Goal: Task Accomplishment & Management: Manage account settings

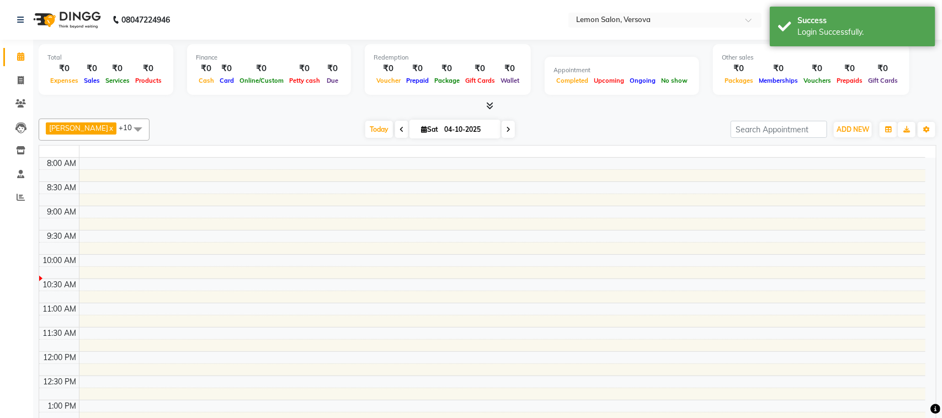
select select "en"
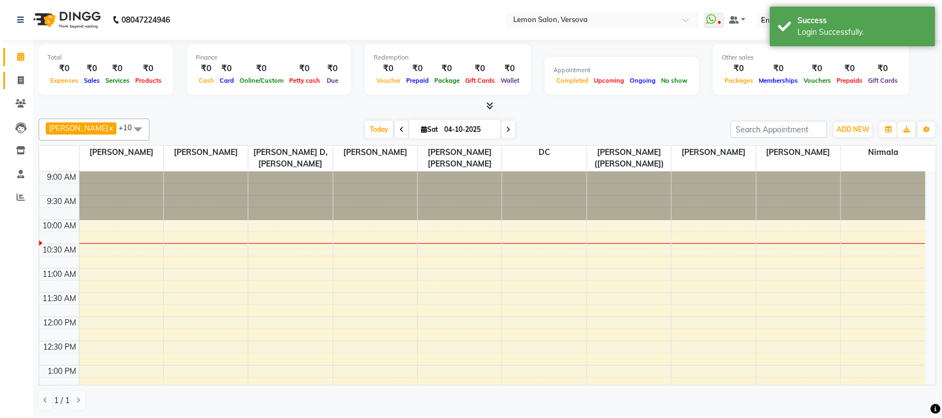
click at [18, 77] on icon at bounding box center [21, 80] width 6 height 8
select select "service"
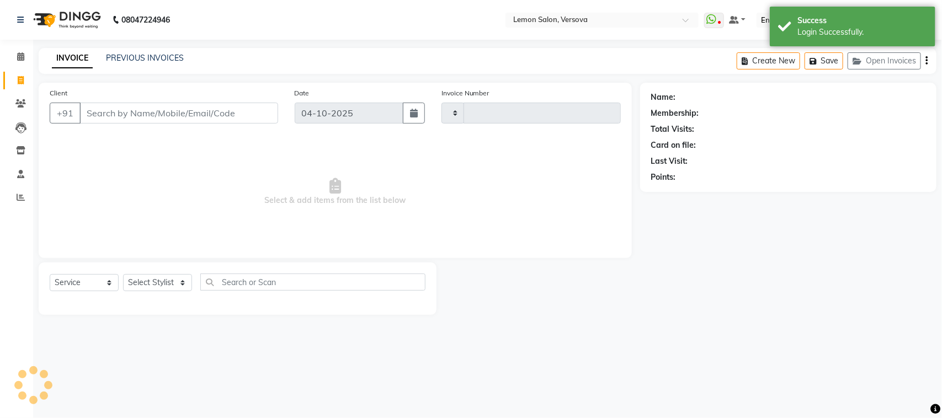
type input "2823"
select select "564"
click at [178, 276] on select "Select Stylist" at bounding box center [157, 282] width 69 height 17
drag, startPoint x: 178, startPoint y: 277, endPoint x: 177, endPoint y: 283, distance: 6.3
click at [178, 279] on select "Select Stylist" at bounding box center [157, 282] width 69 height 17
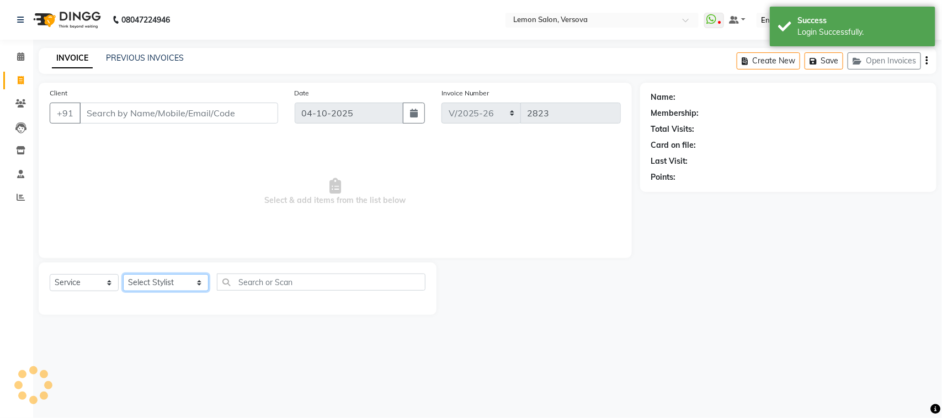
click at [177, 283] on select "Select Stylist [PERSON_NAME] [PERSON_NAME] DC [PERSON_NAME] [PERSON_NAME] [PERS…" at bounding box center [166, 282] width 86 height 17
select select "7578"
click at [123, 274] on select "Select Stylist [PERSON_NAME] [PERSON_NAME] DC [PERSON_NAME] [PERSON_NAME] [PERS…" at bounding box center [166, 282] width 86 height 17
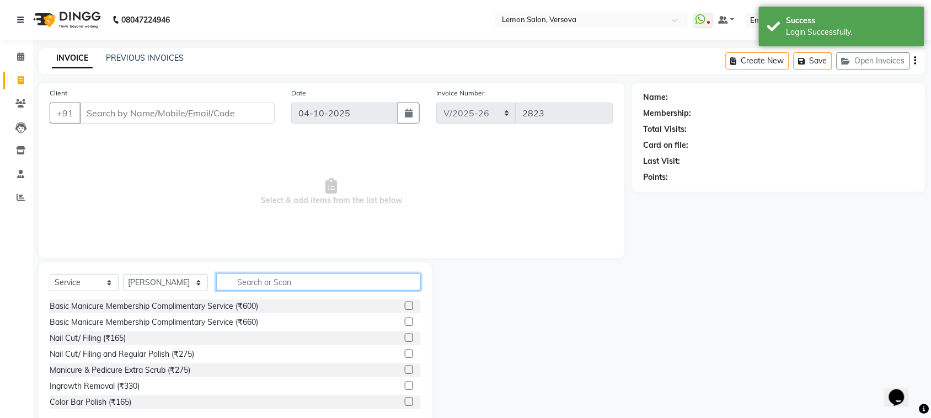
click at [244, 280] on input "text" at bounding box center [318, 282] width 205 height 17
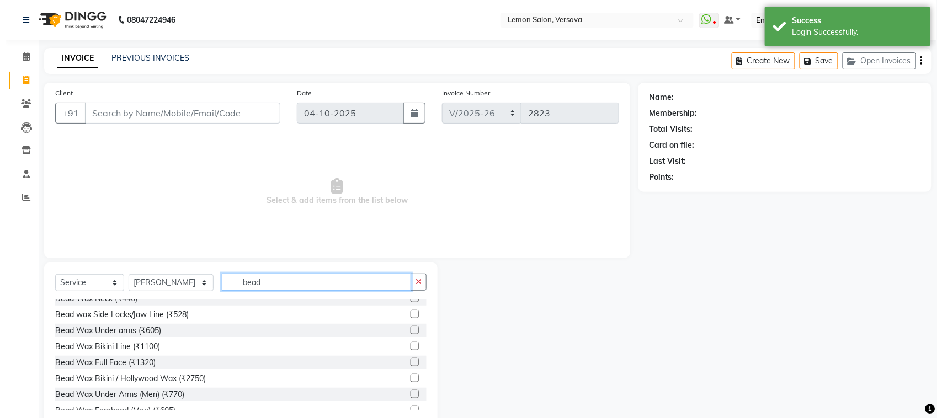
scroll to position [138, 0]
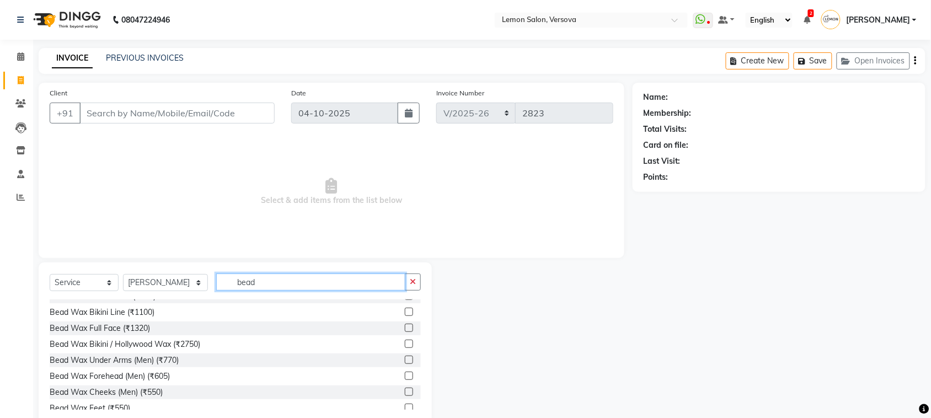
type input "bead"
click at [105, 109] on input "Client" at bounding box center [176, 113] width 195 height 21
click at [322, 279] on input "bead" at bounding box center [310, 282] width 189 height 17
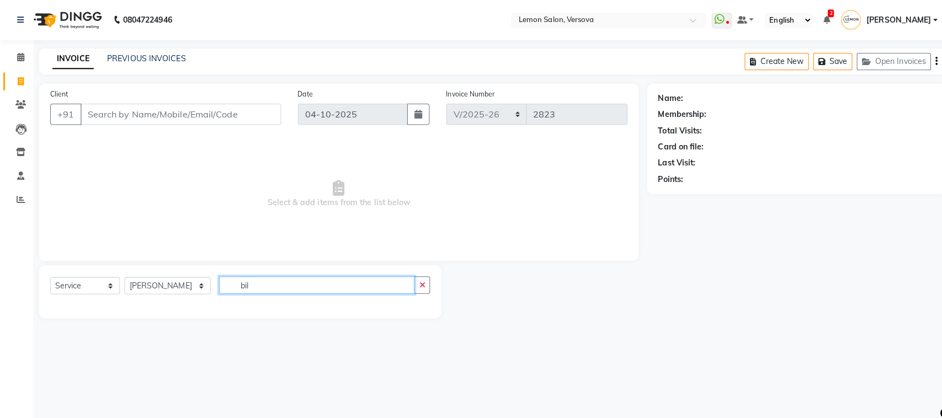
scroll to position [0, 0]
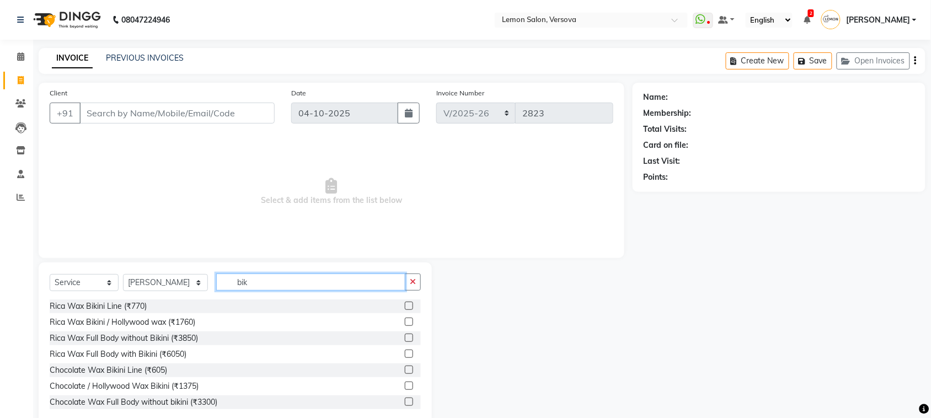
type input "bik"
click at [246, 108] on input "Client" at bounding box center [176, 113] width 195 height 21
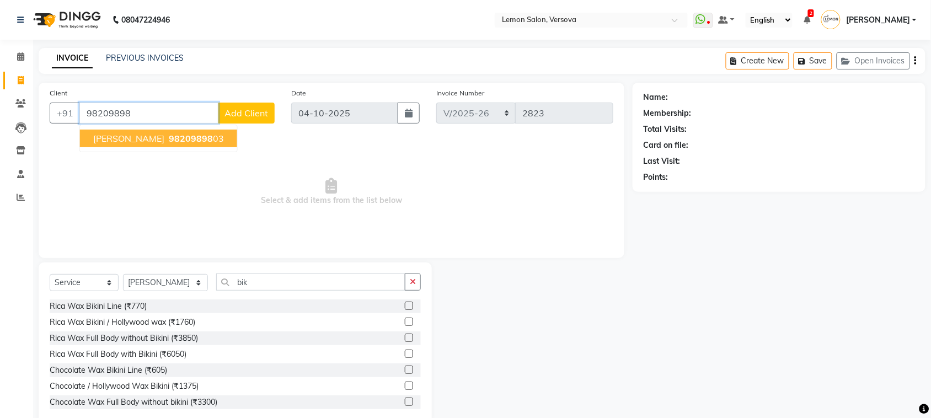
click at [169, 138] on span "98209898" at bounding box center [191, 138] width 44 height 11
type input "9820989803"
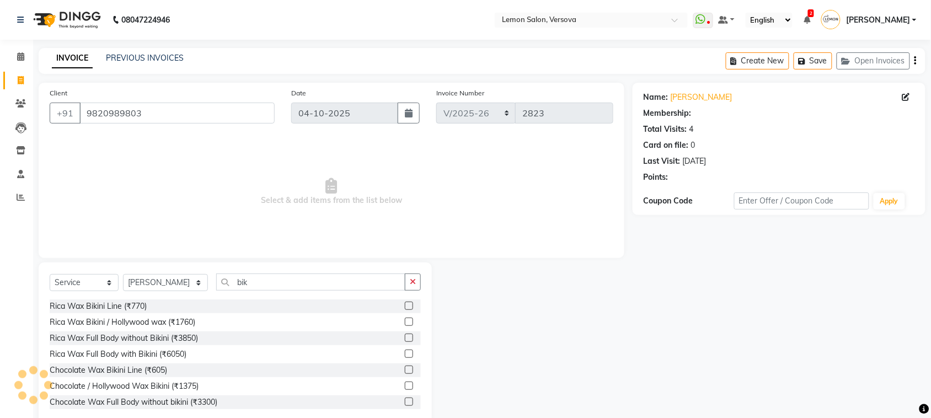
select select "1: Object"
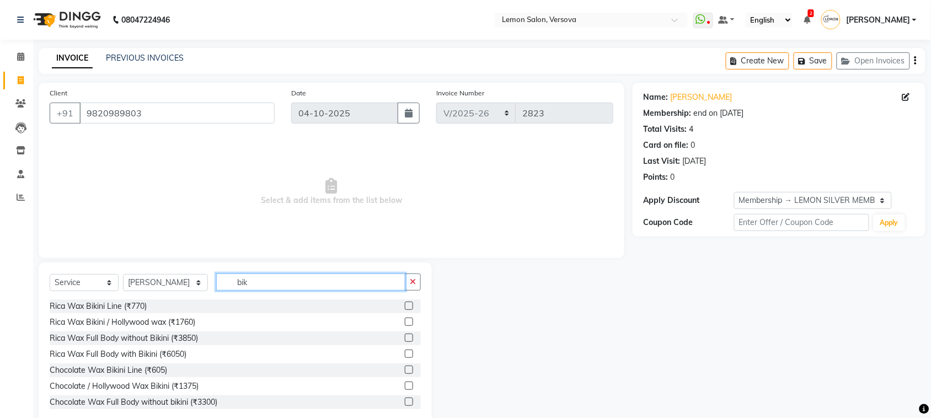
click at [279, 287] on input "bik" at bounding box center [310, 282] width 189 height 17
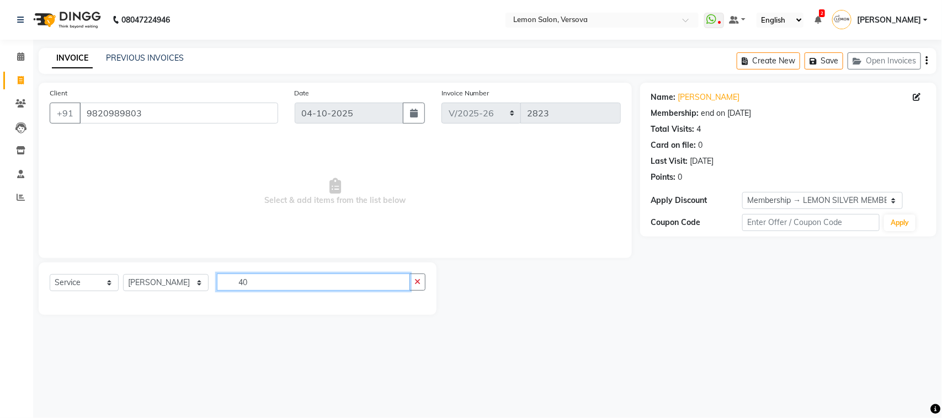
type input "4"
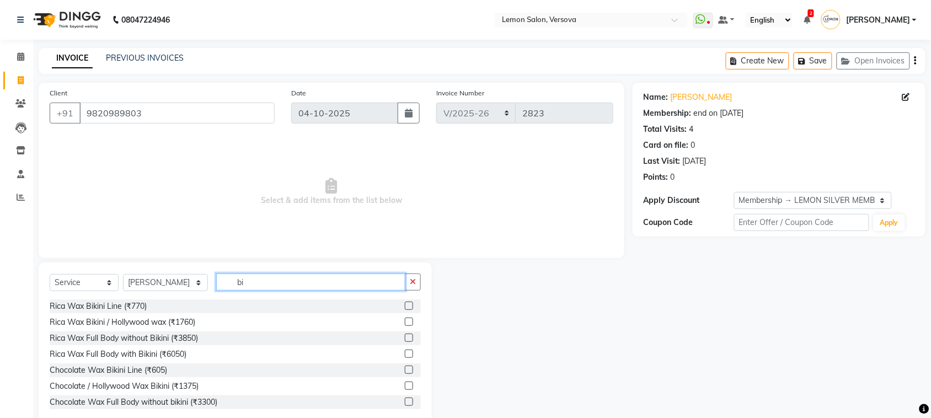
type input "b"
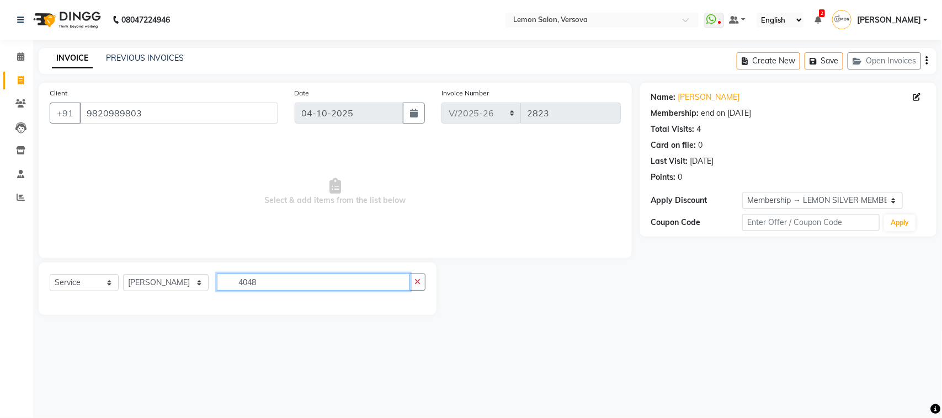
type input "4048"
click at [15, 54] on span at bounding box center [20, 57] width 19 height 13
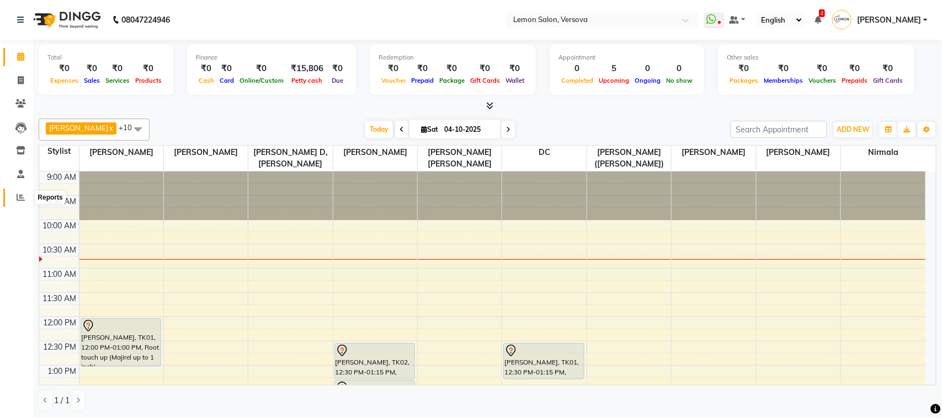
click at [17, 193] on icon at bounding box center [21, 197] width 8 height 8
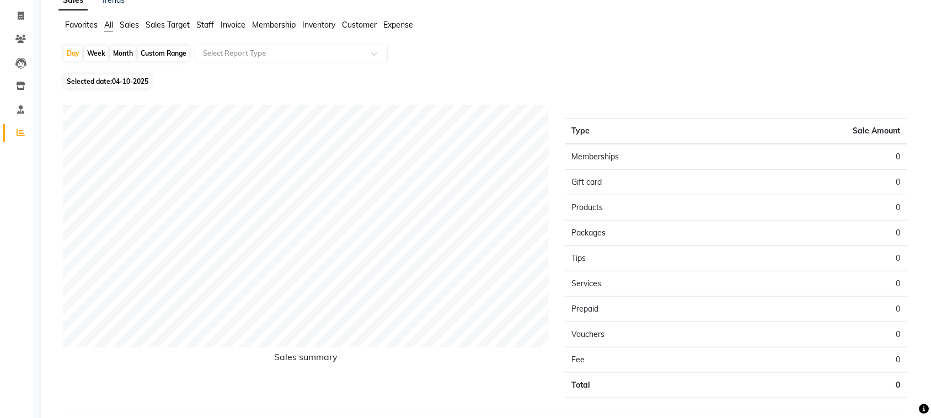
scroll to position [40, 0]
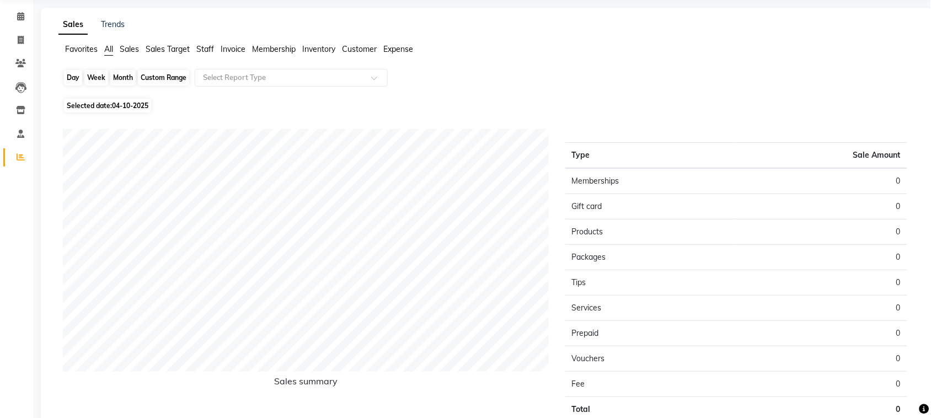
click at [80, 72] on div "Day" at bounding box center [73, 77] width 18 height 15
select select "10"
select select "2025"
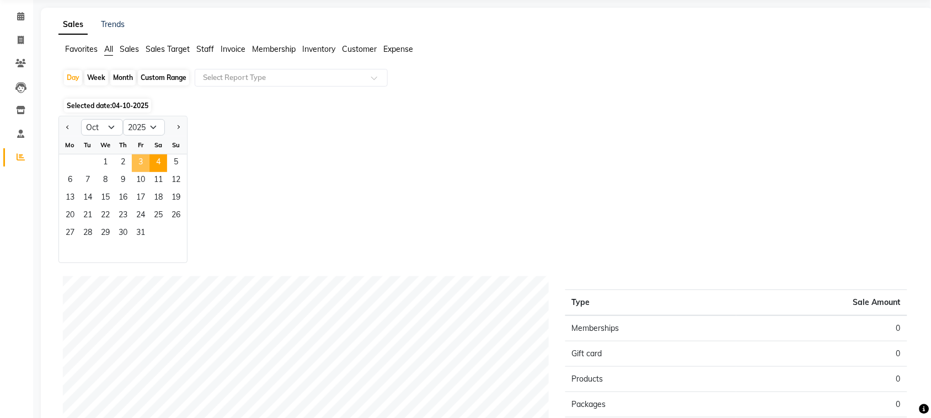
click at [142, 161] on span "3" at bounding box center [141, 163] width 18 height 18
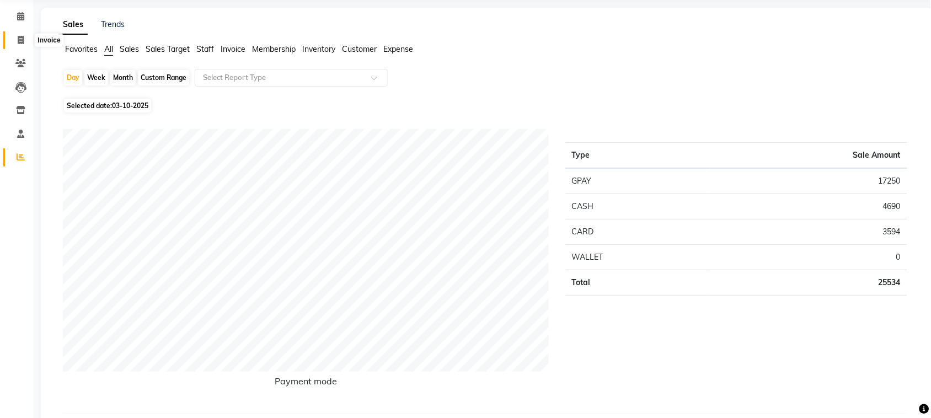
click at [22, 39] on icon at bounding box center [21, 40] width 6 height 8
select select "service"
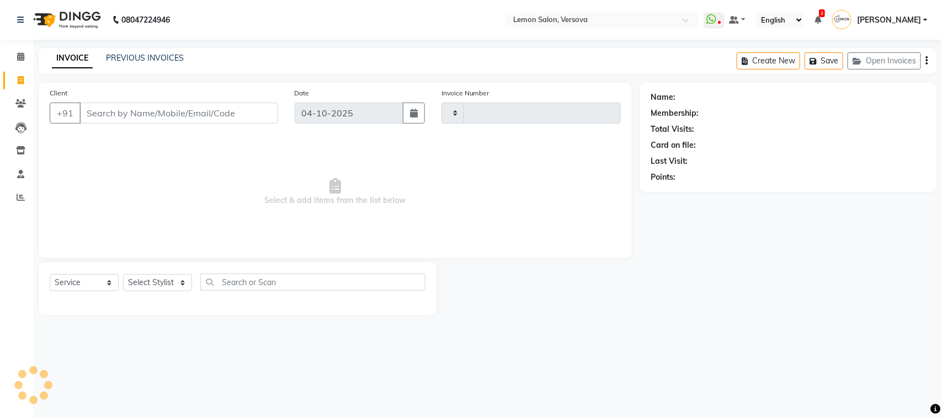
type input "2823"
select select "564"
click at [160, 58] on link "PREVIOUS INVOICES" at bounding box center [145, 58] width 78 height 10
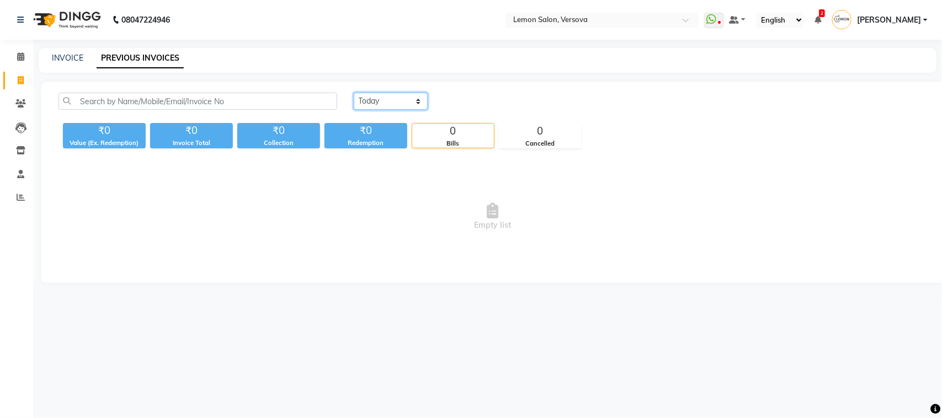
click at [386, 103] on select "Today Yesterday Custom Range" at bounding box center [391, 101] width 74 height 17
select select "yesterday"
click at [354, 93] on select "Today Yesterday Custom Range" at bounding box center [391, 101] width 74 height 17
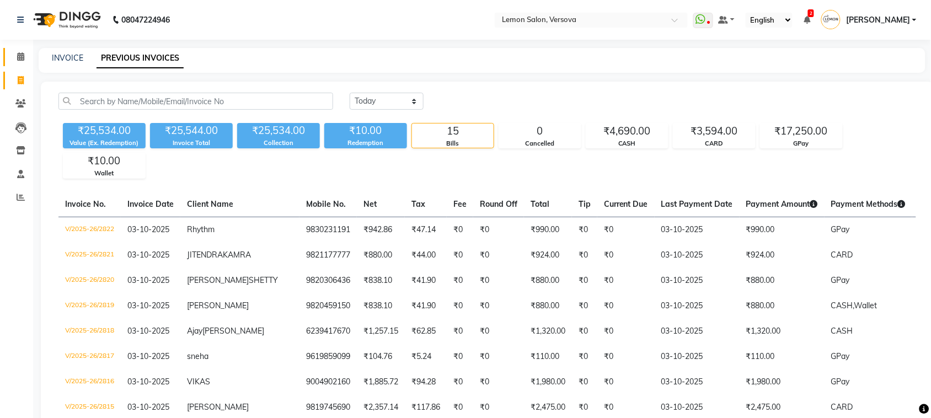
click at [17, 53] on icon at bounding box center [20, 56] width 7 height 8
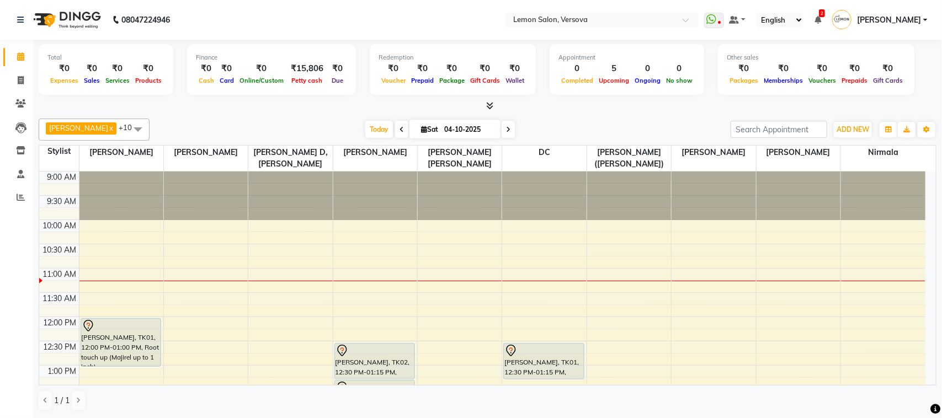
drag, startPoint x: 0, startPoint y: 26, endPoint x: 313, endPoint y: 9, distance: 313.3
click at [313, 9] on nav "08047224946 Select Location × Lemon Salon, Versova WhatsApp Status ✕ Status: Di…" at bounding box center [471, 20] width 942 height 40
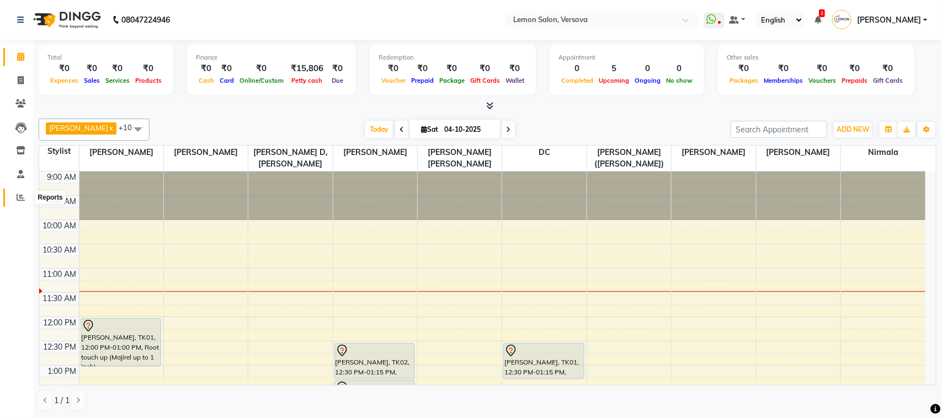
click at [21, 191] on span at bounding box center [20, 197] width 19 height 13
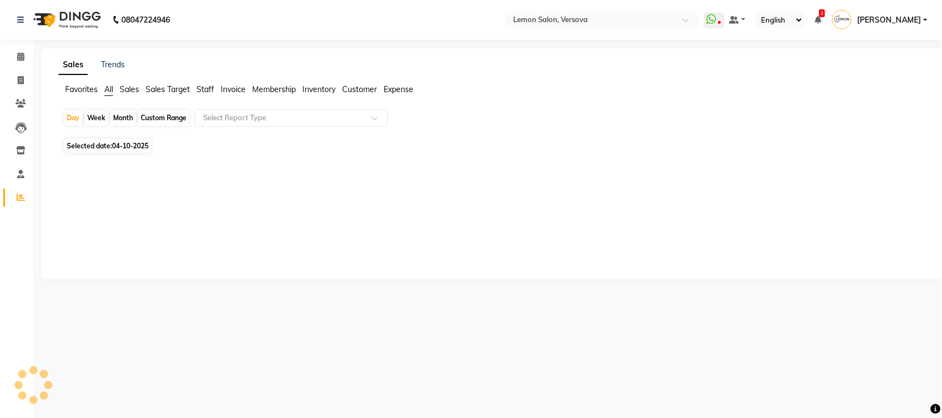
click at [112, 122] on div "Month" at bounding box center [122, 117] width 25 height 15
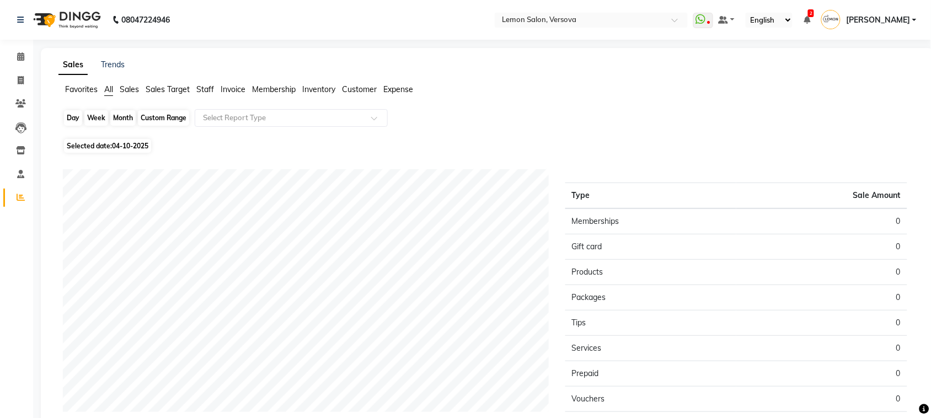
click at [127, 111] on div "Month" at bounding box center [122, 117] width 25 height 15
select select "10"
select select "2025"
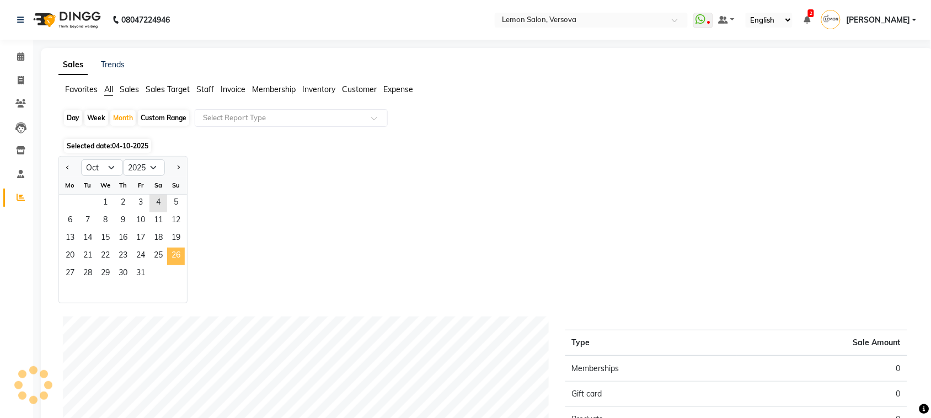
click at [174, 261] on span "26" at bounding box center [176, 257] width 18 height 18
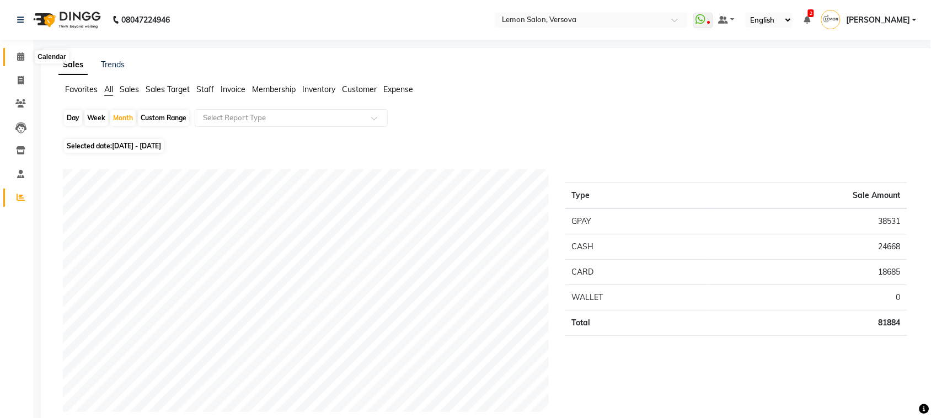
click at [15, 54] on span at bounding box center [20, 57] width 19 height 13
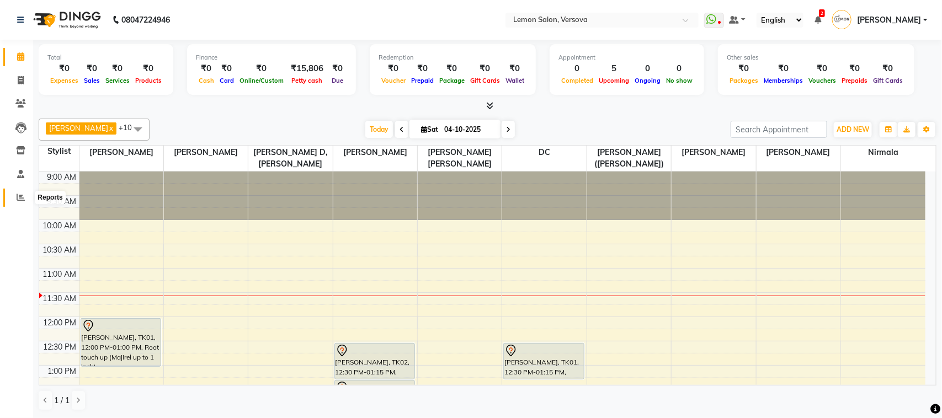
click at [21, 194] on icon at bounding box center [21, 197] width 8 height 8
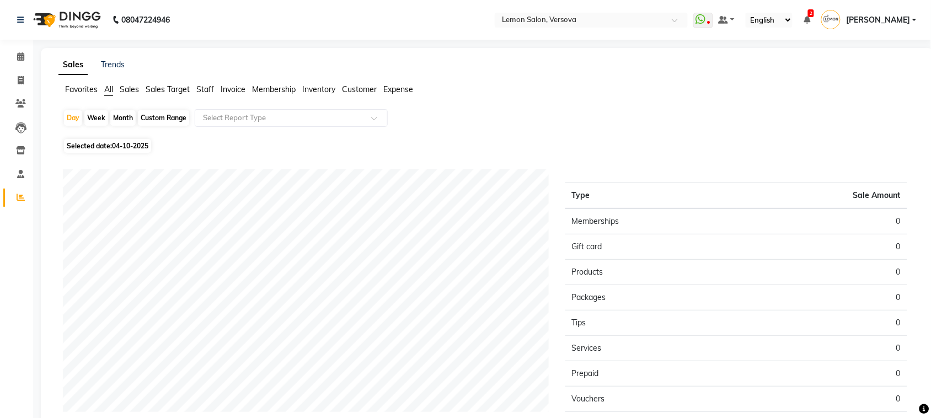
click at [119, 119] on div "Month" at bounding box center [122, 117] width 25 height 15
select select "10"
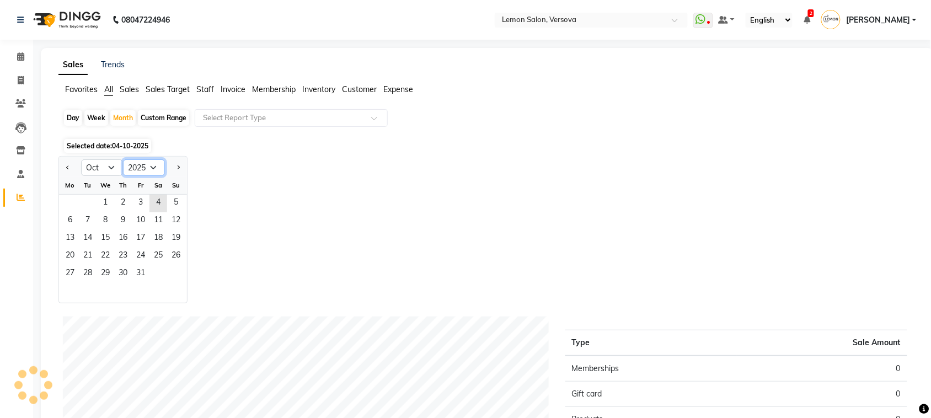
click at [154, 174] on select "2015 2016 2017 2018 2019 2020 2021 2022 2023 2024 2025 2026 2027 2028 2029 2030…" at bounding box center [144, 167] width 42 height 17
select select "2024"
click at [123, 160] on select "2015 2016 2017 2018 2019 2020 2021 2022 2023 2024 2025 2026 2027 2028 2029 2030…" at bounding box center [144, 167] width 42 height 17
click at [122, 276] on span "31" at bounding box center [123, 274] width 18 height 18
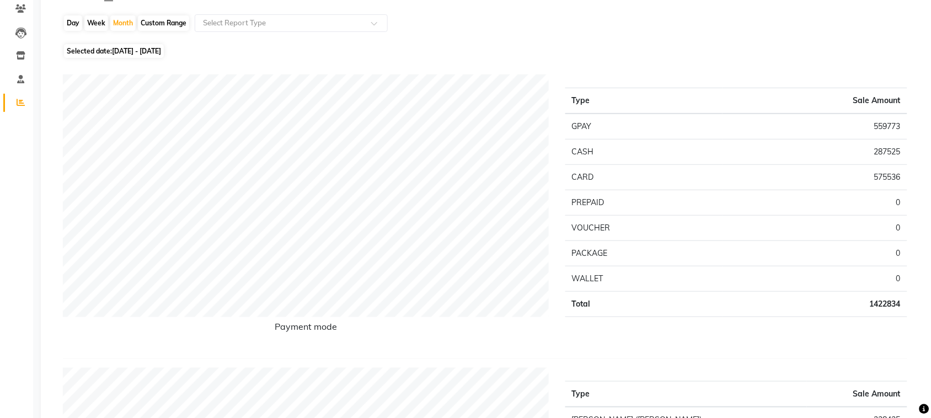
scroll to position [138, 0]
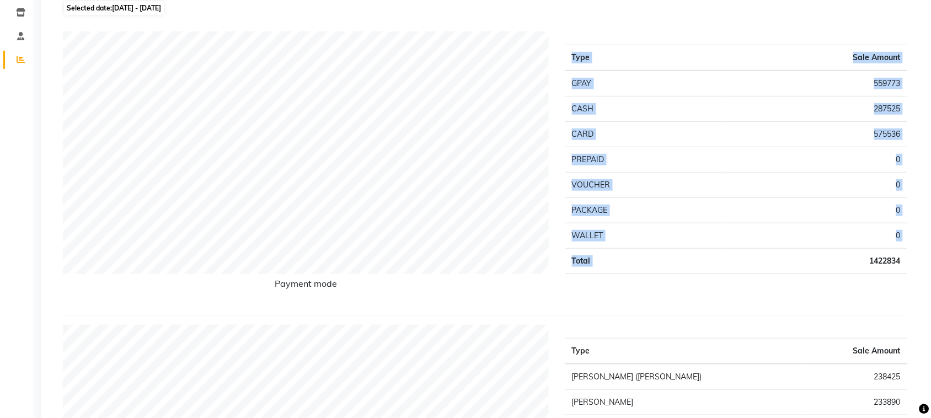
drag, startPoint x: 855, startPoint y: 260, endPoint x: 919, endPoint y: 262, distance: 64.0
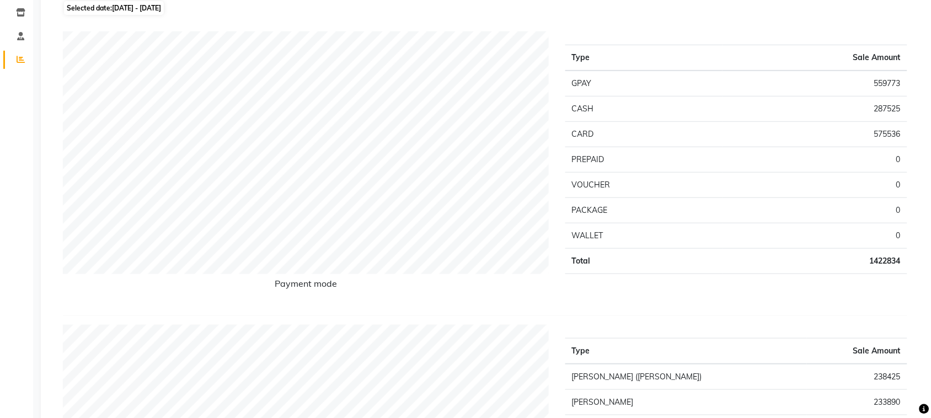
click at [820, 316] on hr at bounding box center [485, 316] width 845 height 1
drag, startPoint x: 275, startPoint y: 281, endPoint x: 356, endPoint y: 291, distance: 81.6
click at [356, 291] on h6 "Payment mode" at bounding box center [306, 286] width 486 height 15
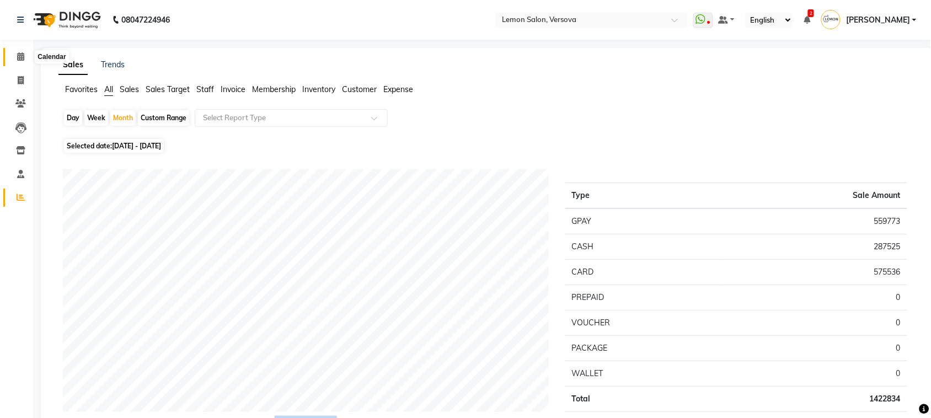
click at [15, 57] on span at bounding box center [20, 57] width 19 height 13
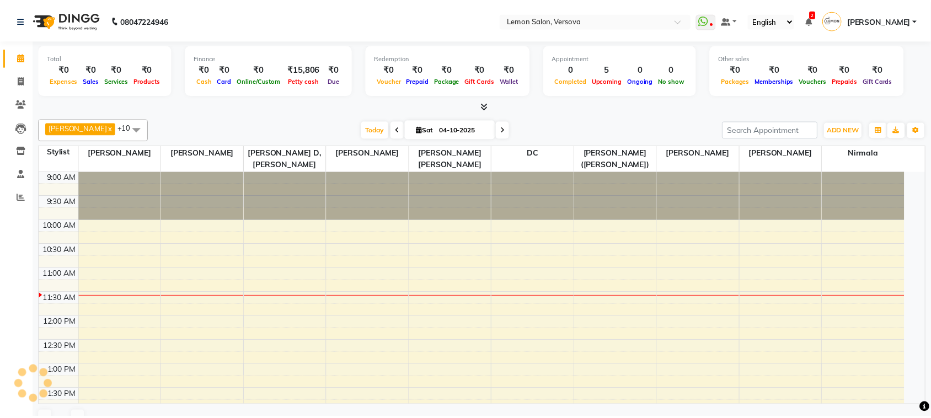
scroll to position [98, 0]
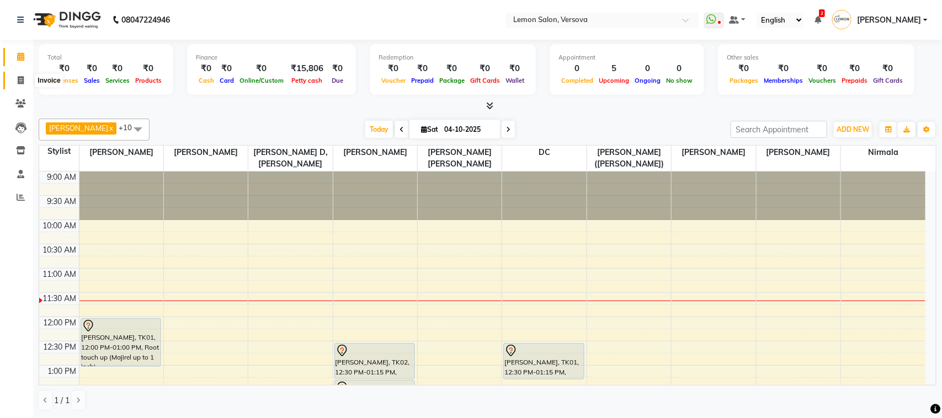
click at [21, 77] on icon at bounding box center [21, 80] width 6 height 8
select select "service"
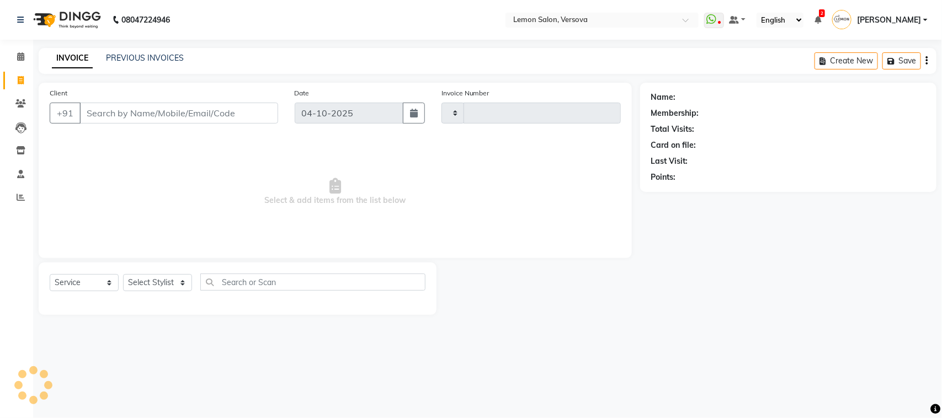
type input "2823"
select select "564"
click at [177, 286] on select "Select Stylist" at bounding box center [157, 282] width 69 height 17
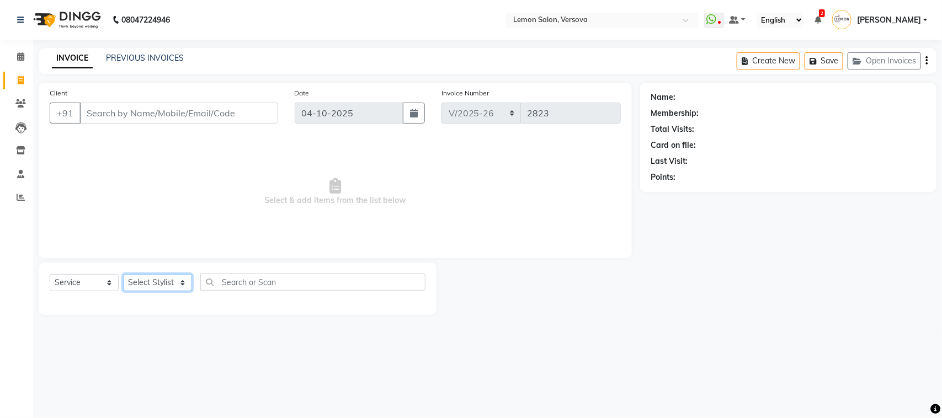
click at [177, 286] on select "Select Stylist" at bounding box center [157, 282] width 69 height 17
click at [249, 104] on input "Client" at bounding box center [178, 113] width 199 height 21
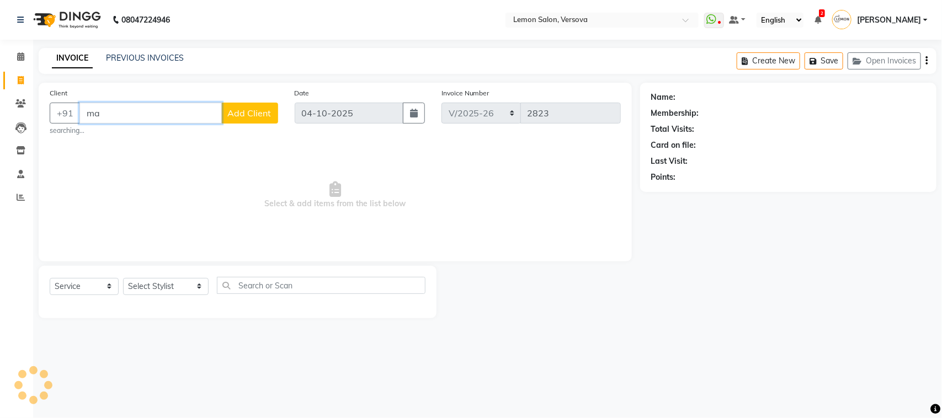
type input "m"
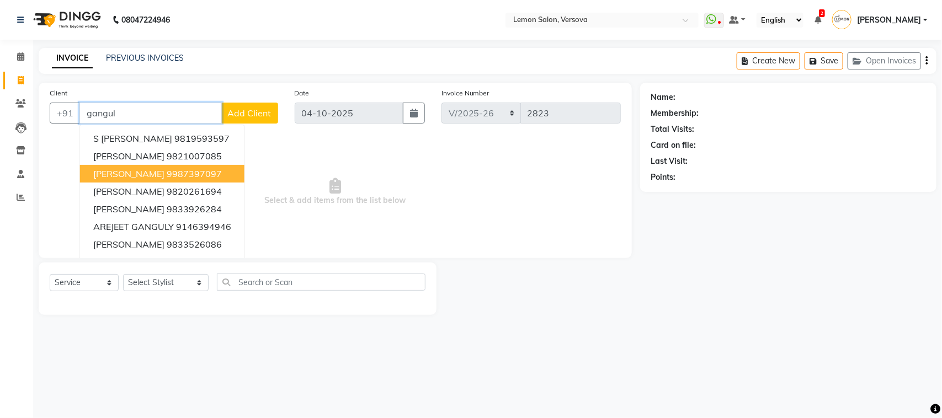
click at [160, 175] on span "MANJEERA GANGULY" at bounding box center [128, 173] width 71 height 11
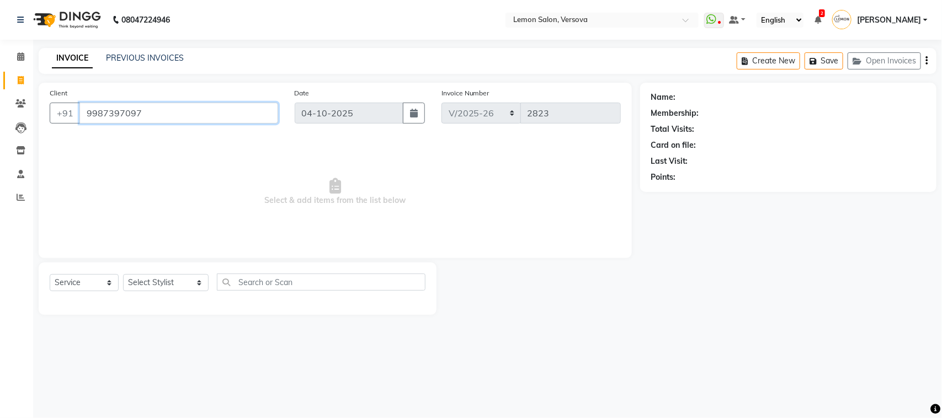
type input "9987397097"
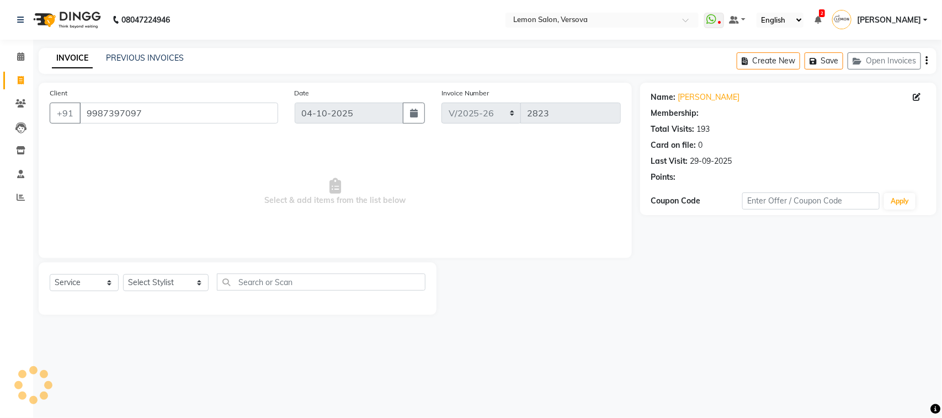
select select "1: Object"
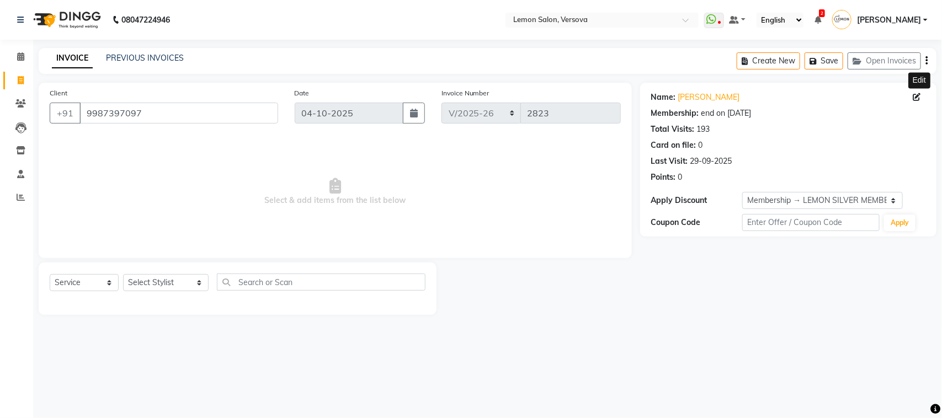
click at [919, 94] on icon at bounding box center [917, 97] width 8 height 8
select select "22"
select select "female"
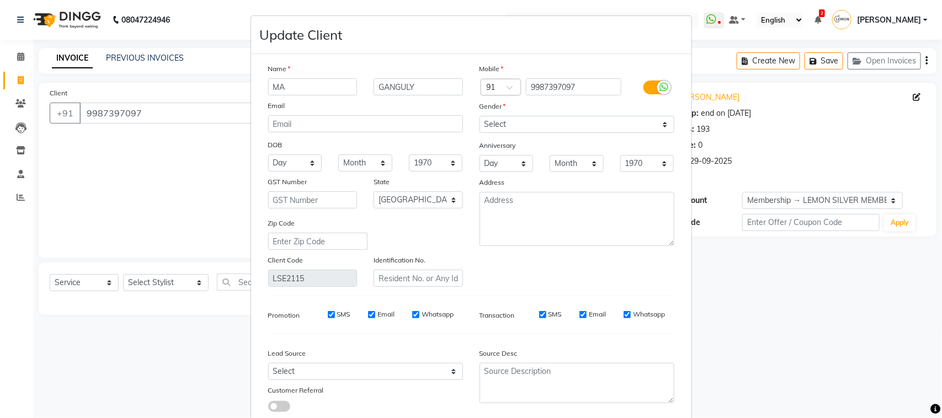
type input "M"
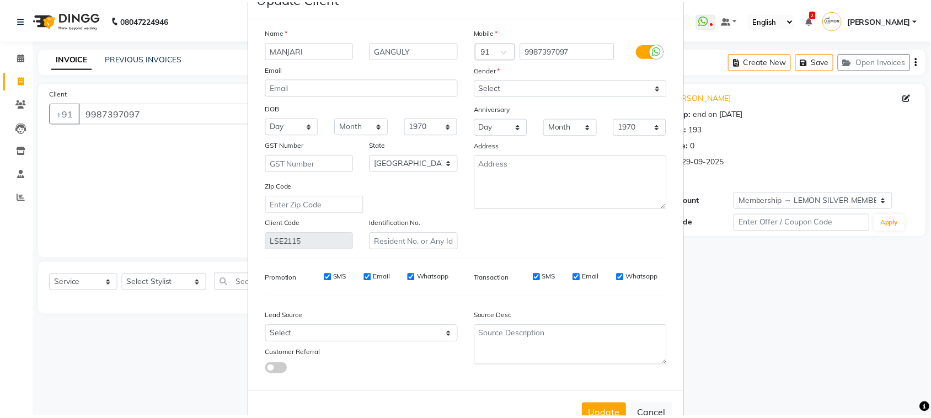
scroll to position [67, 0]
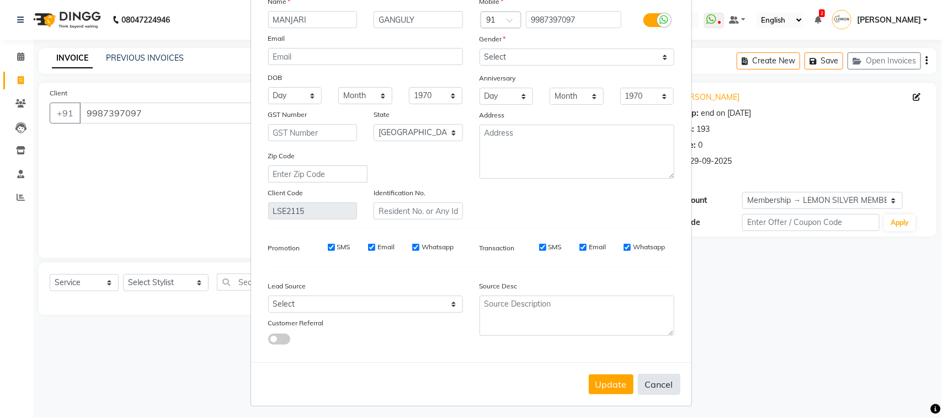
type input "MANJARI"
click at [662, 380] on button "Cancel" at bounding box center [659, 384] width 42 height 21
select select
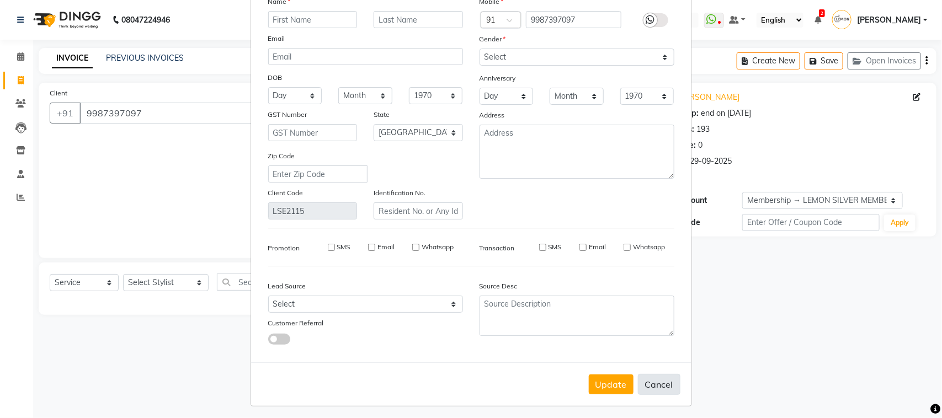
select select "null"
select select
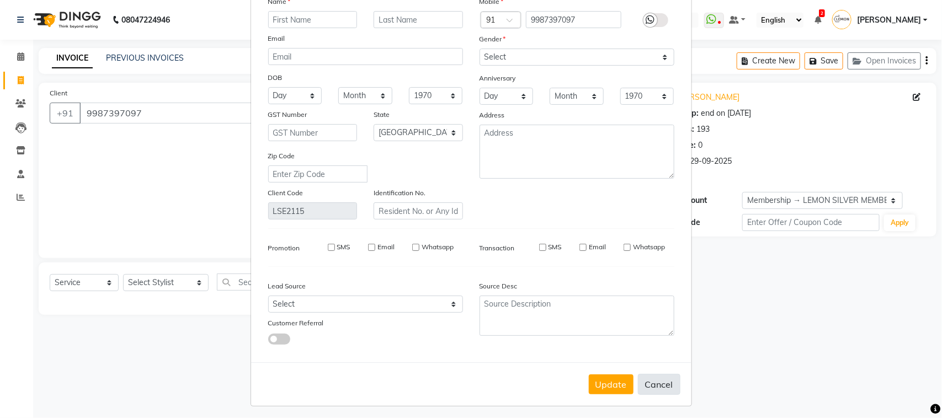
checkbox input "false"
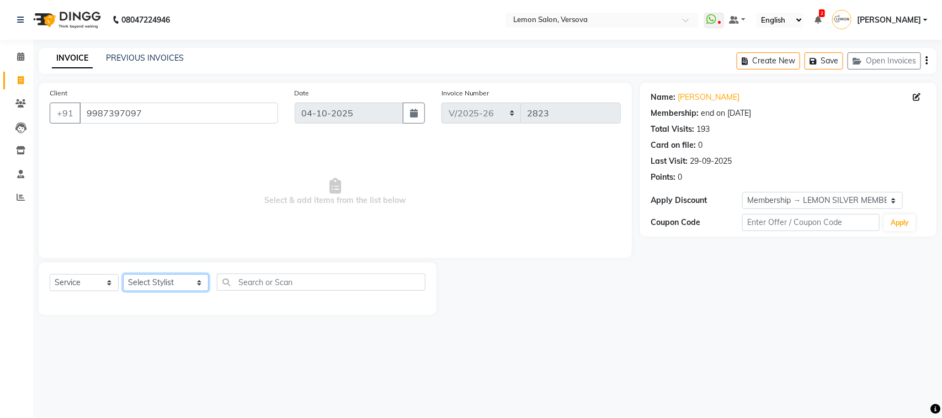
click at [164, 285] on select "Select Stylist Alim Shah Asif Salmani DC Kassar Sahil Lucy Sarate Margaret Mars…" at bounding box center [166, 282] width 86 height 17
select select "20640"
click at [123, 274] on select "Select Stylist Alim Shah Asif Salmani DC Kassar Sahil Lucy Sarate Margaret Mars…" at bounding box center [166, 282] width 86 height 17
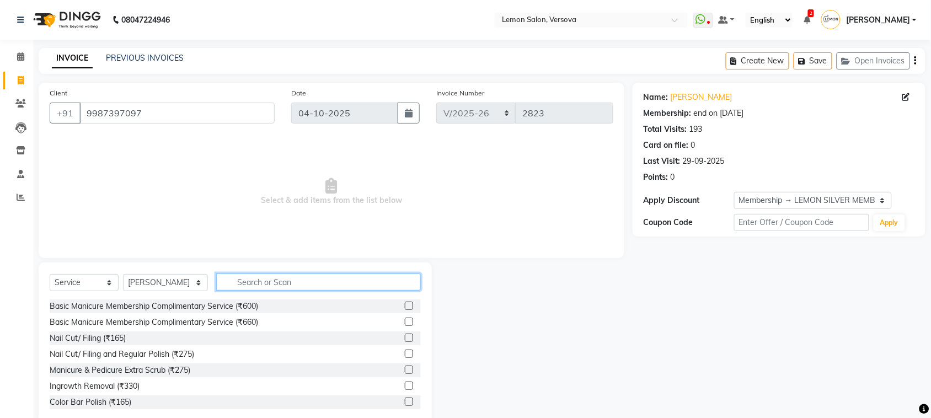
click at [271, 284] on input "text" at bounding box center [318, 282] width 205 height 17
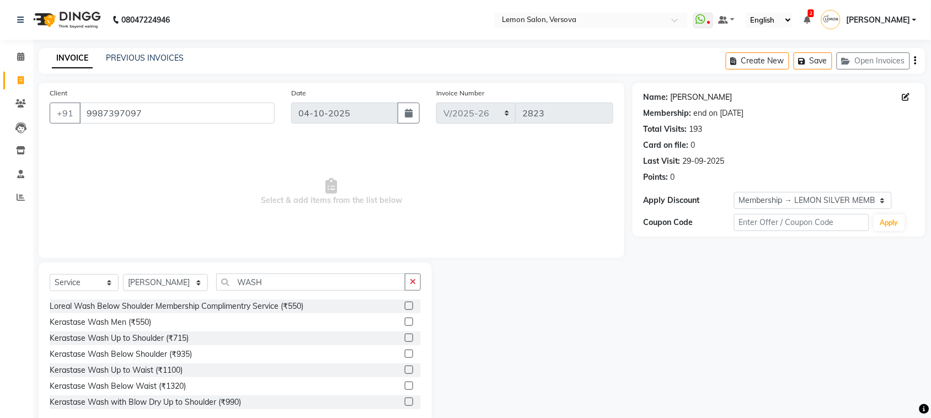
click at [707, 97] on link "Manjeera Ganguly" at bounding box center [702, 98] width 62 height 12
click at [248, 275] on input "WASH" at bounding box center [310, 282] width 189 height 17
click at [274, 282] on input "WASH" at bounding box center [310, 282] width 189 height 17
type input "W"
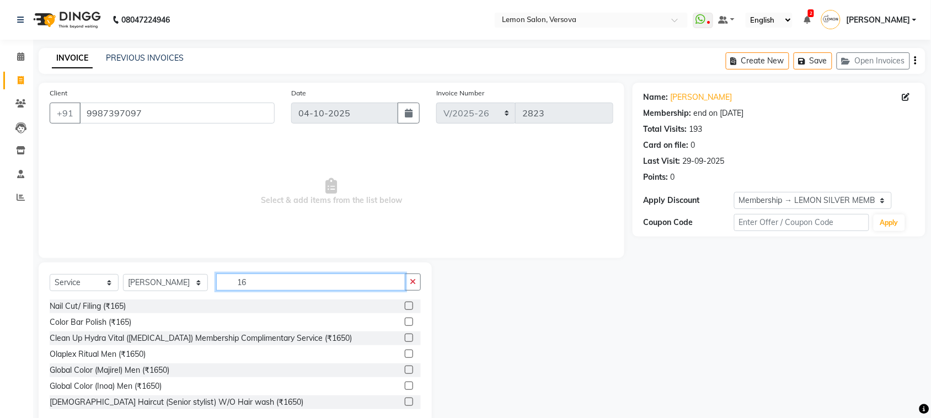
type input "1"
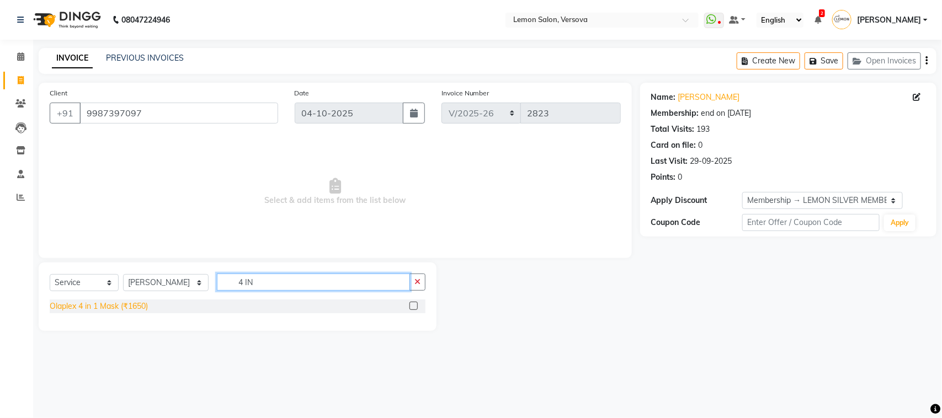
type input "4 IN"
click at [120, 306] on div "Olaplex 4 in 1 Mask (₹1650)" at bounding box center [99, 307] width 98 height 12
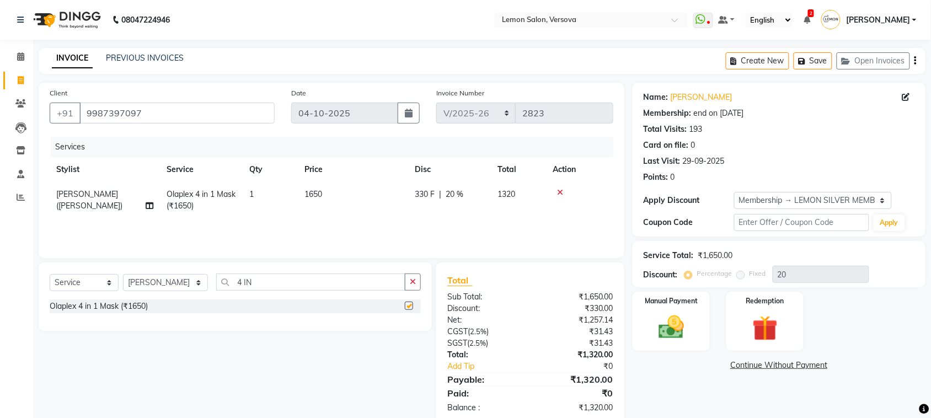
checkbox input "false"
click at [383, 283] on input "4 IN" at bounding box center [310, 282] width 189 height 17
click at [382, 295] on div "Select Service Product Membership Package Voucher Prepaid Gift Card Select Styl…" at bounding box center [235, 287] width 371 height 26
click at [410, 280] on icon "button" at bounding box center [413, 282] width 6 height 8
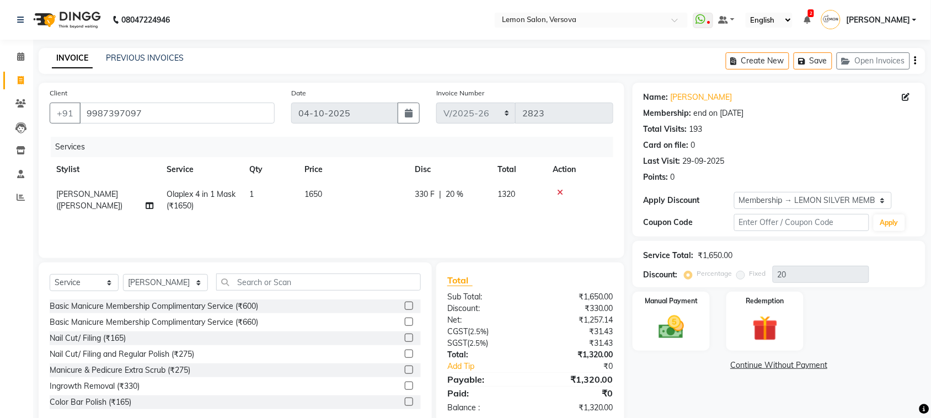
click at [791, 174] on div "Points: 0" at bounding box center [779, 178] width 271 height 12
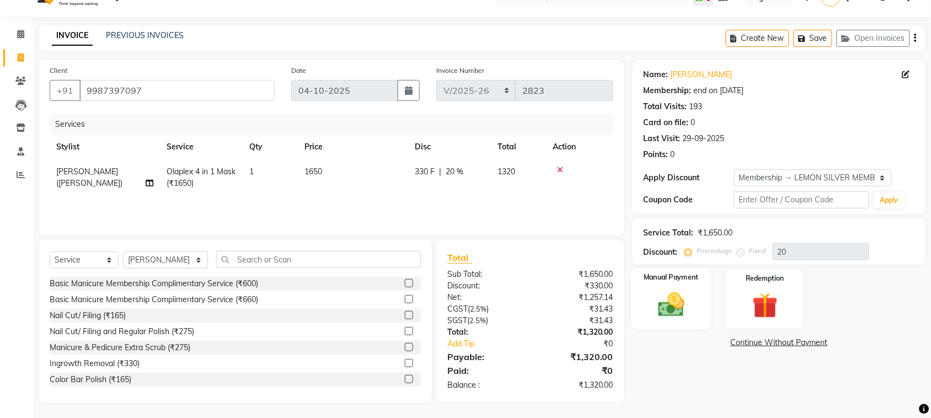
click at [696, 281] on label "Manual Payment" at bounding box center [671, 278] width 55 height 10
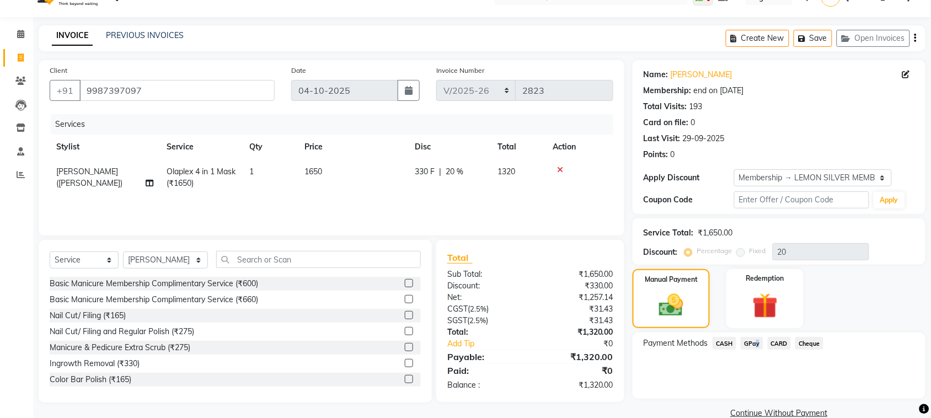
drag, startPoint x: 754, startPoint y: 343, endPoint x: 758, endPoint y: 355, distance: 12.6
click at [754, 346] on span "GPay" at bounding box center [752, 343] width 23 height 13
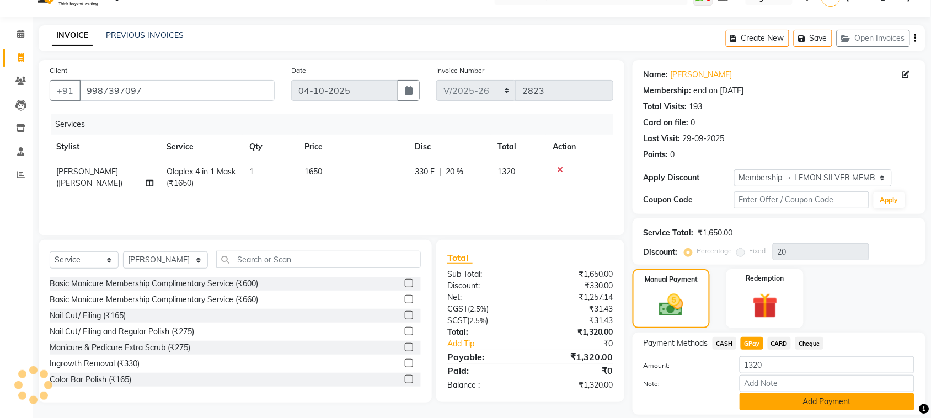
click at [782, 396] on button "Add Payment" at bounding box center [827, 401] width 175 height 17
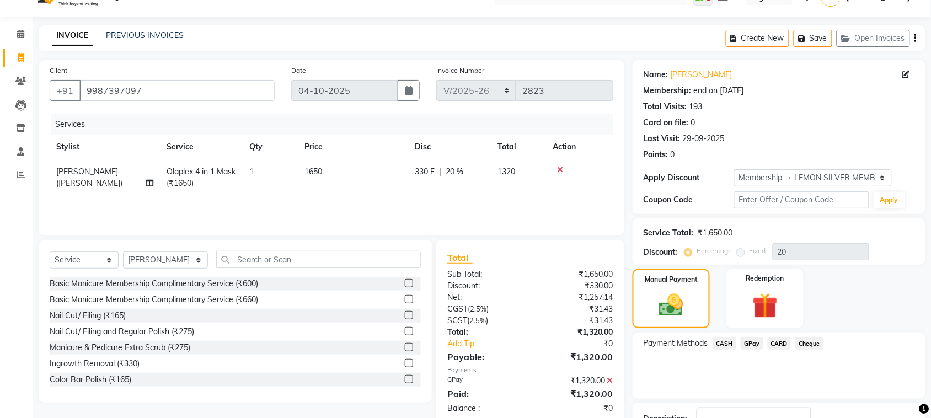
scroll to position [105, 0]
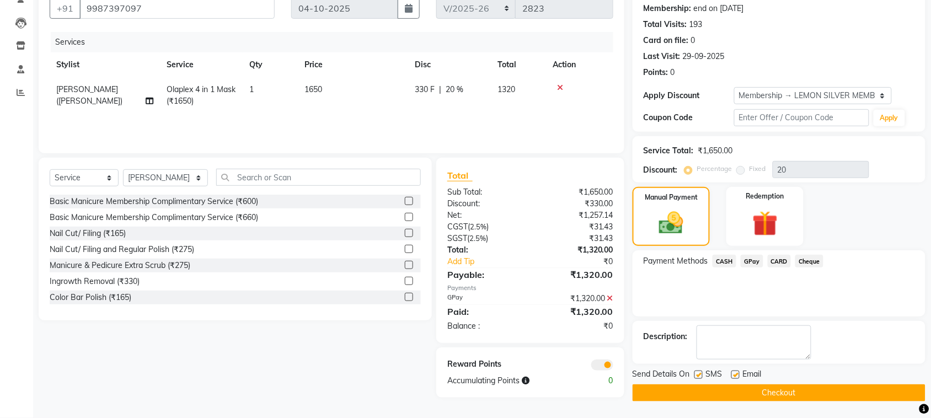
click at [699, 371] on label at bounding box center [699, 375] width 8 height 8
click at [699, 372] on input "checkbox" at bounding box center [698, 375] width 7 height 7
checkbox input "false"
click at [734, 376] on label at bounding box center [736, 375] width 8 height 8
click at [734, 376] on input "checkbox" at bounding box center [735, 375] width 7 height 7
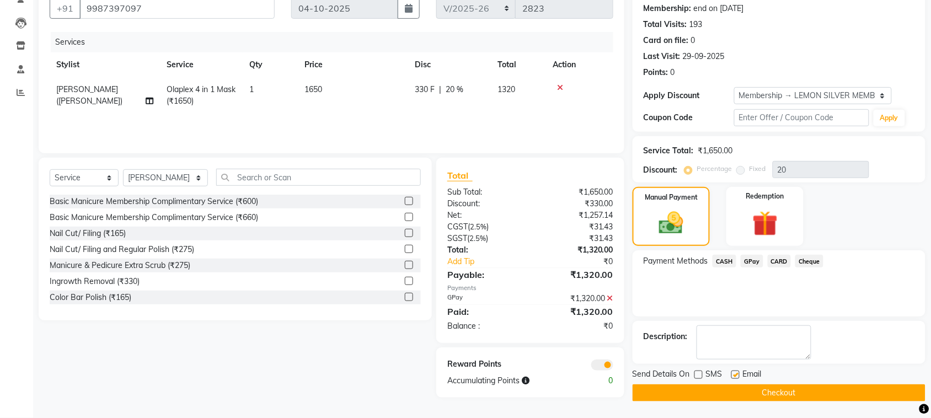
checkbox input "false"
click at [734, 396] on button "Checkout" at bounding box center [779, 393] width 293 height 17
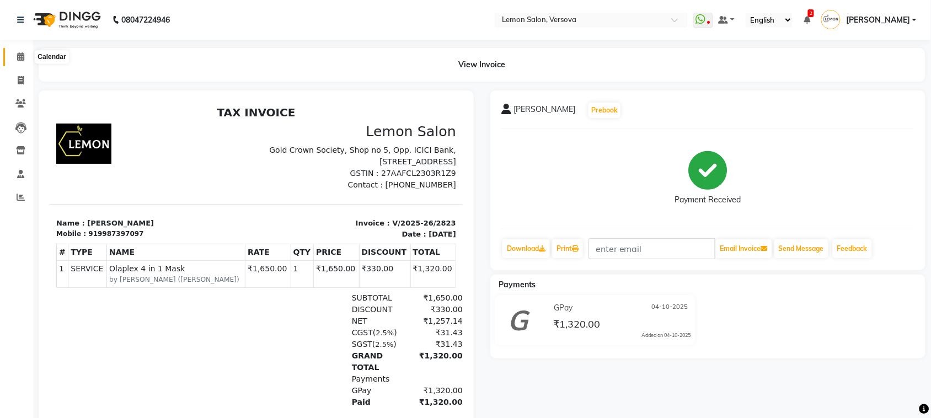
click at [11, 55] on span at bounding box center [20, 57] width 19 height 13
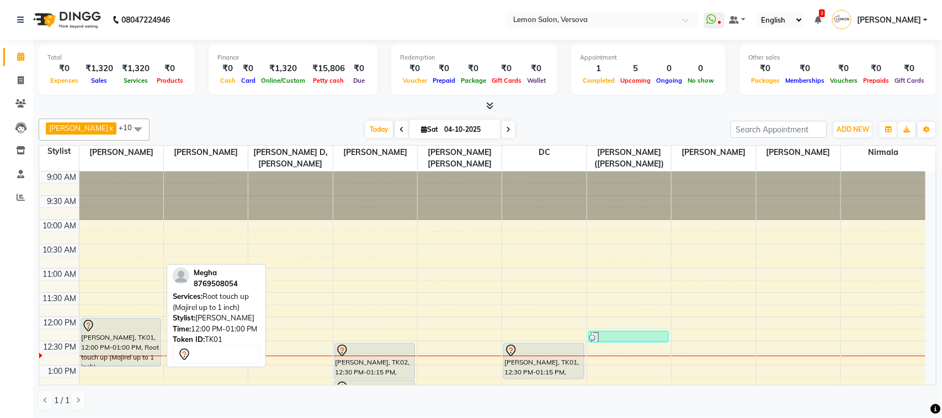
click at [103, 342] on div "Megha, TK01, 12:00 PM-01:00 PM, Root touch up (Majirel up to 1 inch)" at bounding box center [121, 342] width 80 height 47
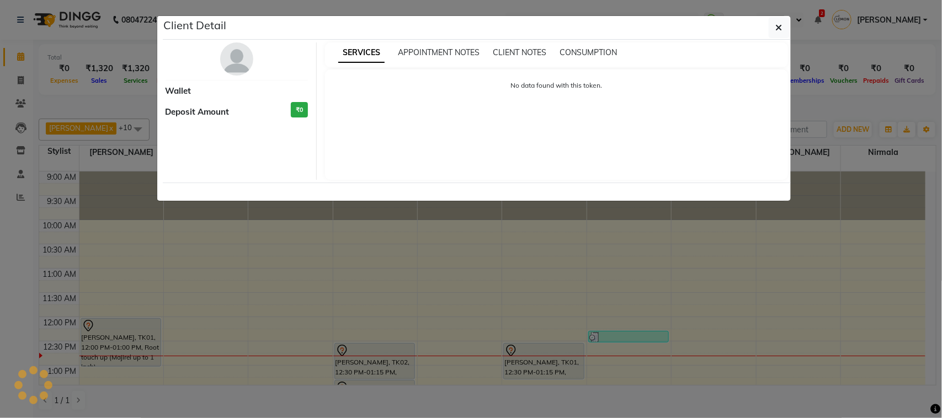
select select "7"
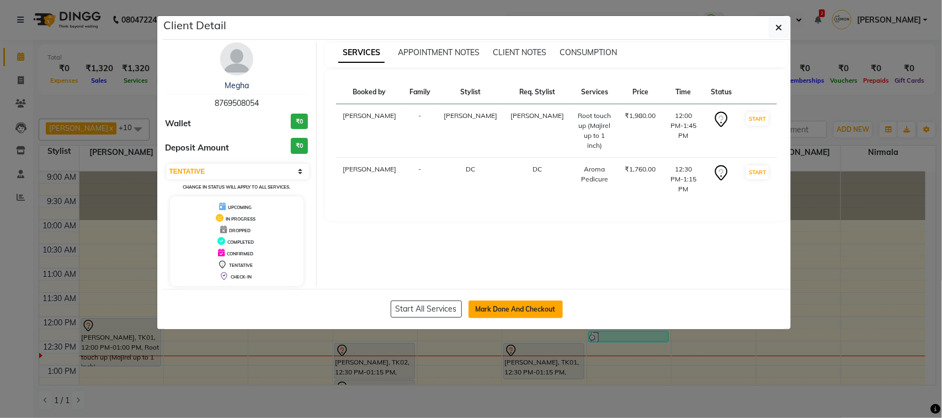
click at [526, 311] on button "Mark Done And Checkout" at bounding box center [515, 310] width 94 height 18
select select "service"
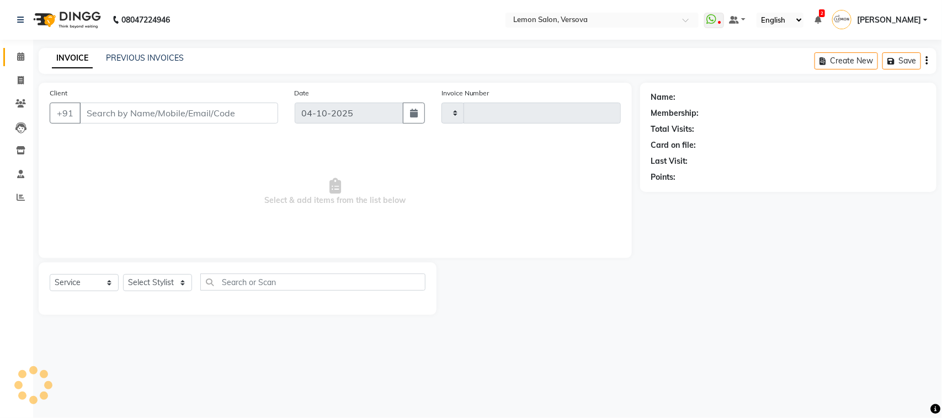
type input "2824"
select select "564"
type input "8769508054"
select select "7886"
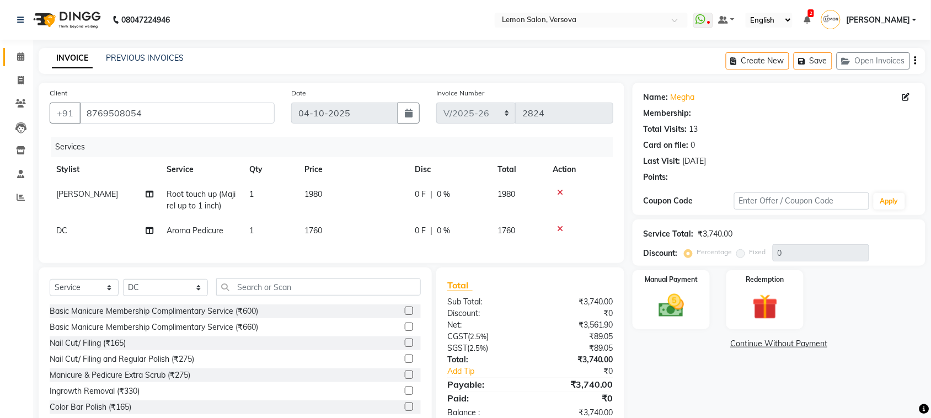
select select "1: Object"
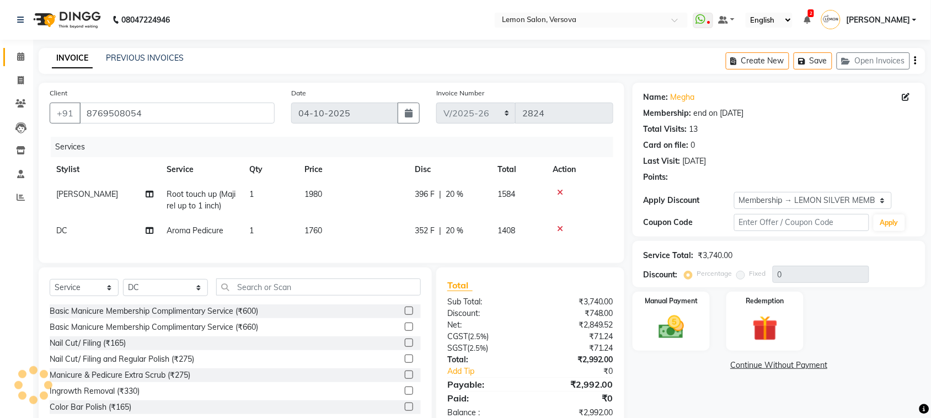
type input "20"
click at [151, 293] on select "Select Stylist Alim Shah Asif Salmani DC Kassar Sahil Lucy Sarate Margaret Mars…" at bounding box center [165, 287] width 85 height 17
select select "7405"
click at [123, 289] on select "Select Stylist Alim Shah Asif Salmani DC Kassar Sahil Lucy Sarate Margaret Mars…" at bounding box center [165, 287] width 85 height 17
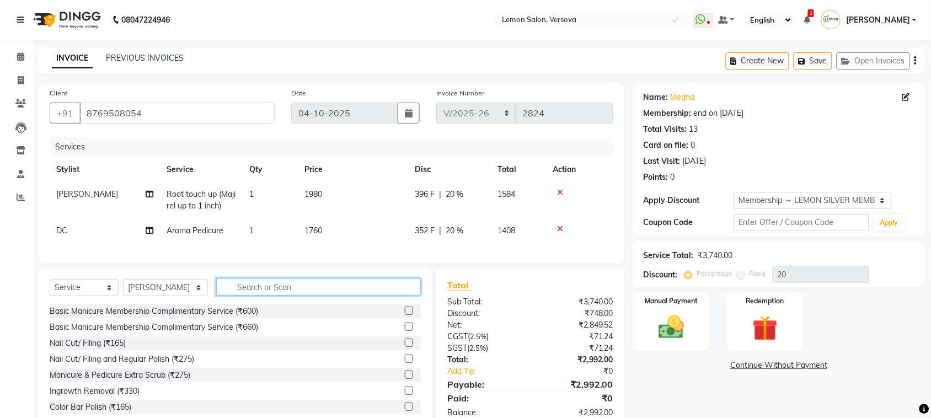
click at [296, 296] on input "text" at bounding box center [318, 287] width 205 height 17
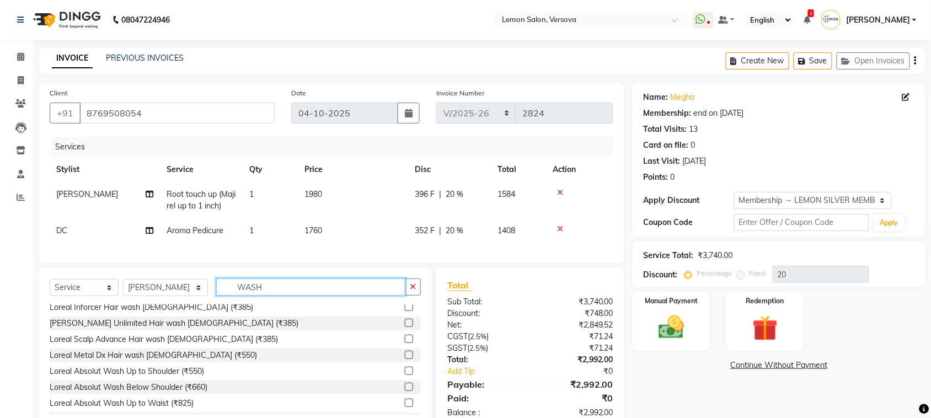
scroll to position [345, 0]
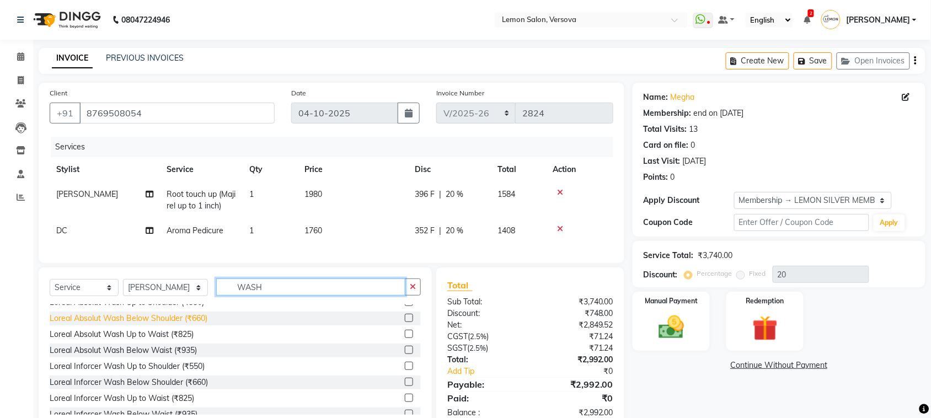
type input "WASH"
click at [189, 324] on div "Loreal Absolut Wash Below Shoulder (₹660)" at bounding box center [129, 319] width 158 height 12
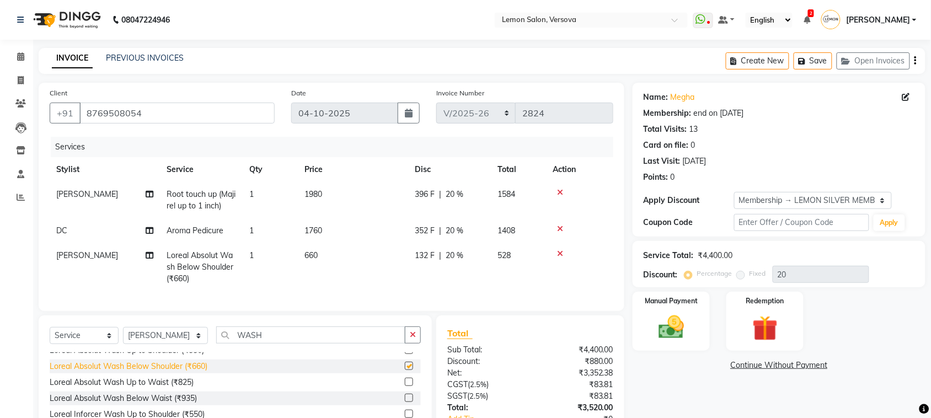
checkbox input "false"
click at [775, 138] on div "Name: Megha Membership: end on 23-03-2026 Total Visits: 13 Card on file: 0 Last…" at bounding box center [779, 135] width 271 height 96
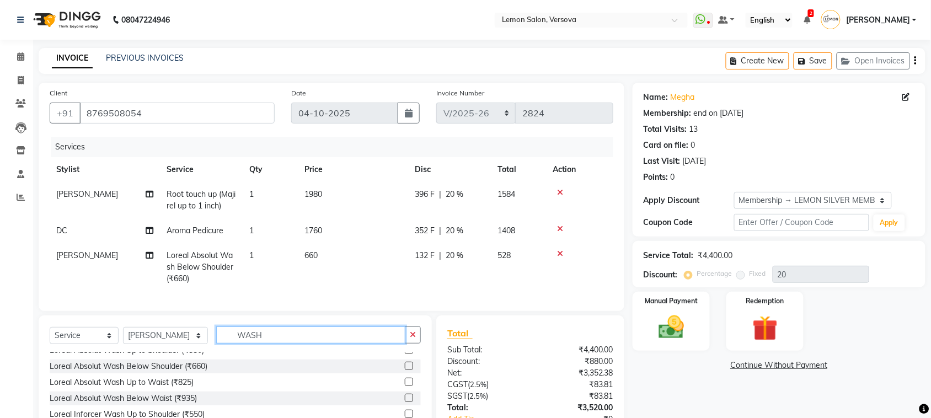
click at [238, 344] on input "WASH" at bounding box center [310, 335] width 189 height 17
click at [239, 344] on input "WASH" at bounding box center [310, 335] width 189 height 17
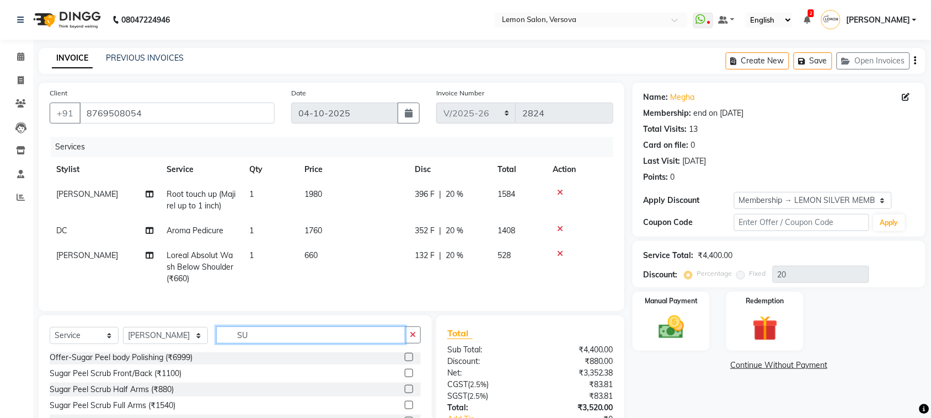
scroll to position [0, 0]
type input "SUGAR"
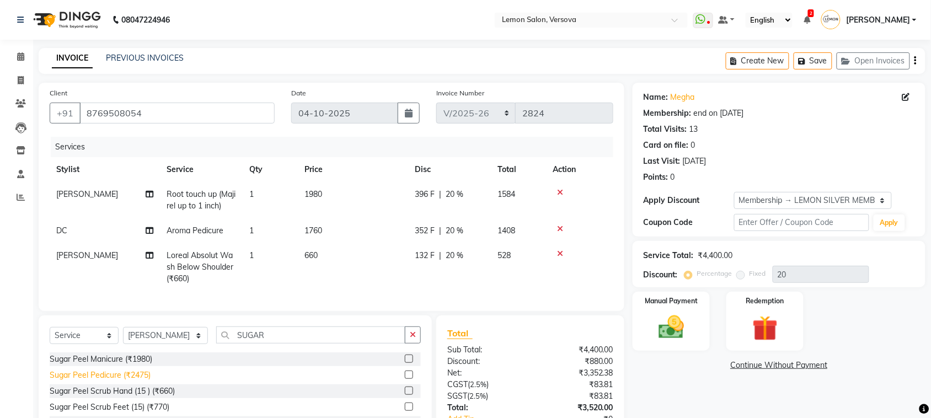
click at [131, 381] on div "Sugar Peel Pedicure (₹2475)" at bounding box center [100, 376] width 101 height 12
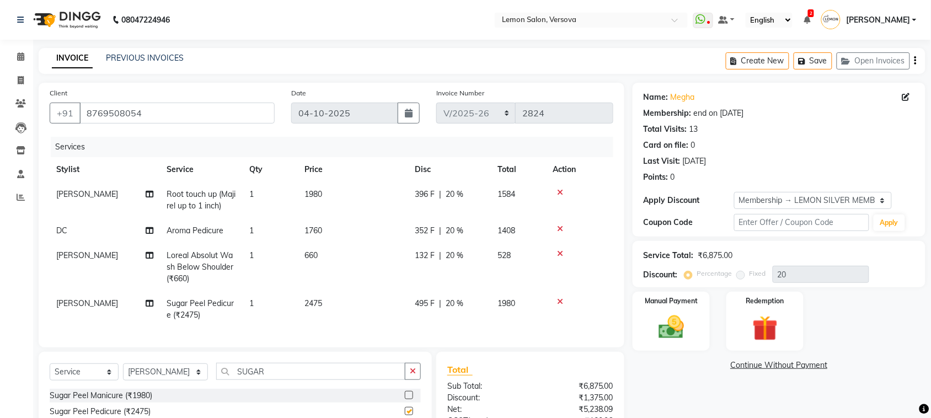
checkbox input "false"
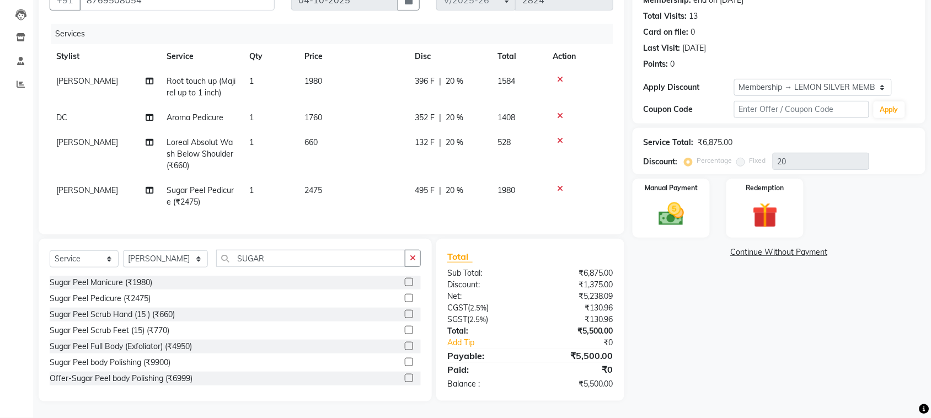
click at [73, 105] on td "DC" at bounding box center [105, 117] width 110 height 25
select select "7886"
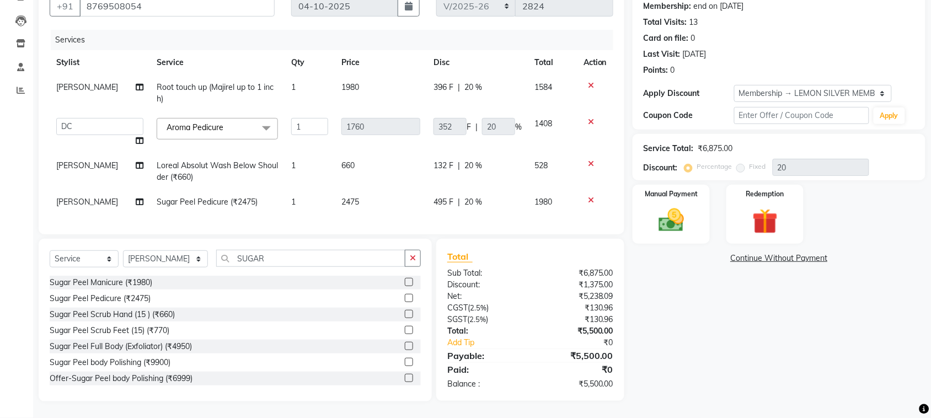
scroll to position [117, 0]
click at [76, 118] on select "Alim Shah Asif Salmani DC Kassar Sahil Lucy Sarate Margaret Marshak D,souza Mil…" at bounding box center [99, 126] width 87 height 17
select select "7410"
click at [88, 197] on span "[PERSON_NAME]" at bounding box center [87, 202] width 62 height 10
select select "7405"
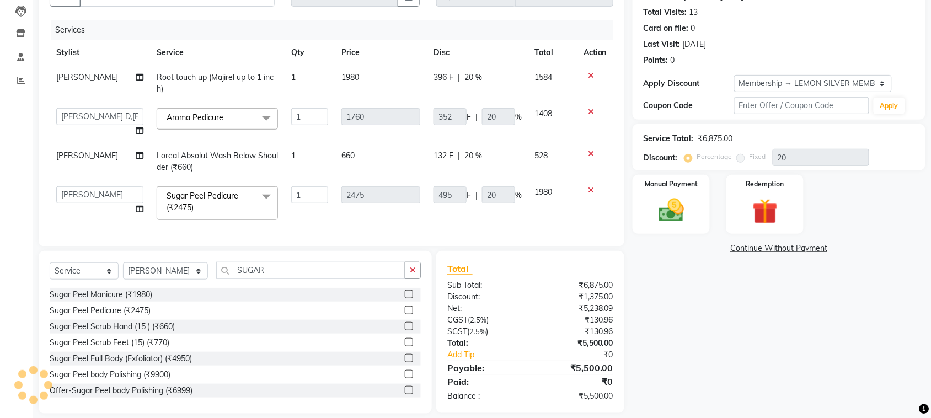
click at [88, 194] on select "Alim Shah Asif Salmani DC Kassar Sahil Lucy Sarate Margaret Marshak D,souza Mil…" at bounding box center [99, 194] width 87 height 17
select select "7410"
click at [106, 301] on div "Sugar Peel Manicure (₹1980)" at bounding box center [101, 295] width 103 height 12
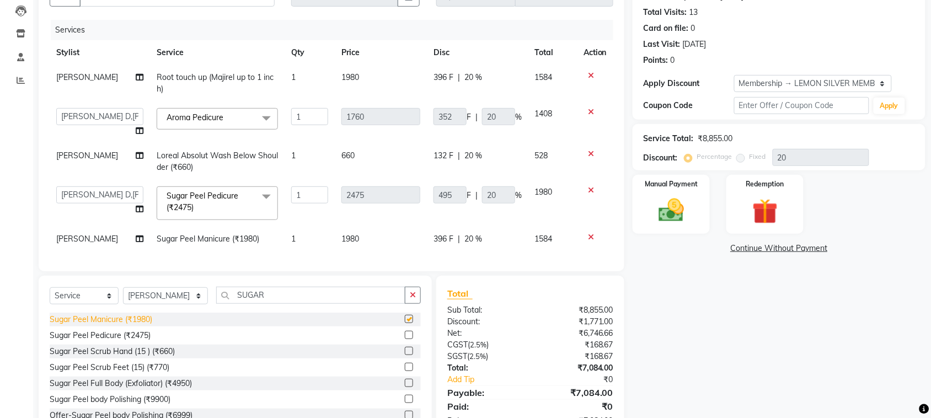
checkbox input "false"
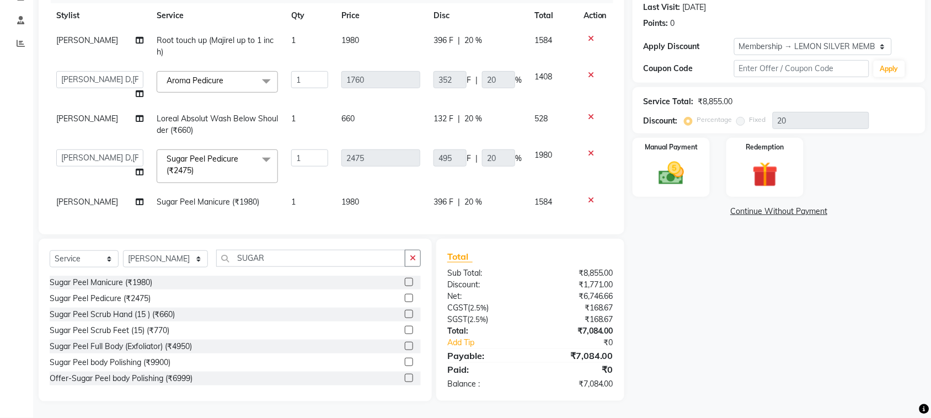
click at [591, 71] on icon at bounding box center [591, 75] width 6 height 8
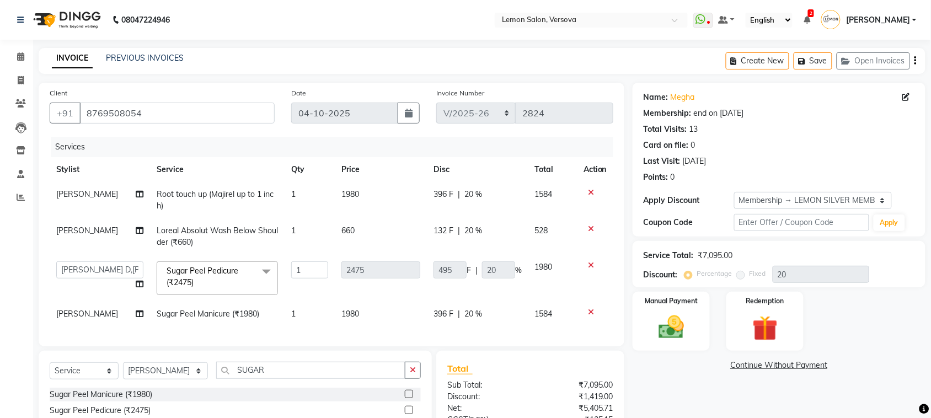
scroll to position [122, 0]
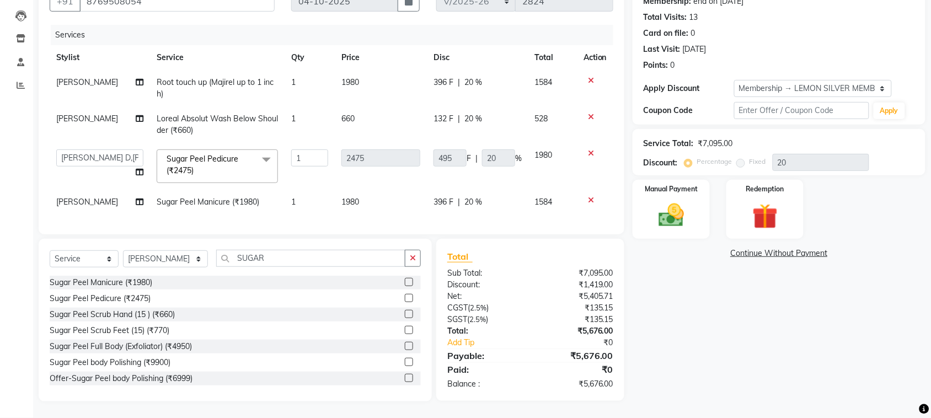
click at [685, 270] on div "Name: Megha Membership: end on 23-03-2026 Total Visits: 13 Card on file: 0 Last…" at bounding box center [783, 186] width 301 height 431
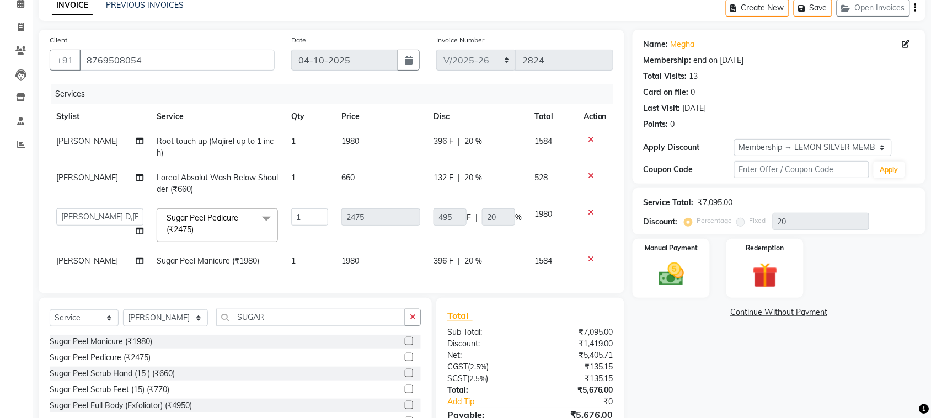
click at [797, 78] on div "Total Visits: 13" at bounding box center [779, 77] width 271 height 12
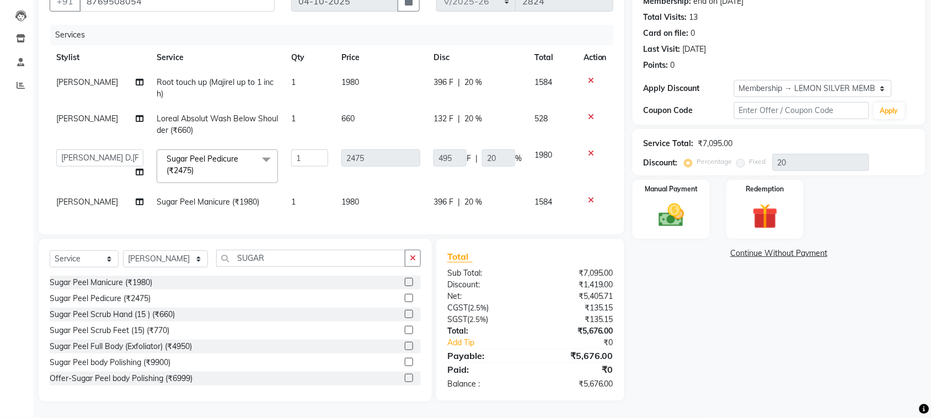
click at [591, 196] on icon at bounding box center [591, 200] width 6 height 8
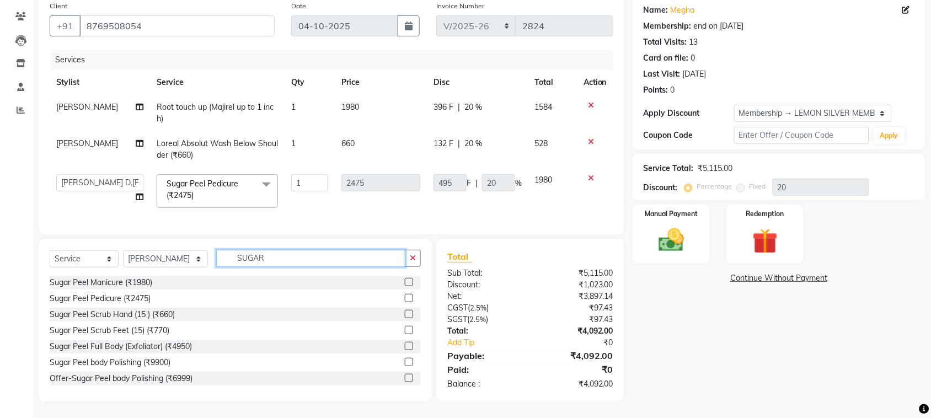
click at [340, 251] on input "SUGAR" at bounding box center [310, 258] width 189 height 17
type input "AROMA"
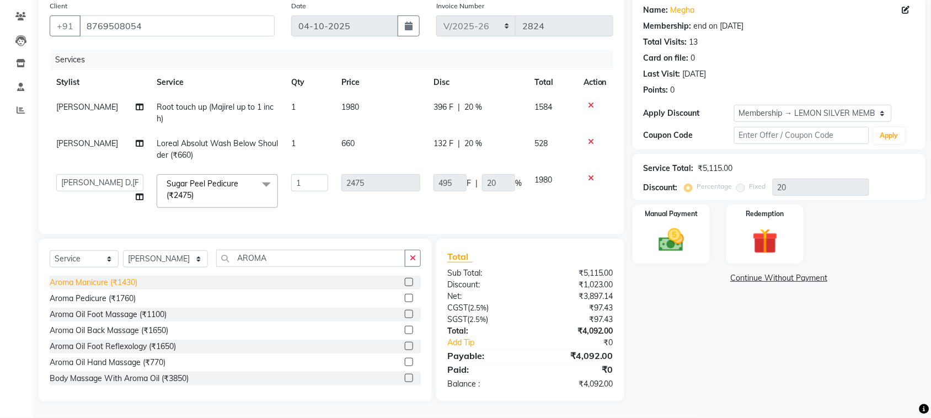
click at [120, 287] on div "Aroma Manicure (₹1430)" at bounding box center [94, 283] width 88 height 12
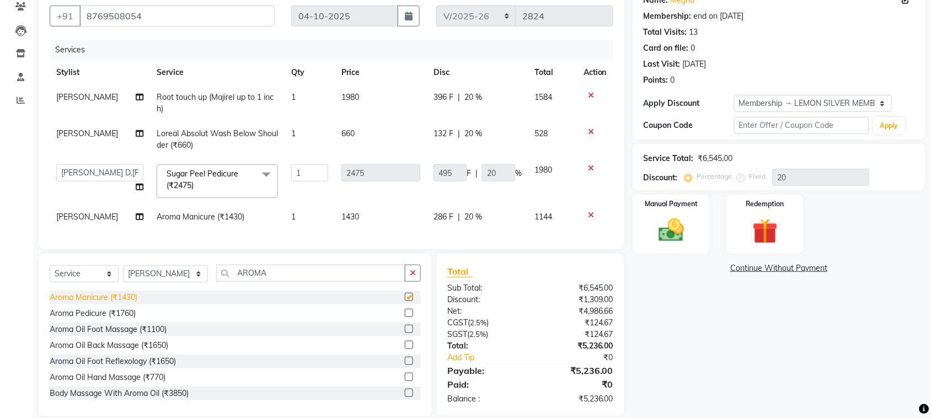
checkbox input "false"
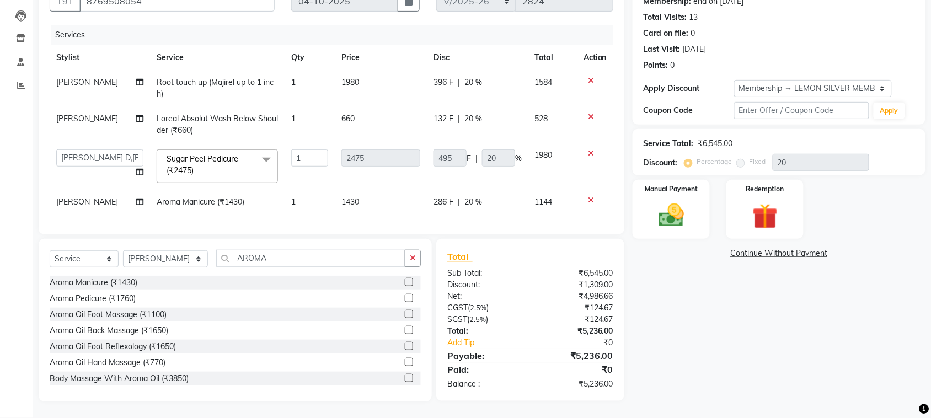
drag, startPoint x: 702, startPoint y: 307, endPoint x: 673, endPoint y: 315, distance: 30.2
click at [702, 320] on div "Name: Megha Membership: end on 23-03-2026 Total Visits: 13 Card on file: 0 Last…" at bounding box center [783, 186] width 301 height 431
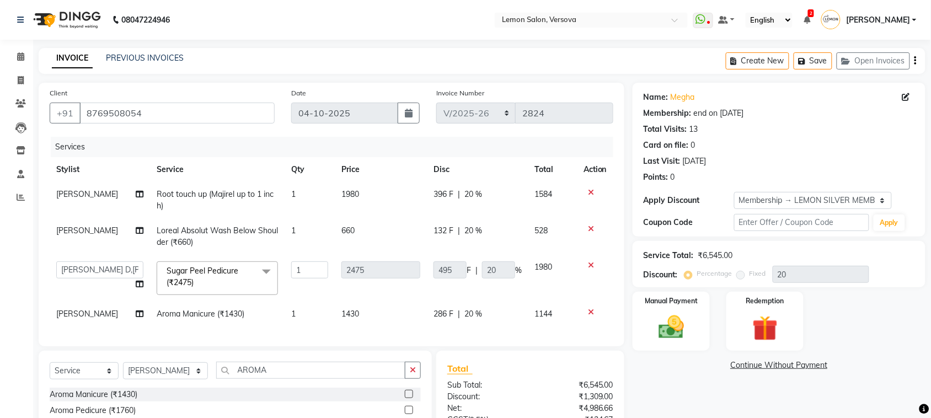
scroll to position [69, 0]
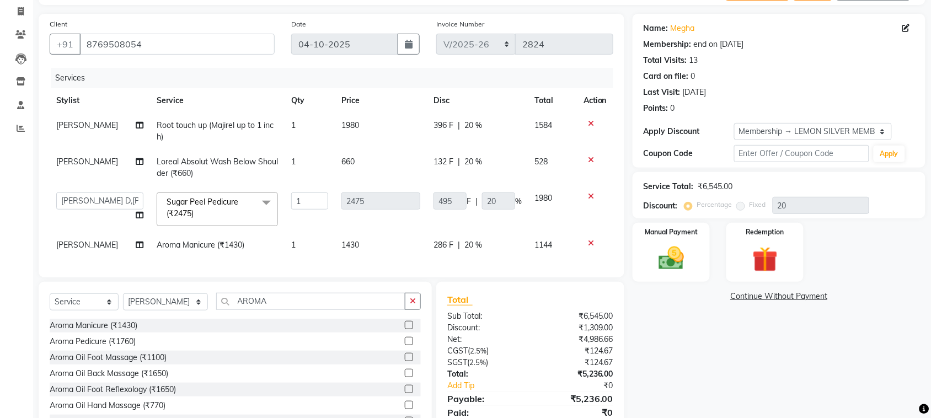
click at [95, 240] on span "[PERSON_NAME]" at bounding box center [87, 245] width 62 height 10
select select "7405"
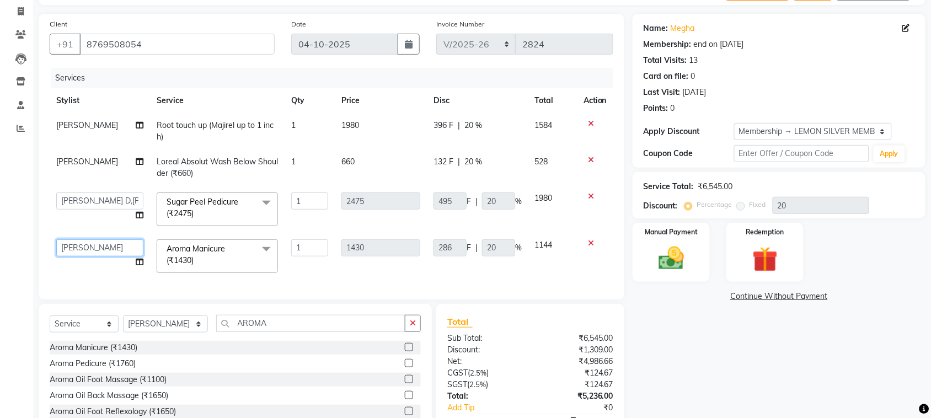
click at [95, 242] on select "Alim Shah Asif Salmani DC Kassar Sahil Lucy Sarate Margaret Marshak D,souza Mil…" at bounding box center [99, 247] width 87 height 17
select select "7410"
drag, startPoint x: 175, startPoint y: 334, endPoint x: 177, endPoint y: 326, distance: 8.3
click at [175, 333] on select "Select Stylist Alim Shah Asif Salmani DC Kassar Sahil Lucy Sarate Margaret Mars…" at bounding box center [165, 324] width 85 height 17
select select "7410"
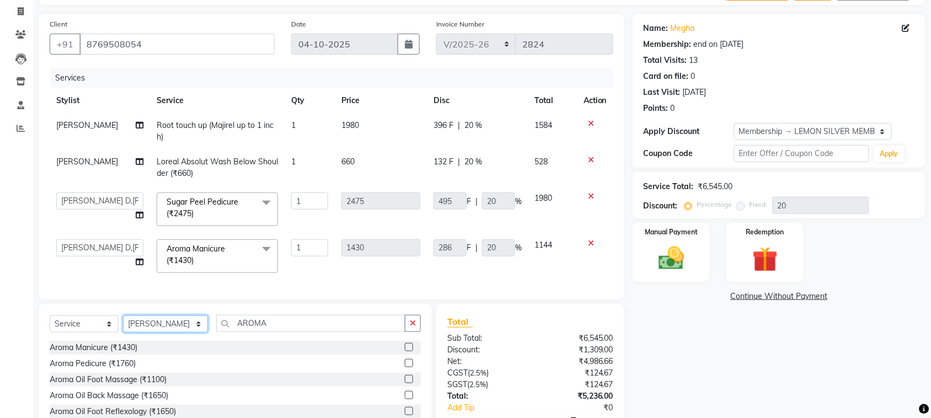
click at [123, 326] on select "Select Stylist Alim Shah Asif Salmani DC Kassar Sahil Lucy Sarate Margaret Mars…" at bounding box center [165, 324] width 85 height 17
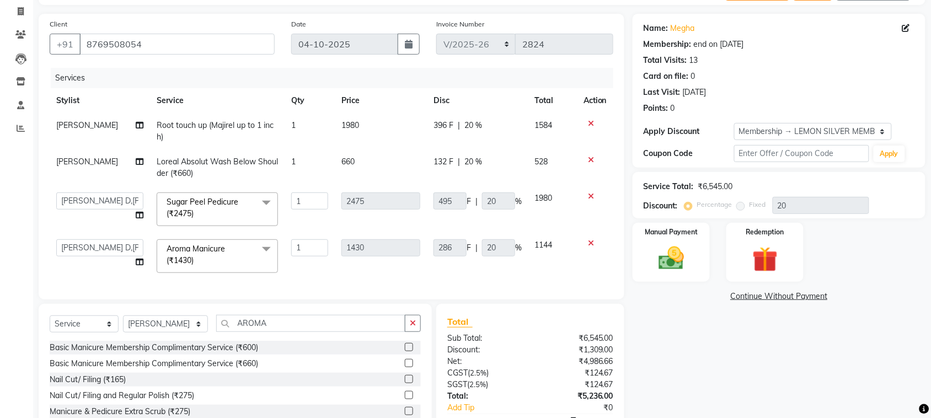
click at [823, 77] on div "Card on file: 0" at bounding box center [779, 77] width 271 height 12
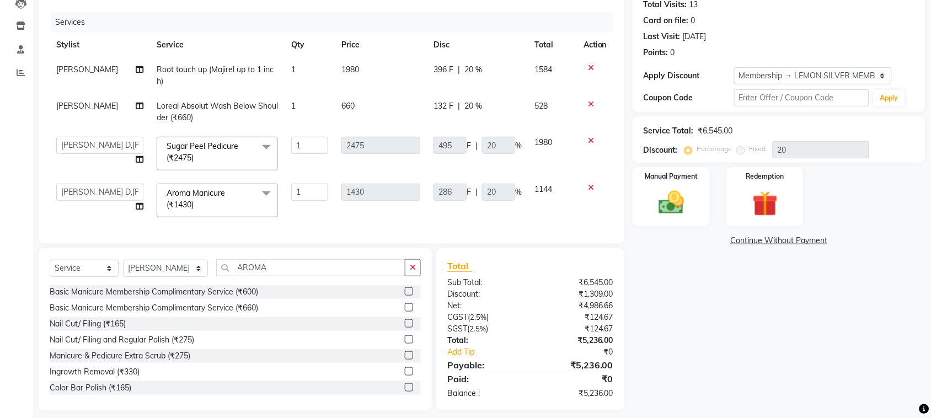
scroll to position [144, 0]
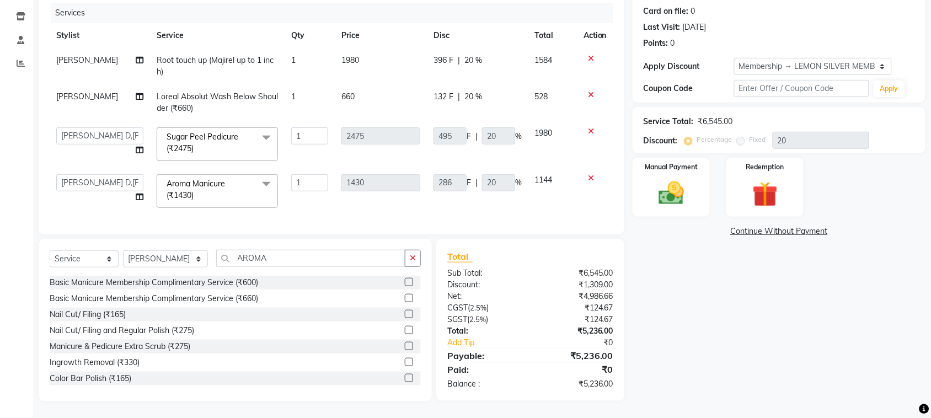
click at [697, 271] on div "Name: Megha Membership: end on 23-03-2026 Total Visits: 13 Card on file: 0 Last…" at bounding box center [783, 175] width 301 height 453
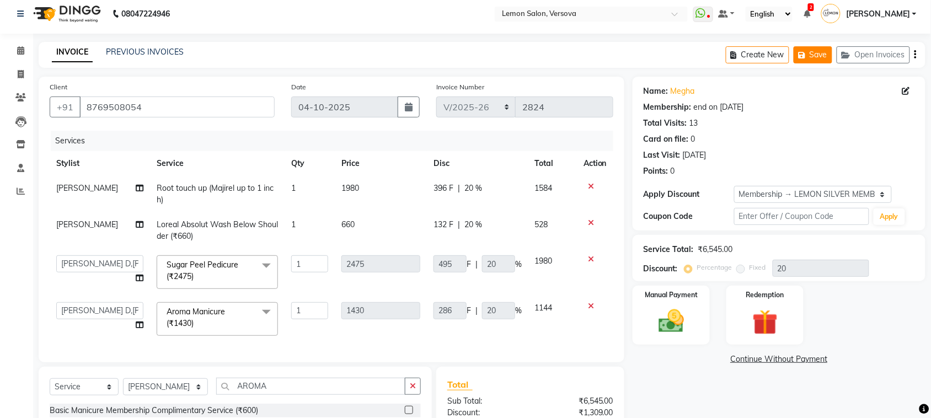
click at [823, 49] on button "Save" at bounding box center [813, 54] width 39 height 17
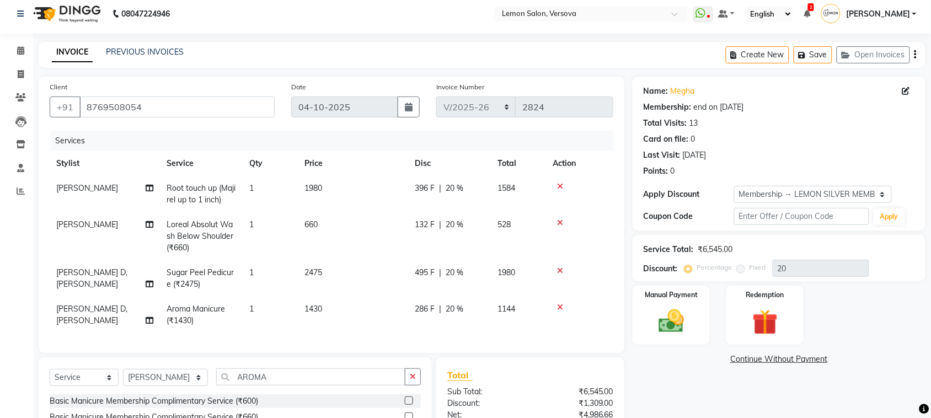
scroll to position [134, 0]
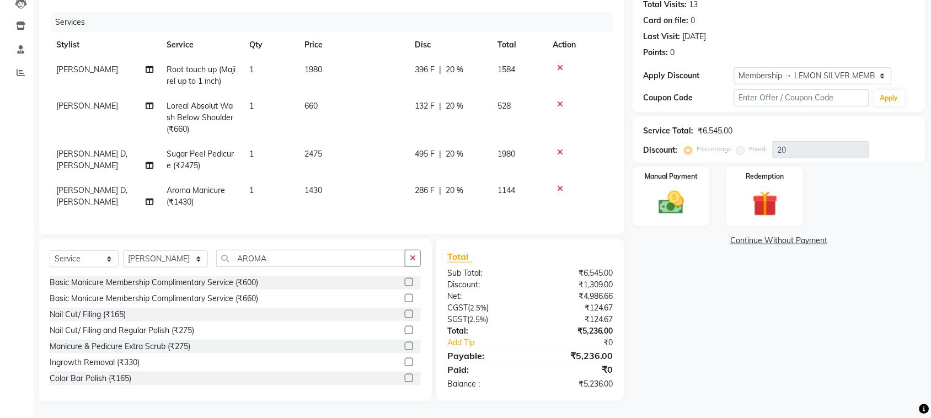
click at [707, 331] on div "Name: Megha Membership: end on 23-03-2026 Total Visits: 13 Card on file: 0 Last…" at bounding box center [783, 180] width 301 height 444
click at [287, 266] on input "AROMA" at bounding box center [310, 258] width 189 height 17
drag, startPoint x: 147, startPoint y: 261, endPoint x: 150, endPoint y: 254, distance: 7.2
click at [150, 260] on select "Select Stylist Alim Shah Asif Salmani DC Kassar Sahil Lucy Sarate Margaret Mars…" at bounding box center [165, 258] width 85 height 17
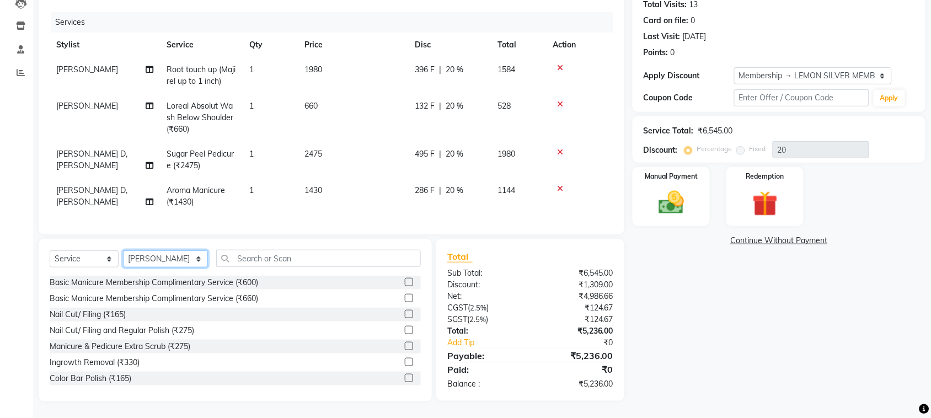
select select "7886"
click at [123, 250] on select "Select Stylist Alim Shah Asif Salmani DC Kassar Sahil Lucy Sarate Margaret Mars…" at bounding box center [165, 258] width 85 height 17
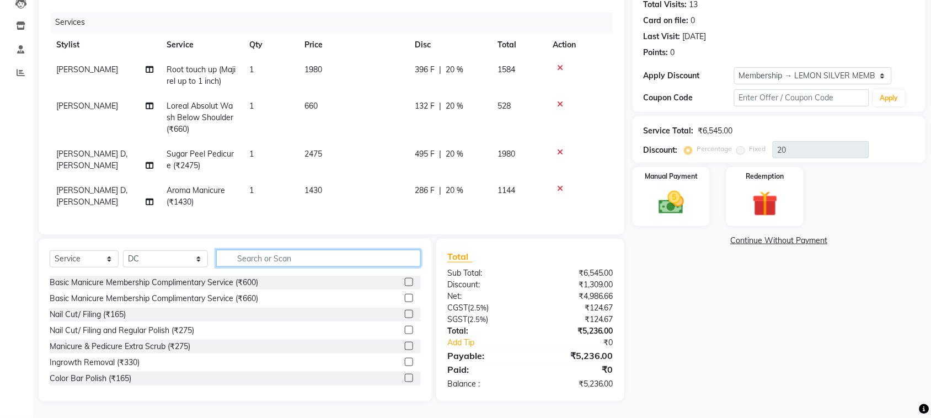
click at [294, 261] on input "text" at bounding box center [318, 258] width 205 height 17
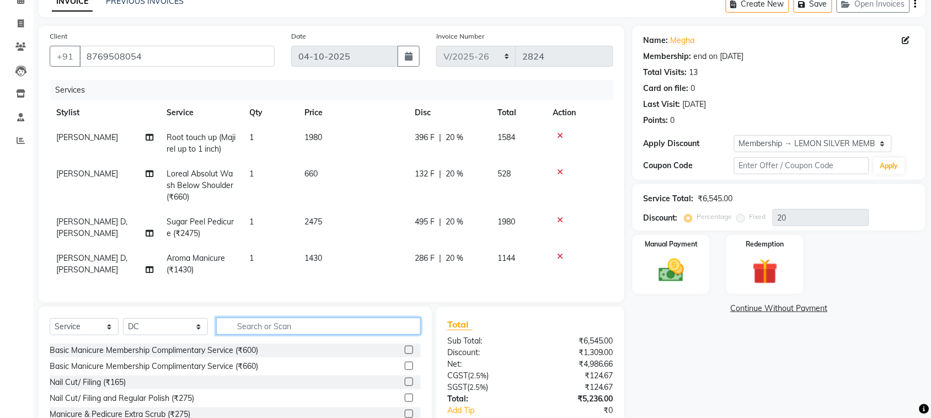
scroll to position [0, 0]
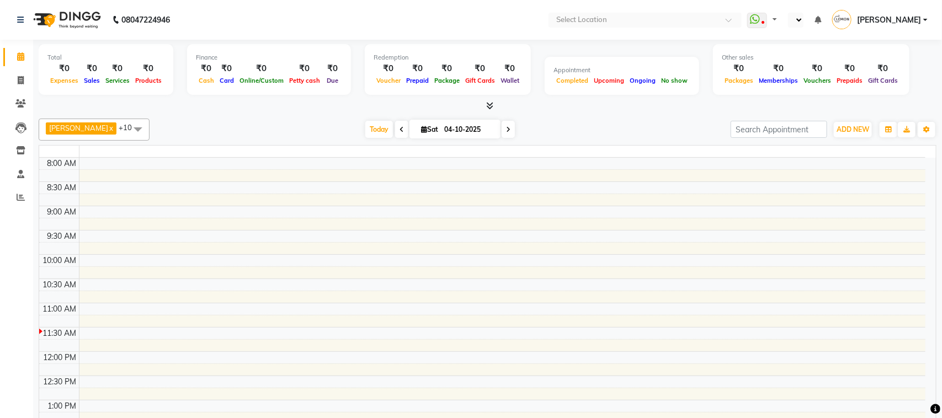
select select "en"
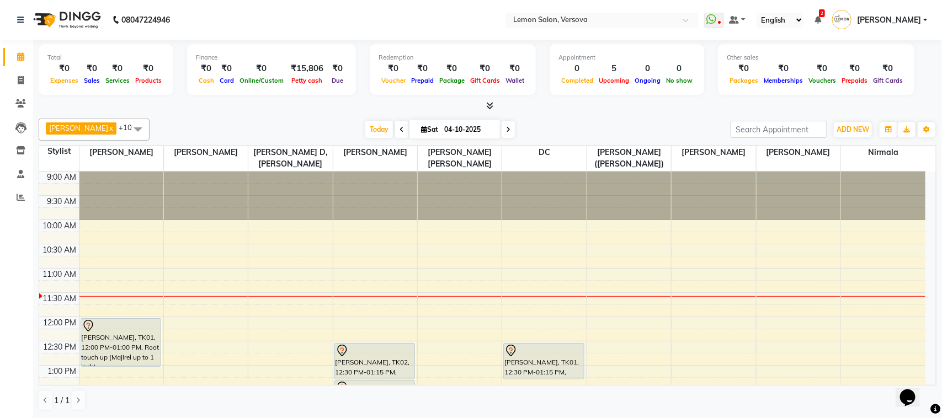
click at [232, 113] on div "Total ₹0 Expenses ₹0 Sales ₹0 Services ₹0 Products Finance ₹0 Cash ₹0 Card ₹0 O…" at bounding box center [487, 229] width 909 height 378
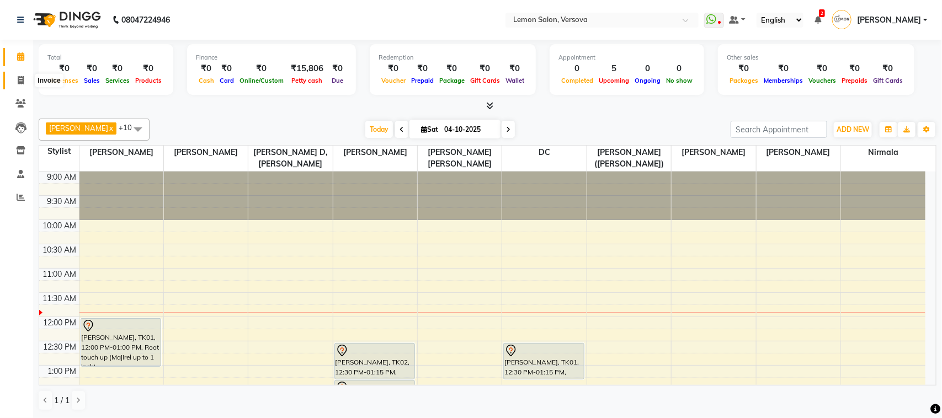
click at [23, 81] on icon at bounding box center [21, 80] width 6 height 8
select select "service"
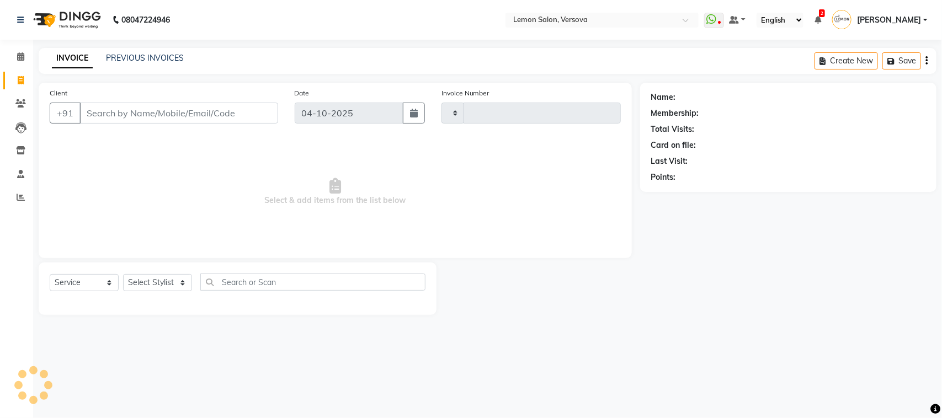
click at [158, 116] on input "Client" at bounding box center [178, 113] width 199 height 21
select select "564"
type input "2823"
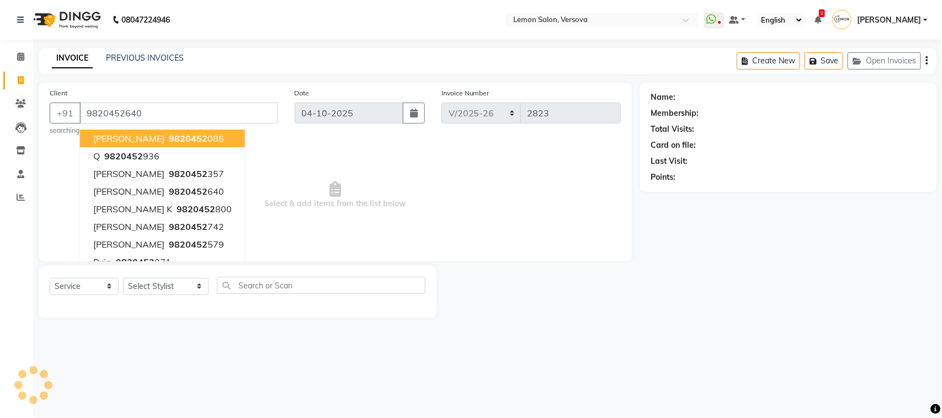
type input "9820452640"
select select "1: Object"
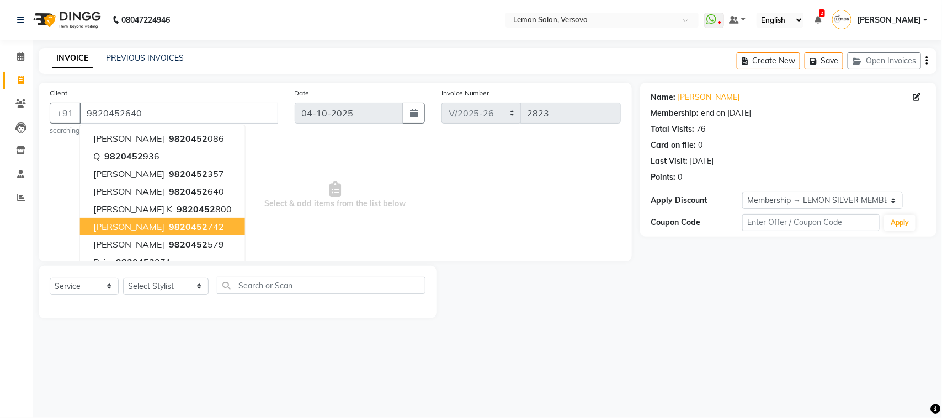
click at [475, 205] on span "Select & add items from the list below" at bounding box center [335, 195] width 571 height 110
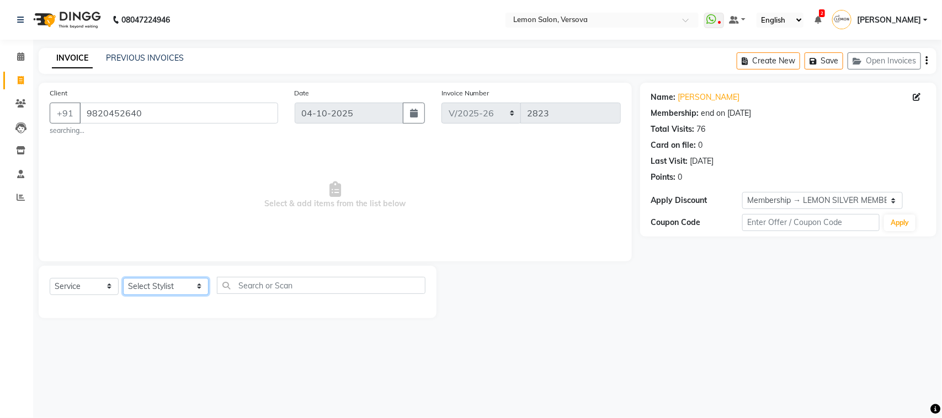
drag, startPoint x: 178, startPoint y: 291, endPoint x: 177, endPoint y: 284, distance: 6.7
click at [178, 291] on select "Select Stylist [PERSON_NAME] [PERSON_NAME] DC [PERSON_NAME] [PERSON_NAME] [PERS…" at bounding box center [166, 286] width 86 height 17
click at [704, 101] on link "[PERSON_NAME]" at bounding box center [709, 98] width 62 height 12
drag, startPoint x: 166, startPoint y: 291, endPoint x: 164, endPoint y: 281, distance: 9.5
click at [166, 291] on select "Select Stylist [PERSON_NAME] [PERSON_NAME] DC [PERSON_NAME] [PERSON_NAME] [PERS…" at bounding box center [166, 286] width 86 height 17
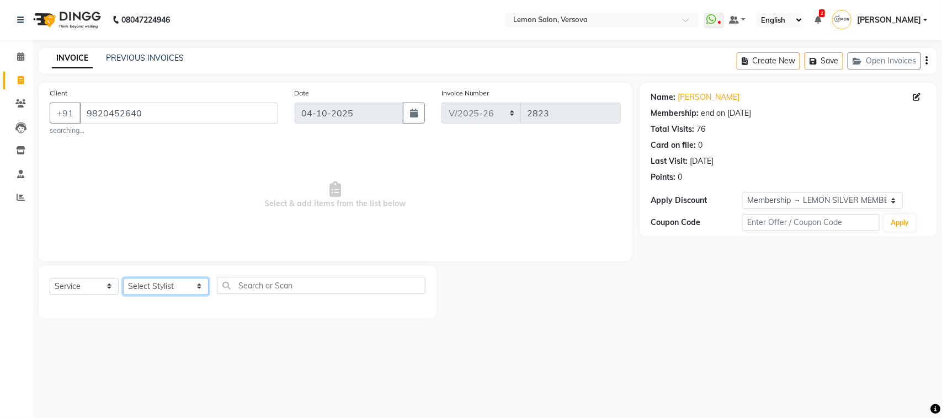
select select "20640"
click at [123, 278] on select "Select Stylist [PERSON_NAME] [PERSON_NAME] DC [PERSON_NAME] [PERSON_NAME] [PERS…" at bounding box center [166, 286] width 86 height 17
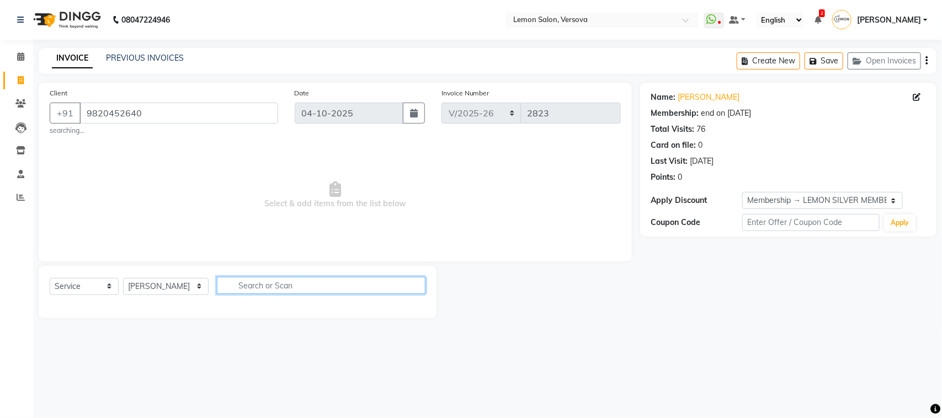
click at [258, 279] on input "text" at bounding box center [321, 285] width 209 height 17
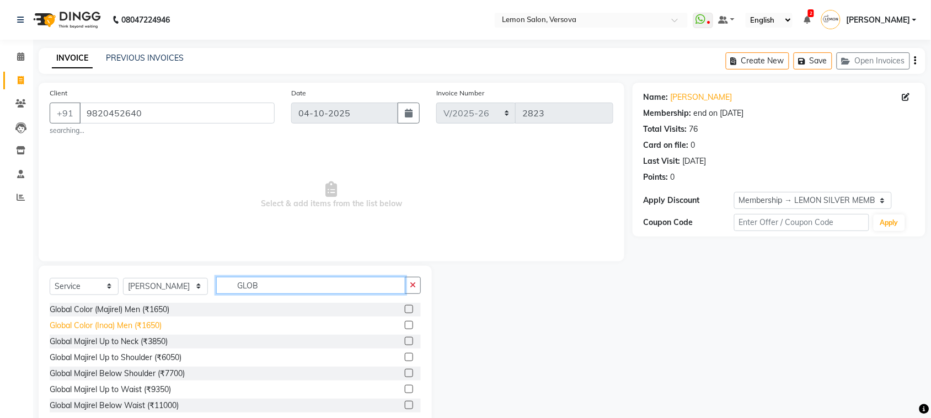
type input "GLOB"
click at [153, 330] on div "Global Color (Inoa) Men (₹1650)" at bounding box center [106, 326] width 112 height 12
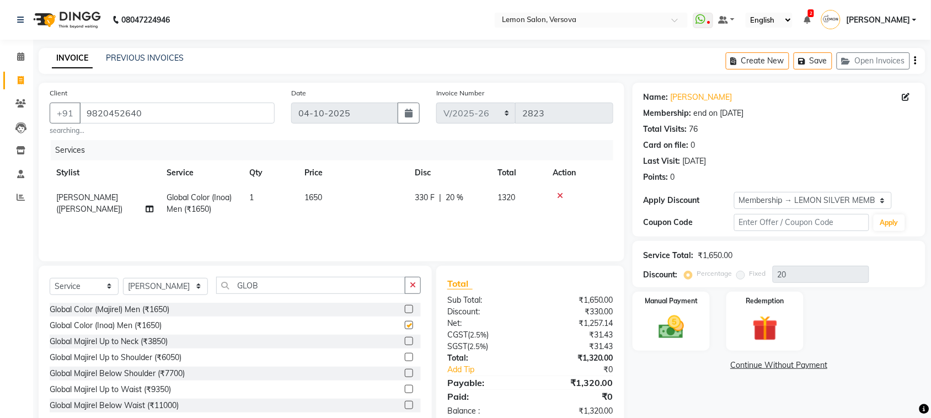
checkbox input "false"
click at [253, 283] on input "GLOB" at bounding box center [310, 285] width 189 height 17
click at [253, 281] on input "GLOB" at bounding box center [310, 285] width 189 height 17
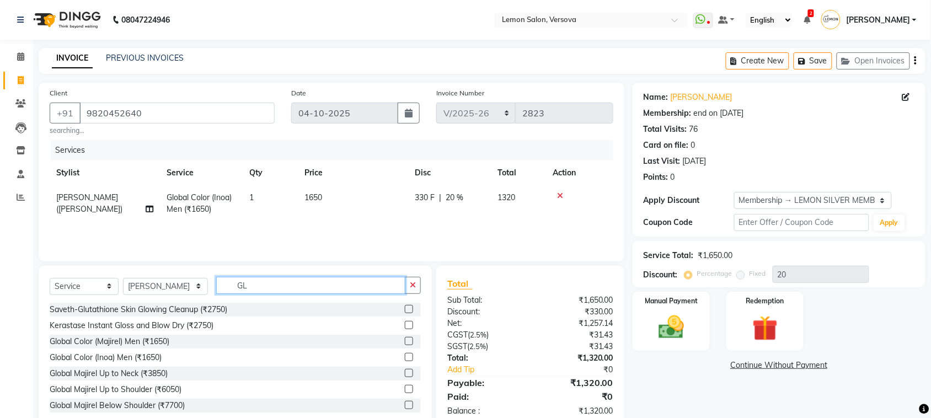
type input "G"
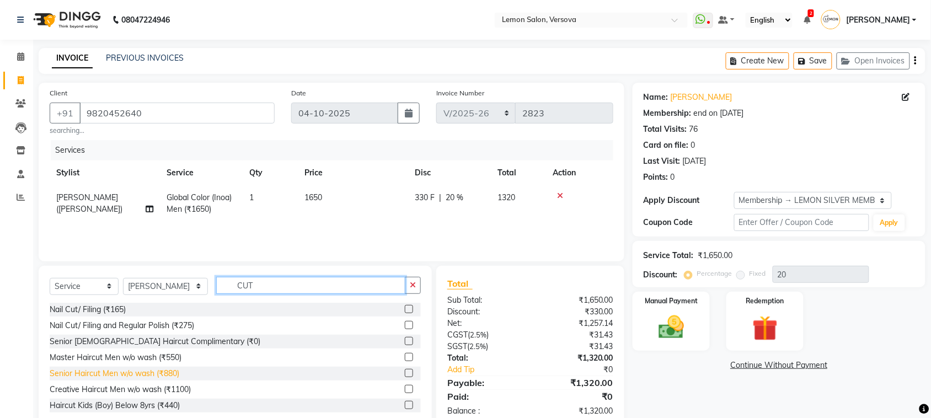
type input "CUT"
click at [167, 376] on div "Senior Haircut Men w/o wash (₹880)" at bounding box center [115, 374] width 130 height 12
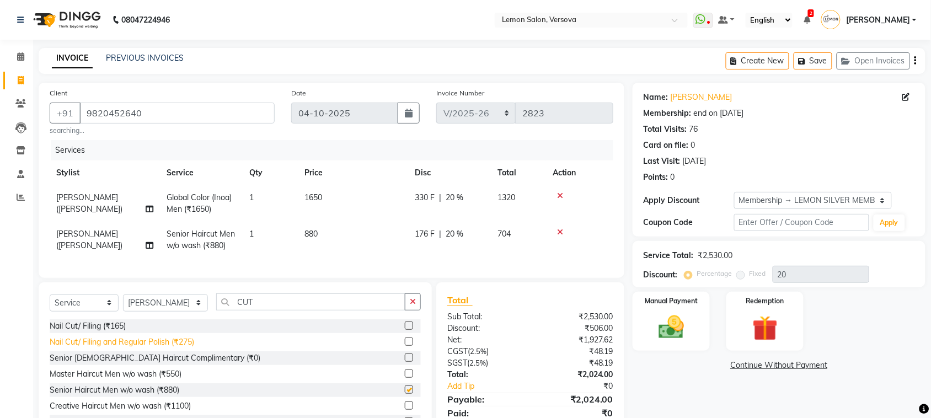
checkbox input "false"
click at [825, 164] on div "Last Visit: 06-09-2025" at bounding box center [779, 162] width 271 height 12
click at [853, 145] on div "Card on file: 0" at bounding box center [779, 146] width 271 height 12
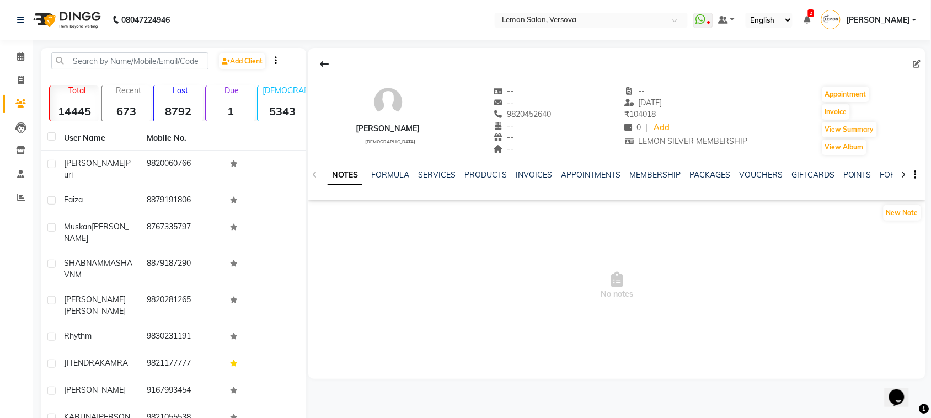
click at [439, 166] on div "NOTES FORMULA SERVICES PRODUCTS INVOICES APPOINTMENTS MEMBERSHIP PACKAGES VOUCH…" at bounding box center [616, 175] width 617 height 38
click at [450, 172] on link "SERVICES" at bounding box center [437, 175] width 38 height 10
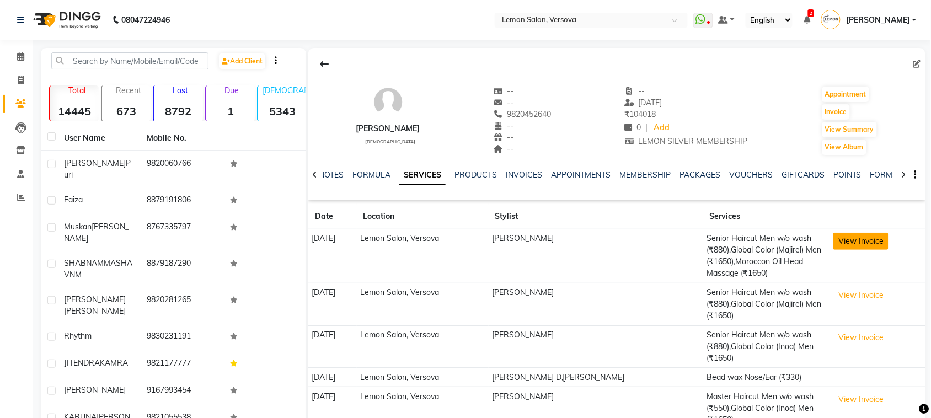
click at [840, 244] on button "View Invoice" at bounding box center [861, 241] width 55 height 17
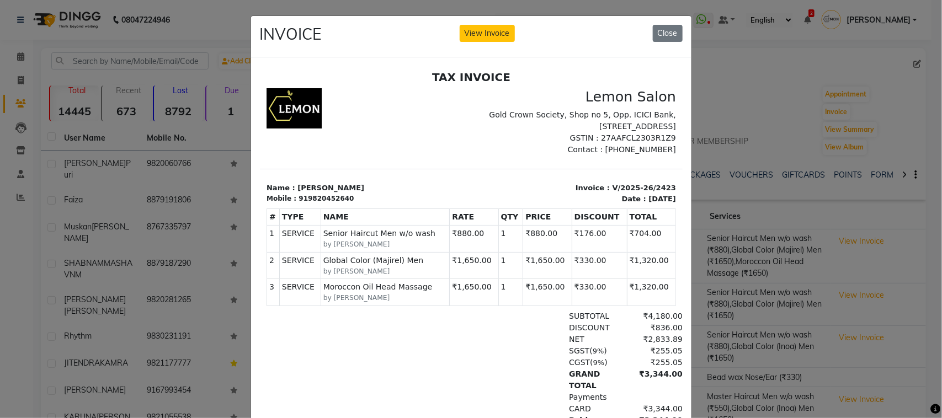
click at [134, 268] on ngb-modal-window "INVOICE View Invoice Close" at bounding box center [471, 209] width 942 height 418
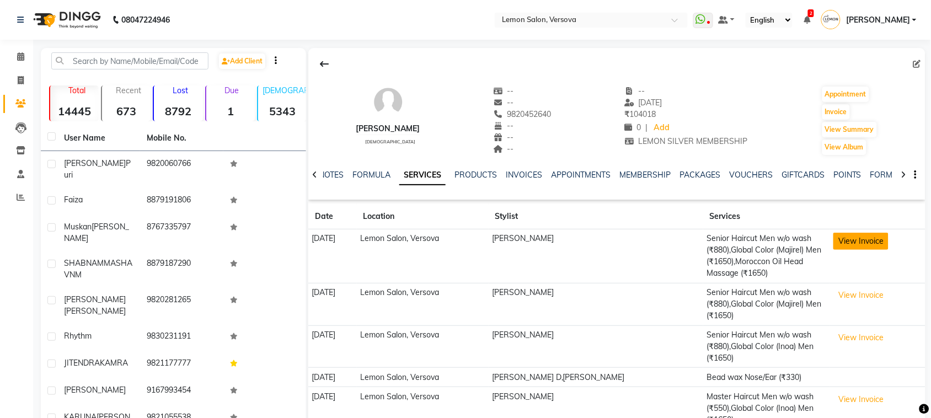
click at [853, 241] on button "View Invoice" at bounding box center [861, 241] width 55 height 17
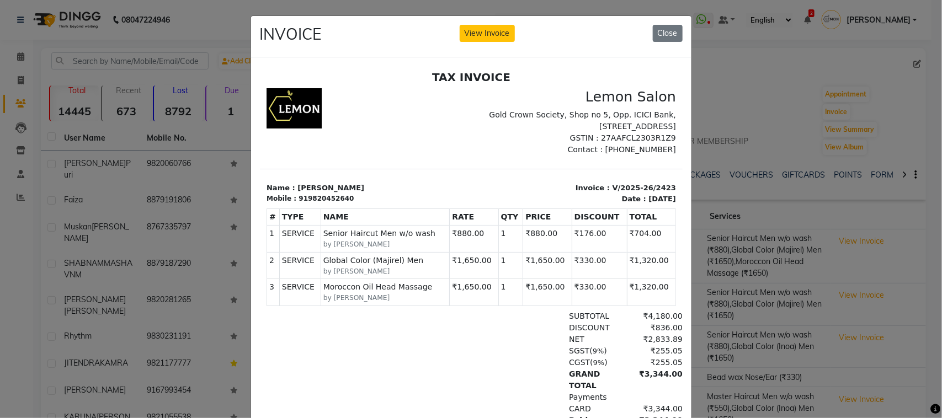
click at [152, 106] on ngb-modal-window "INVOICE View Invoice Close" at bounding box center [471, 209] width 942 height 418
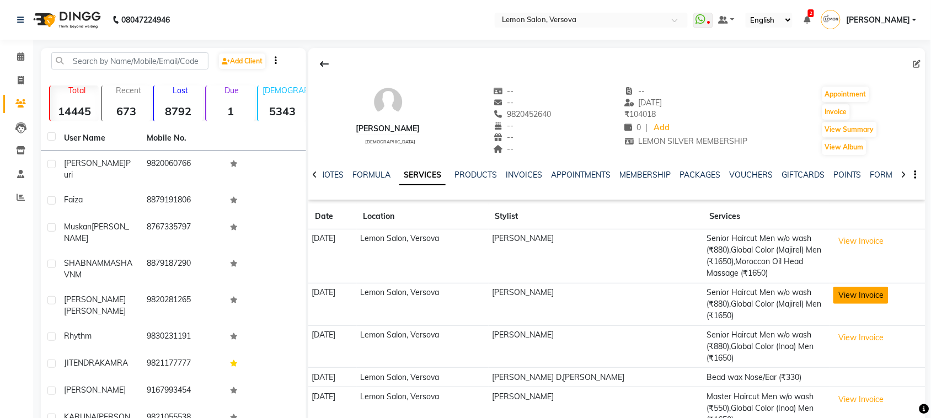
click at [877, 296] on button "View Invoice" at bounding box center [861, 295] width 55 height 17
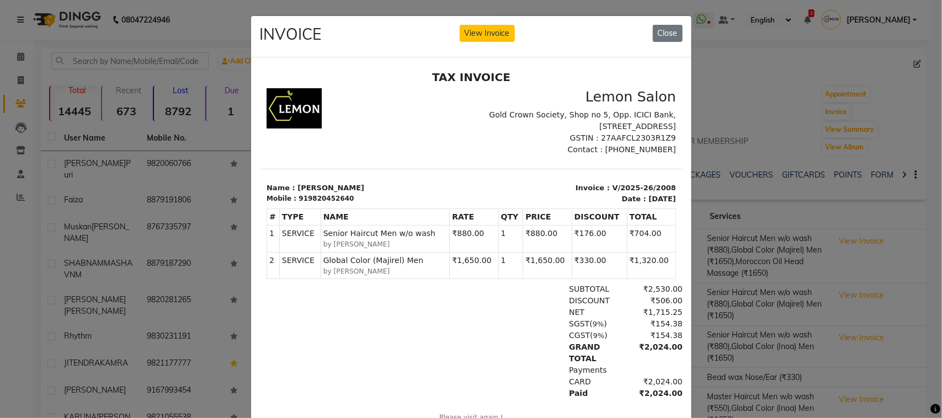
drag, startPoint x: 815, startPoint y: 264, endPoint x: 814, endPoint y: 297, distance: 33.1
click at [815, 265] on ngb-modal-window "INVOICE View Invoice Close" at bounding box center [471, 209] width 942 height 418
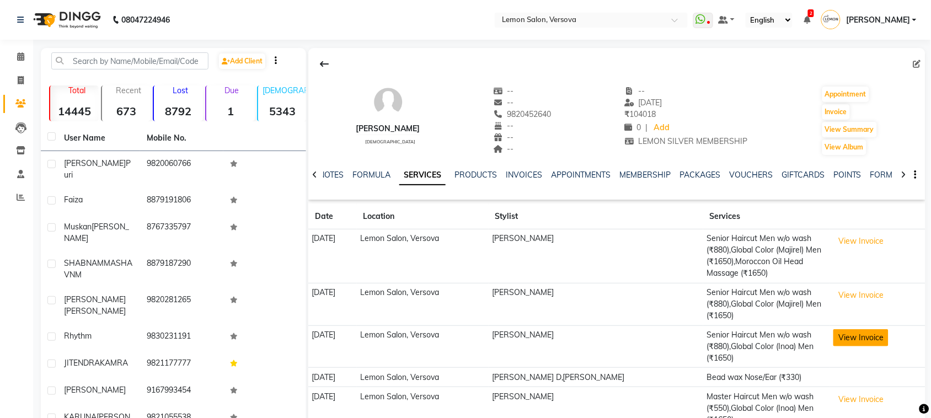
click at [842, 333] on button "View Invoice" at bounding box center [861, 337] width 55 height 17
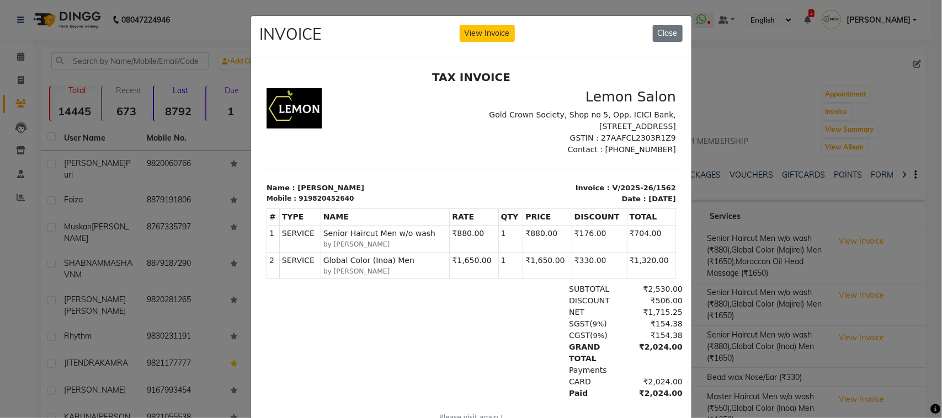
click at [820, 271] on ngb-modal-window "INVOICE View Invoice Close" at bounding box center [471, 209] width 942 height 418
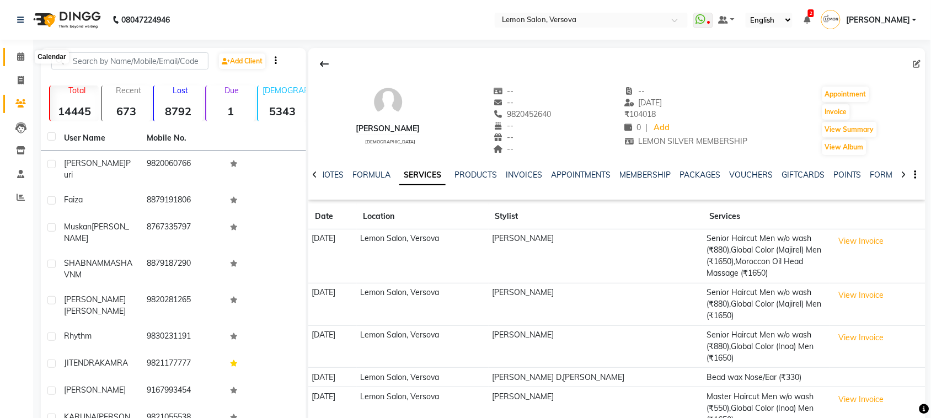
click at [12, 61] on span at bounding box center [20, 57] width 19 height 13
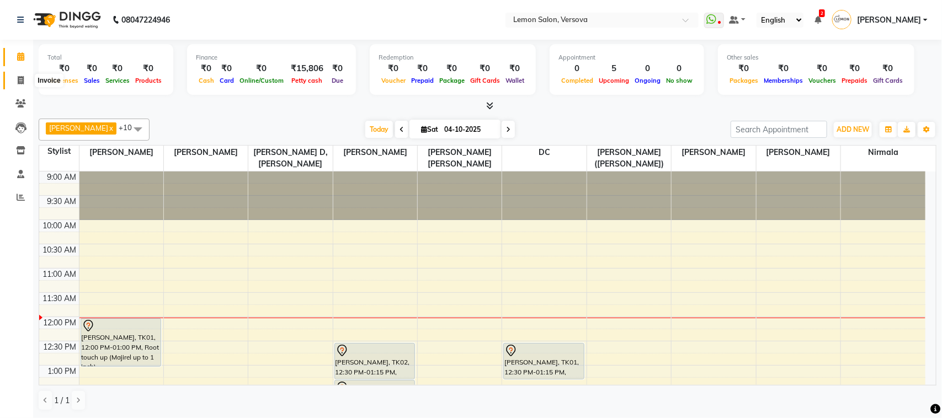
click at [14, 76] on span at bounding box center [20, 80] width 19 height 13
select select "service"
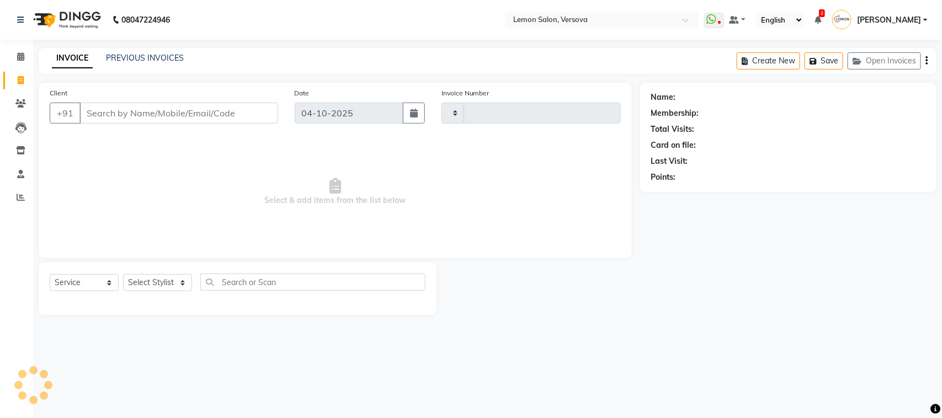
type input "2823"
select select "564"
click at [166, 282] on select "Select Stylist" at bounding box center [157, 282] width 69 height 17
select select "7886"
click at [123, 274] on select "Select Stylist Alim Shah Asif Salmani DC Kassar Sahil Lucy Sarate Margaret Mars…" at bounding box center [166, 282] width 86 height 17
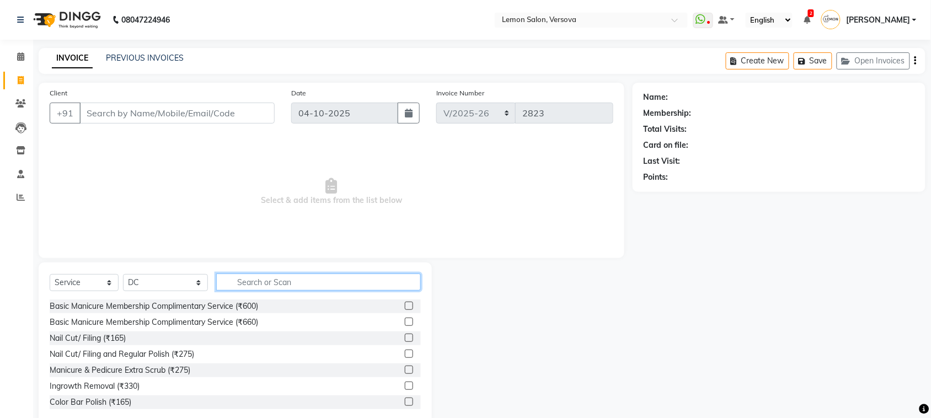
click at [303, 281] on input "text" at bounding box center [318, 282] width 205 height 17
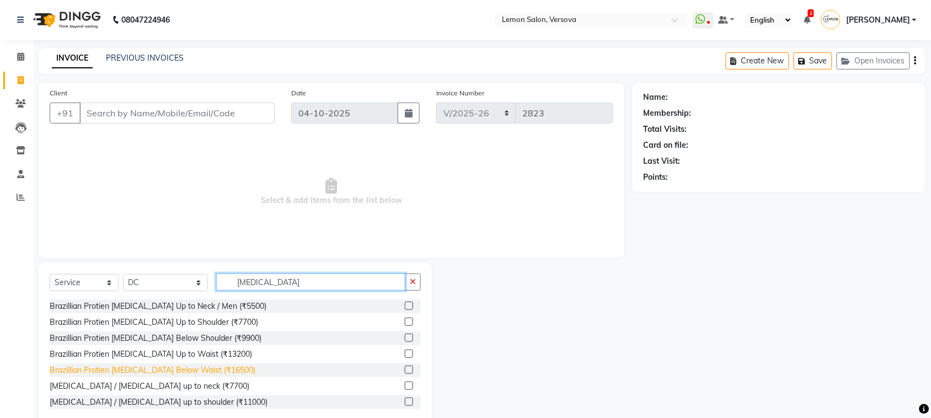
type input "BOTOX"
click at [211, 373] on div "Brazillian Protien [MEDICAL_DATA] Below Waist (₹16500)" at bounding box center [153, 371] width 206 height 12
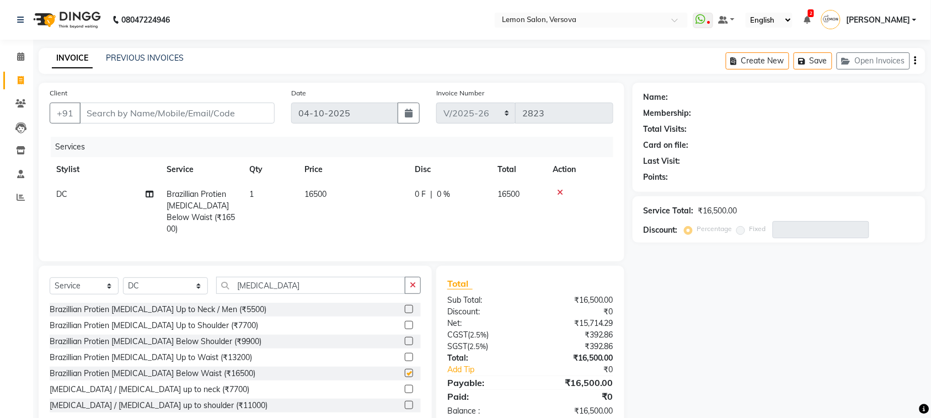
checkbox input "false"
click at [299, 290] on input "BOTOX" at bounding box center [310, 285] width 189 height 17
click at [294, 290] on input "BOTOX" at bounding box center [310, 285] width 189 height 17
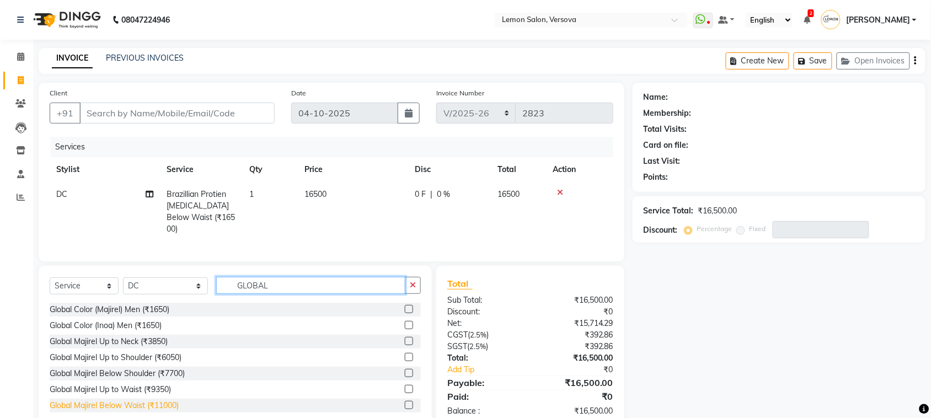
type input "GLOBAL"
click at [172, 402] on div "Global Majirel Below Waist (₹11000)" at bounding box center [114, 406] width 129 height 12
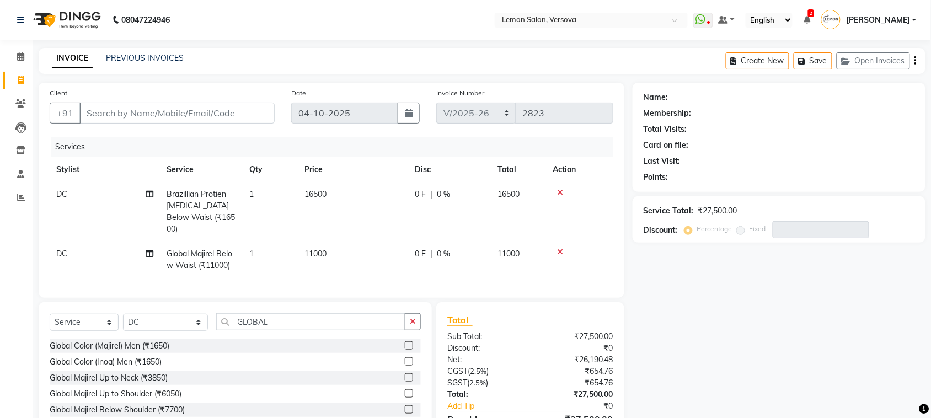
checkbox input "false"
click at [275, 317] on input "GLOBAL" at bounding box center [310, 321] width 189 height 17
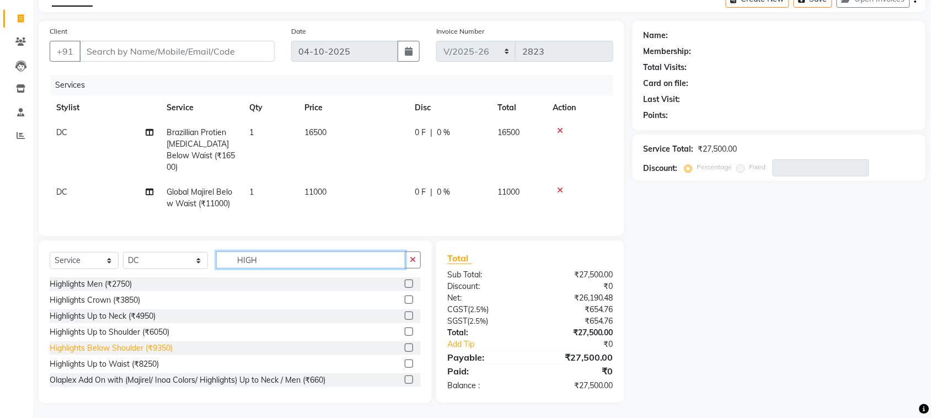
type input "HIGH"
click at [169, 346] on div "Highlights Below Shoulder (₹9350)" at bounding box center [111, 349] width 123 height 12
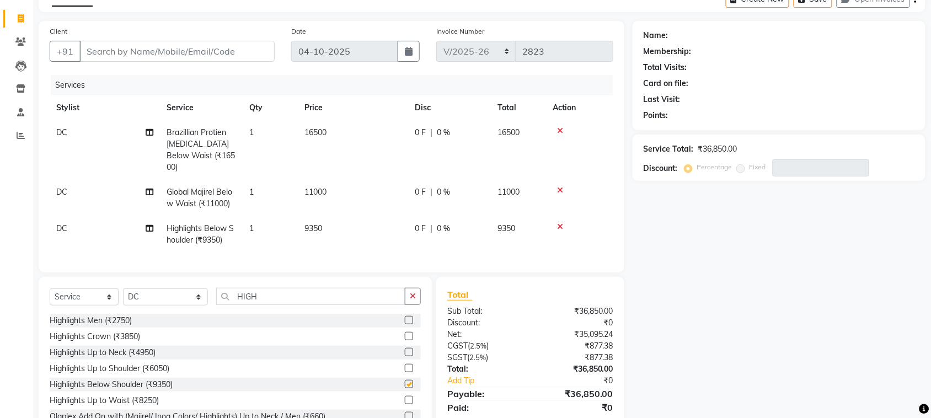
checkbox input "false"
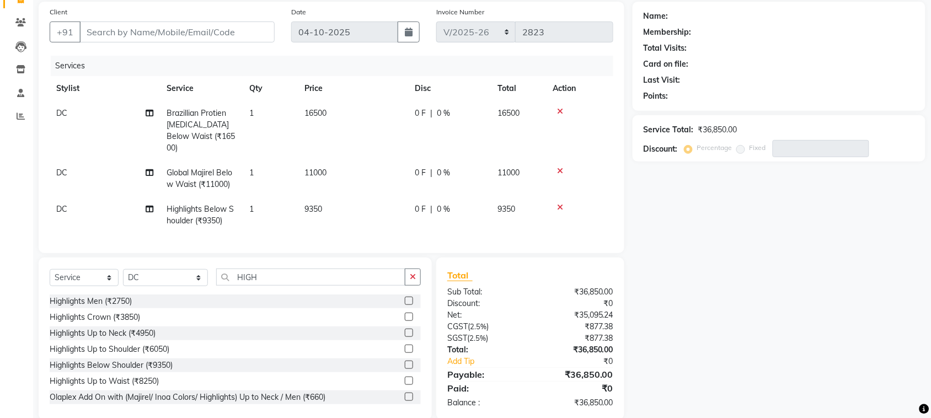
scroll to position [98, 0]
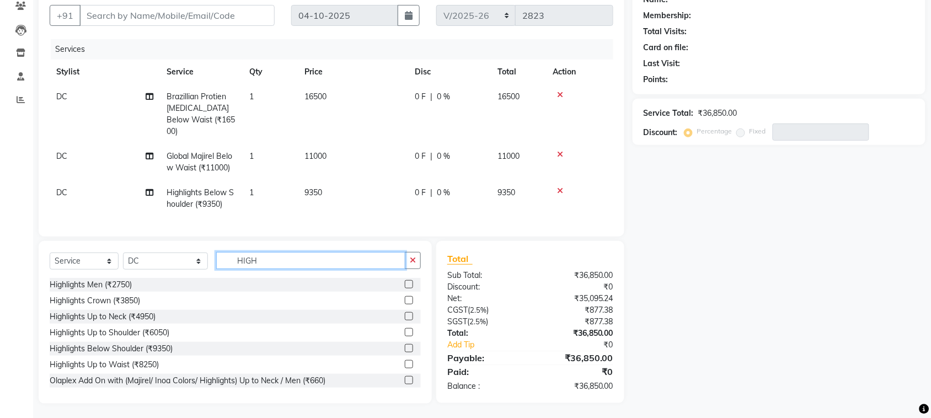
click at [326, 254] on input "HIGH" at bounding box center [310, 260] width 189 height 17
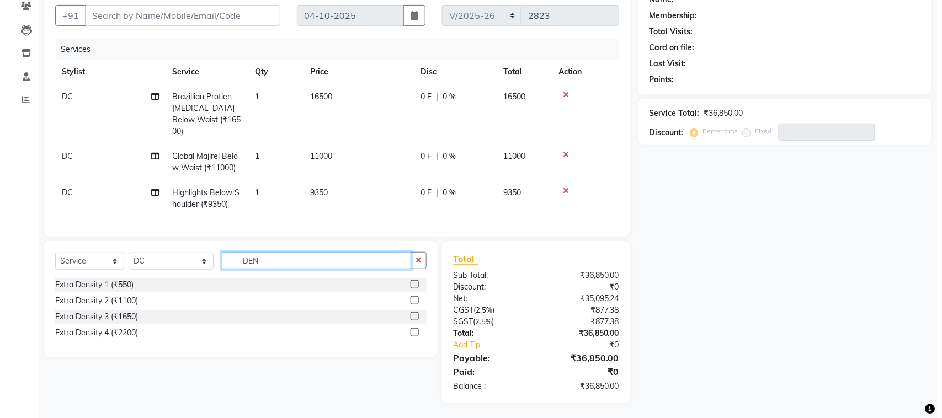
scroll to position [97, 0]
type input "DEN"
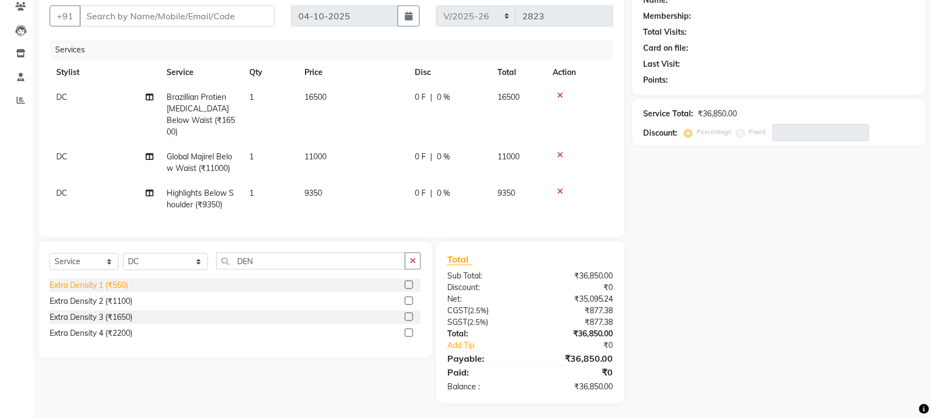
click at [101, 289] on div "Extra Density 1 (₹550)" at bounding box center [89, 286] width 78 height 12
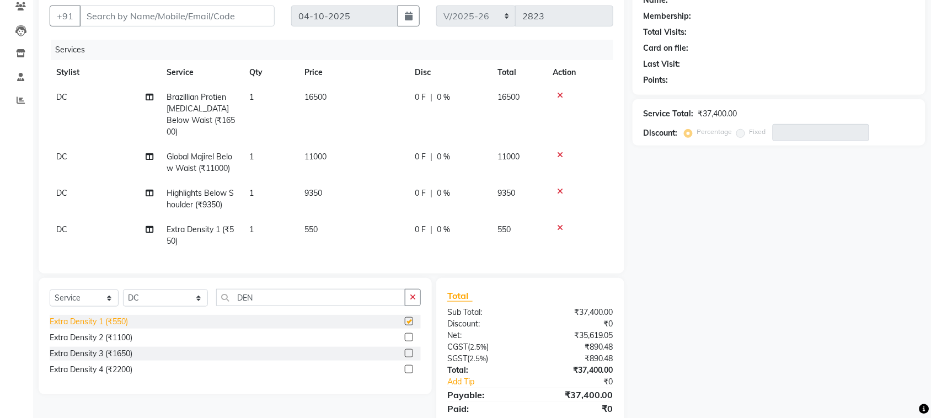
checkbox input "false"
click at [163, 18] on input "Client" at bounding box center [176, 16] width 195 height 21
type input "9"
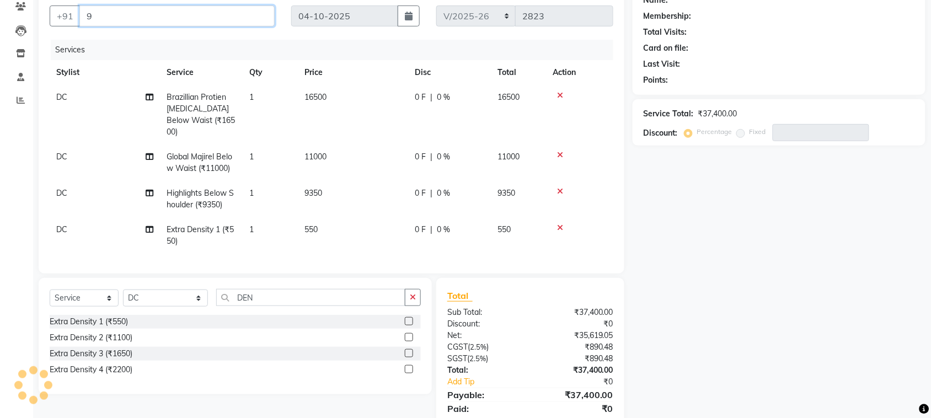
type input "0"
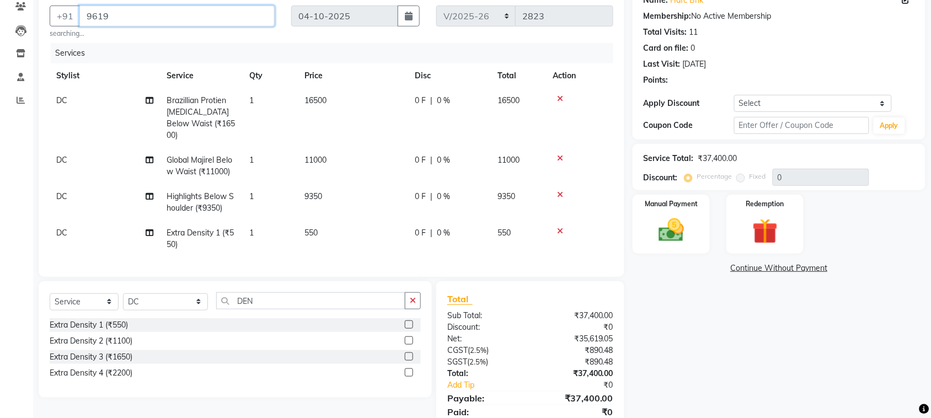
click at [163, 18] on input "9619" at bounding box center [176, 16] width 195 height 21
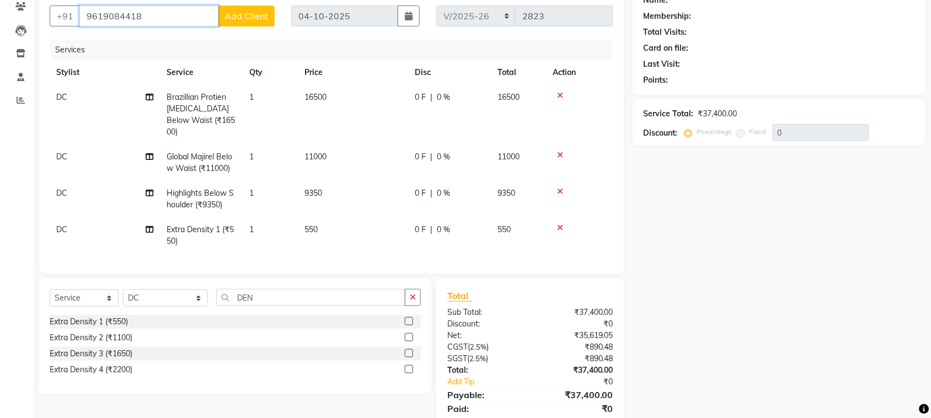
type input "9619084418"
click at [252, 8] on button "Add Client" at bounding box center [246, 16] width 57 height 21
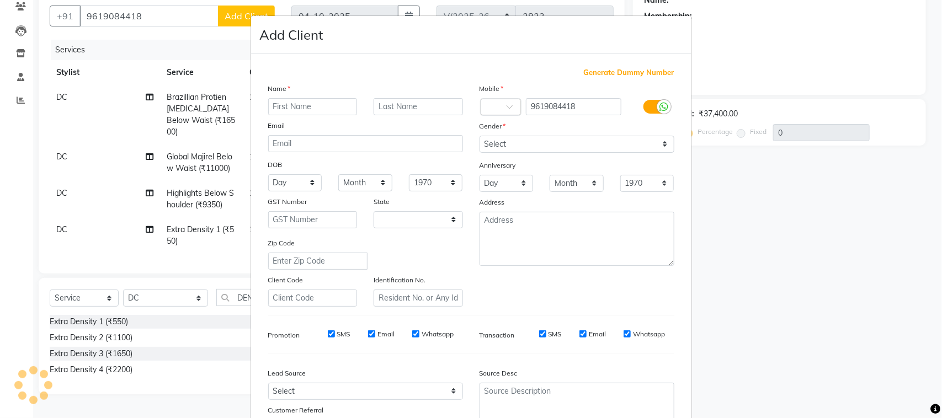
select select "22"
type input "MAHVISH"
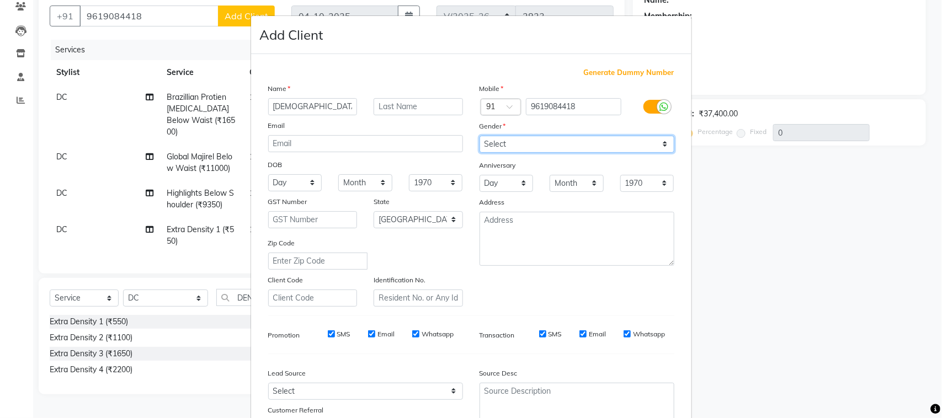
click at [525, 149] on select "Select Male Female Other Prefer Not To Say" at bounding box center [576, 144] width 195 height 17
select select "female"
click at [479, 136] on select "Select Male Female Other Prefer Not To Say" at bounding box center [576, 144] width 195 height 17
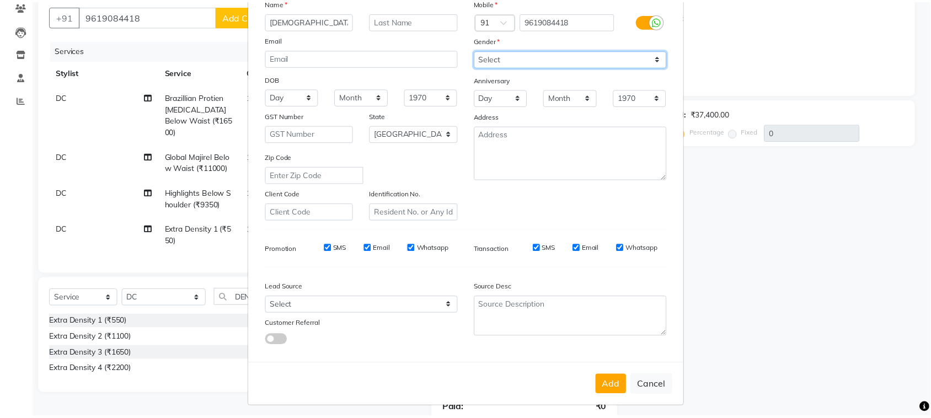
scroll to position [87, 0]
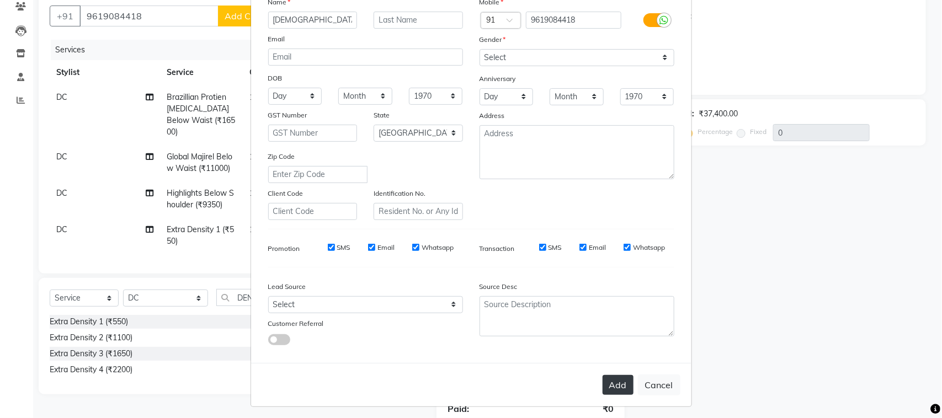
click at [614, 375] on button "Add" at bounding box center [617, 385] width 31 height 20
select select
select select "null"
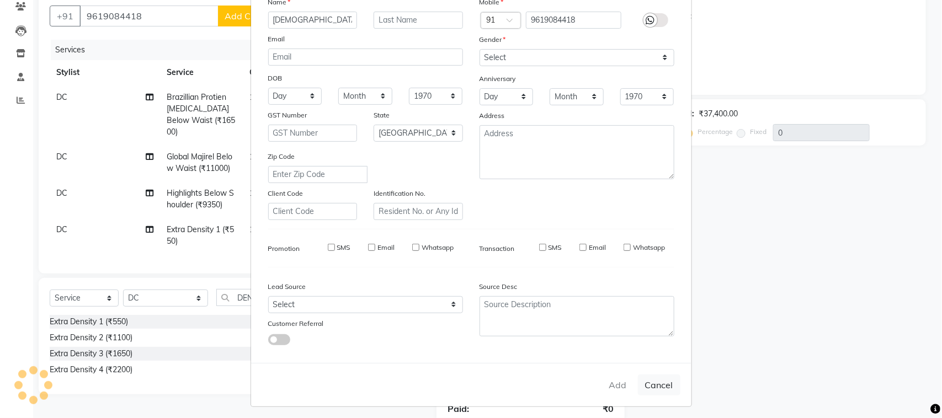
select select
checkbox input "false"
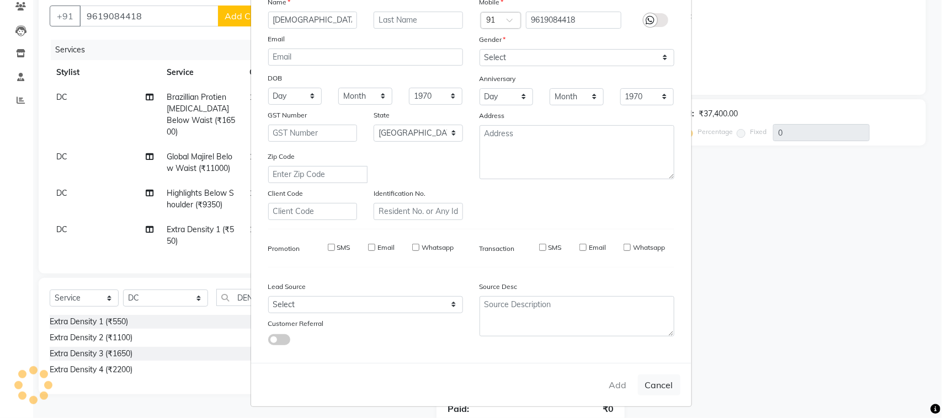
checkbox input "false"
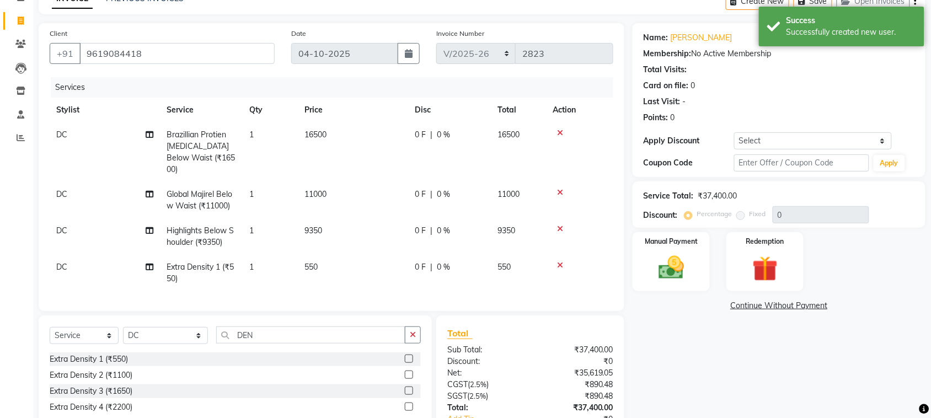
scroll to position [28, 0]
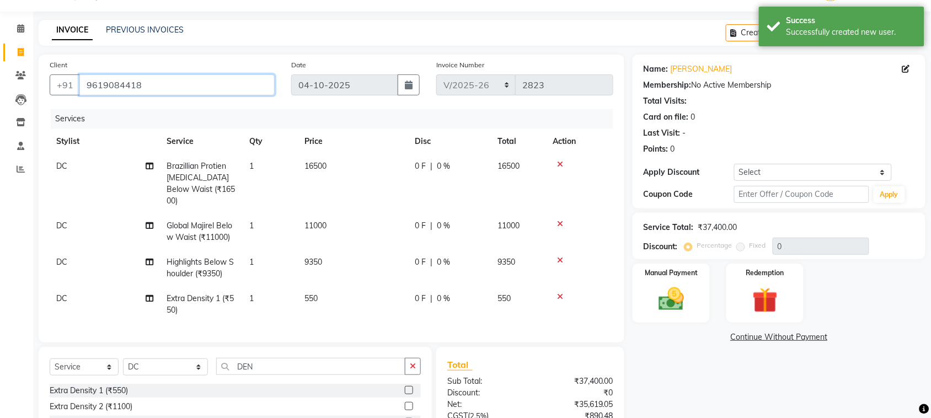
click at [212, 81] on input "9619084418" at bounding box center [176, 84] width 195 height 21
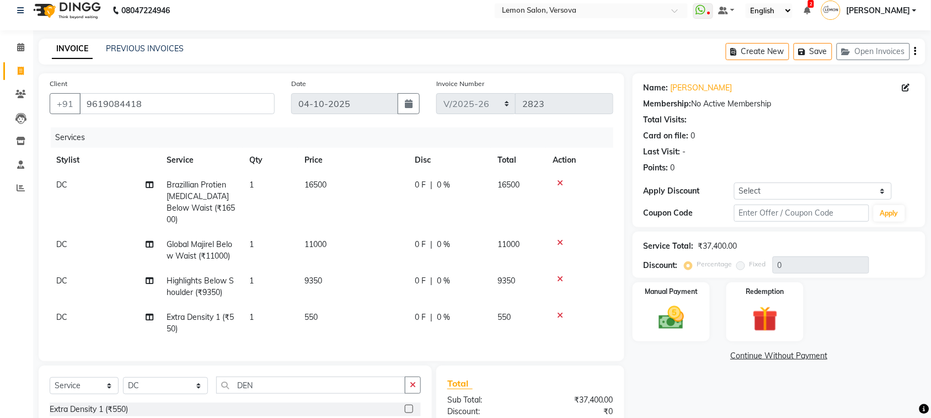
scroll to position [0, 0]
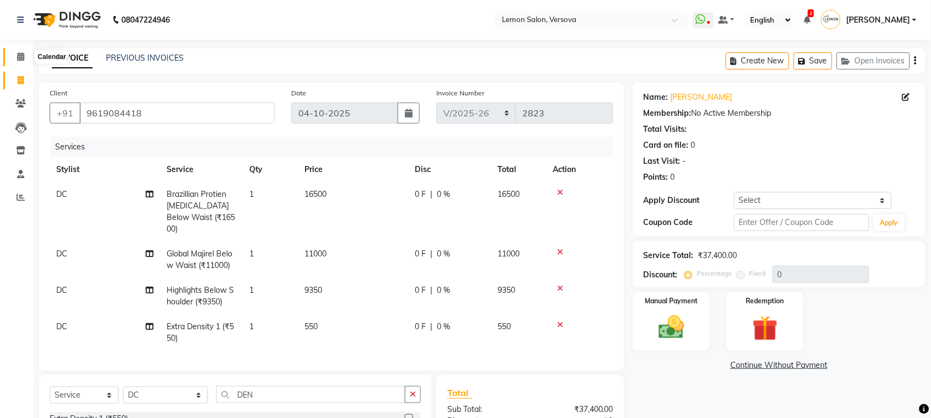
click at [21, 62] on span at bounding box center [20, 57] width 19 height 13
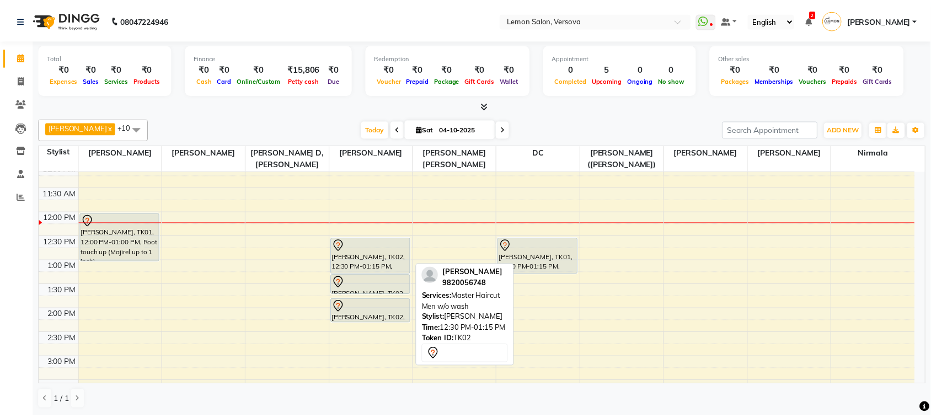
scroll to position [138, 0]
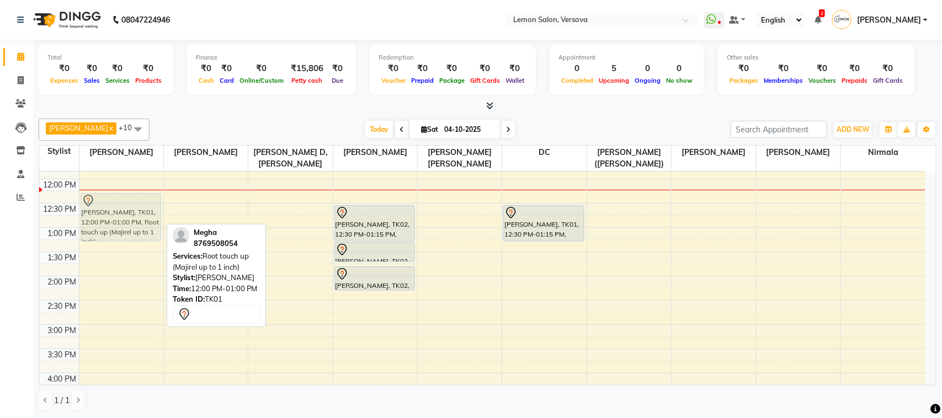
drag, startPoint x: 123, startPoint y: 200, endPoint x: 128, endPoint y: 216, distance: 16.8
click at [128, 216] on div "Megha, TK01, 12:00 PM-01:00 PM, Root touch up (Majirel up to 1 inch) Megha, TK0…" at bounding box center [121, 373] width 84 height 679
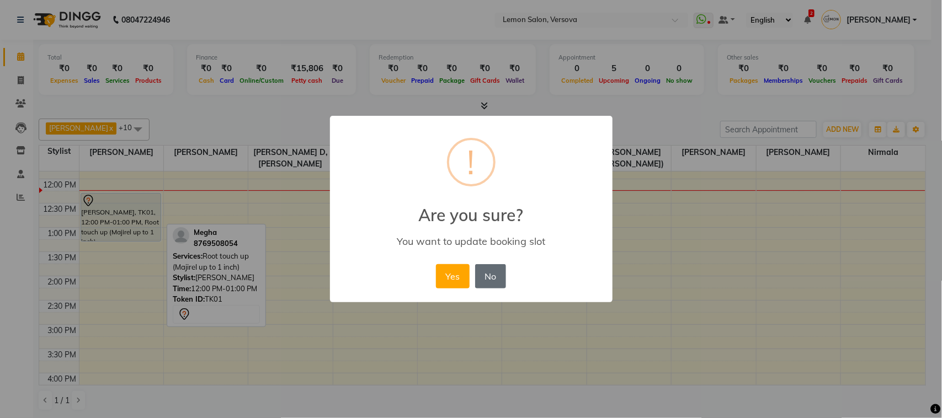
click at [484, 279] on button "No" at bounding box center [490, 276] width 31 height 24
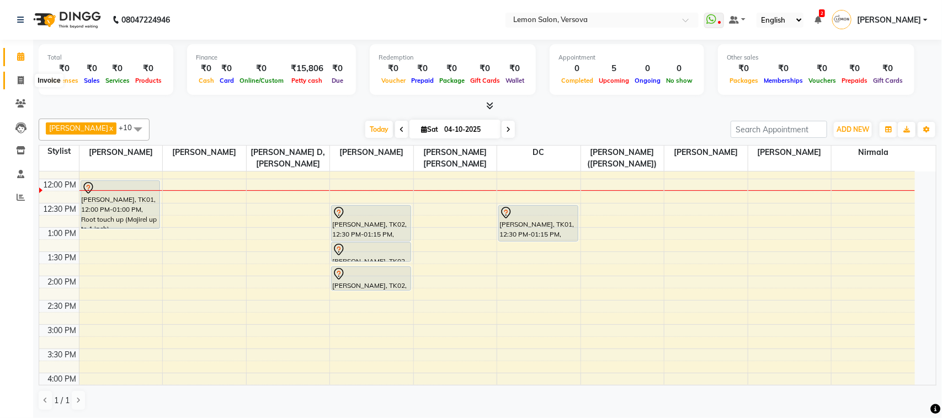
click at [18, 83] on icon at bounding box center [21, 80] width 6 height 8
select select "564"
select select "service"
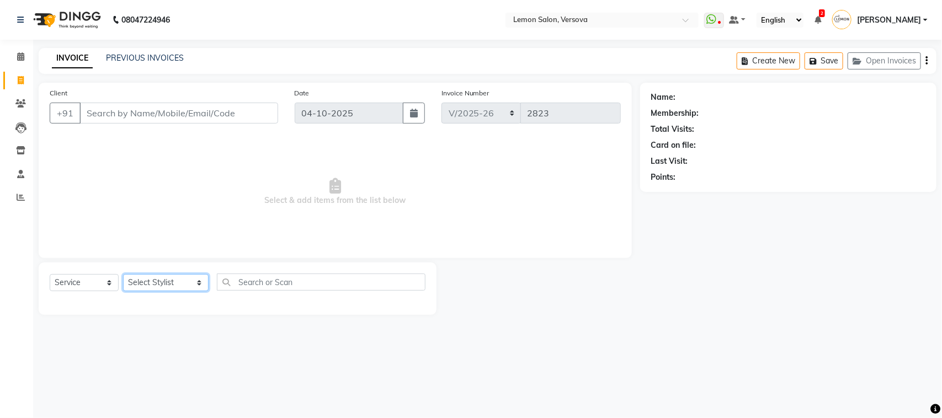
click at [157, 281] on select "Select Stylist [PERSON_NAME] [PERSON_NAME] DC [PERSON_NAME] [PERSON_NAME] [PERS…" at bounding box center [166, 282] width 86 height 17
select select "20640"
click at [123, 274] on select "Select Stylist [PERSON_NAME] [PERSON_NAME] DC [PERSON_NAME] [PERSON_NAME] [PERS…" at bounding box center [166, 282] width 86 height 17
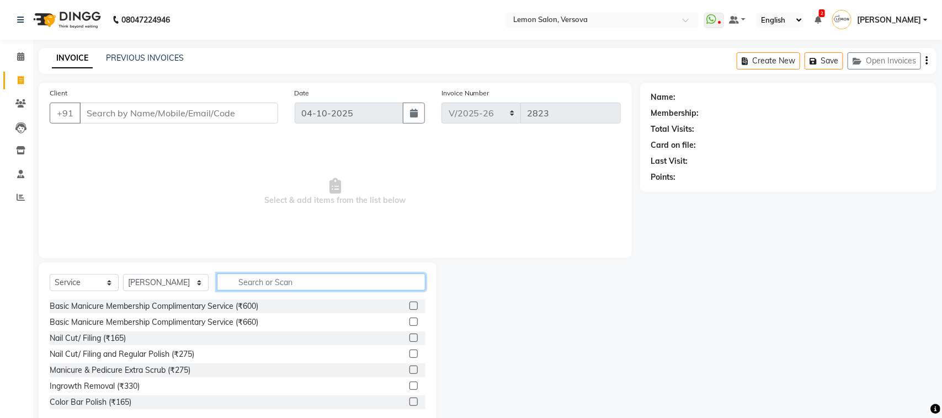
click at [264, 285] on input "text" at bounding box center [321, 282] width 209 height 17
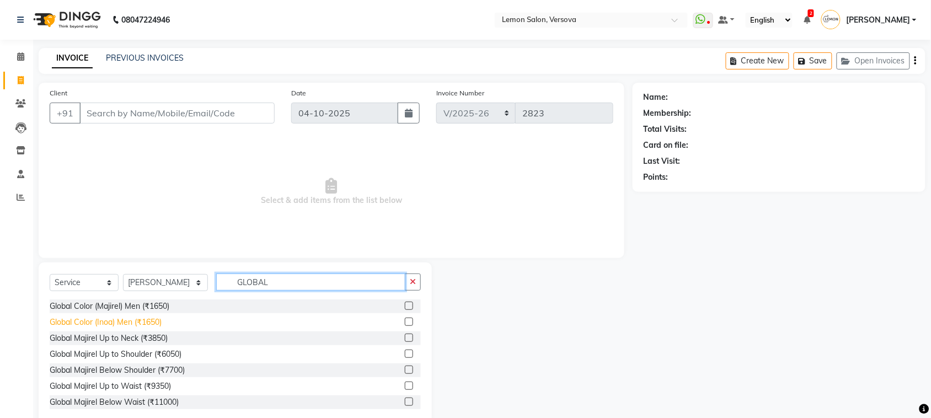
type input "GLOBAL"
click at [157, 322] on div "Global Color (Inoa) Men (₹1650)" at bounding box center [106, 323] width 112 height 12
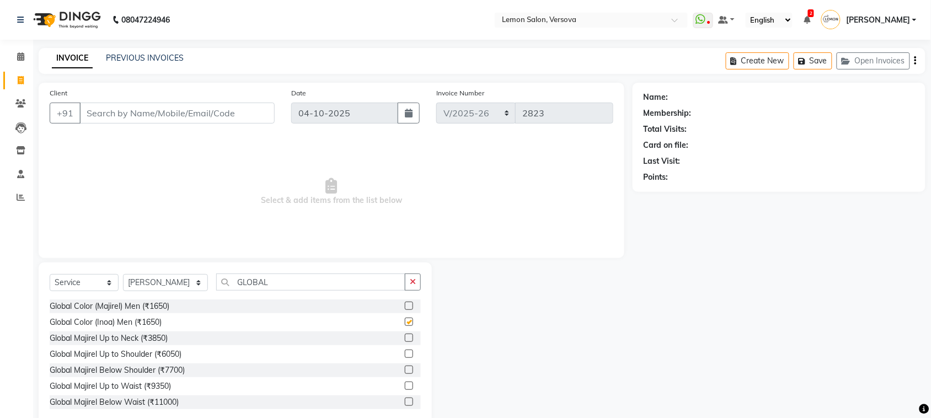
checkbox input "false"
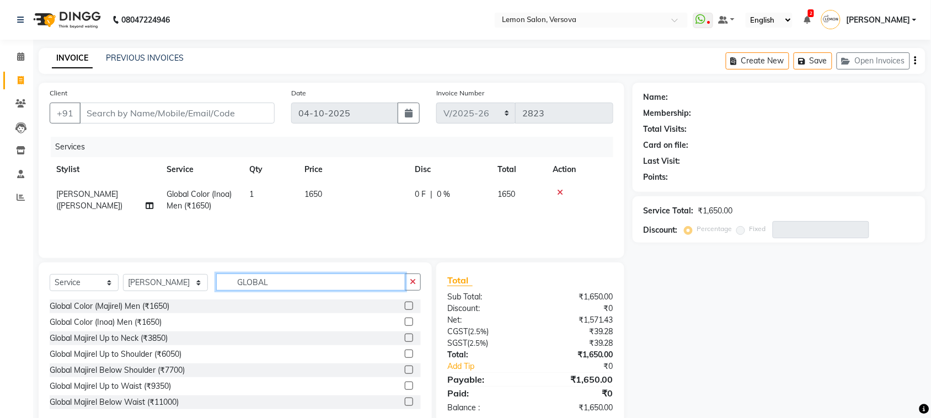
click at [244, 282] on input "GLOBAL" at bounding box center [310, 282] width 189 height 17
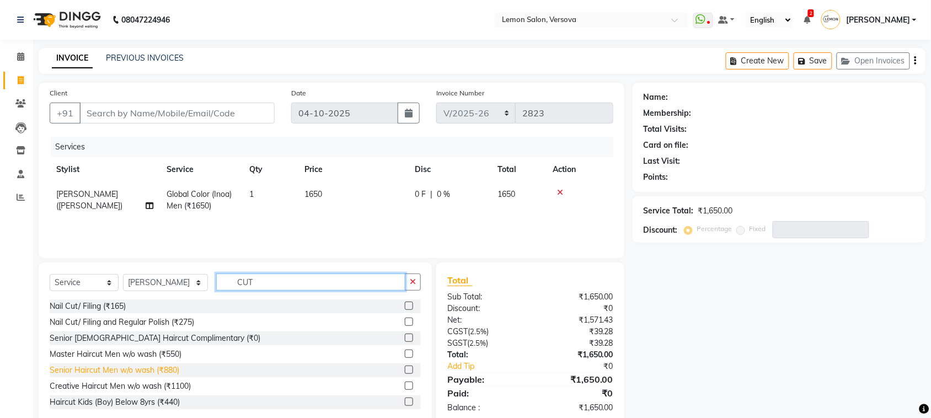
type input "CUT"
click at [167, 370] on div "Senior Haircut Men w/o wash (₹880)" at bounding box center [115, 371] width 130 height 12
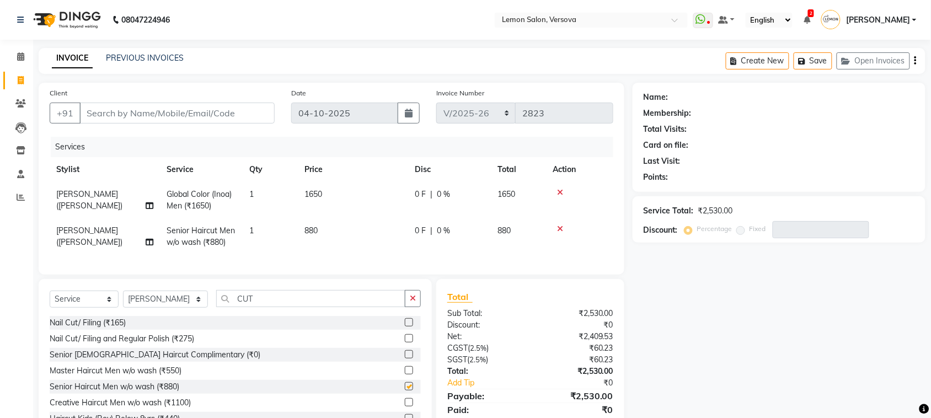
checkbox input "false"
click at [185, 111] on input "Client" at bounding box center [176, 113] width 195 height 21
click at [186, 112] on input "Client" at bounding box center [176, 113] width 195 height 21
type input "9"
type input "0"
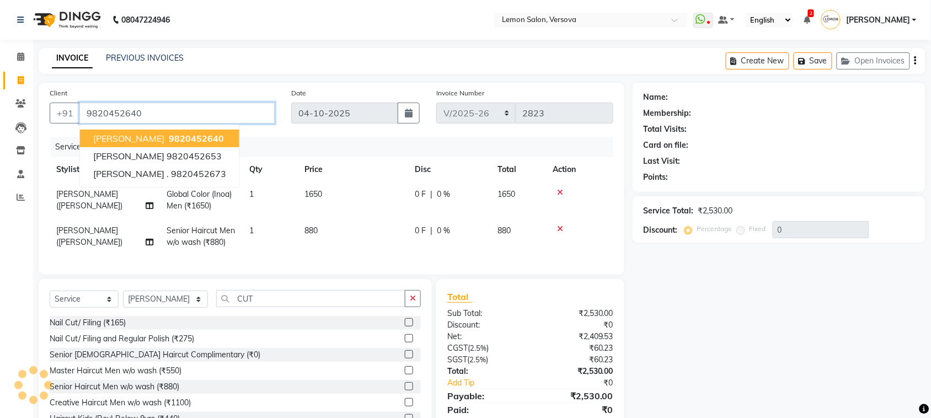
type input "9820452640"
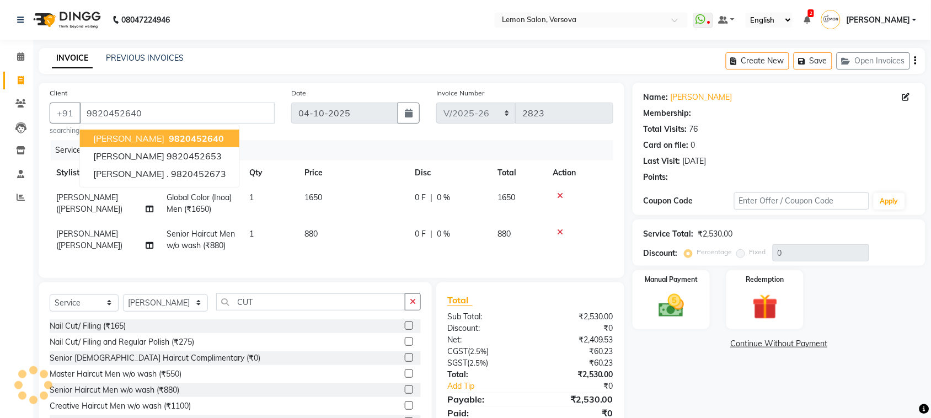
select select "1: Object"
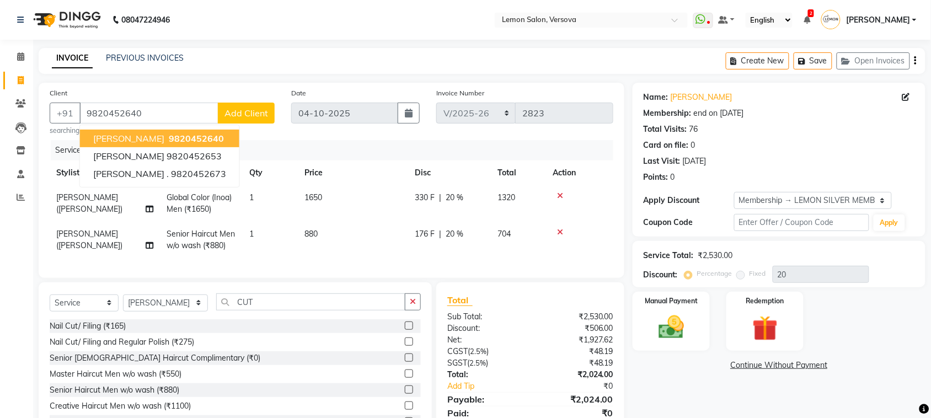
click at [127, 130] on button "BHAGYESH KAGALKAR 9820452640" at bounding box center [159, 139] width 159 height 18
type input "0"
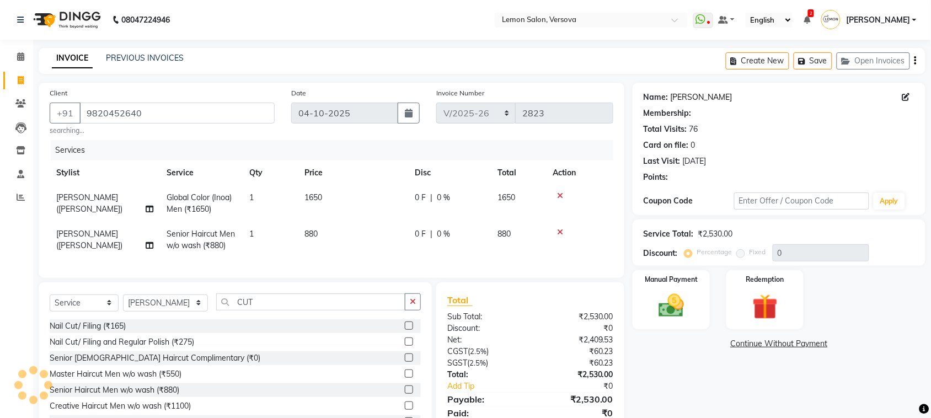
select select "1: Object"
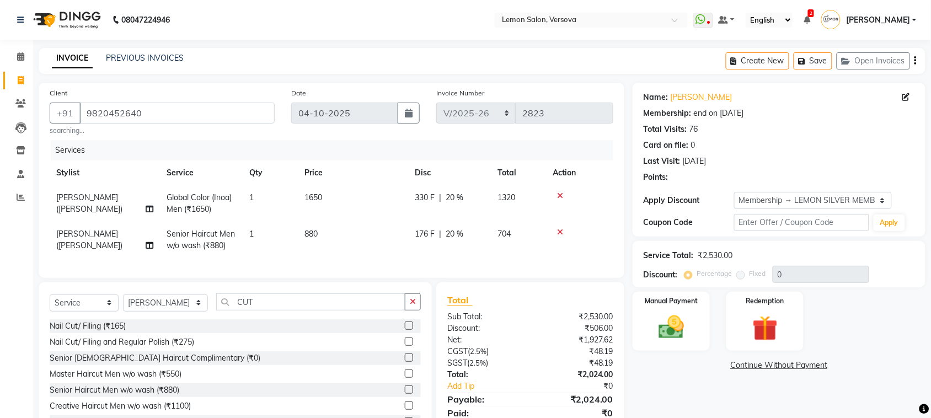
type input "20"
click at [799, 153] on div "Name: Bhagyesh Kagalkar Membership: end on 25-05-2026 Total Visits: 76 Card on …" at bounding box center [779, 135] width 271 height 96
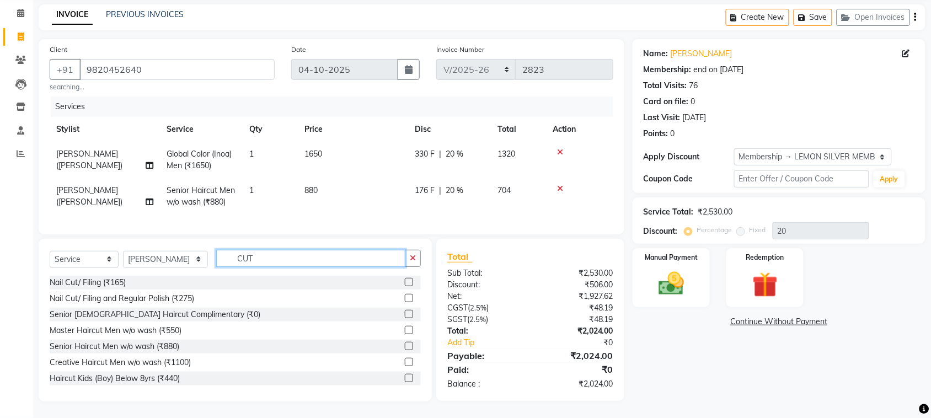
click at [349, 257] on input "CUT" at bounding box center [310, 258] width 189 height 17
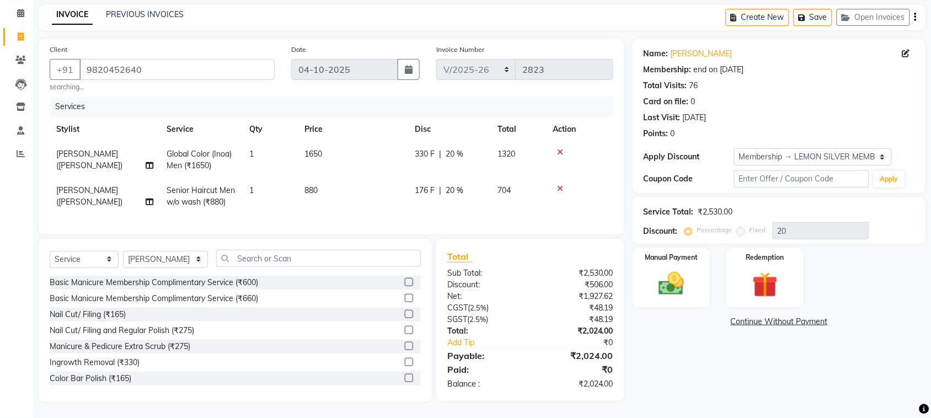
click at [842, 96] on div "Card on file: 0" at bounding box center [779, 102] width 271 height 12
click at [687, 279] on img at bounding box center [671, 284] width 43 height 30
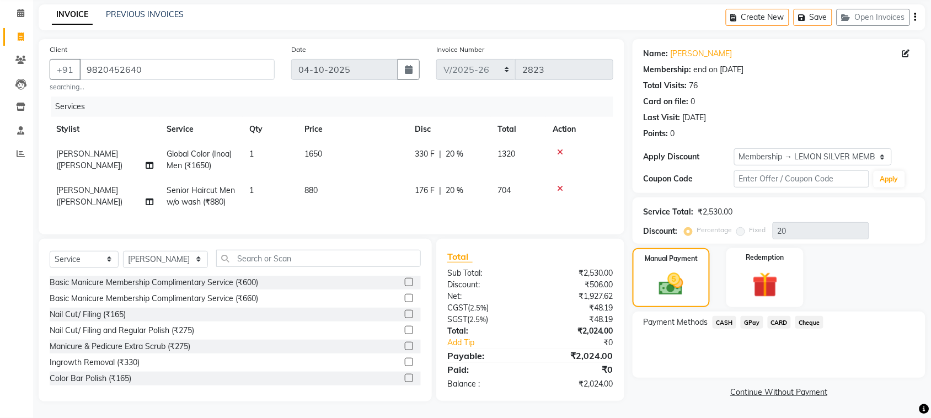
click at [810, 80] on div "Total Visits: 76" at bounding box center [779, 86] width 271 height 12
click at [779, 316] on span "CARD" at bounding box center [780, 322] width 24 height 13
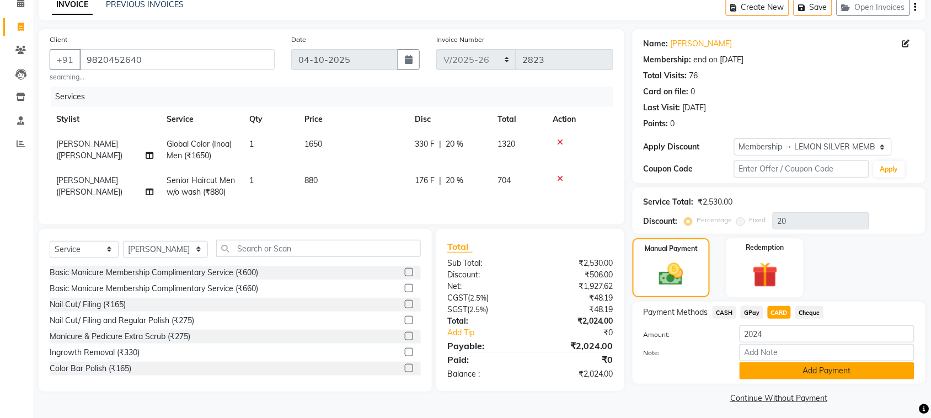
click at [785, 366] on button "Add Payment" at bounding box center [827, 370] width 175 height 17
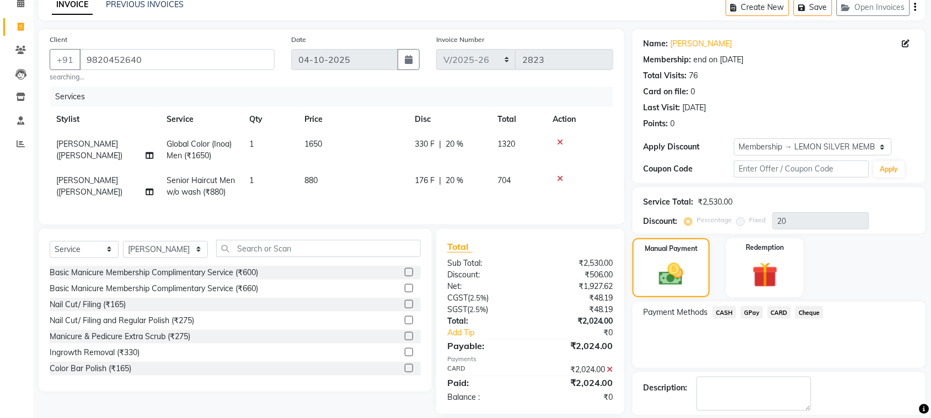
scroll to position [130, 0]
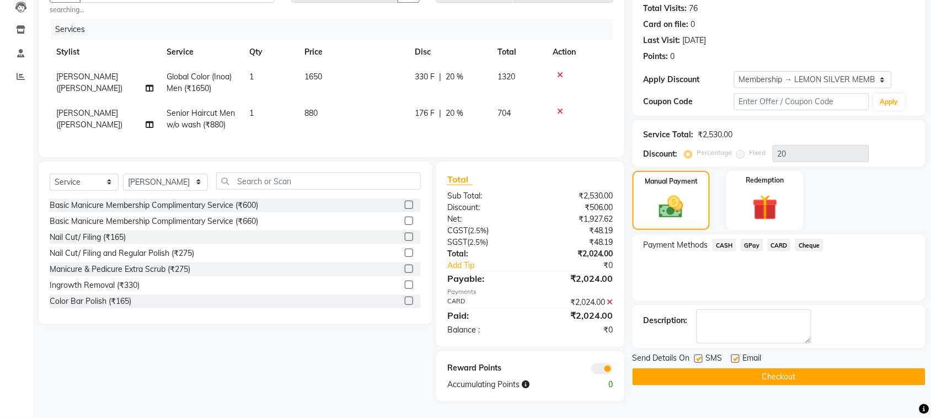
click at [701, 355] on label at bounding box center [699, 359] width 8 height 8
click at [701, 356] on input "checkbox" at bounding box center [698, 359] width 7 height 7
checkbox input "false"
click at [734, 355] on label at bounding box center [736, 359] width 8 height 8
click at [734, 356] on input "checkbox" at bounding box center [735, 359] width 7 height 7
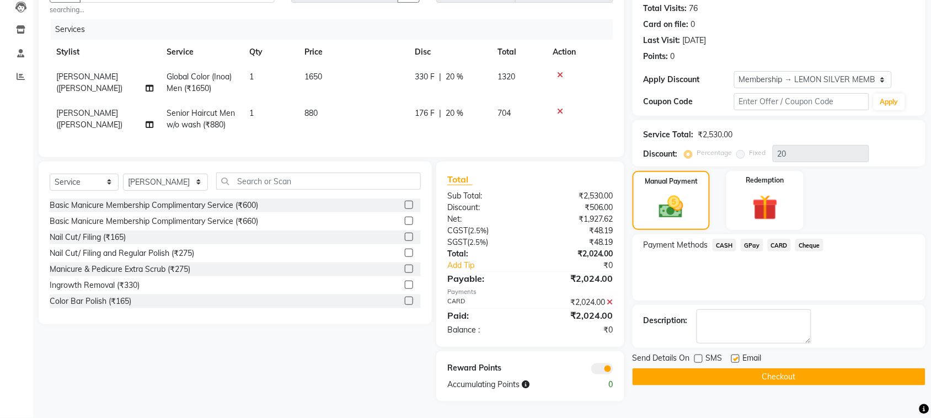
checkbox input "false"
click at [769, 370] on button "Checkout" at bounding box center [779, 377] width 293 height 17
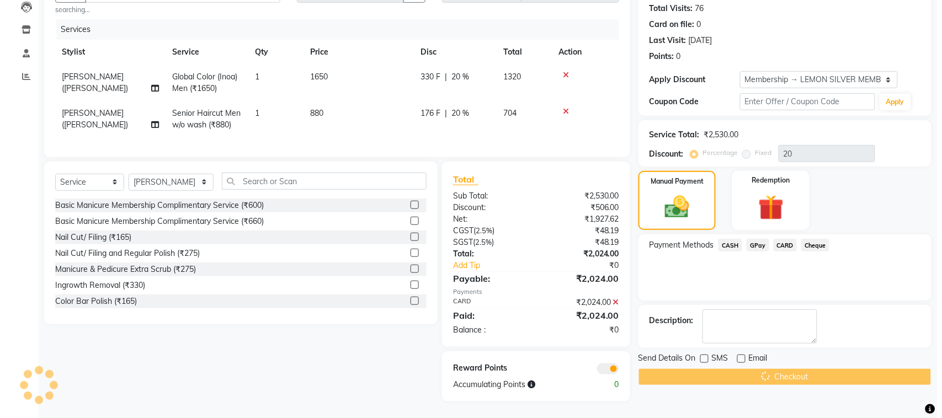
scroll to position [0, 0]
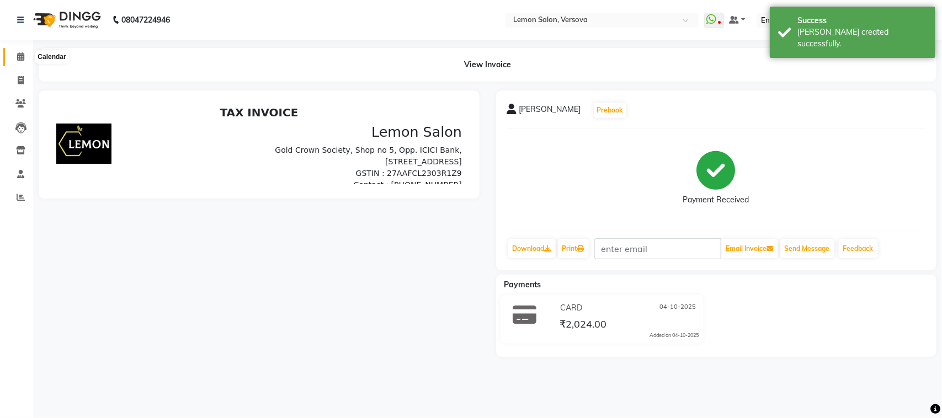
click at [21, 58] on icon at bounding box center [20, 56] width 7 height 8
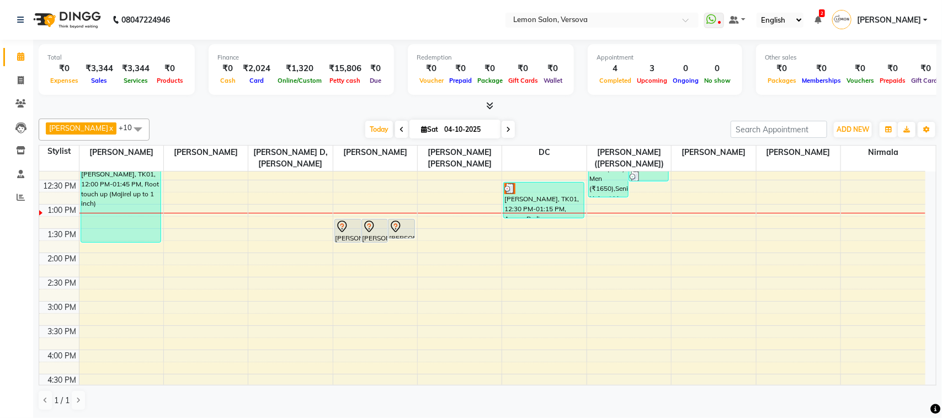
scroll to position [207, 0]
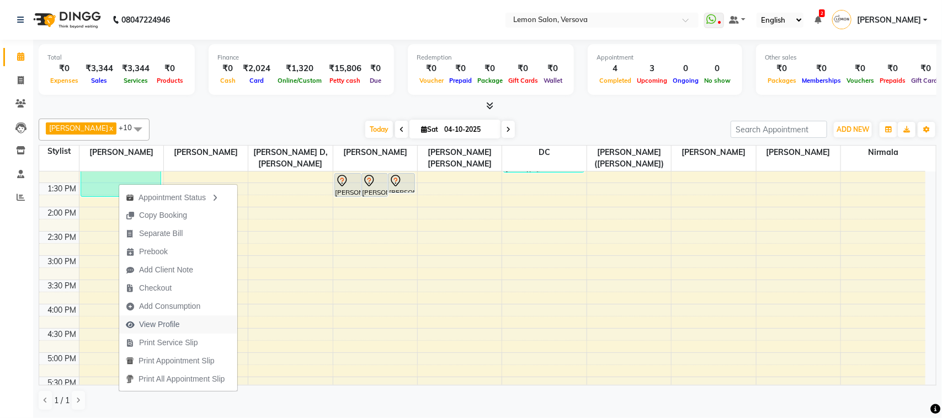
click at [180, 322] on span "View Profile" at bounding box center [152, 325] width 67 height 18
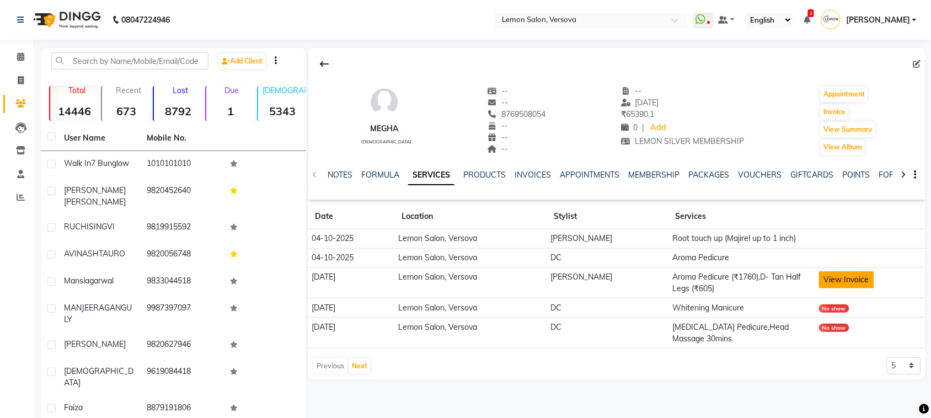
click at [823, 276] on button "View Invoice" at bounding box center [846, 279] width 55 height 17
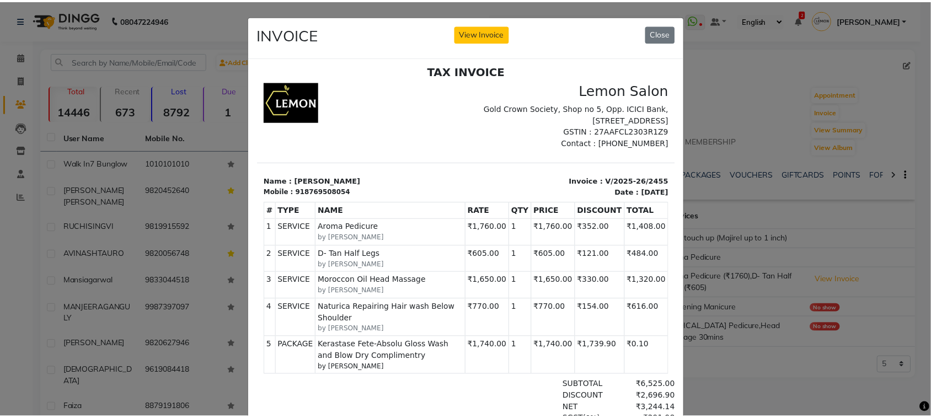
scroll to position [9, 0]
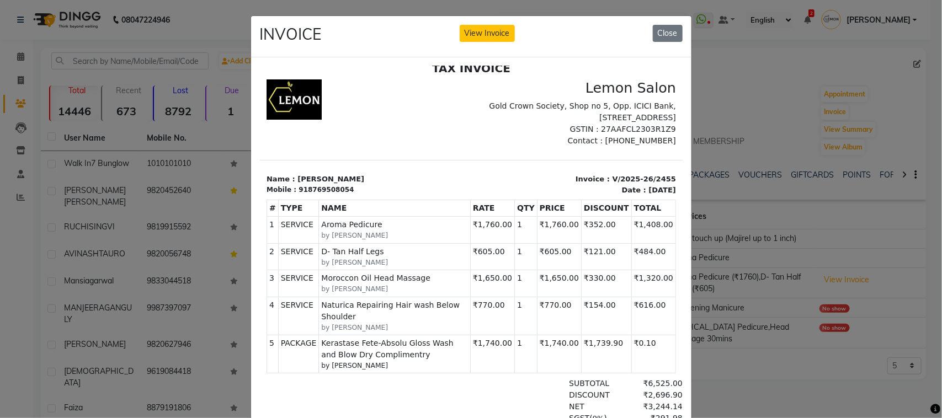
click at [758, 94] on ngb-modal-window "INVOICE View Invoice Close" at bounding box center [471, 209] width 942 height 418
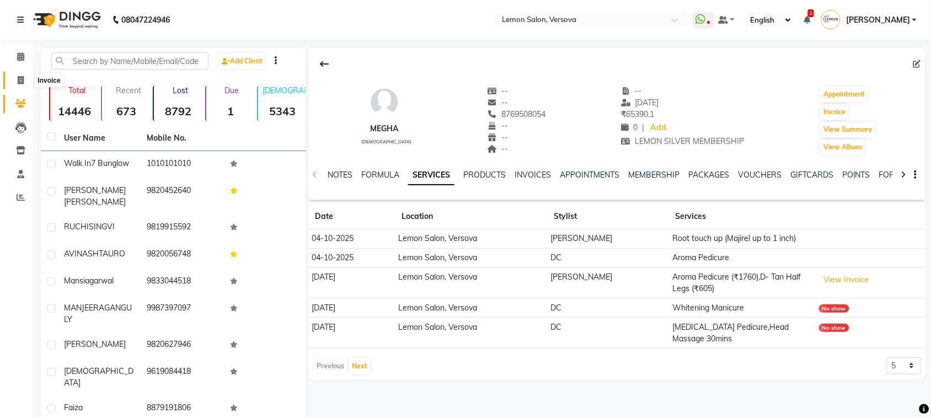
click at [14, 79] on span at bounding box center [20, 80] width 19 height 13
select select "service"
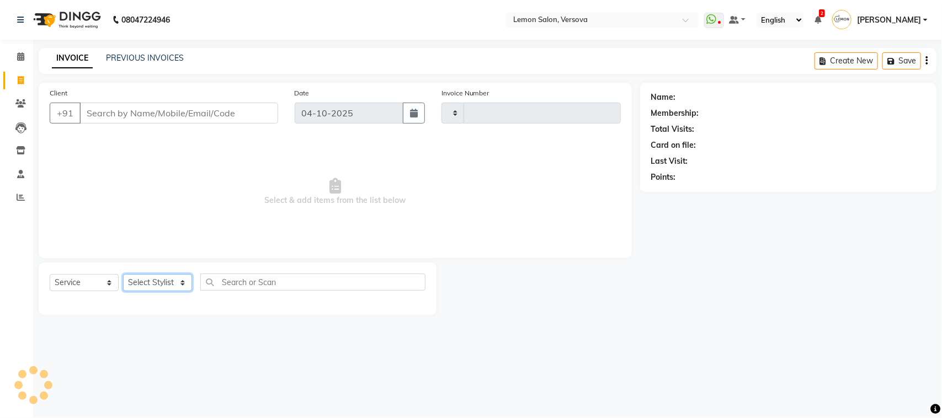
click at [151, 288] on select "Select Stylist" at bounding box center [157, 282] width 69 height 17
type input "2825"
select select "564"
click at [183, 280] on select "Select Stylist" at bounding box center [157, 282] width 69 height 17
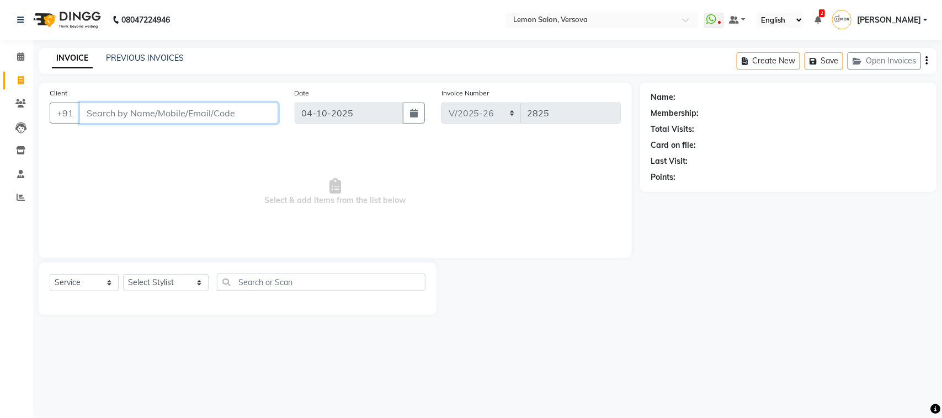
click at [238, 118] on input "Client" at bounding box center [178, 113] width 199 height 21
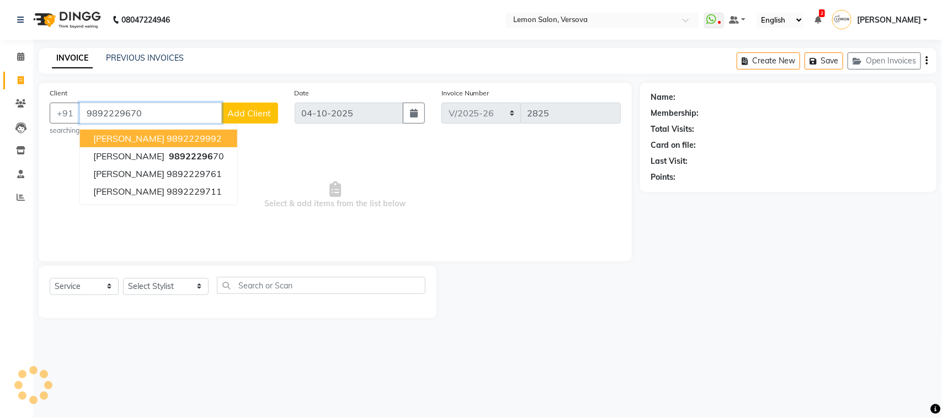
type input "9892229670"
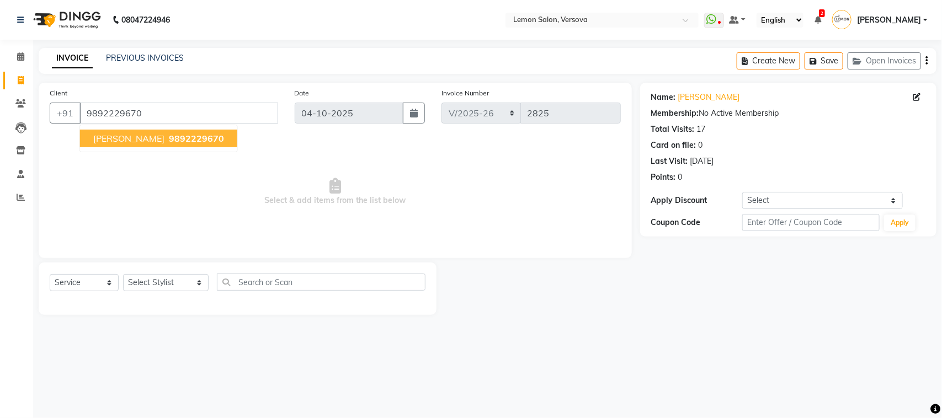
click at [200, 178] on span "Select & add items from the list below" at bounding box center [335, 192] width 571 height 110
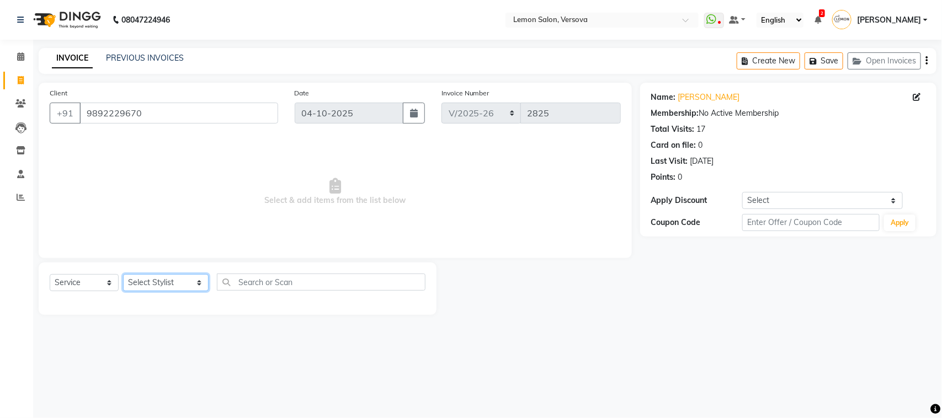
drag, startPoint x: 169, startPoint y: 285, endPoint x: 169, endPoint y: 279, distance: 6.1
click at [169, 285] on select "Select Stylist Alim Shah Asif Salmani DC Kassar Sahil Lucy Sarate Margaret Mars…" at bounding box center [166, 282] width 86 height 17
select select "7408"
click at [123, 274] on select "Select Stylist Alim Shah Asif Salmani DC Kassar Sahil Lucy Sarate Margaret Mars…" at bounding box center [166, 282] width 86 height 17
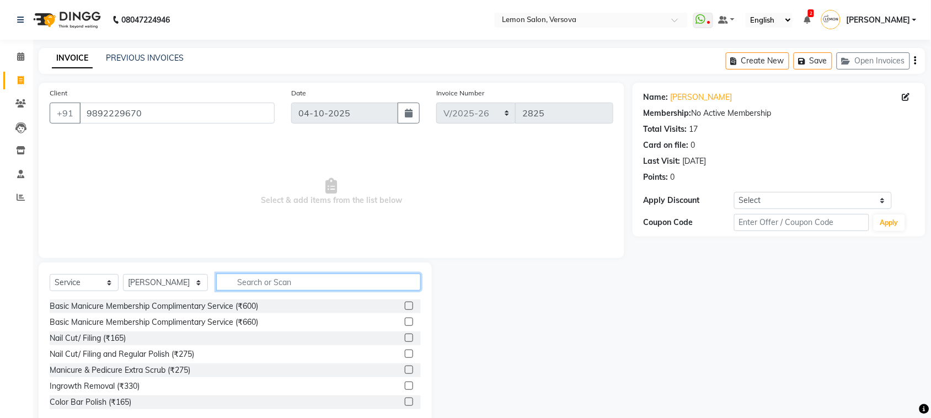
click at [263, 287] on input "text" at bounding box center [318, 282] width 205 height 17
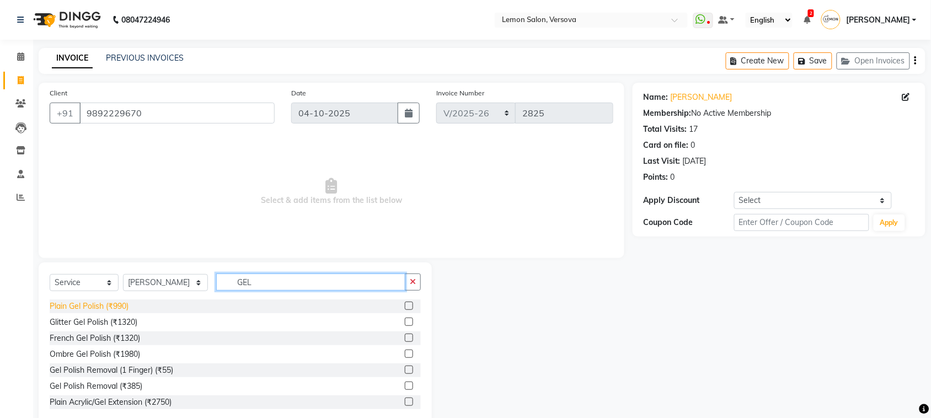
type input "GEL"
click at [123, 307] on div "Plain Gel Polish (₹990)" at bounding box center [89, 307] width 79 height 12
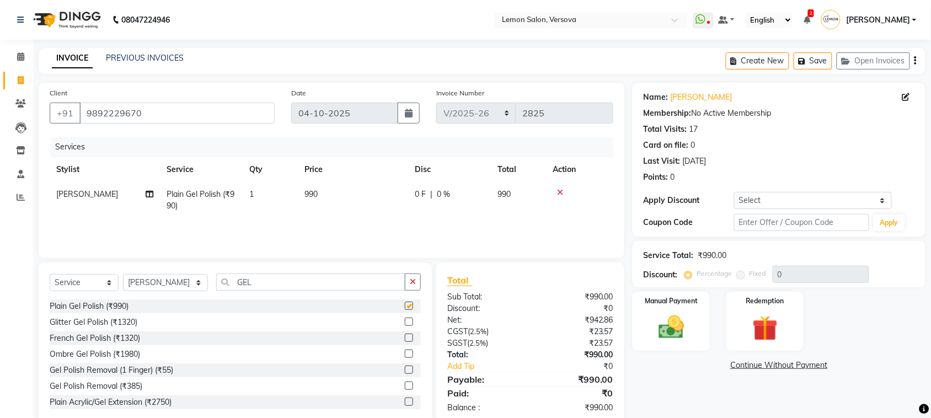
checkbox input "false"
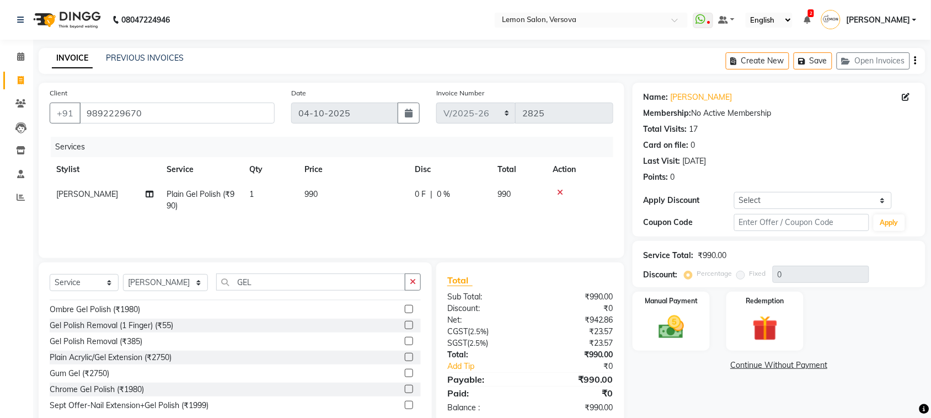
scroll to position [69, 0]
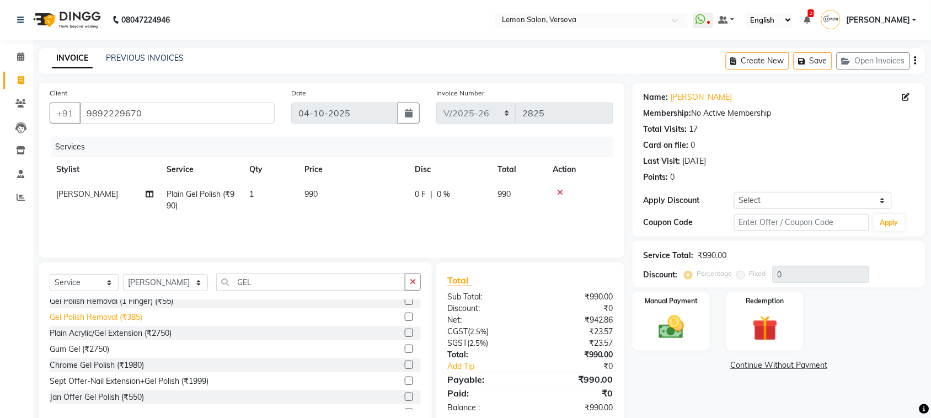
click at [113, 316] on div "Gel Polish Removal (₹385)" at bounding box center [96, 318] width 93 height 12
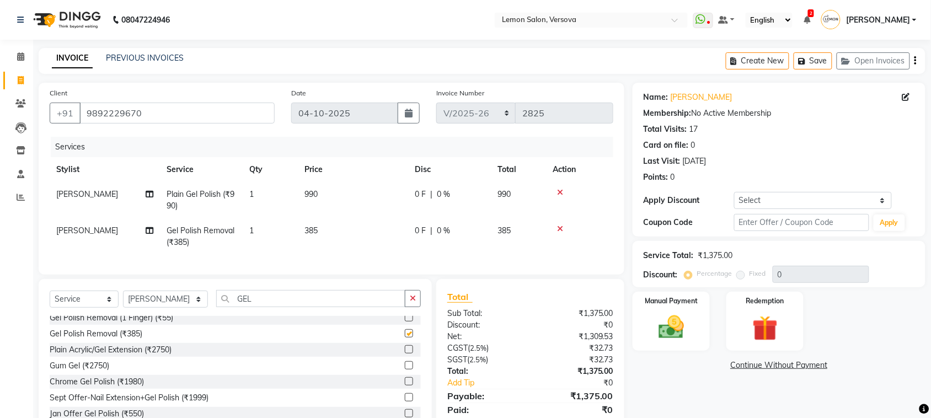
checkbox input "false"
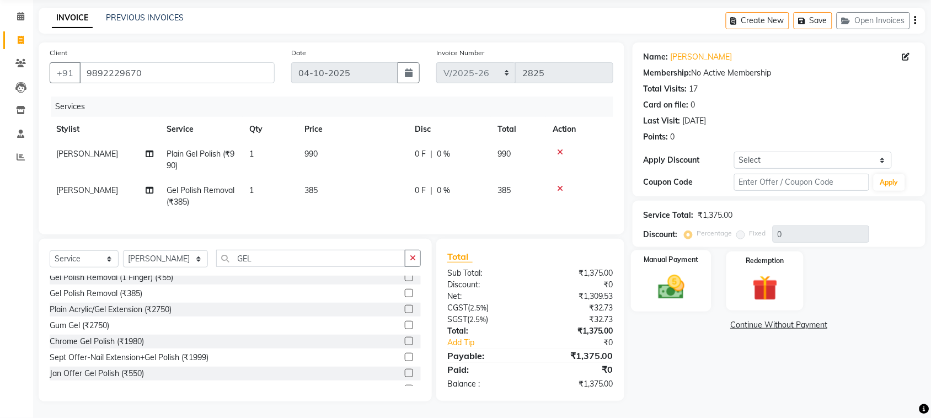
click at [670, 272] on img at bounding box center [671, 287] width 43 height 30
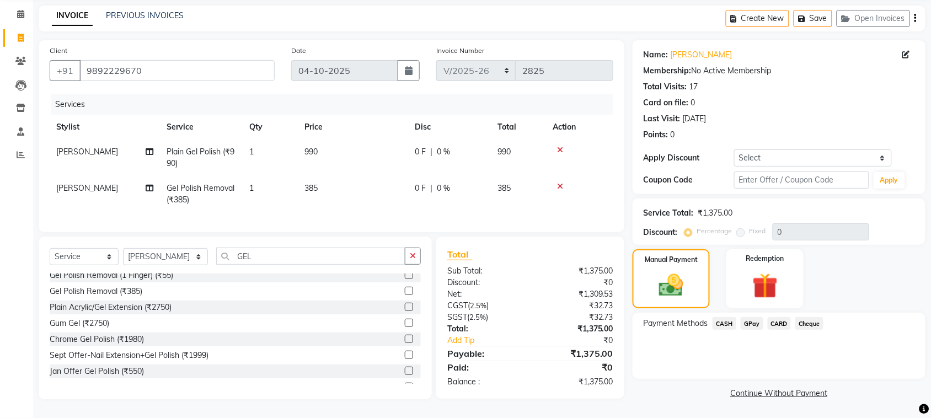
click at [754, 317] on span "GPay" at bounding box center [752, 323] width 23 height 13
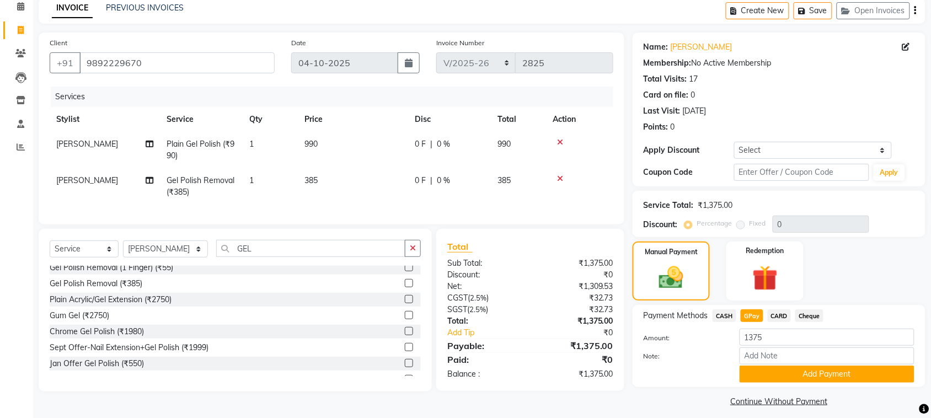
scroll to position [58, 0]
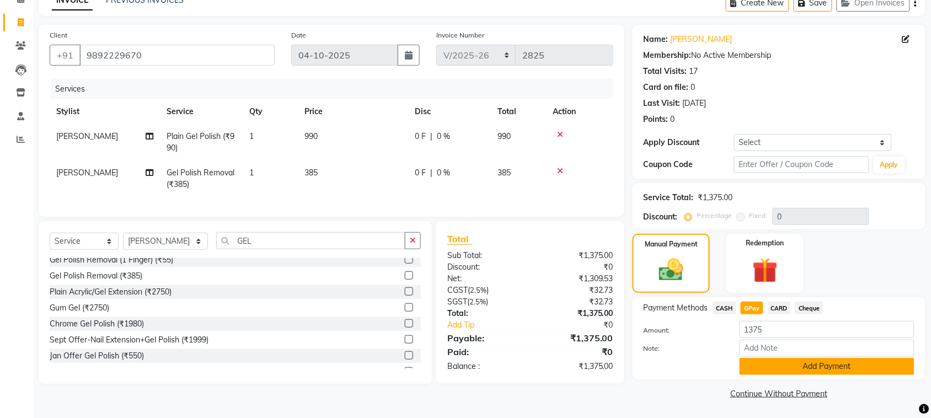
click at [798, 361] on button "Add Payment" at bounding box center [827, 366] width 175 height 17
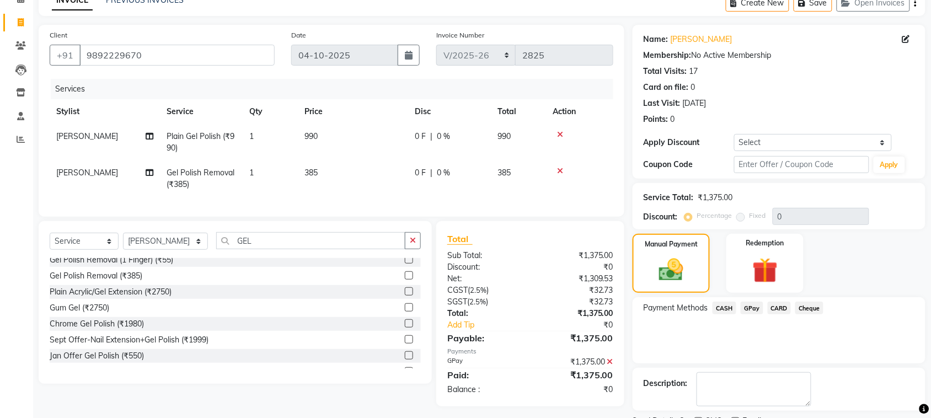
scroll to position [105, 0]
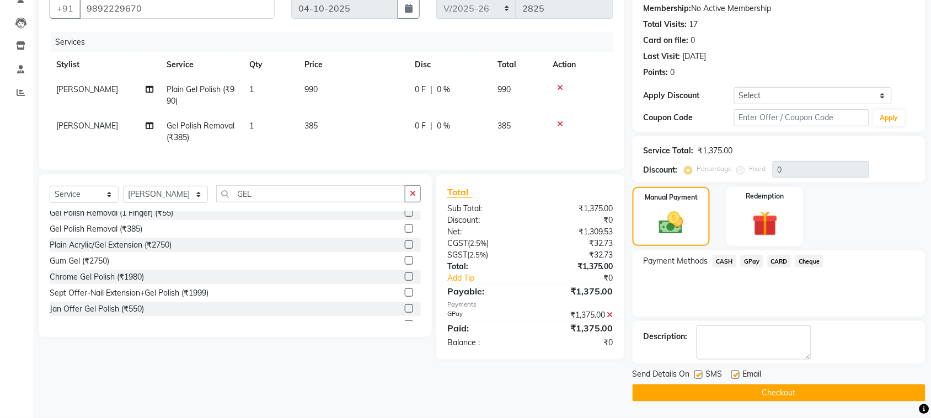
click at [701, 374] on label at bounding box center [699, 375] width 8 height 8
click at [701, 374] on input "checkbox" at bounding box center [698, 375] width 7 height 7
checkbox input "false"
click at [737, 373] on label at bounding box center [736, 375] width 8 height 8
click at [737, 373] on input "checkbox" at bounding box center [735, 375] width 7 height 7
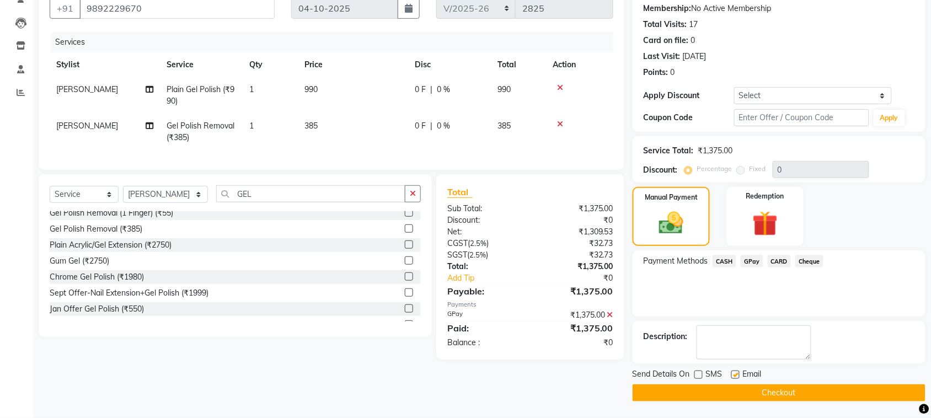
checkbox input "false"
click at [737, 393] on button "Checkout" at bounding box center [779, 393] width 293 height 17
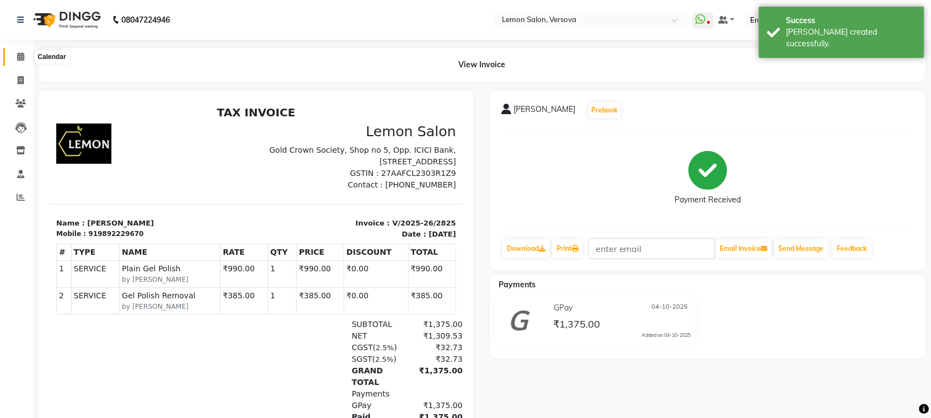
click at [25, 57] on span at bounding box center [20, 57] width 19 height 13
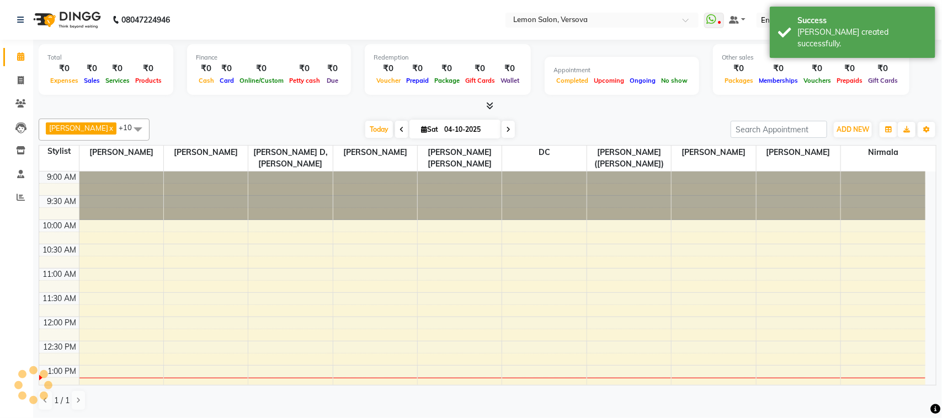
scroll to position [197, 0]
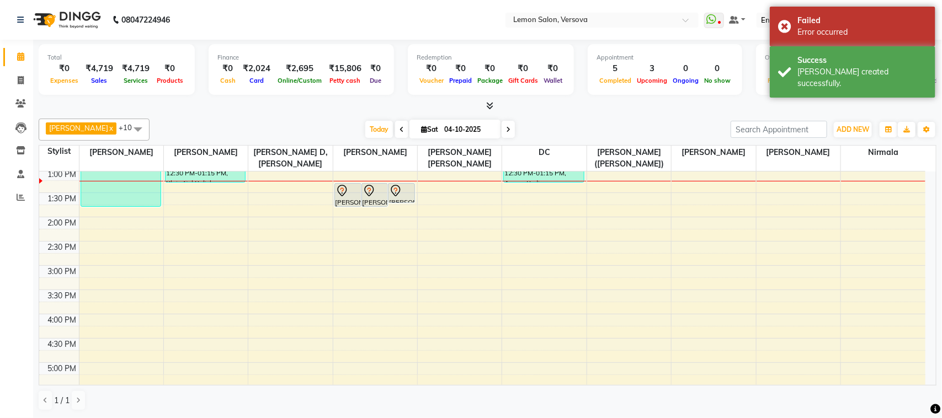
click at [675, 114] on div "Alim Shah x Asif Salmani x DC x Gufran Salmani x Margaret Marshak D,souza x Mil…" at bounding box center [488, 264] width 898 height 301
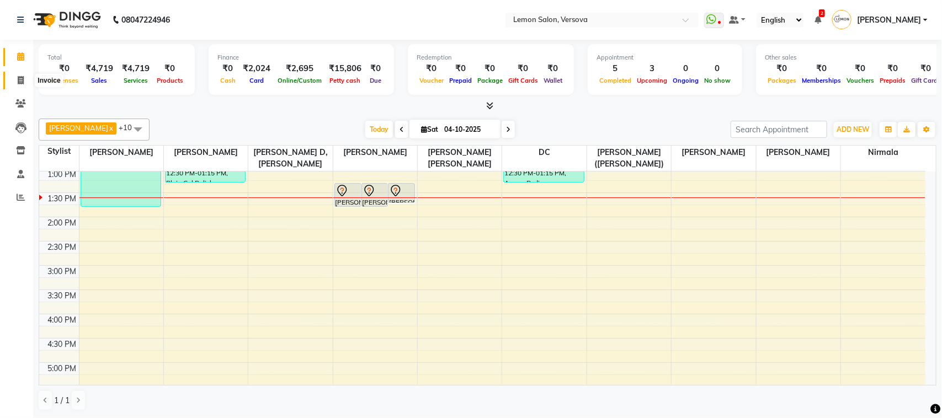
click at [18, 84] on span at bounding box center [20, 80] width 19 height 13
select select "service"
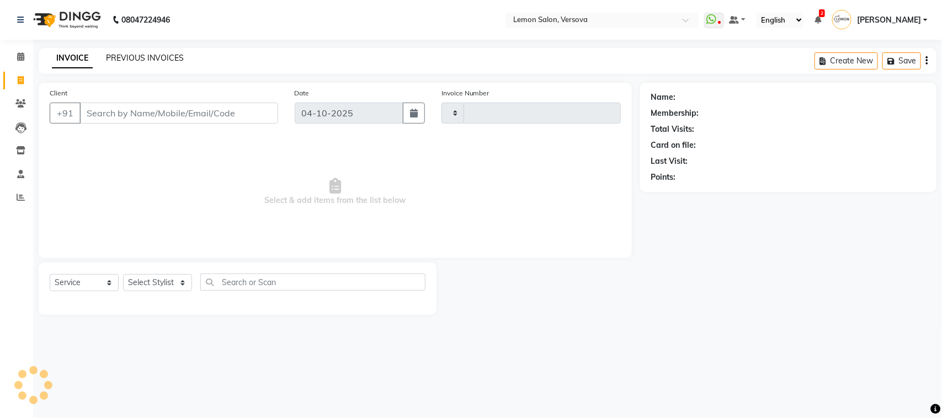
click at [153, 60] on link "PREVIOUS INVOICES" at bounding box center [145, 58] width 78 height 10
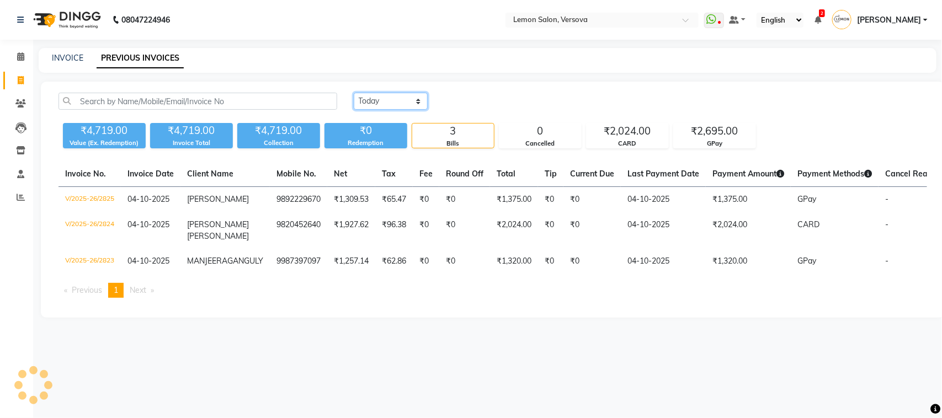
click at [392, 97] on select "Today Yesterday Custom Range" at bounding box center [391, 101] width 74 height 17
select select "yesterday"
click at [354, 93] on select "Today Yesterday Custom Range" at bounding box center [391, 101] width 74 height 17
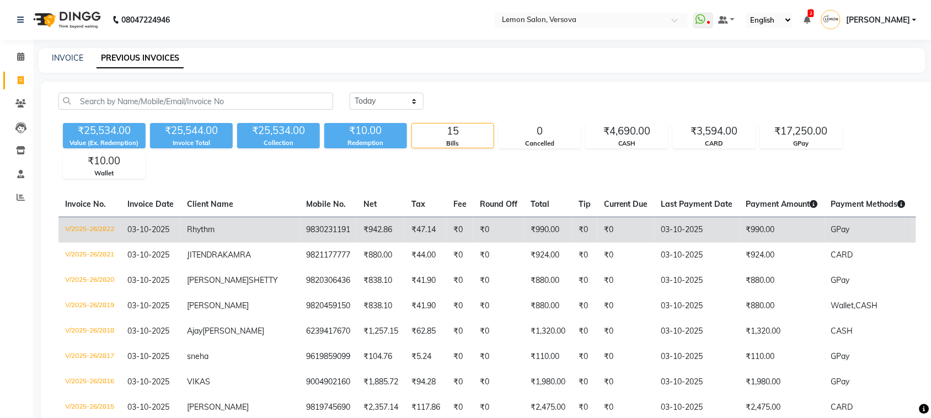
click at [300, 225] on td "9830231191" at bounding box center [328, 230] width 57 height 26
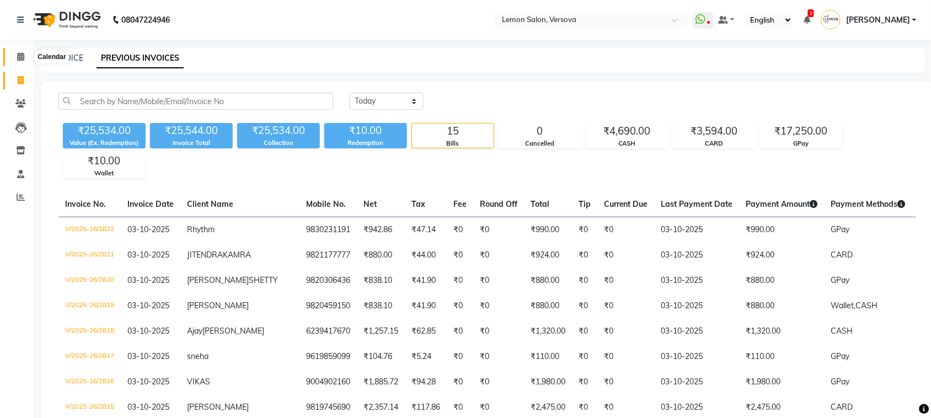
click at [14, 60] on span at bounding box center [20, 57] width 19 height 13
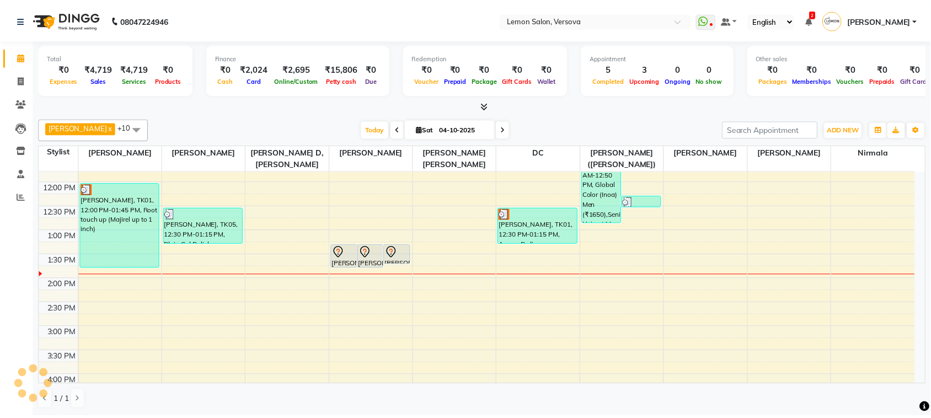
scroll to position [138, 0]
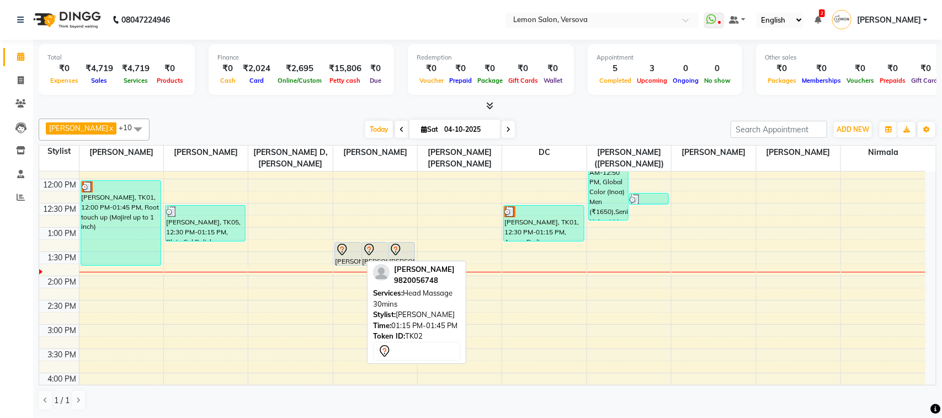
click at [354, 259] on div "[PERSON_NAME], TK02, 01:15 PM-01:45 PM, Head Massage 30mins" at bounding box center [348, 254] width 26 height 23
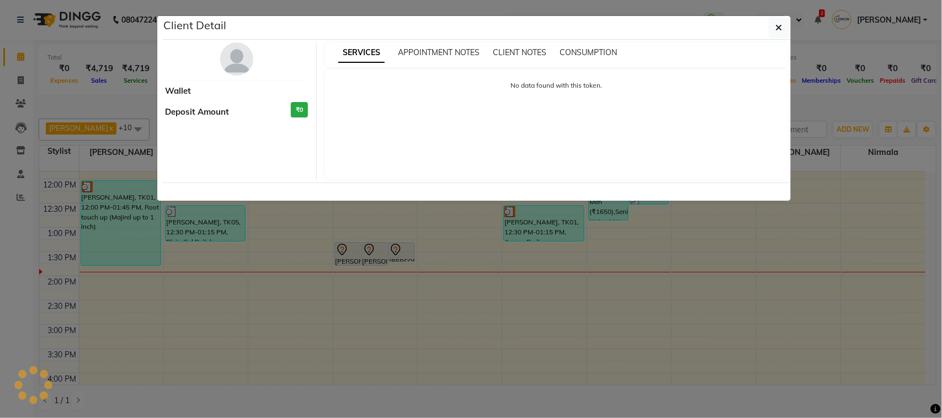
select select "7"
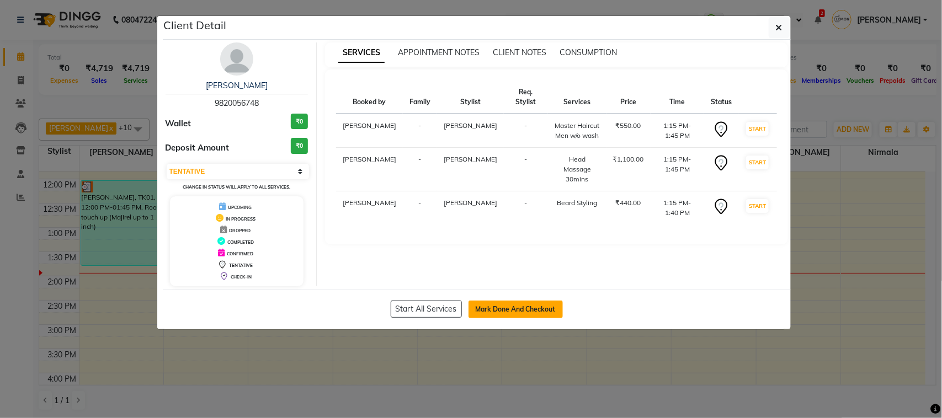
click at [508, 309] on button "Mark Done And Checkout" at bounding box center [515, 310] width 94 height 18
select select "service"
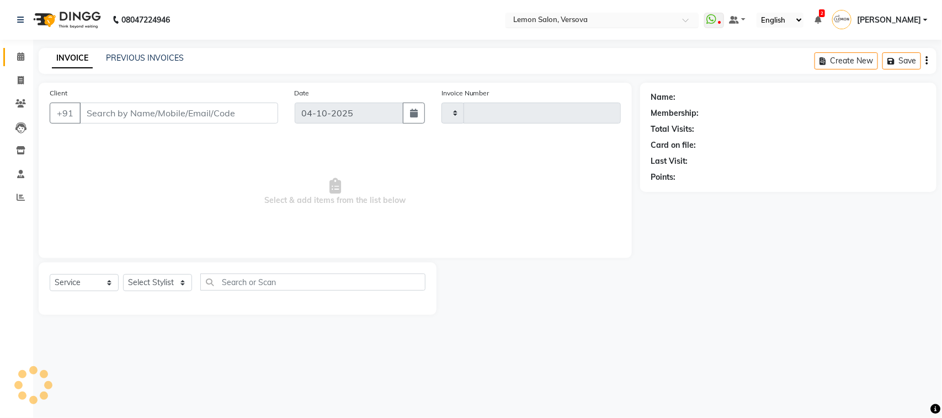
type input "2826"
select select "564"
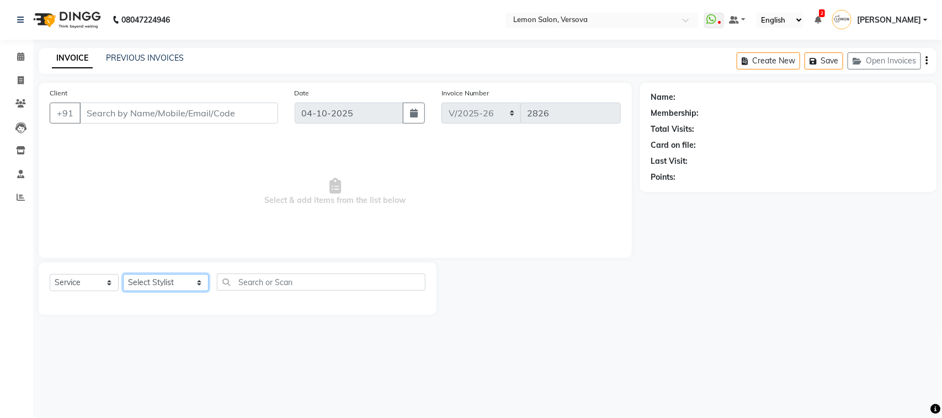
click at [175, 278] on select "Select Stylist Alim Shah Asif Salmani DC Kassar Sahil Lucy Sarate Margaret Mars…" at bounding box center [166, 282] width 86 height 17
select select "20640"
click at [123, 274] on select "Select Stylist Alim Shah Asif Salmani DC Kassar Sahil Lucy Sarate Margaret Mars…" at bounding box center [166, 282] width 86 height 17
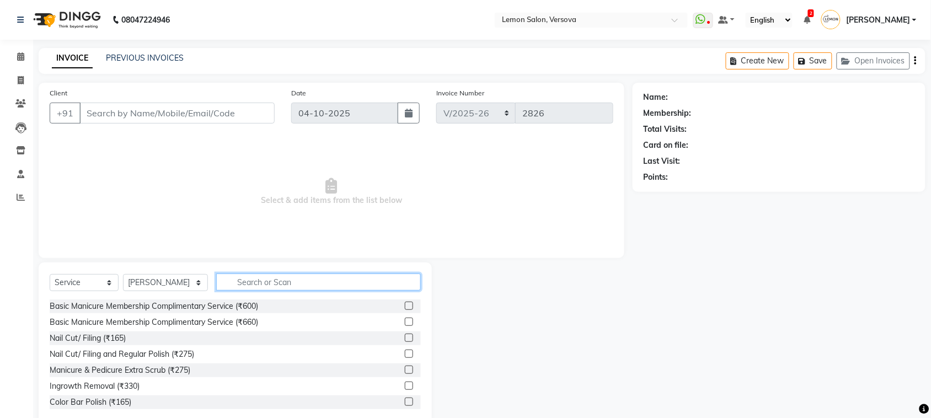
click at [271, 282] on input "text" at bounding box center [318, 282] width 205 height 17
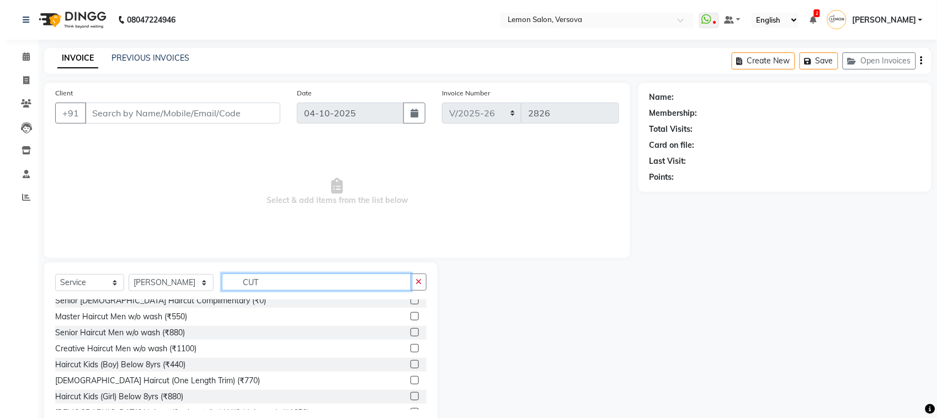
scroll to position [69, 0]
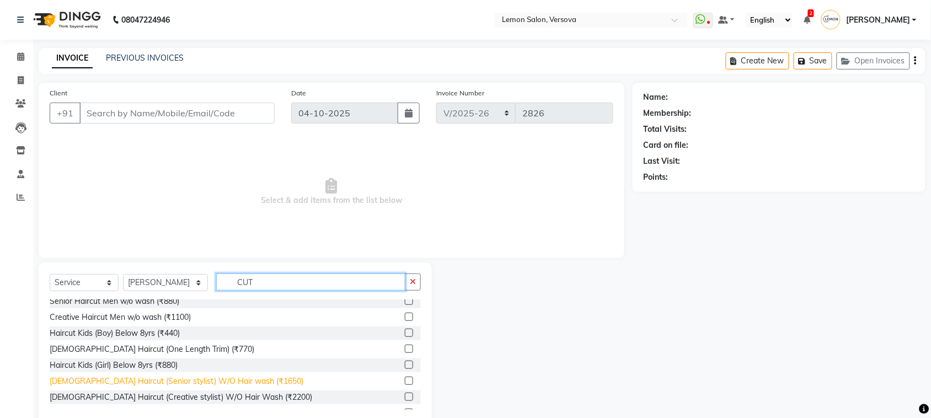
type input "CUT"
click at [236, 382] on div "Female Haircut (Senior stylist) W/O Hair wash (₹1650)" at bounding box center [177, 382] width 254 height 12
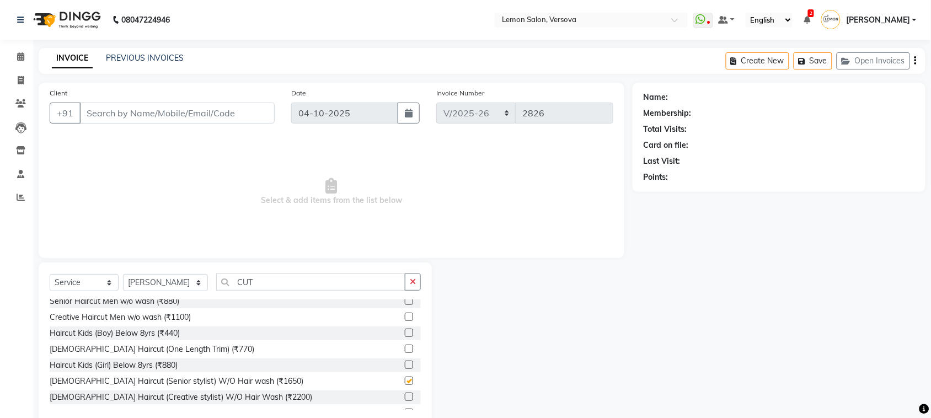
checkbox input "false"
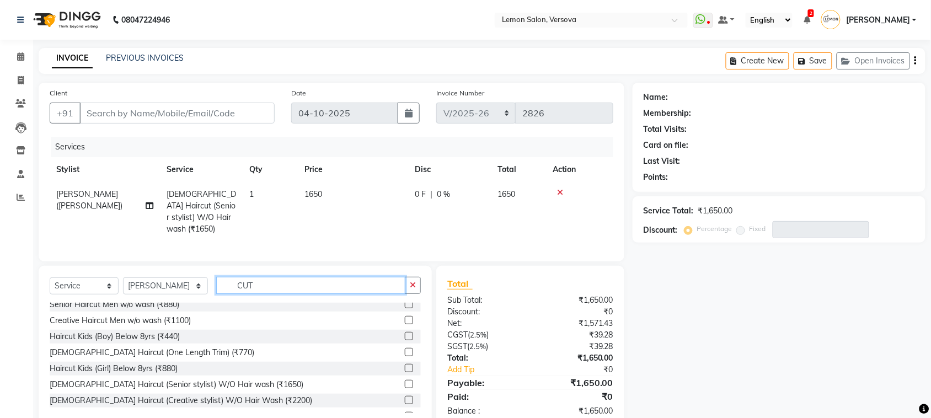
click at [297, 289] on input "CUT" at bounding box center [310, 285] width 189 height 17
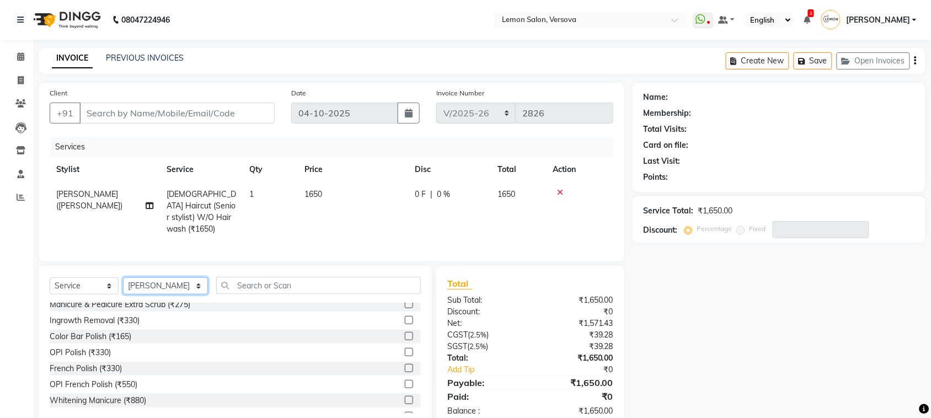
drag, startPoint x: 158, startPoint y: 285, endPoint x: 162, endPoint y: 279, distance: 6.9
click at [160, 285] on select "Select Stylist Alim Shah Asif Salmani DC Kassar Sahil Lucy Sarate Margaret Mars…" at bounding box center [165, 286] width 85 height 17
select select "7474"
click at [123, 278] on select "Select Stylist Alim Shah Asif Salmani DC Kassar Sahil Lucy Sarate Margaret Mars…" at bounding box center [165, 286] width 85 height 17
click at [15, 59] on span at bounding box center [20, 57] width 19 height 13
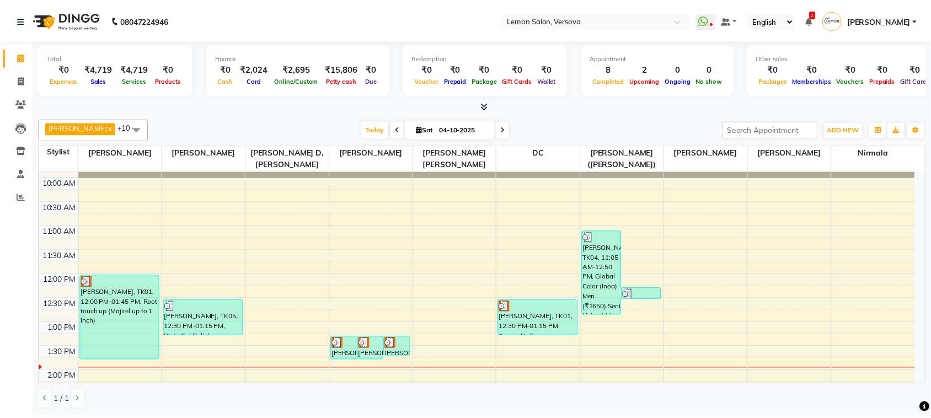
scroll to position [138, 0]
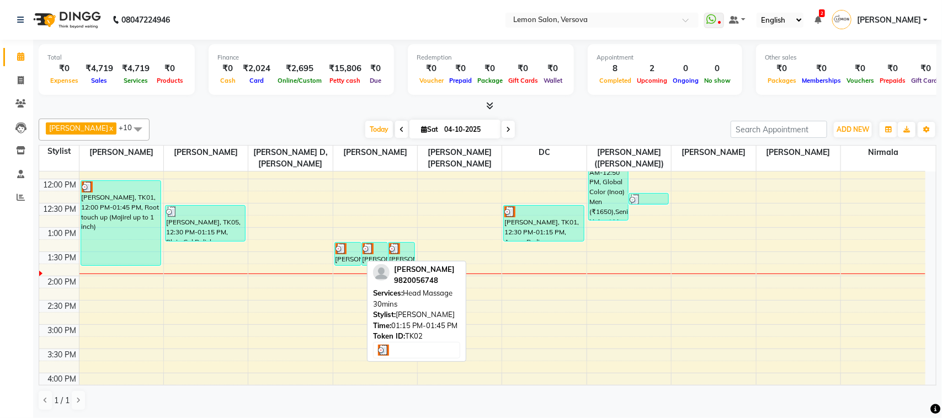
click at [346, 258] on div "[PERSON_NAME], TK02, 01:15 PM-01:45 PM, Head Massage 30mins" at bounding box center [348, 254] width 26 height 23
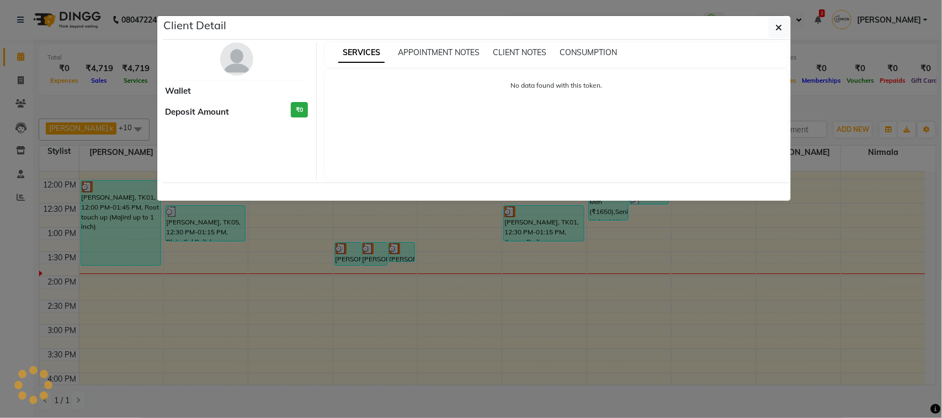
select select "3"
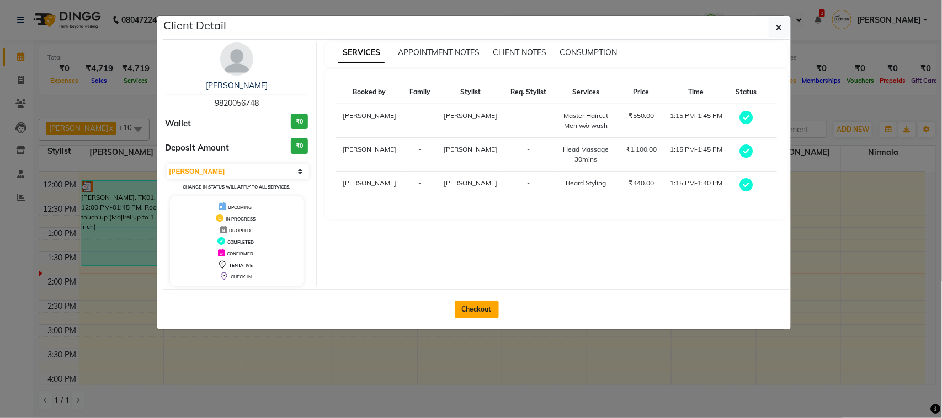
click at [468, 312] on button "Checkout" at bounding box center [477, 310] width 44 height 18
select select "564"
select select "service"
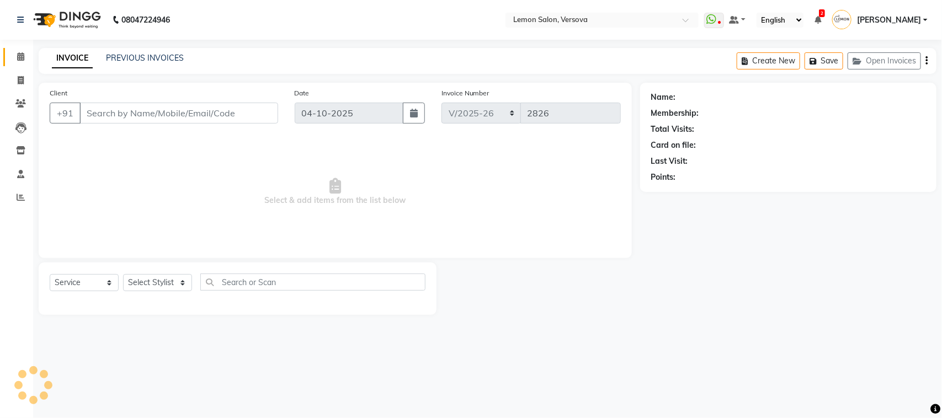
type input "9820056748"
select select "7474"
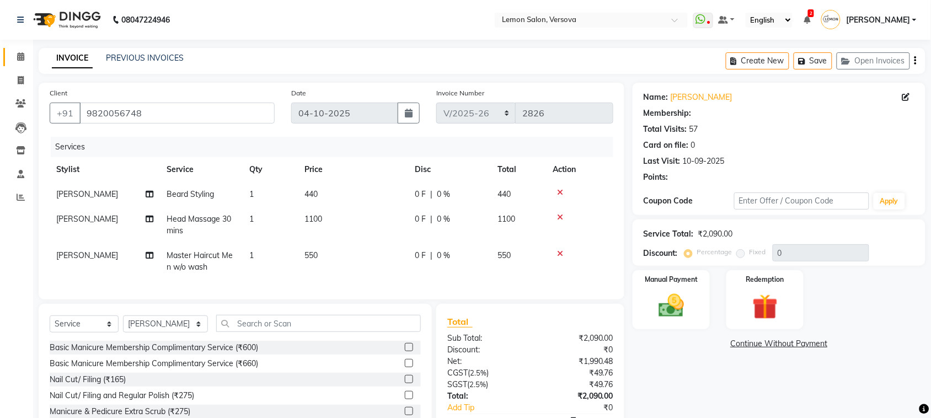
select select "1: Object"
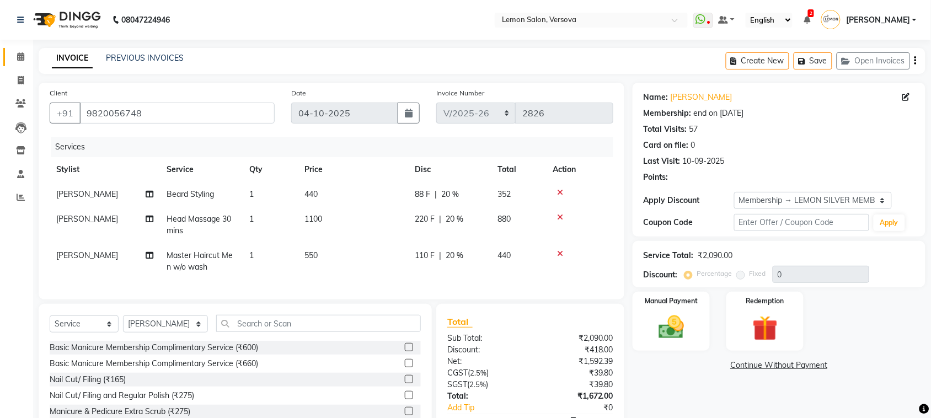
type input "20"
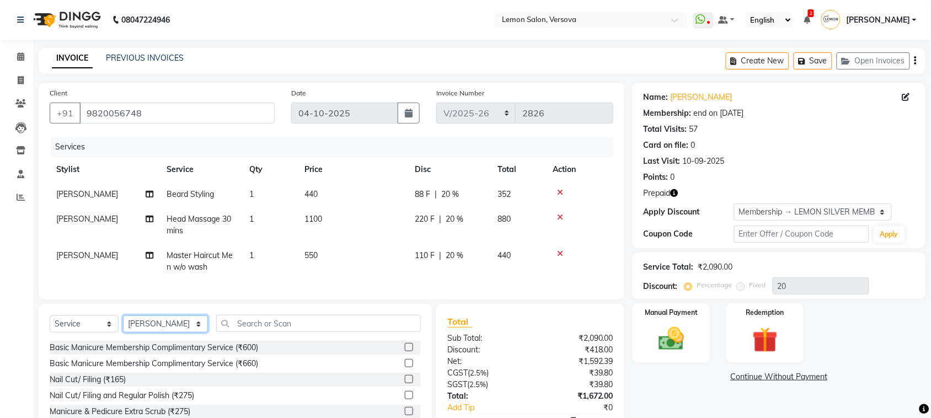
click at [164, 329] on select "Select Stylist Alim Shah Asif Salmani DC Kassar Sahil Lucy Sarate Margaret Mars…" at bounding box center [165, 324] width 85 height 17
select select "20640"
click at [123, 326] on select "Select Stylist Alim Shah Asif Salmani DC Kassar Sahil Lucy Sarate Margaret Mars…" at bounding box center [165, 324] width 85 height 17
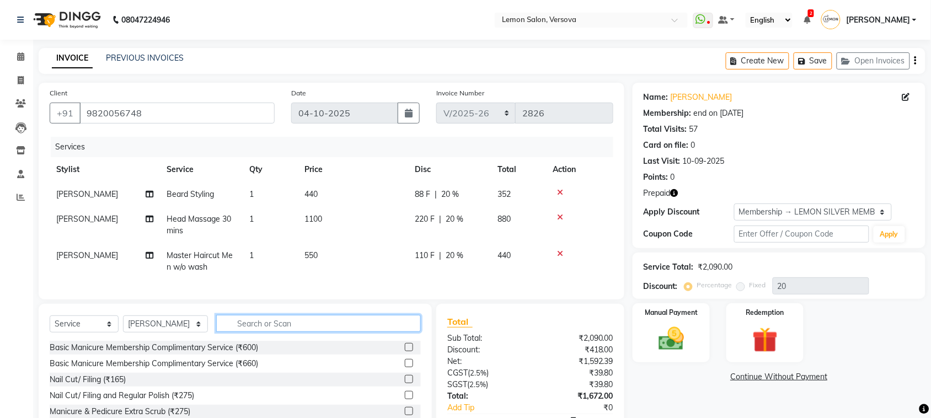
click at [273, 332] on input "text" at bounding box center [318, 323] width 205 height 17
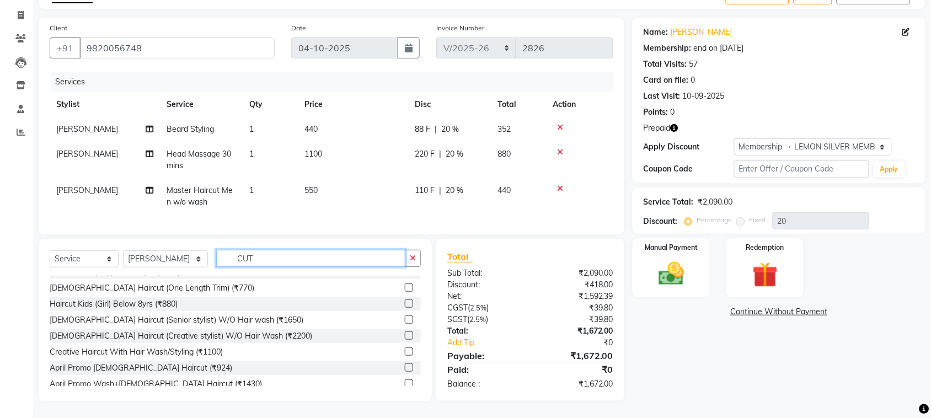
scroll to position [138, 0]
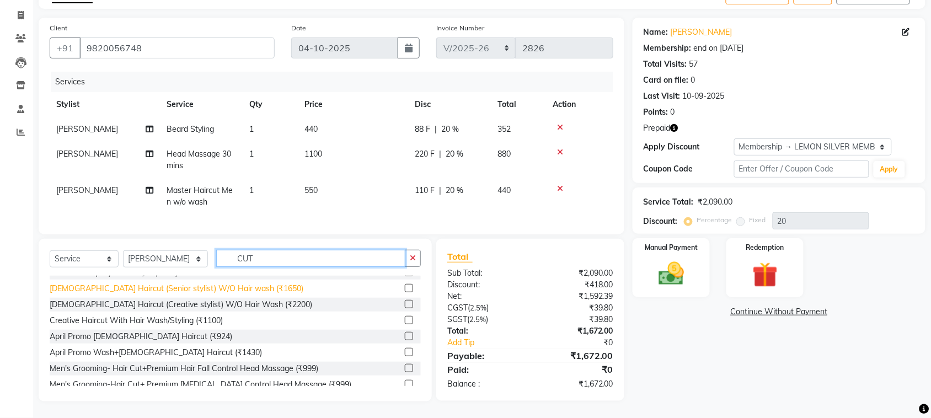
type input "CUT"
click at [232, 287] on div "Female Haircut (Senior stylist) W/O Hair wash (₹1650)" at bounding box center [177, 289] width 254 height 12
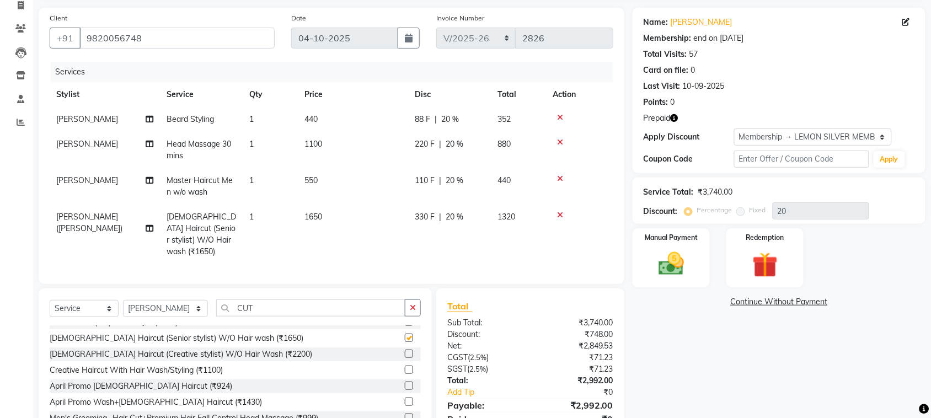
checkbox input "false"
drag, startPoint x: 172, startPoint y: 308, endPoint x: 171, endPoint y: 300, distance: 8.3
click at [172, 308] on select "Select Stylist Alim Shah Asif Salmani DC Kassar Sahil Lucy Sarate Margaret Mars…" at bounding box center [165, 308] width 85 height 17
select select "7410"
click at [123, 300] on select "Select Stylist Alim Shah Asif Salmani DC Kassar Sahil Lucy Sarate Margaret Mars…" at bounding box center [165, 308] width 85 height 17
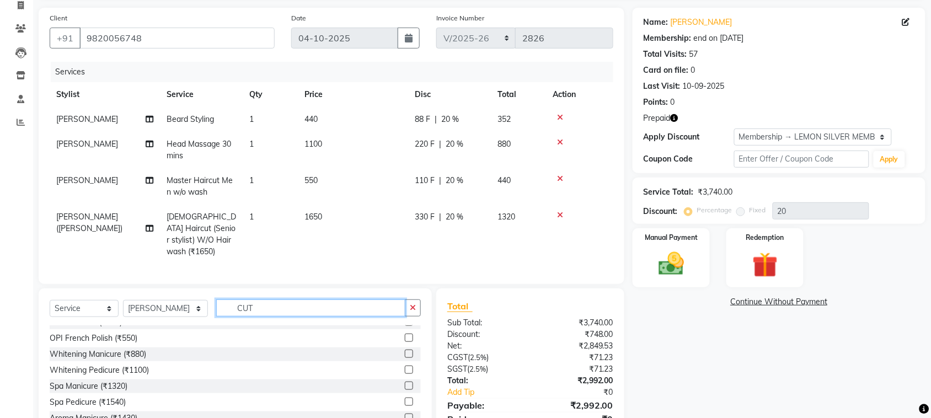
click at [299, 307] on input "CUT" at bounding box center [310, 308] width 189 height 17
type input "C"
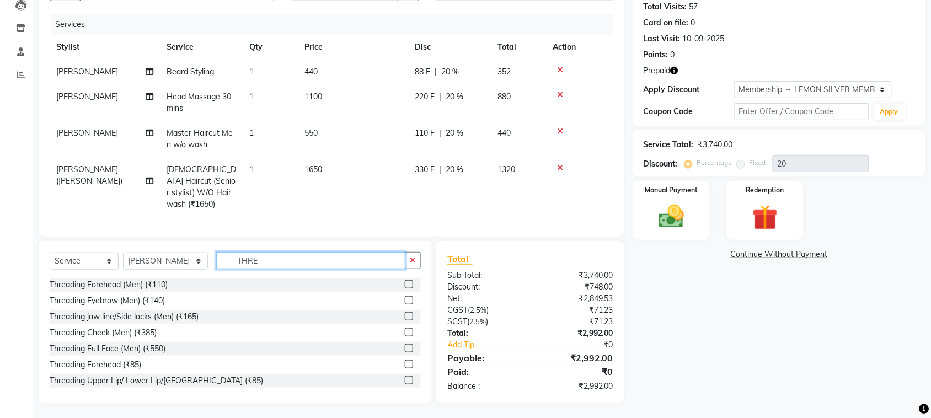
scroll to position [81, 0]
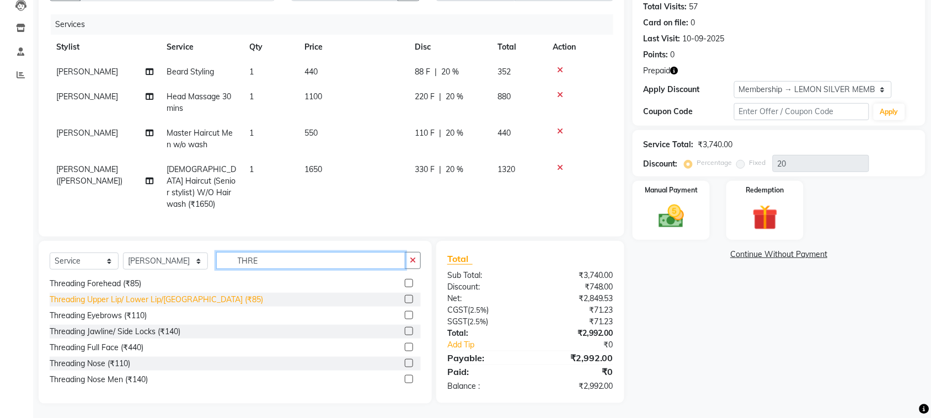
type input "THRE"
click at [156, 299] on div "Threading Upper Lip/ Lower Lip/Chin (₹85)" at bounding box center [157, 300] width 214 height 12
checkbox input "false"
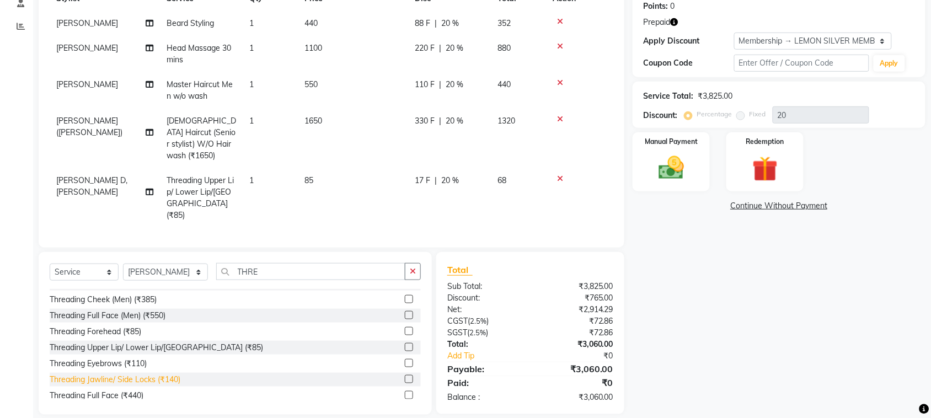
scroll to position [12, 0]
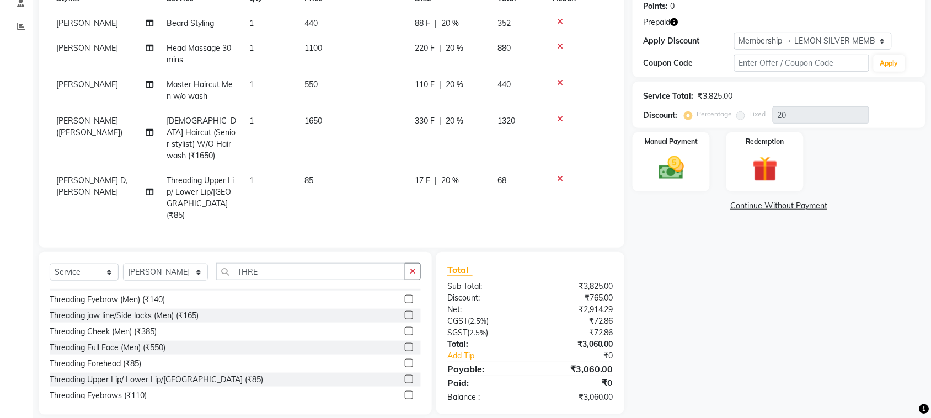
drag, startPoint x: 140, startPoint y: 382, endPoint x: 203, endPoint y: 244, distance: 151.3
click at [142, 371] on div "Threading Forehead (Men) (₹110) Threading Eyebrow (Men) (₹140) Threading jaw li…" at bounding box center [235, 344] width 371 height 110
click at [138, 390] on div "Threading Eyebrows (₹110)" at bounding box center [98, 396] width 97 height 12
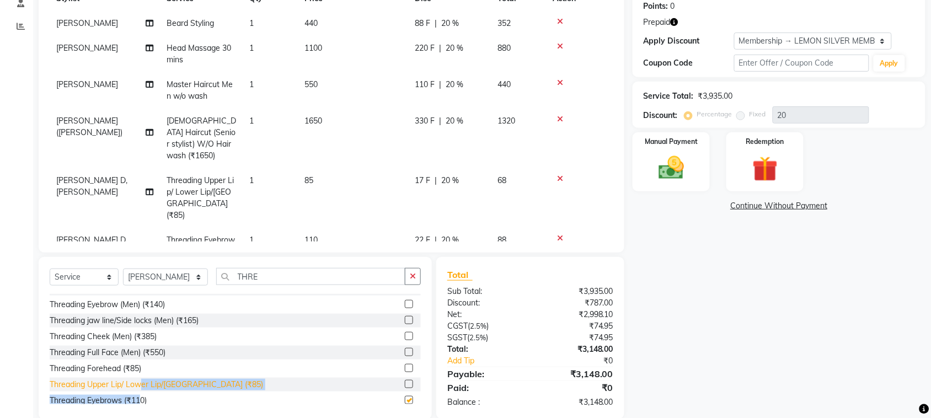
checkbox input "false"
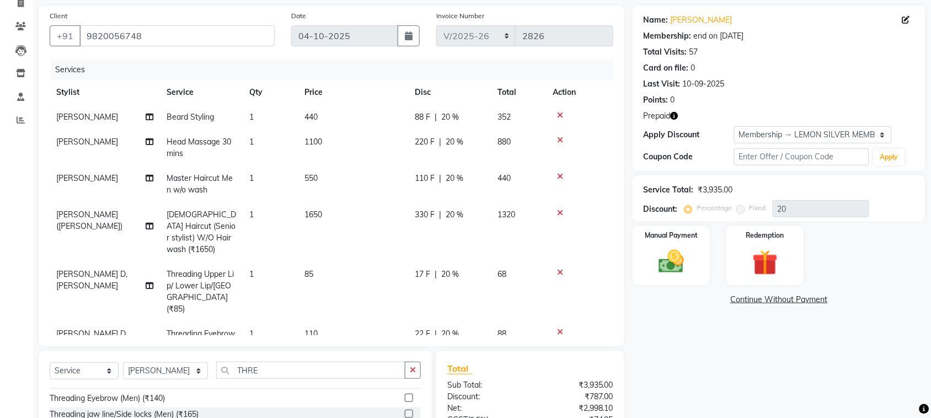
scroll to position [138, 0]
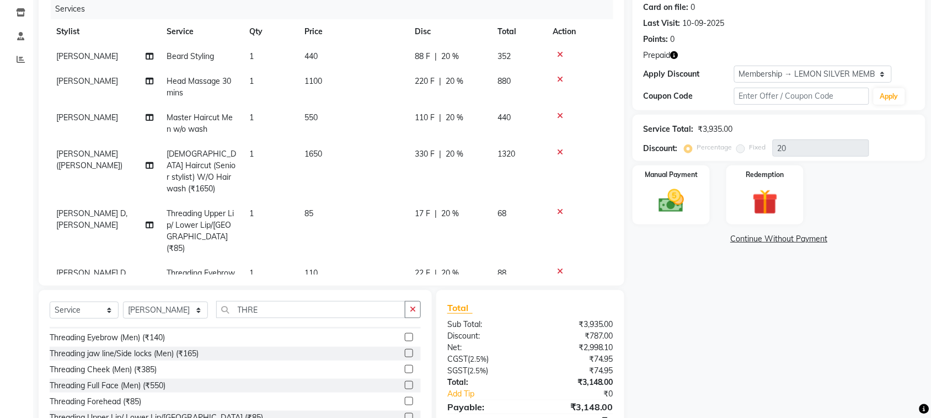
click at [671, 60] on span "Prepaid" at bounding box center [657, 56] width 27 height 12
click at [676, 57] on icon "button" at bounding box center [675, 55] width 8 height 8
click at [784, 39] on div "Points: 0" at bounding box center [779, 40] width 271 height 12
click at [674, 53] on icon "button" at bounding box center [675, 55] width 8 height 8
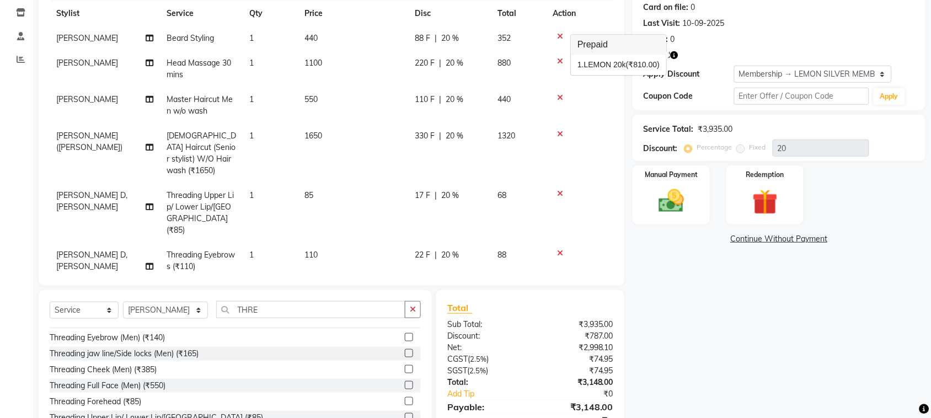
scroll to position [189, 0]
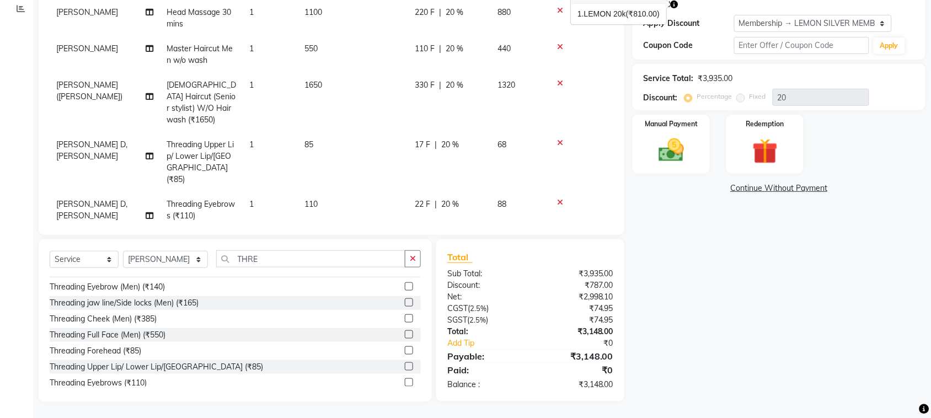
click at [674, 268] on div "Name: Avinash Tauro Membership: end on 30-03-2026 Total Visits: 57 Card on file…" at bounding box center [783, 148] width 301 height 508
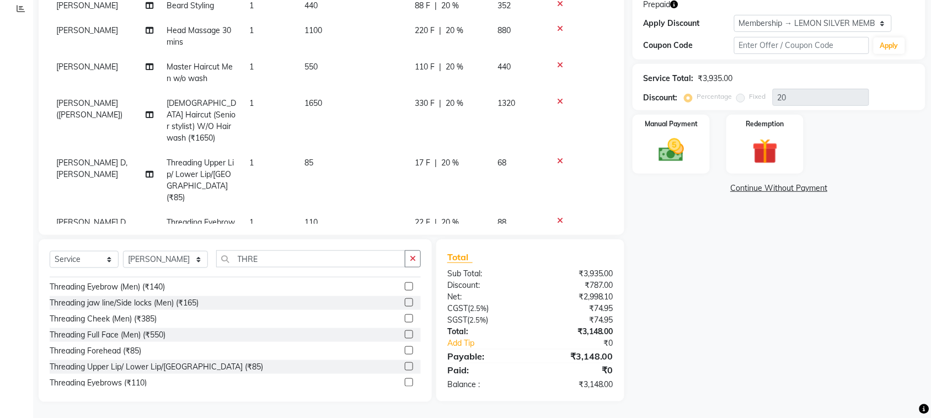
scroll to position [0, 0]
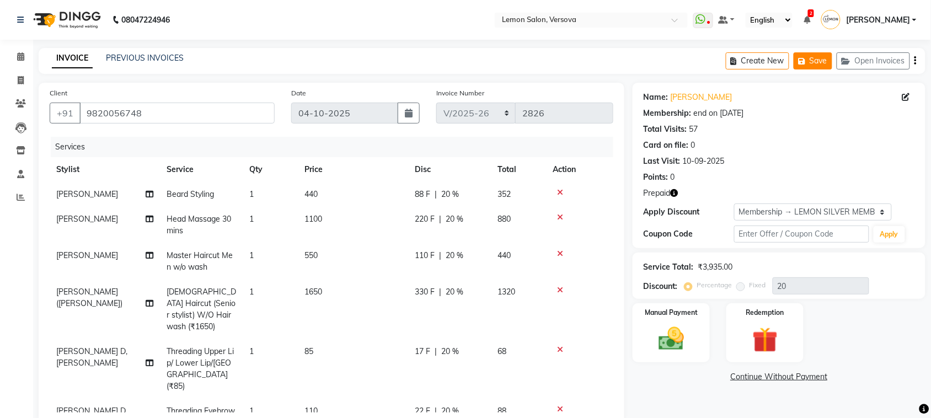
drag, startPoint x: 821, startPoint y: 58, endPoint x: 738, endPoint y: 4, distance: 98.9
click at [820, 58] on button "Save" at bounding box center [813, 60] width 39 height 17
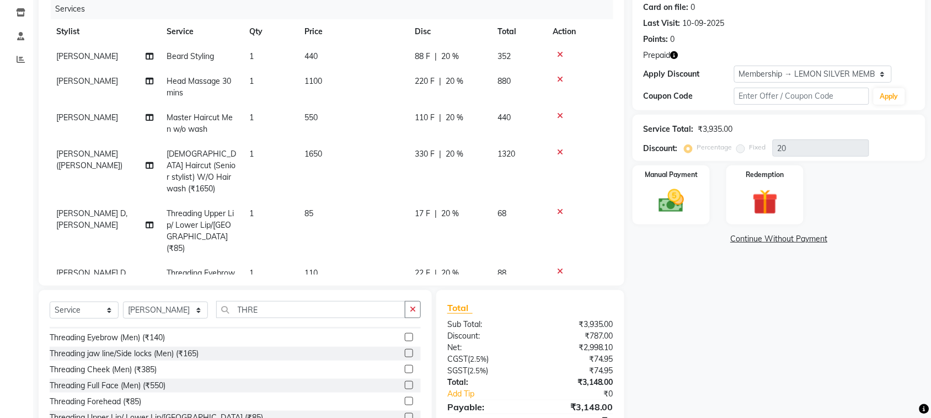
scroll to position [69, 0]
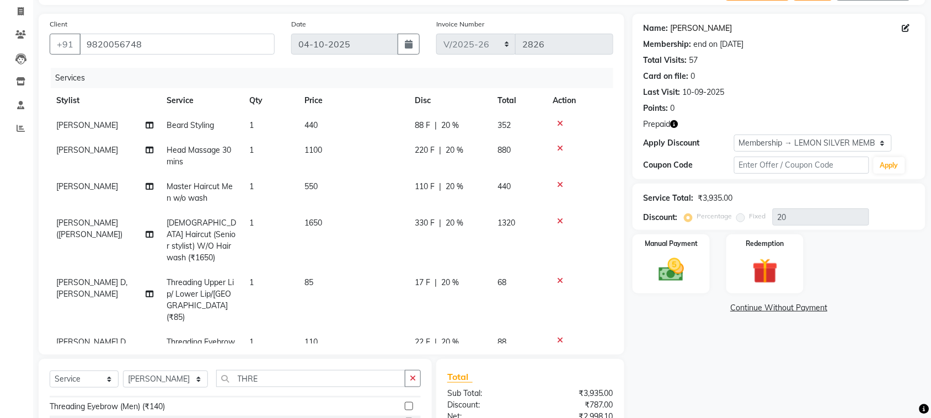
click at [691, 29] on link "Avinash Tauro" at bounding box center [702, 29] width 62 height 12
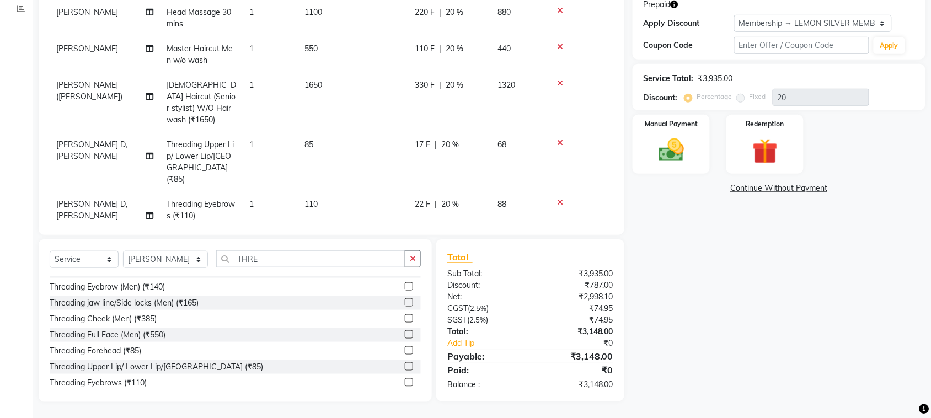
scroll to position [0, 0]
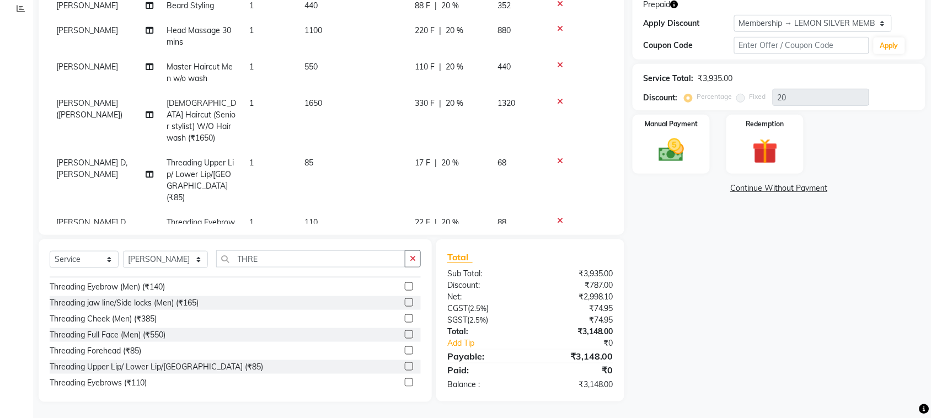
click at [89, 102] on span "[PERSON_NAME] ([PERSON_NAME])" at bounding box center [89, 109] width 66 height 22
select select "20640"
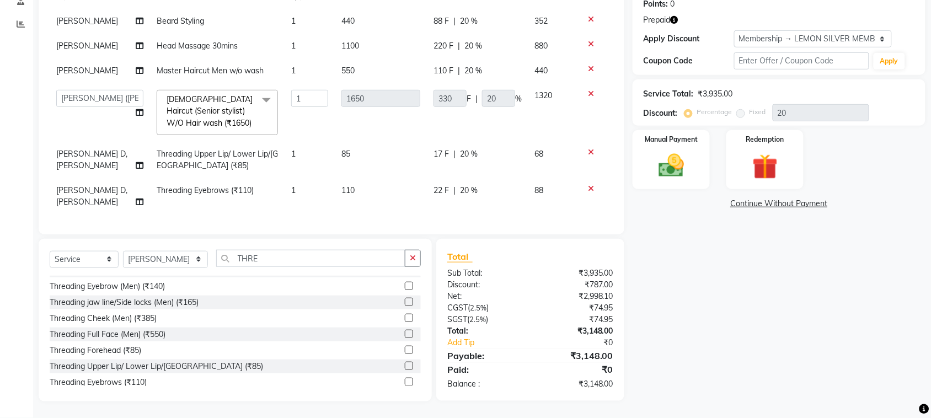
scroll to position [173, 0]
click at [97, 103] on select "Alim Shah Asif Salmani DC Kassar Sahil Lucy Sarate Margaret Marshak D,souza Mil…" at bounding box center [99, 98] width 87 height 17
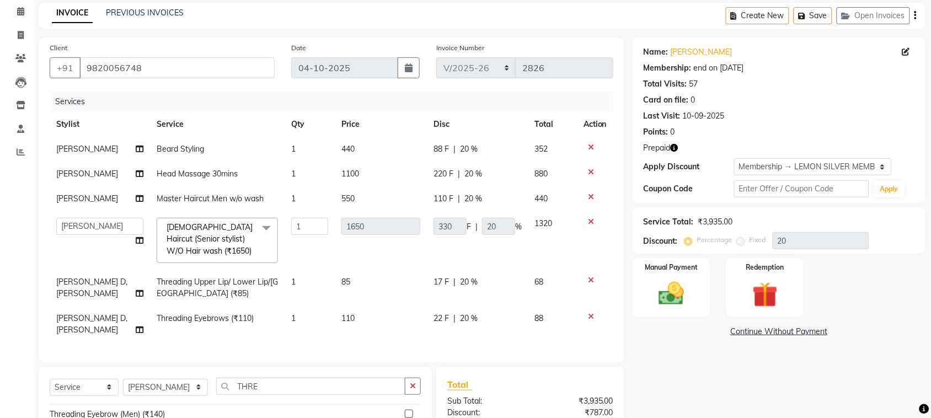
click at [676, 149] on icon "button" at bounding box center [675, 148] width 8 height 8
click at [750, 119] on div "Last Visit: 10-09-2025" at bounding box center [779, 116] width 271 height 12
click at [102, 379] on select "Select Service Product Membership Package Voucher Prepaid Gift Card" at bounding box center [84, 387] width 69 height 17
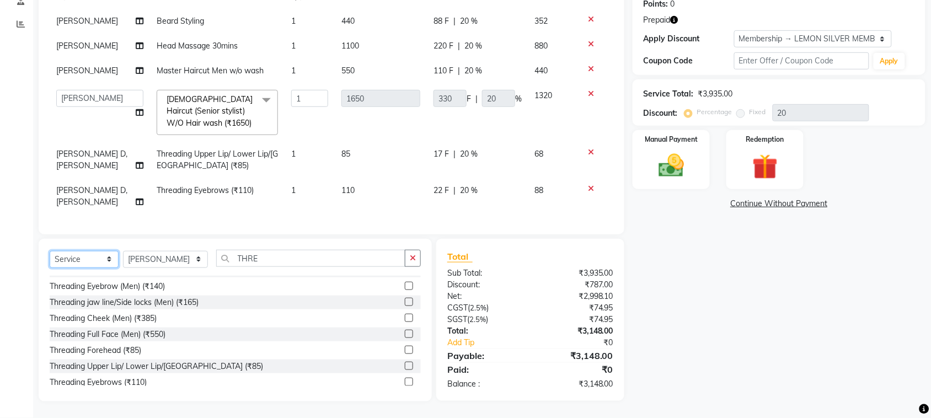
select select "package"
click at [50, 251] on select "Select Service Product Membership Package Voucher Prepaid Gift Card" at bounding box center [84, 259] width 69 height 17
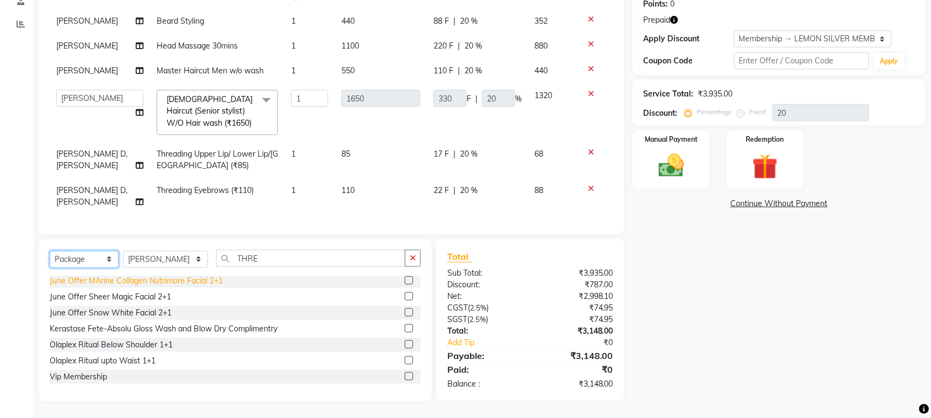
scroll to position [1, 0]
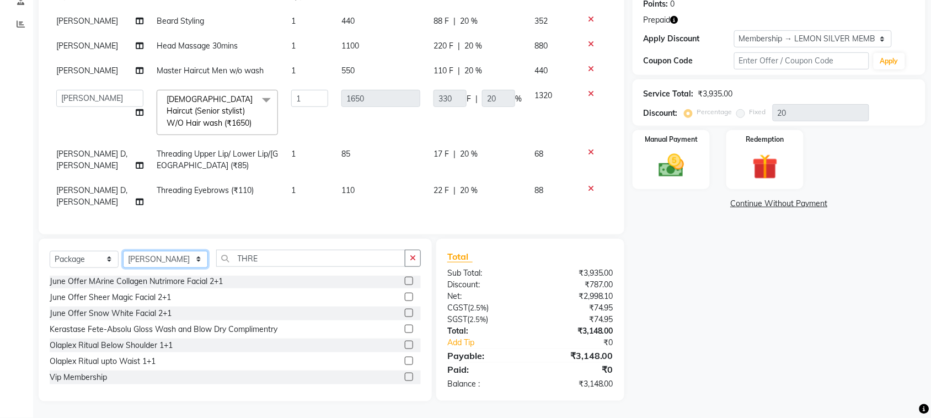
drag, startPoint x: 184, startPoint y: 260, endPoint x: 178, endPoint y: 253, distance: 9.5
click at [184, 260] on select "Select Stylist Alim Shah Asif Salmani DC Kassar Sahil Lucy Sarate Margaret Mars…" at bounding box center [165, 259] width 85 height 17
select select "7886"
click at [123, 251] on select "Select Stylist Alim Shah Asif Salmani DC Kassar Sahil Lucy Sarate Margaret Mars…" at bounding box center [165, 259] width 85 height 17
click at [106, 257] on select "Select Service Product Membership Package Voucher Prepaid Gift Card" at bounding box center [84, 259] width 69 height 17
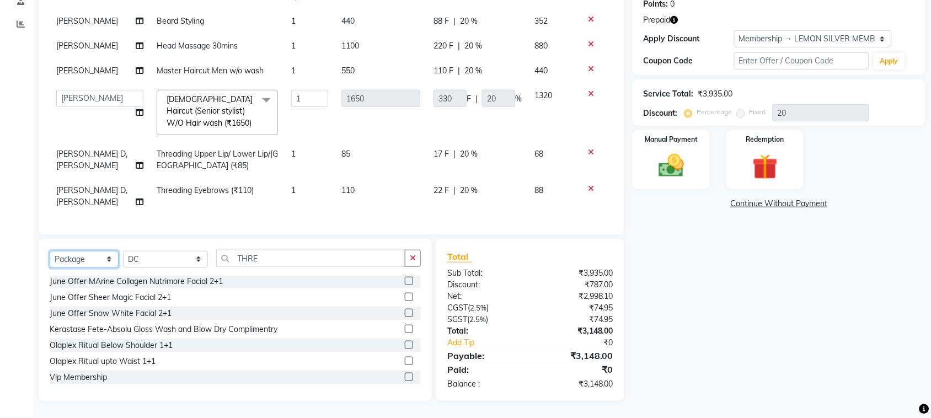
select select "P"
click at [50, 251] on select "Select Service Product Membership Package Voucher Prepaid Gift Card" at bounding box center [84, 259] width 69 height 17
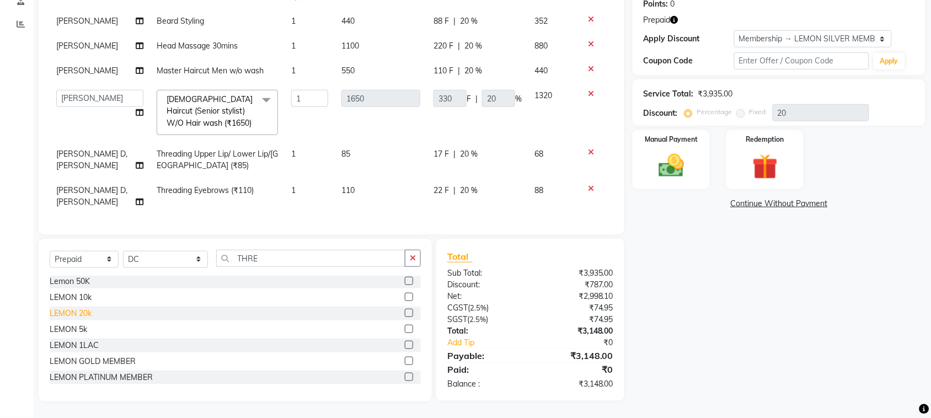
click at [78, 316] on div "LEMON 20k" at bounding box center [71, 314] width 42 height 12
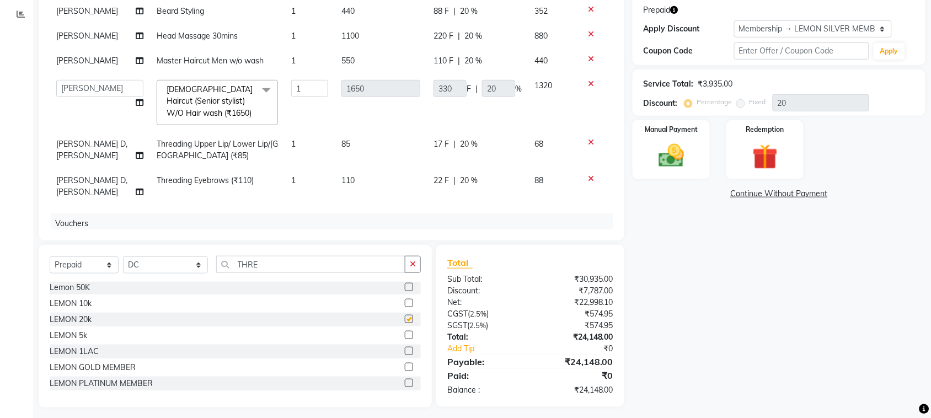
checkbox input "false"
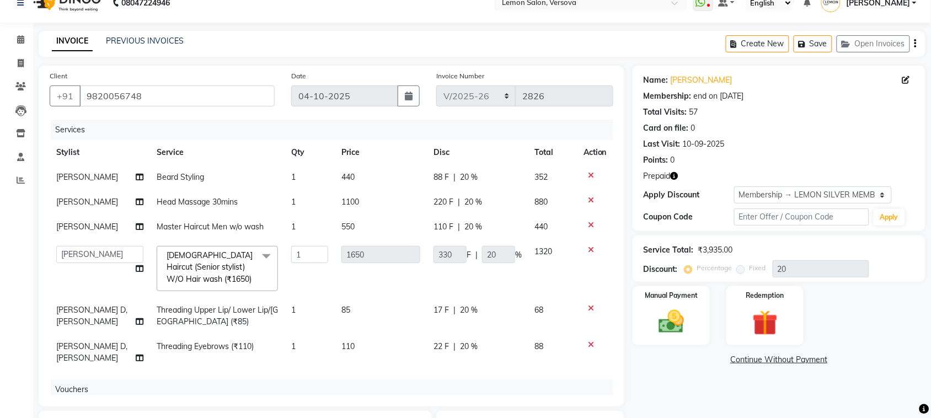
scroll to position [0, 0]
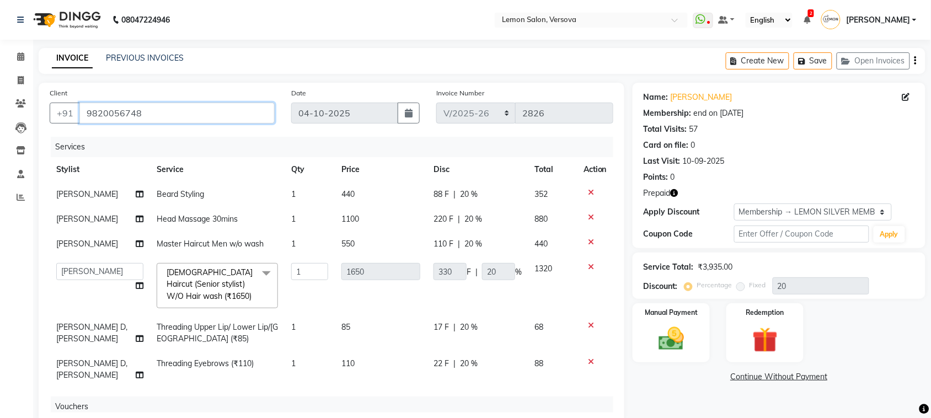
click at [174, 113] on input "9820056748" at bounding box center [176, 113] width 195 height 21
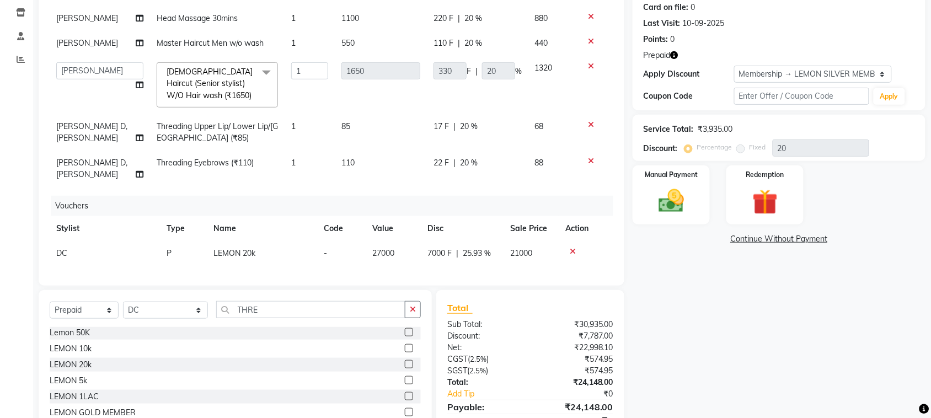
scroll to position [189, 0]
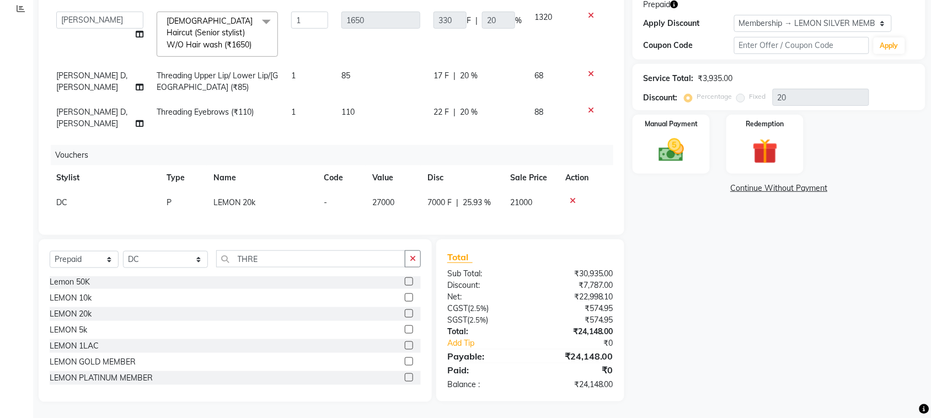
click at [570, 197] on icon at bounding box center [573, 201] width 6 height 8
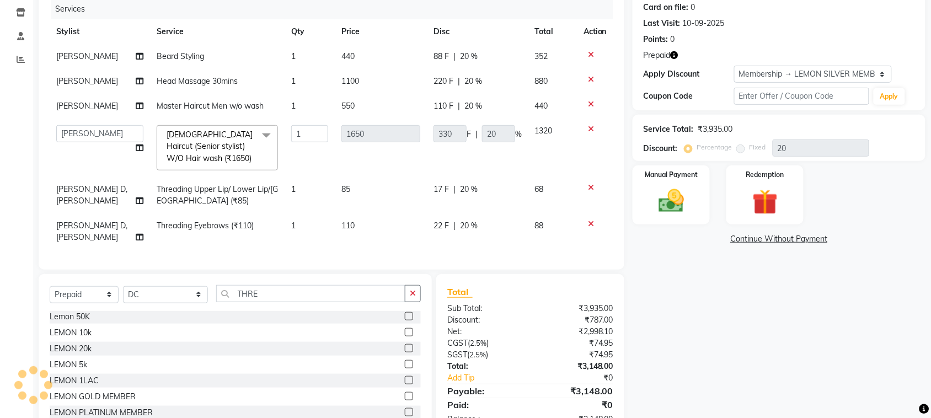
scroll to position [173, 0]
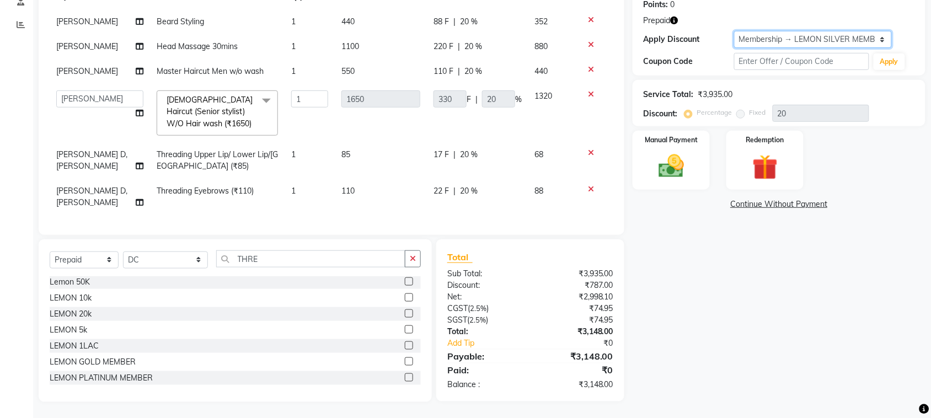
drag, startPoint x: 765, startPoint y: 35, endPoint x: 760, endPoint y: 43, distance: 9.7
click at [765, 35] on select "Select Membership → LEMON SILVER MEMBERSHIP Coupon → Abc" at bounding box center [813, 39] width 158 height 17
select select "0:"
click at [734, 31] on select "Select Membership → LEMON SILVER MEMBERSHIP Coupon → Abc" at bounding box center [813, 39] width 158 height 17
type input "0"
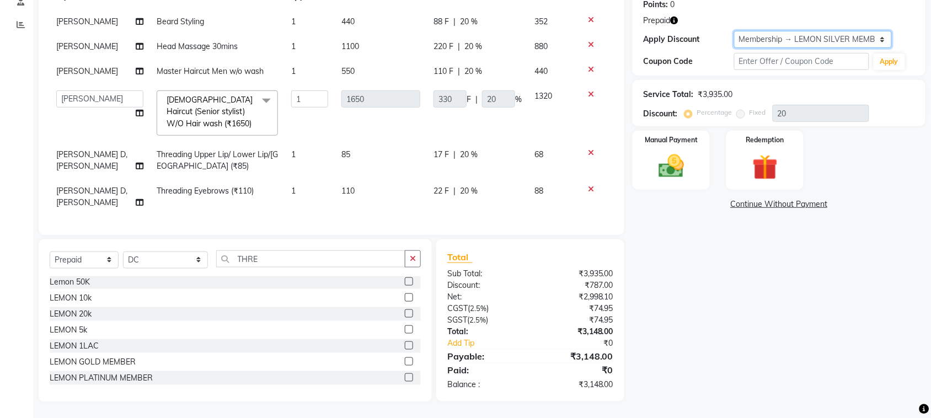
type input "0"
click at [679, 151] on img at bounding box center [671, 166] width 43 height 30
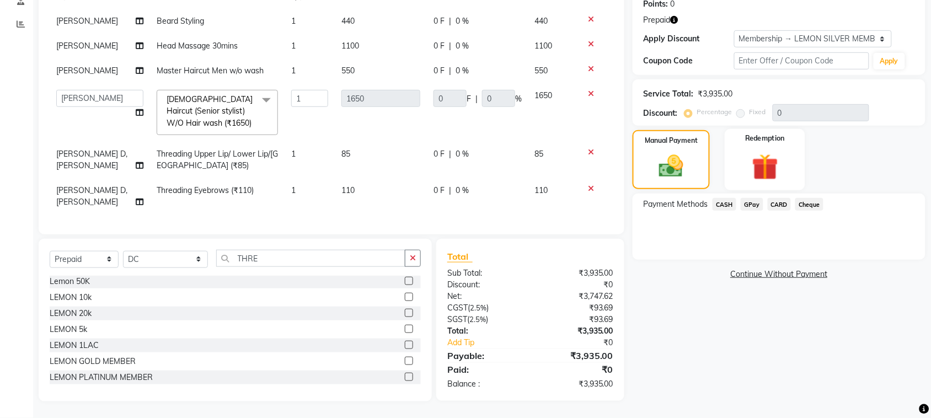
click at [776, 152] on img at bounding box center [765, 167] width 43 height 33
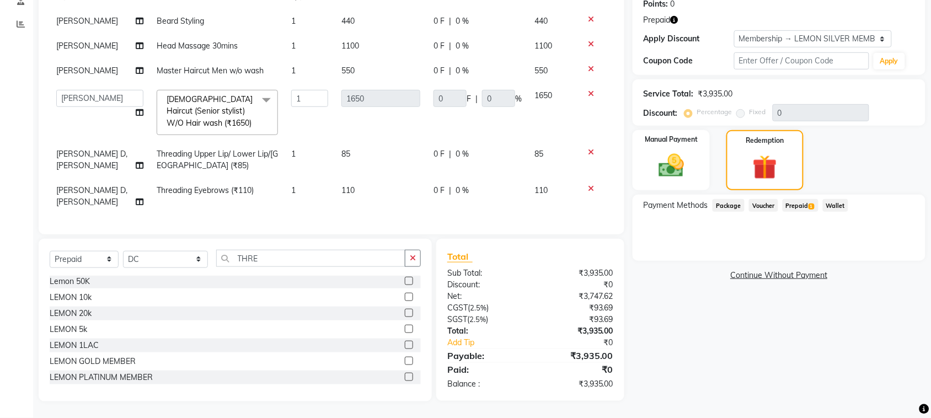
click at [814, 204] on span "1" at bounding box center [812, 207] width 6 height 7
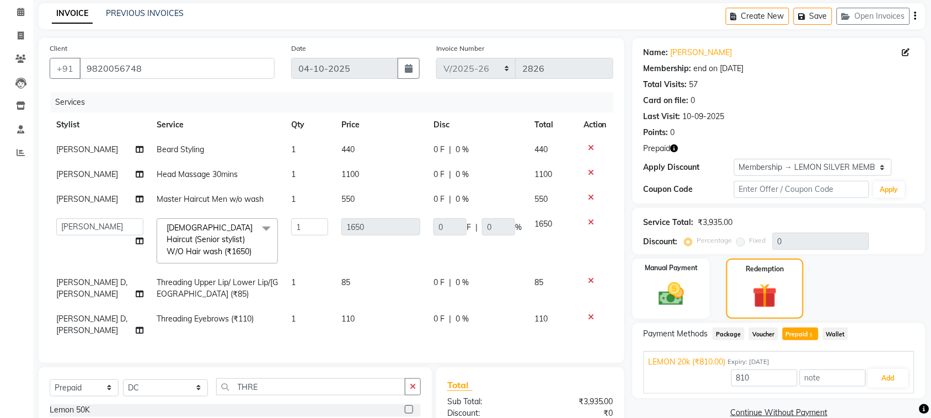
scroll to position [0, 0]
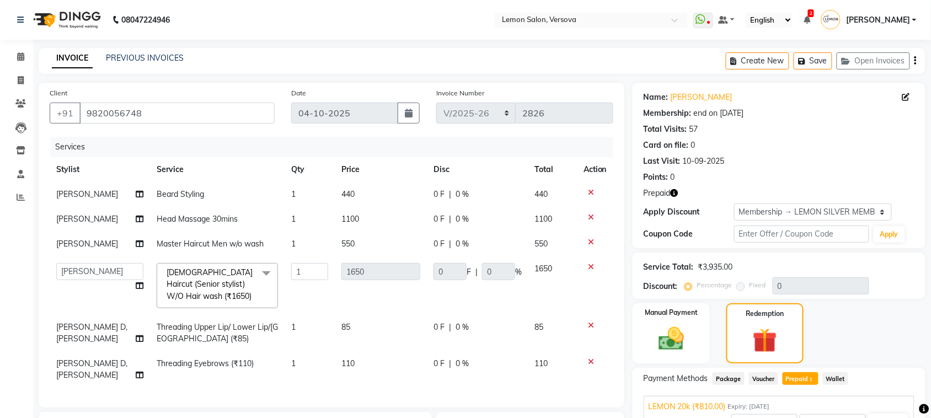
click at [679, 193] on icon "button" at bounding box center [675, 193] width 8 height 8
drag, startPoint x: 738, startPoint y: 162, endPoint x: 773, endPoint y: 112, distance: 60.6
click at [740, 161] on div "Last Visit: 10-09-2025" at bounding box center [779, 162] width 271 height 12
click at [803, 58] on icon "button" at bounding box center [804, 61] width 11 height 8
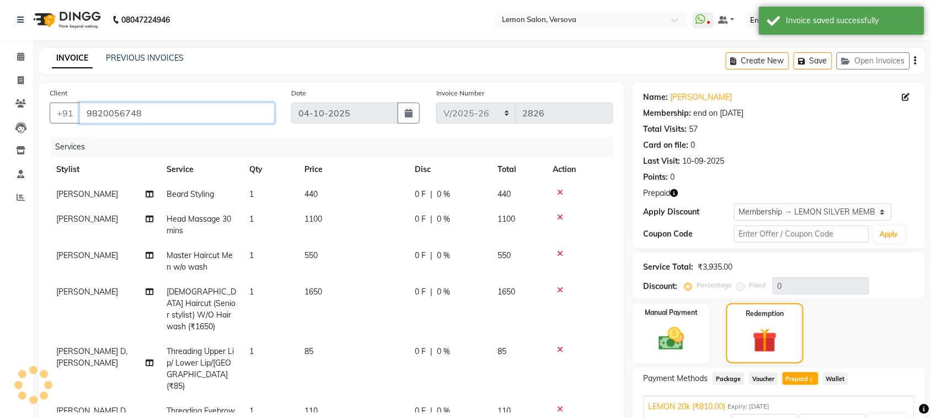
click at [232, 105] on input "9820056748" at bounding box center [176, 113] width 195 height 21
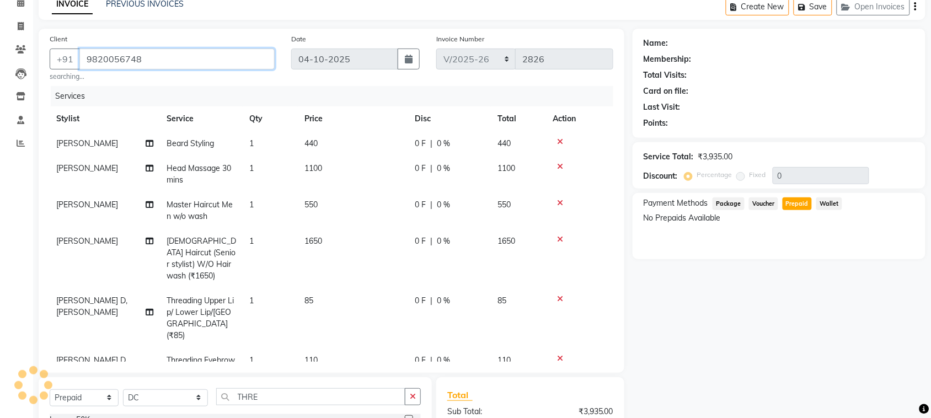
click at [230, 57] on input "9820056748" at bounding box center [176, 59] width 195 height 21
type input "98200567"
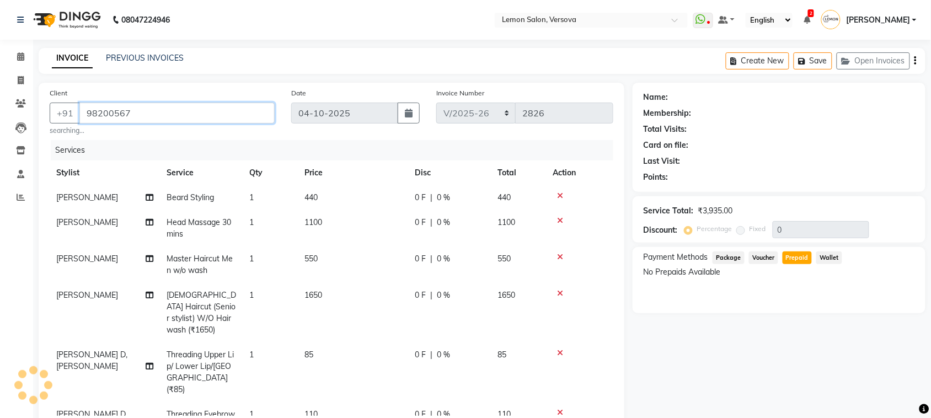
scroll to position [138, 0]
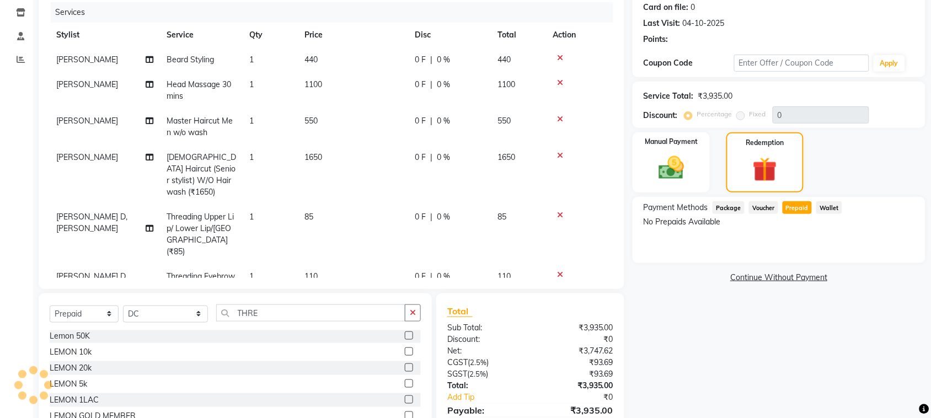
type input "20"
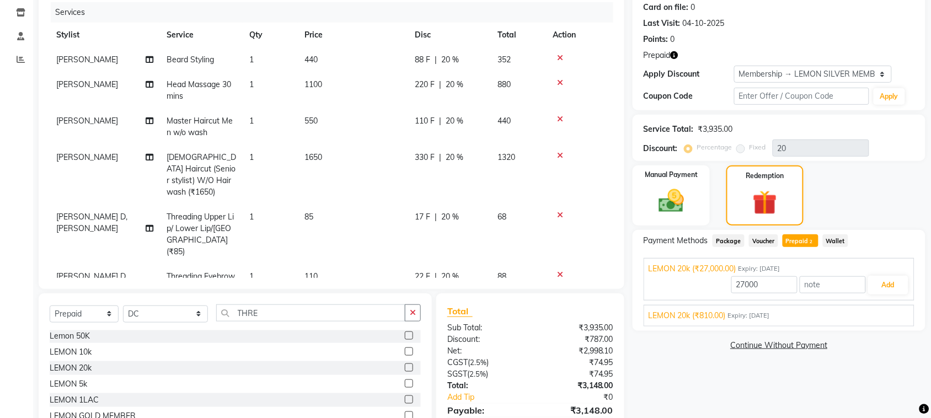
click at [680, 58] on div "Prepaid" at bounding box center [779, 56] width 271 height 12
click at [674, 53] on icon "button" at bounding box center [675, 55] width 8 height 8
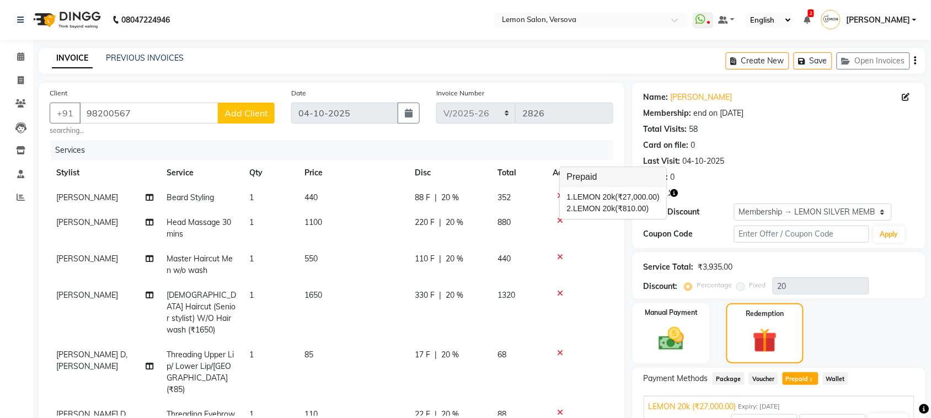
scroll to position [192, 0]
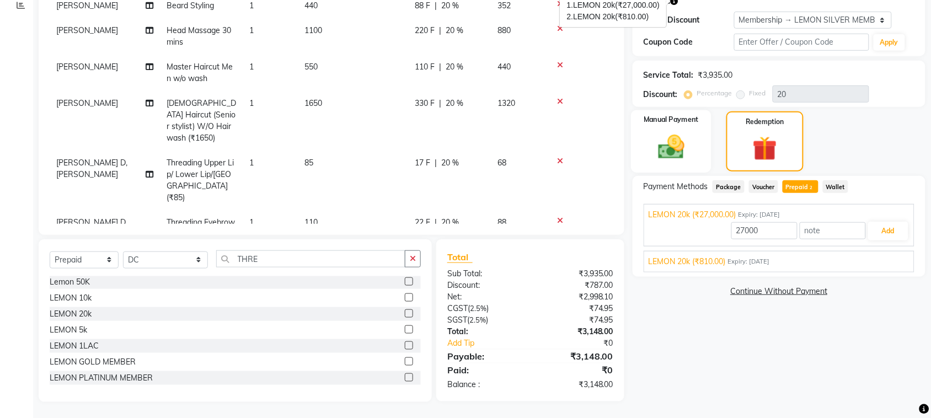
click at [691, 159] on img at bounding box center [671, 147] width 43 height 30
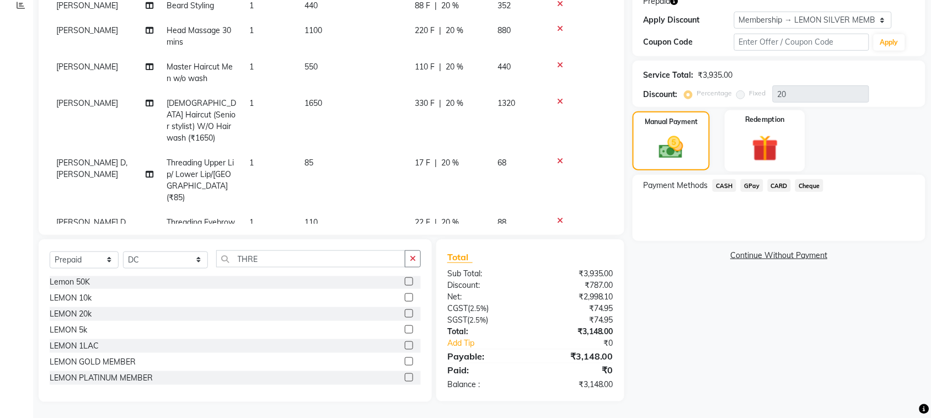
click at [749, 161] on img at bounding box center [765, 148] width 43 height 33
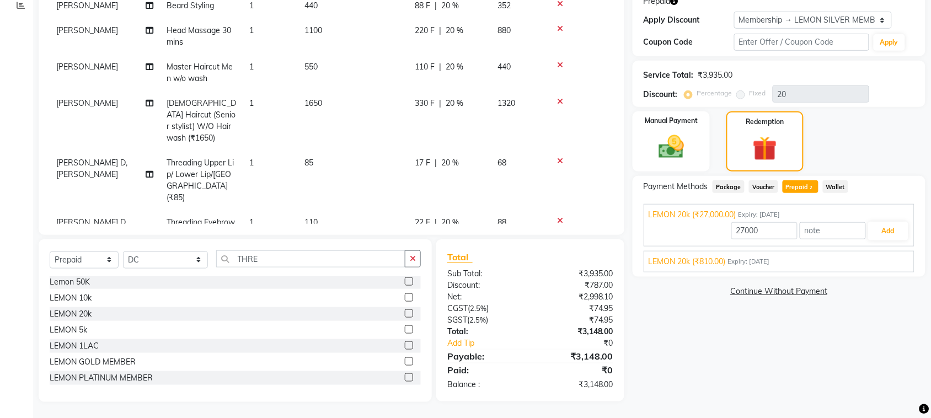
click at [737, 265] on span "Expiry: 15-07-2025" at bounding box center [749, 261] width 42 height 9
click at [887, 259] on button "Add" at bounding box center [888, 257] width 40 height 19
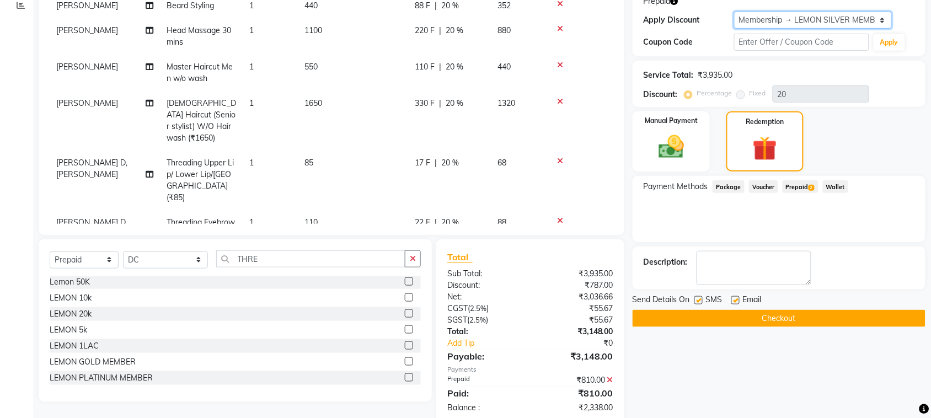
click at [809, 18] on select "Select Membership → LEMON SILVER MEMBERSHIP Coupon → Abc" at bounding box center [813, 20] width 158 height 17
select select "0:"
click at [734, 12] on select "Select Membership → LEMON SILVER MEMBERSHIP Coupon → Abc" at bounding box center [813, 20] width 158 height 17
type input "0"
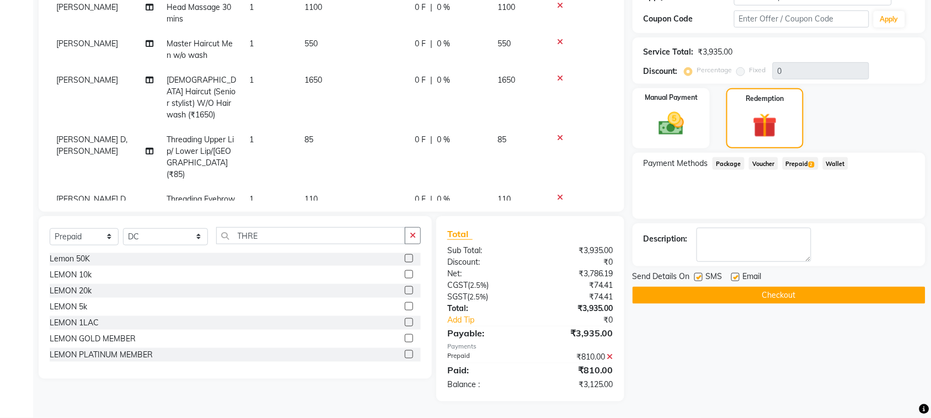
click at [610, 357] on icon at bounding box center [610, 357] width 6 height 8
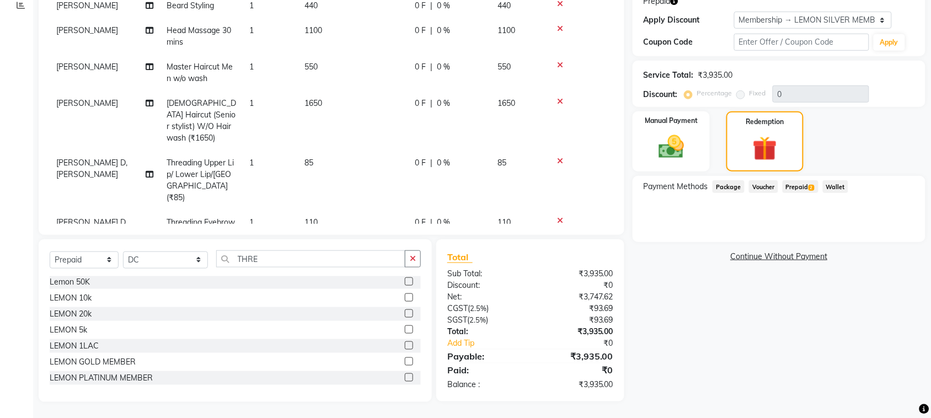
scroll to position [0, 0]
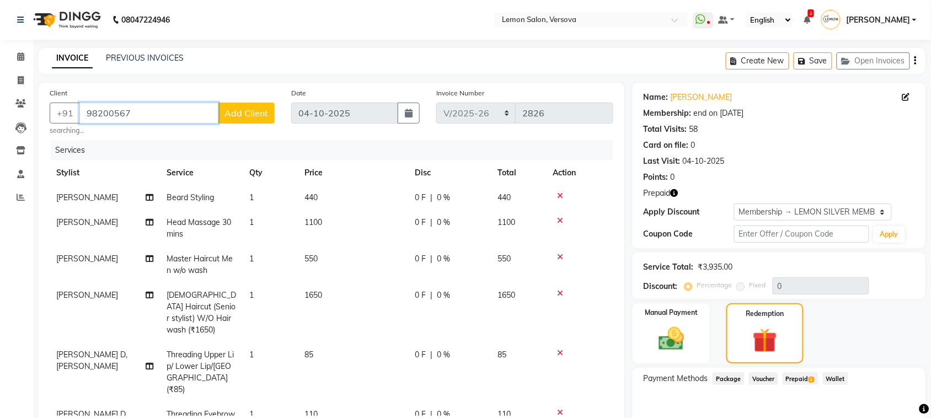
click at [142, 118] on input "98200567" at bounding box center [148, 113] width 139 height 21
type input "9820056"
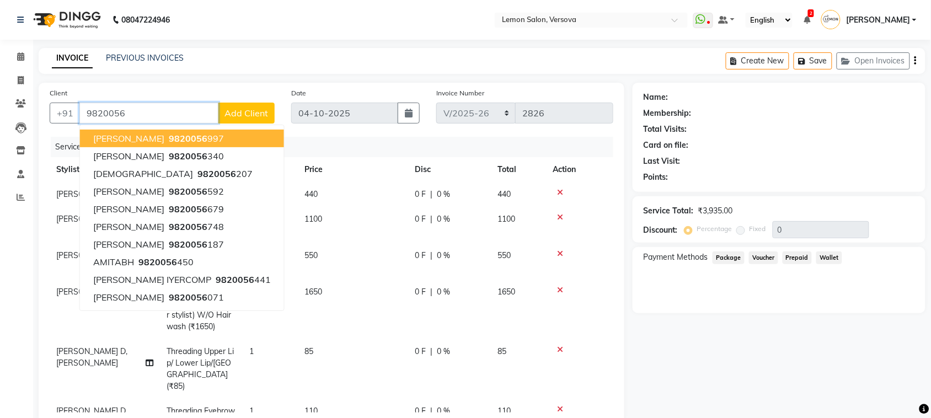
click at [161, 118] on input "9820056" at bounding box center [148, 113] width 139 height 21
click at [162, 119] on input "9820056" at bounding box center [148, 113] width 139 height 21
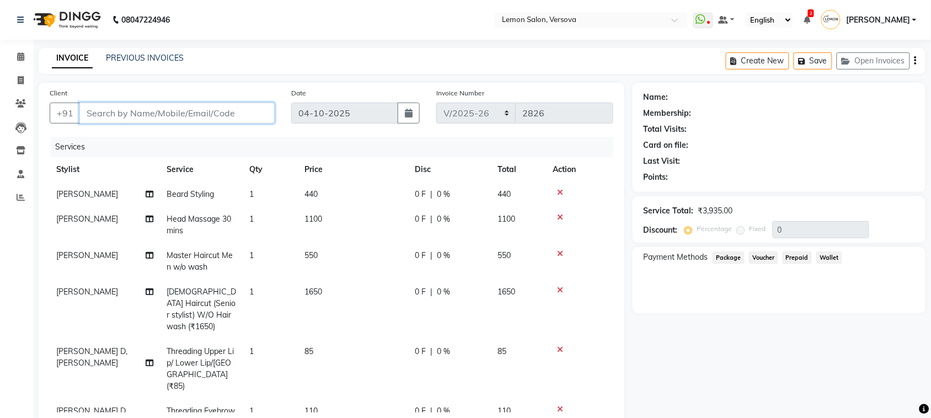
paste input "9820056748"
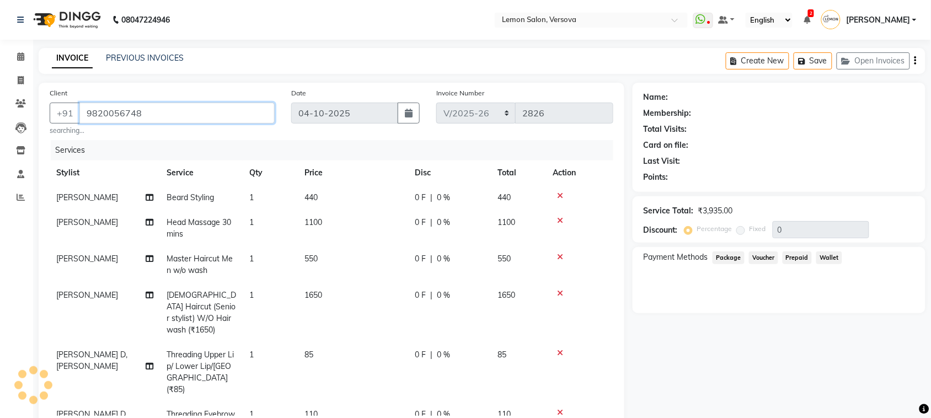
type input "9820056748"
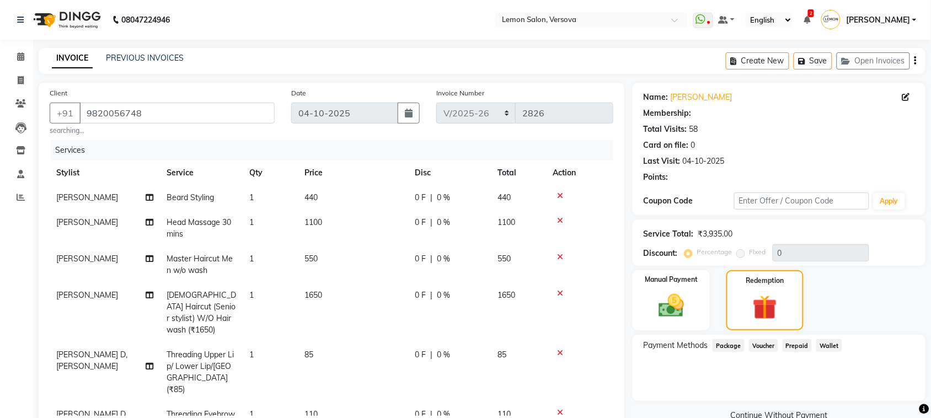
type input "20"
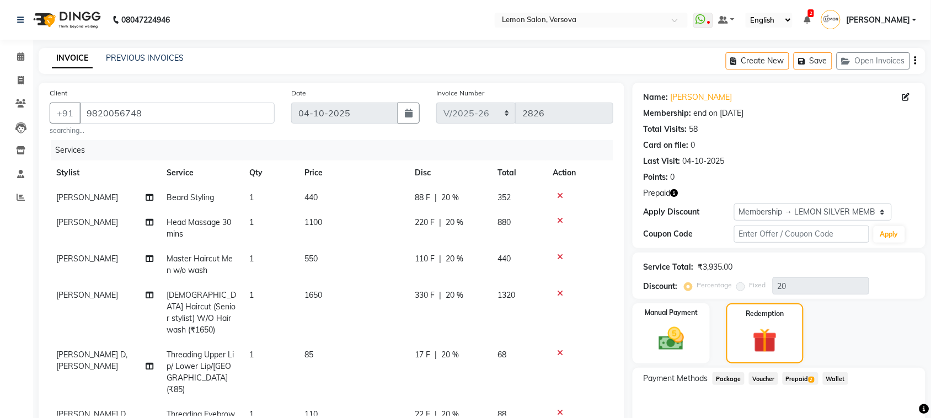
scroll to position [138, 0]
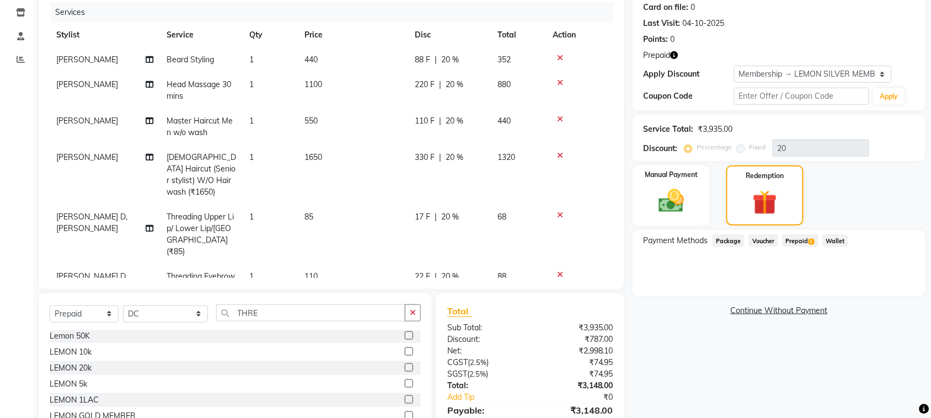
click at [796, 240] on span "Prepaid 2" at bounding box center [801, 240] width 36 height 13
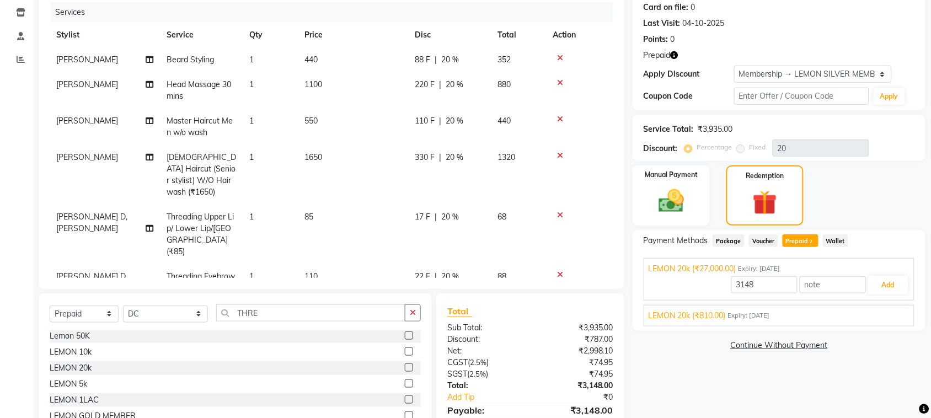
click at [687, 321] on span "LEMON 20k (₹810.00)" at bounding box center [687, 316] width 77 height 12
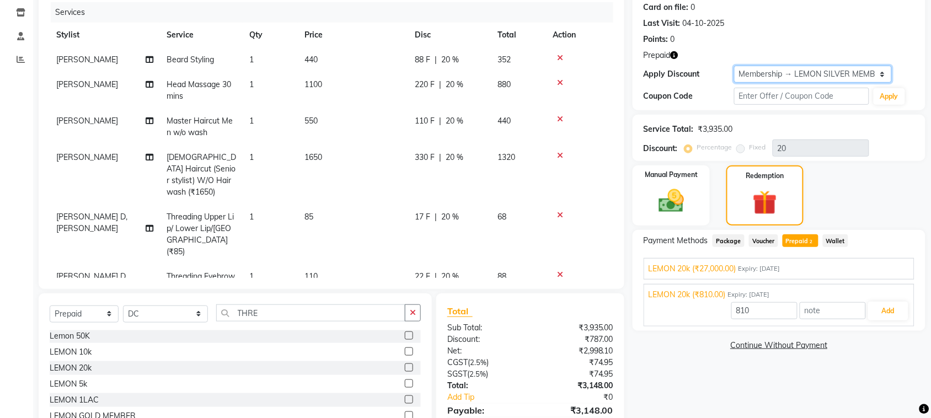
click at [767, 68] on select "Select Membership → LEMON SILVER MEMBERSHIP Coupon → Abc" at bounding box center [813, 74] width 158 height 17
select select "0:"
click at [734, 66] on select "Select Membership → LEMON SILVER MEMBERSHIP Coupon → Abc" at bounding box center [813, 74] width 158 height 17
type input "0"
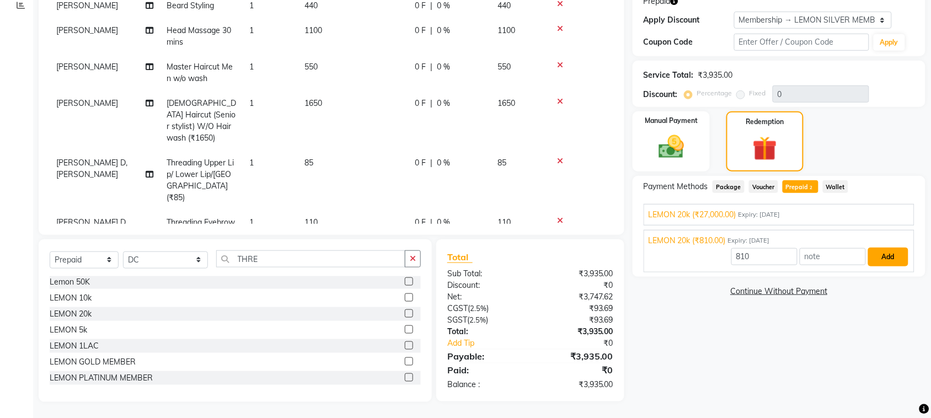
click at [891, 255] on button "Add" at bounding box center [888, 257] width 40 height 19
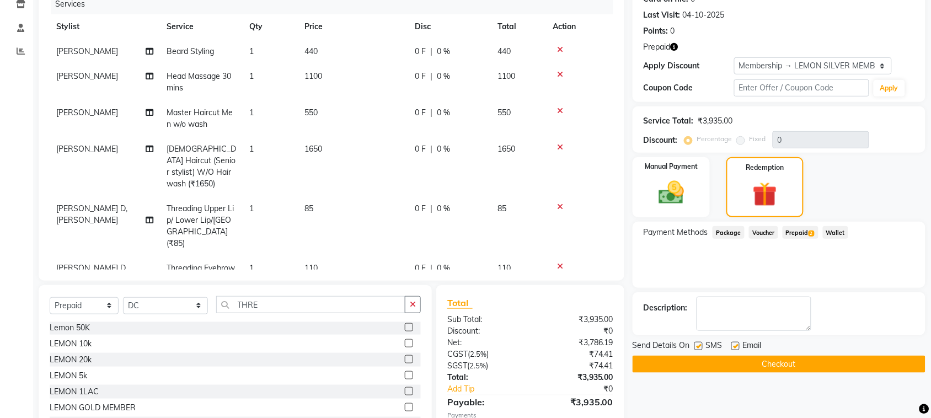
scroll to position [215, 0]
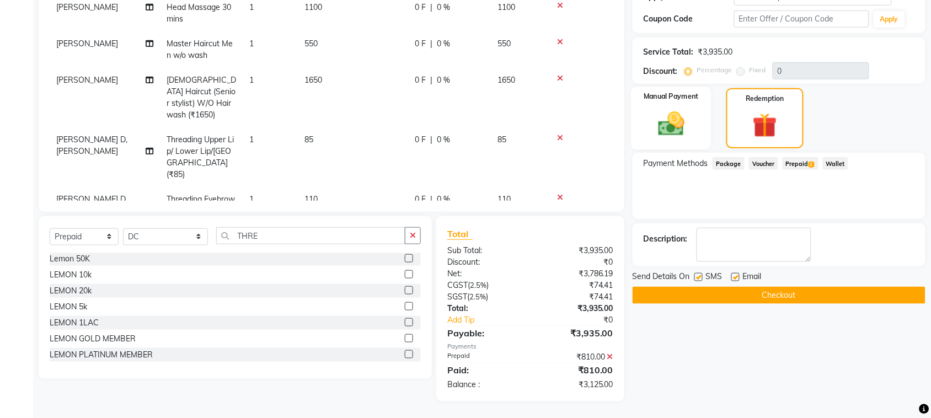
click at [669, 127] on img at bounding box center [671, 124] width 43 height 30
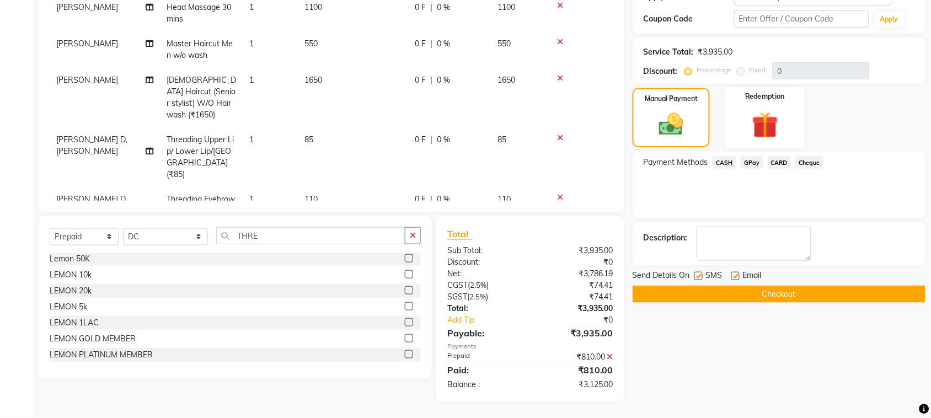
click at [774, 117] on img at bounding box center [765, 125] width 43 height 33
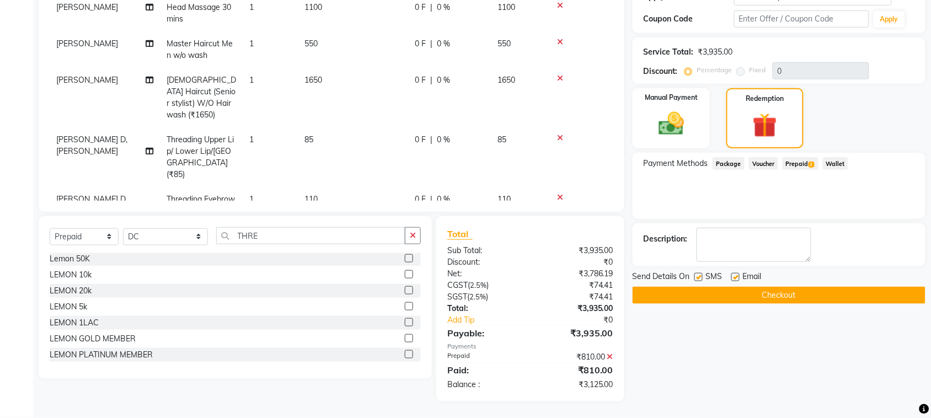
click at [814, 166] on span "2" at bounding box center [812, 165] width 6 height 7
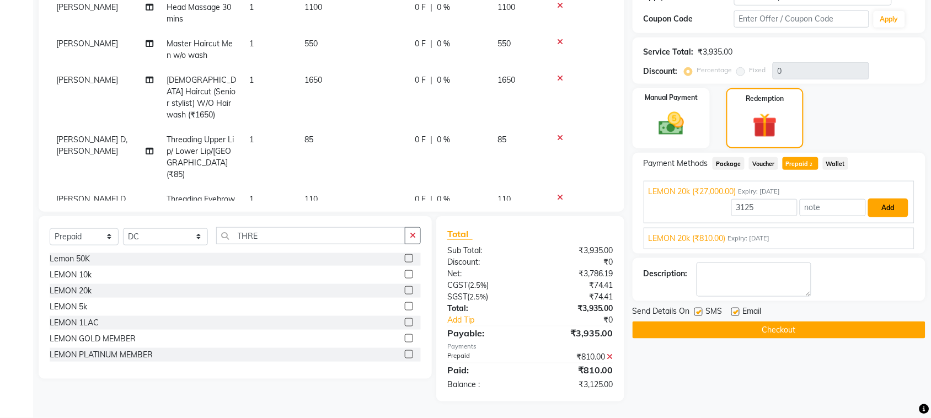
click at [889, 210] on button "Add" at bounding box center [888, 208] width 40 height 19
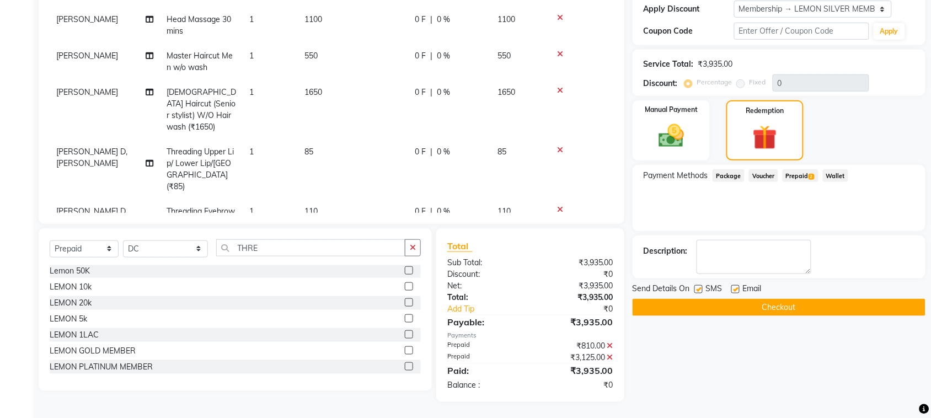
click at [702, 287] on label at bounding box center [699, 289] width 8 height 8
click at [702, 287] on input "checkbox" at bounding box center [698, 289] width 7 height 7
checkbox input "false"
click at [738, 290] on label at bounding box center [736, 289] width 8 height 8
click at [738, 290] on input "checkbox" at bounding box center [735, 289] width 7 height 7
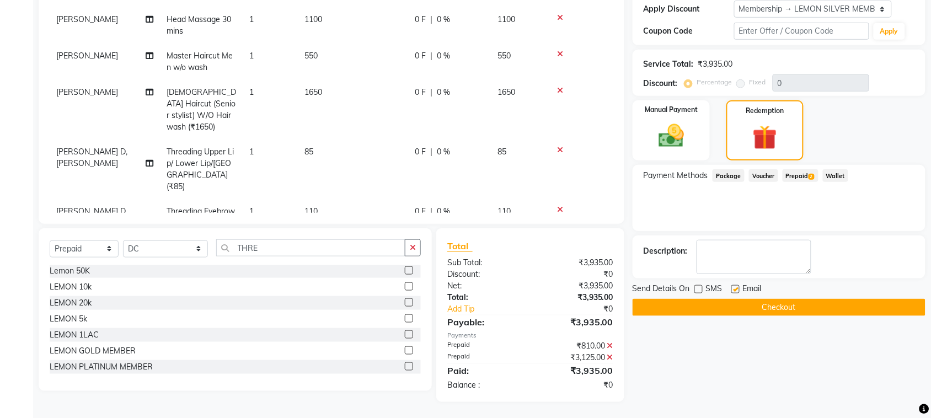
checkbox input "false"
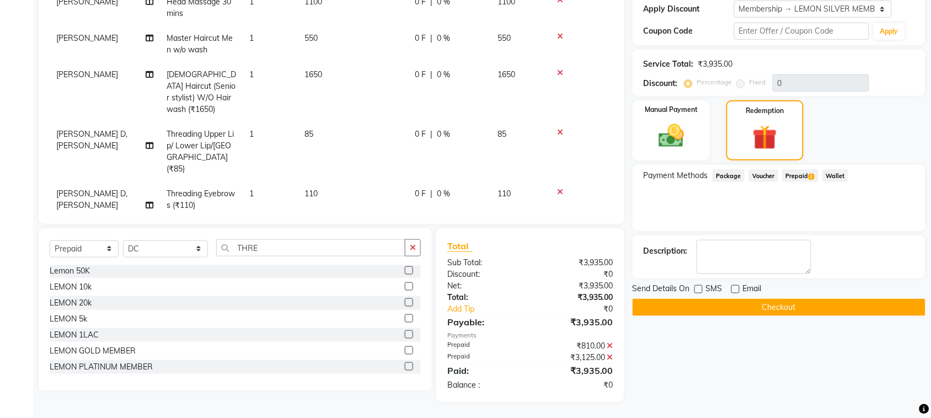
click at [762, 306] on button "Checkout" at bounding box center [779, 307] width 293 height 17
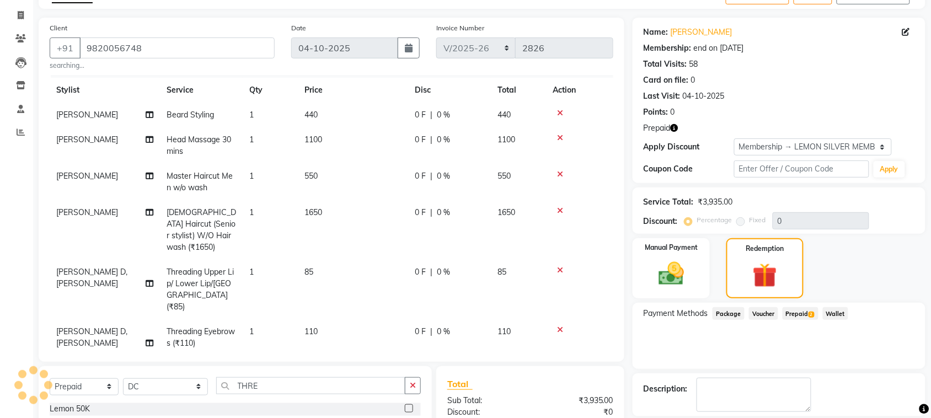
scroll to position [0, 0]
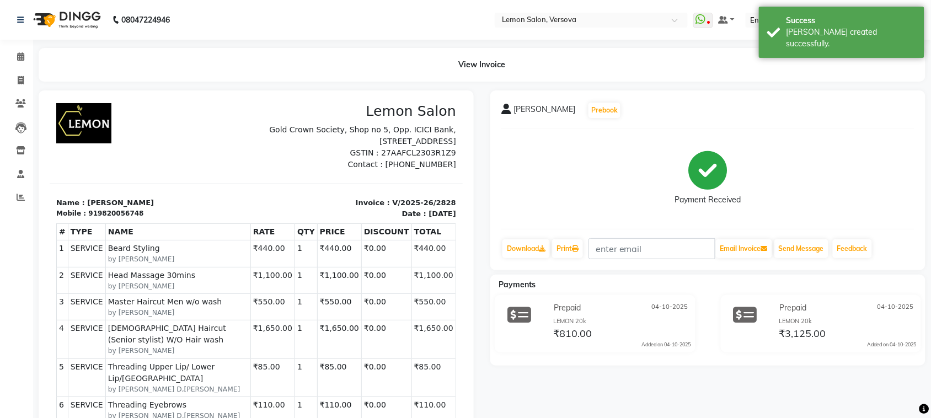
scroll to position [199, 0]
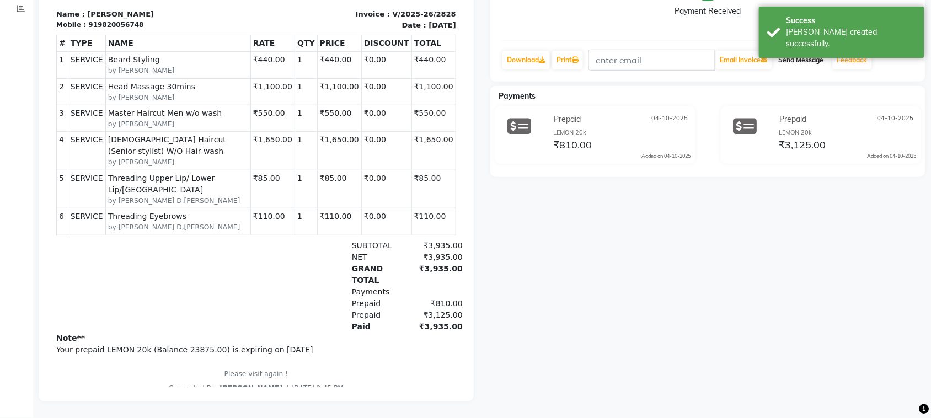
click at [793, 51] on button "Send Message" at bounding box center [802, 60] width 54 height 19
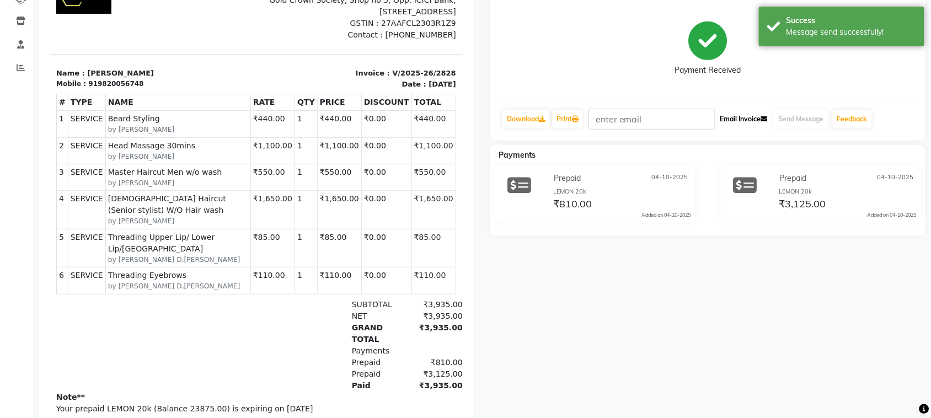
drag, startPoint x: 754, startPoint y: 119, endPoint x: 243, endPoint y: 172, distance: 514.2
click at [754, 119] on button "Email Invoice" at bounding box center [744, 119] width 56 height 19
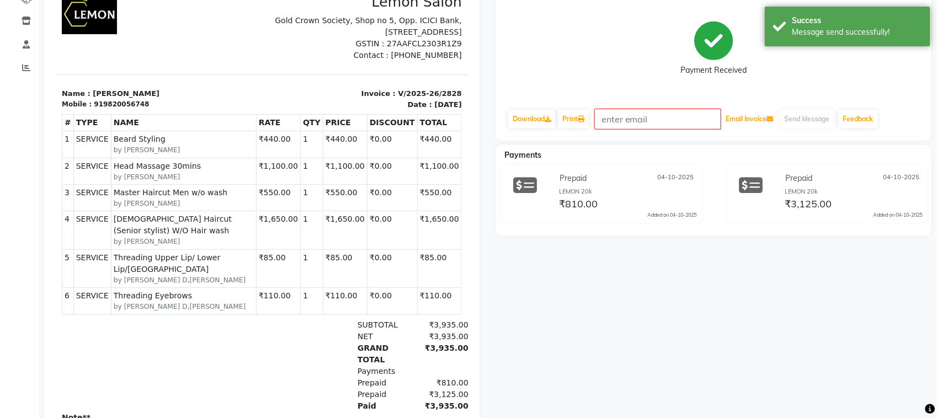
scroll to position [0, 0]
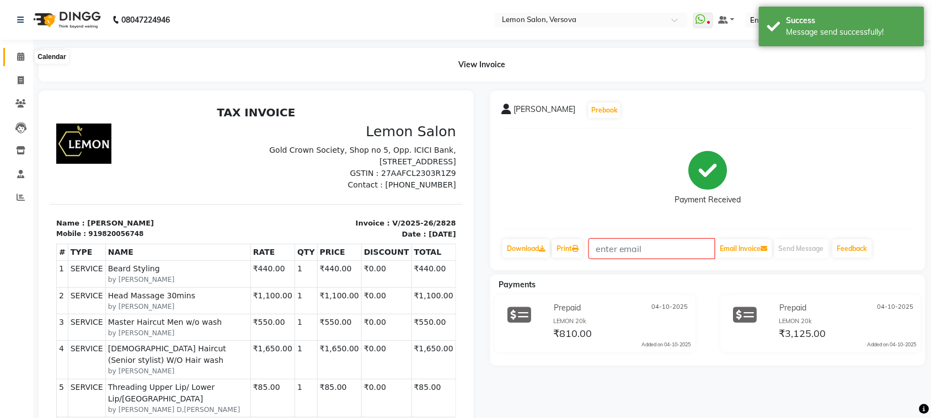
drag, startPoint x: 18, startPoint y: 53, endPoint x: 77, endPoint y: 18, distance: 69.0
click at [18, 54] on icon at bounding box center [20, 56] width 7 height 8
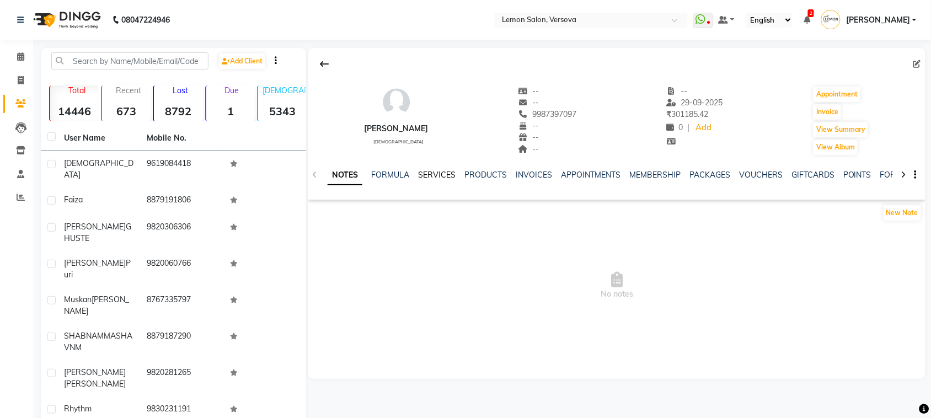
click at [437, 175] on link "SERVICES" at bounding box center [437, 175] width 38 height 10
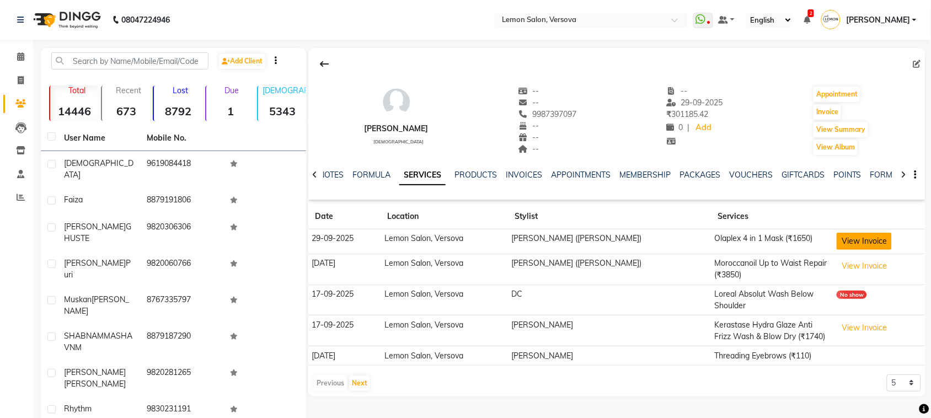
click at [837, 246] on button "View Invoice" at bounding box center [864, 241] width 55 height 17
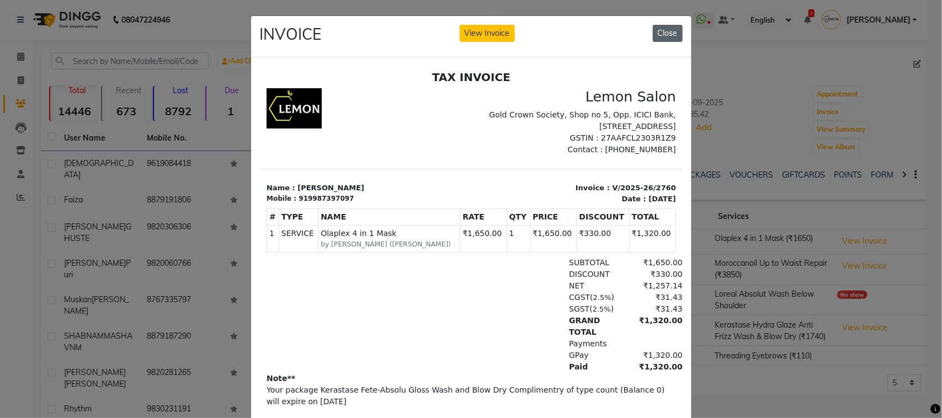
click at [671, 36] on button "Close" at bounding box center [668, 33] width 30 height 17
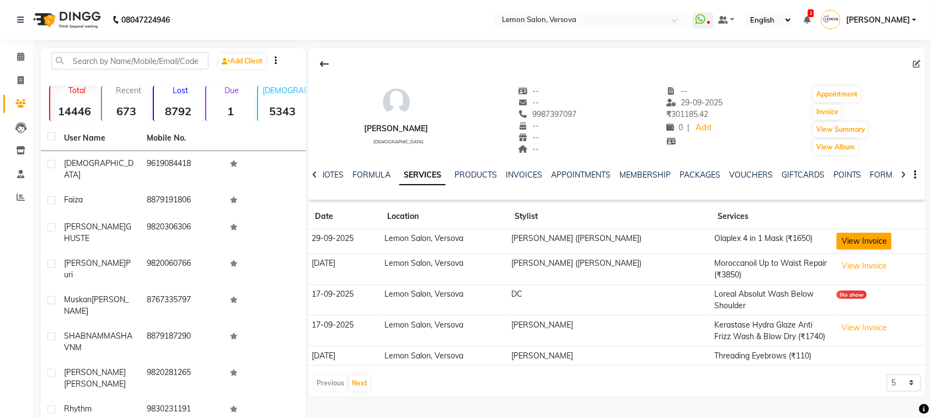
click at [862, 239] on button "View Invoice" at bounding box center [864, 241] width 55 height 17
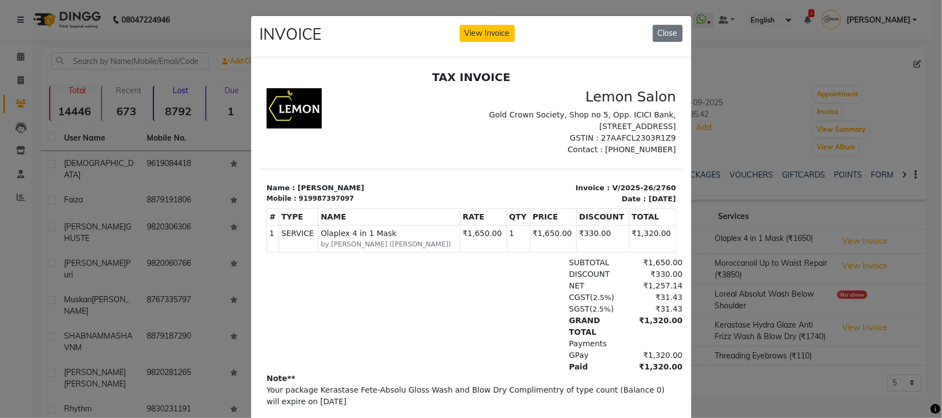
click at [862, 207] on ngb-modal-window "INVOICE View Invoice Close" at bounding box center [471, 209] width 942 height 418
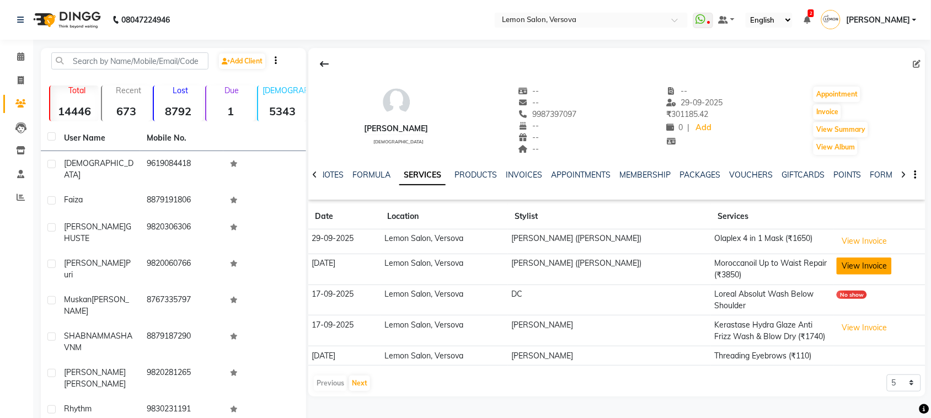
click at [860, 266] on button "View Invoice" at bounding box center [864, 266] width 55 height 17
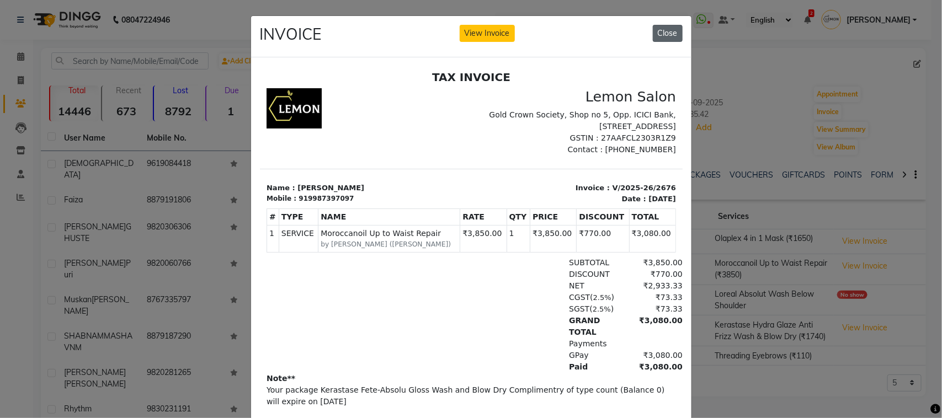
click at [673, 32] on button "Close" at bounding box center [668, 33] width 30 height 17
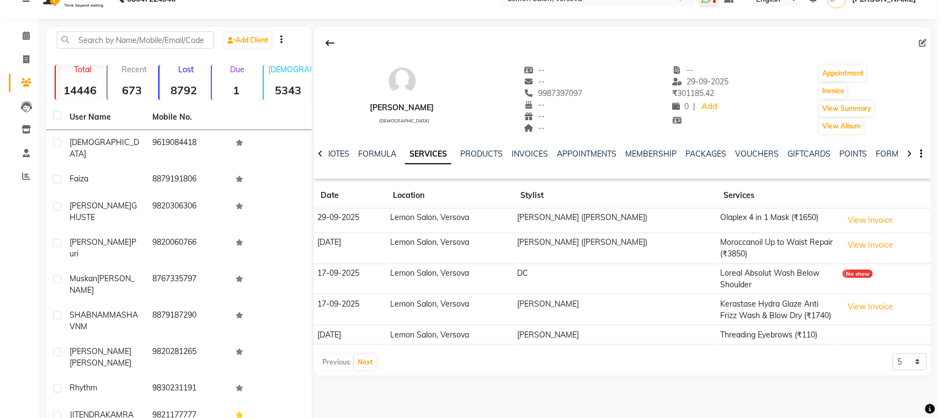
scroll to position [59, 0]
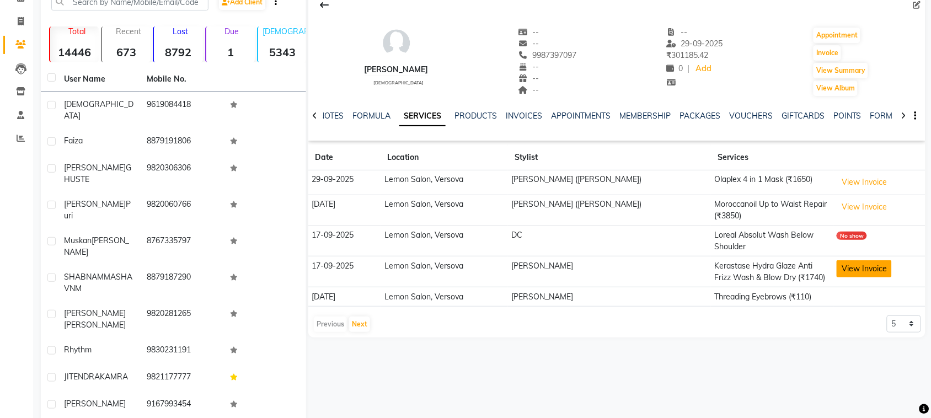
click at [869, 266] on button "View Invoice" at bounding box center [864, 268] width 55 height 17
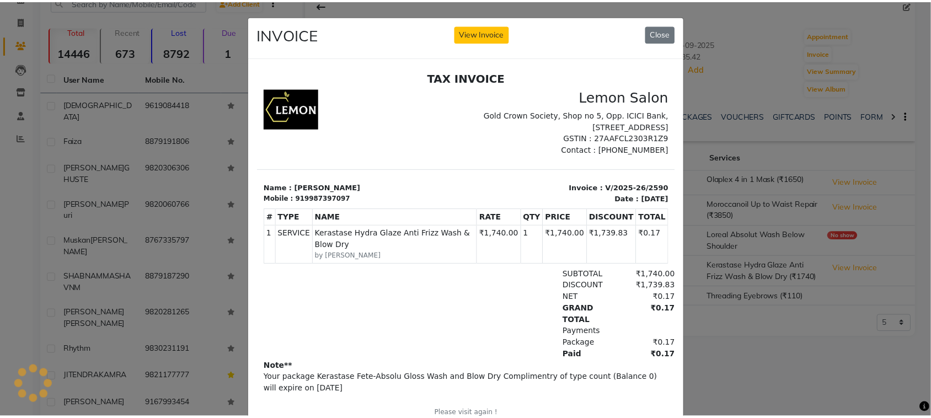
scroll to position [0, 0]
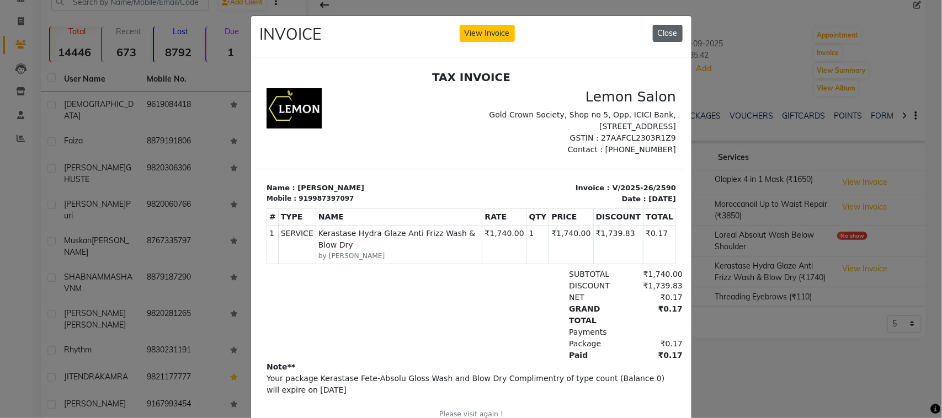
click at [653, 38] on button "Close" at bounding box center [668, 33] width 30 height 17
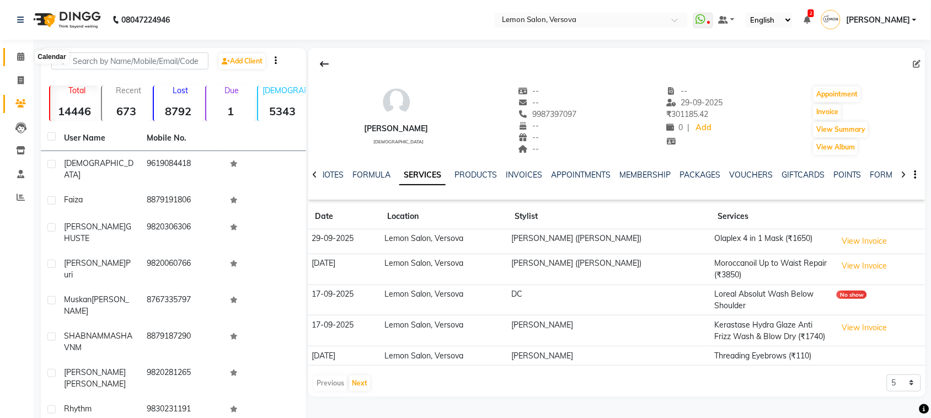
click at [18, 52] on icon at bounding box center [20, 56] width 7 height 8
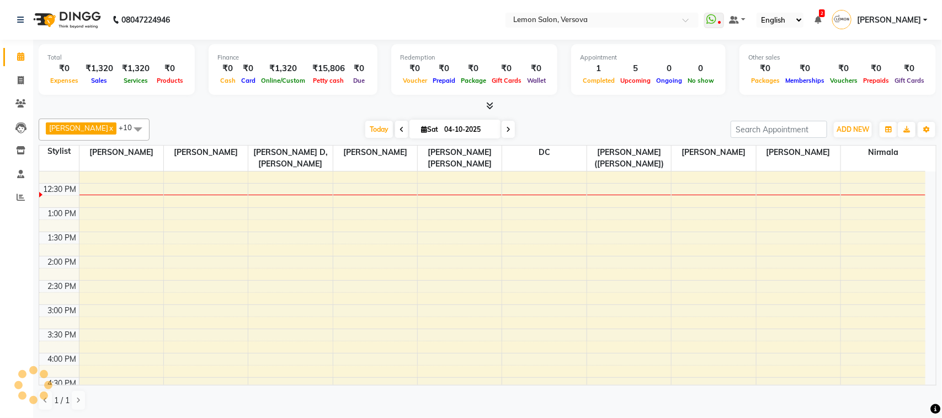
scroll to position [69, 0]
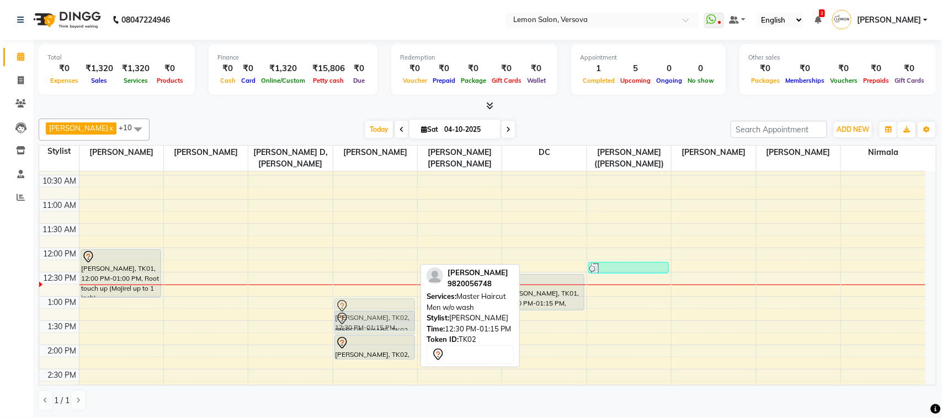
drag, startPoint x: 376, startPoint y: 289, endPoint x: 379, endPoint y: 318, distance: 29.4
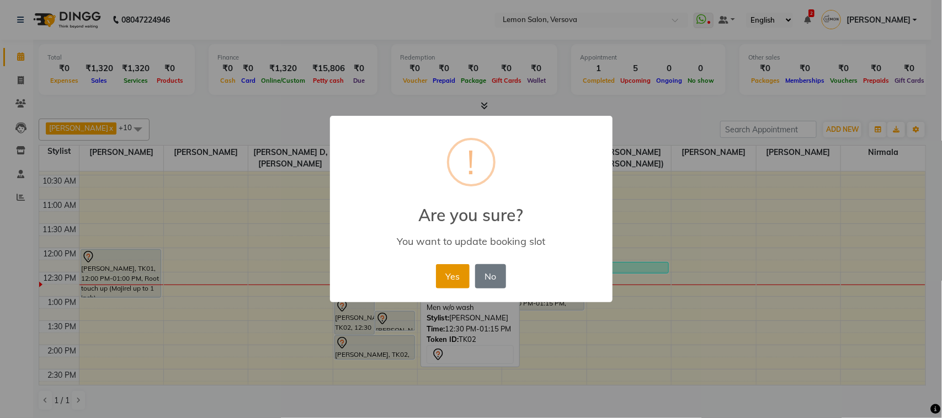
click at [451, 276] on button "Yes" at bounding box center [453, 276] width 34 height 24
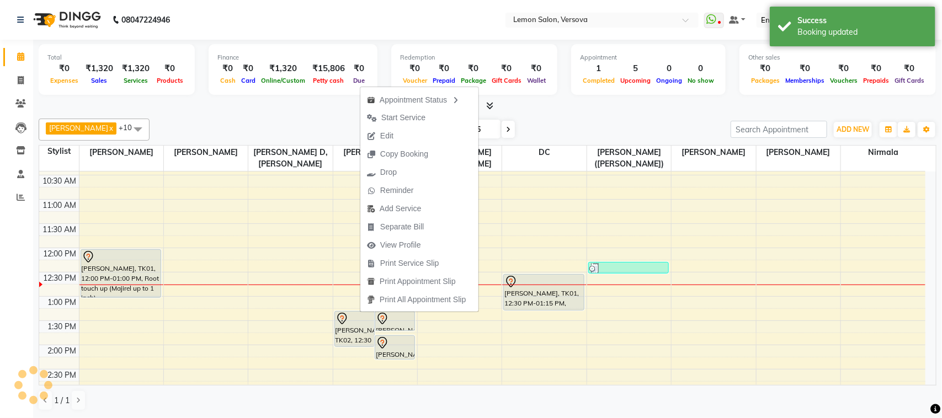
click at [415, 134] on button "Edit" at bounding box center [419, 136] width 118 height 18
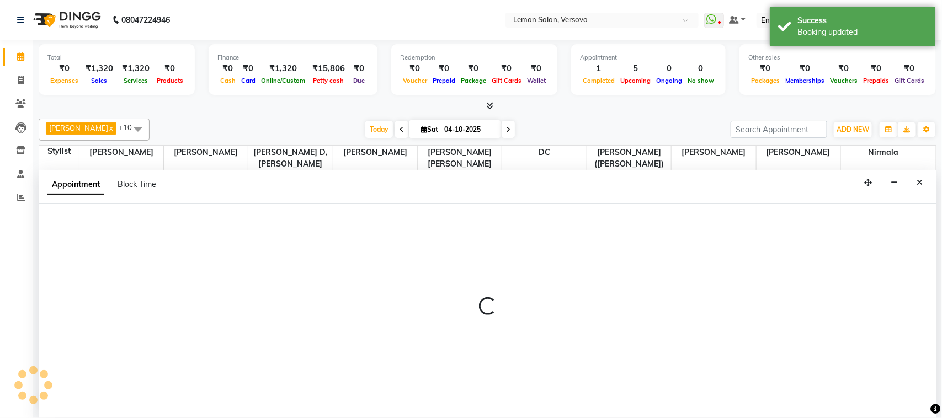
select select "tentative"
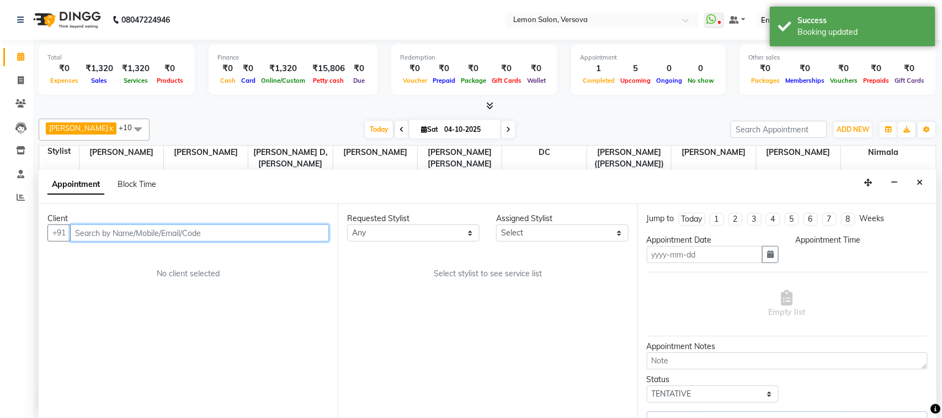
type input "04-10-2025"
select select "7474"
select select "780"
select select "753"
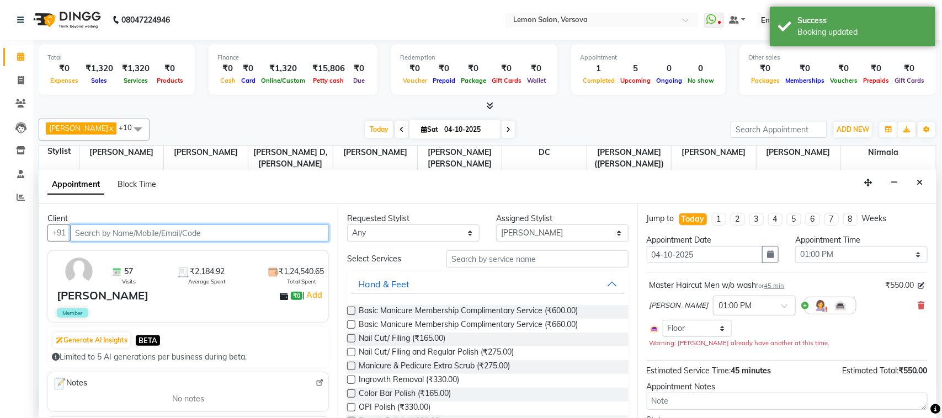
select select "753"
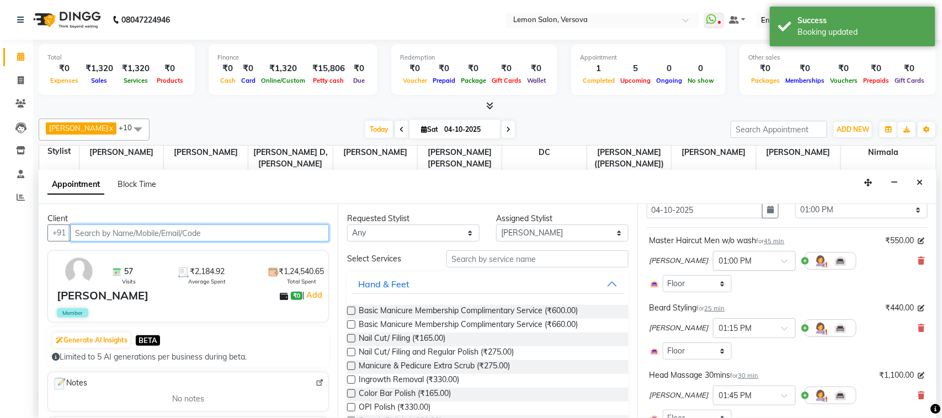
scroll to position [69, 0]
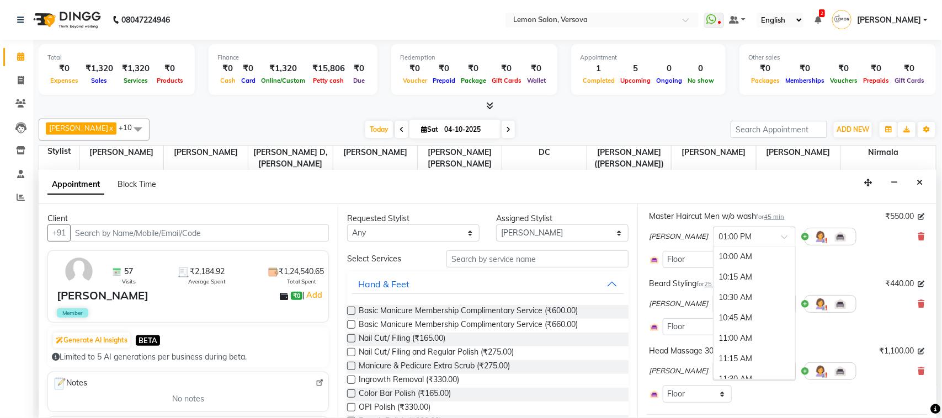
click at [758, 238] on input "text" at bounding box center [743, 236] width 49 height 12
click at [759, 276] on div "01:15 PM" at bounding box center [754, 278] width 82 height 20
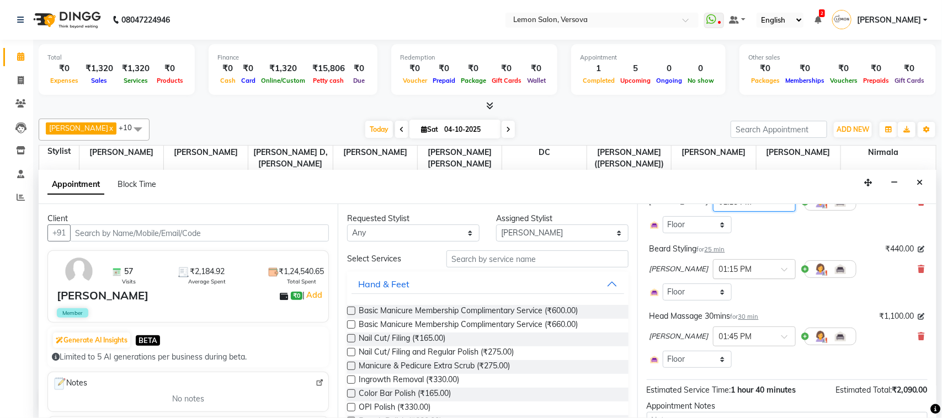
scroll to position [138, 0]
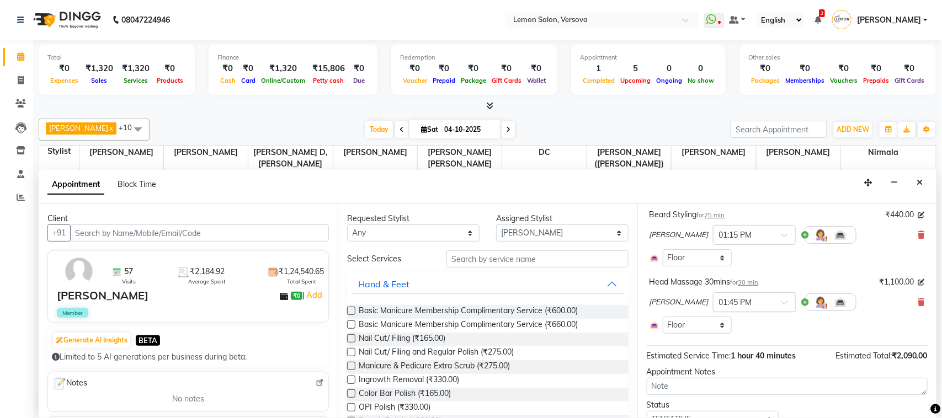
click at [754, 302] on input "text" at bounding box center [743, 302] width 49 height 12
click at [738, 346] on div "01:15 PM" at bounding box center [754, 350] width 82 height 20
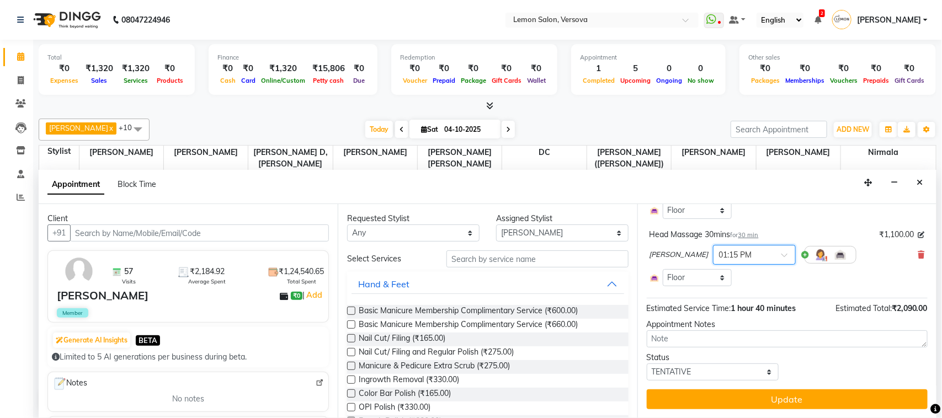
click at [759, 398] on button "Update" at bounding box center [787, 400] width 281 height 20
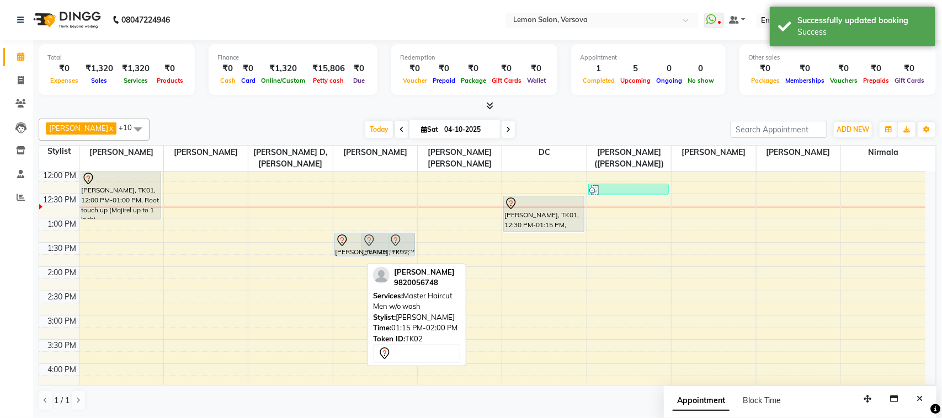
drag, startPoint x: 350, startPoint y: 266, endPoint x: 353, endPoint y: 251, distance: 15.7
click at [353, 251] on div "AVINASH TAURO, TK02, 01:15 PM-02:00 PM, Master Haircut Men w/o wash AVINASH TAU…" at bounding box center [375, 363] width 84 height 679
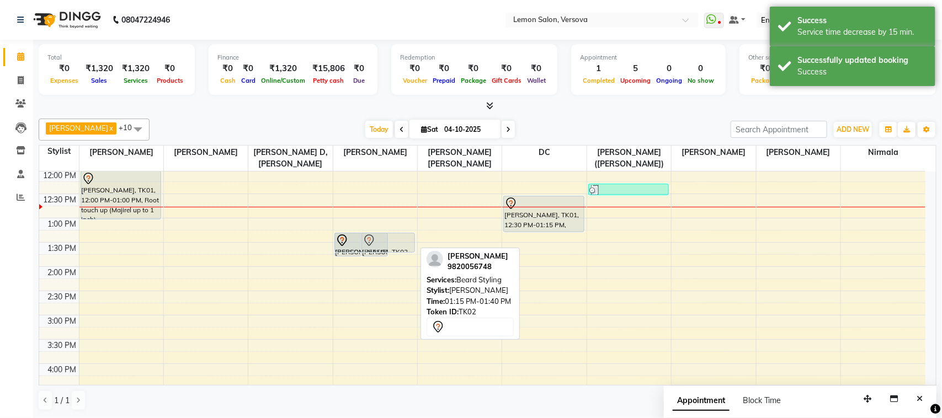
click at [406, 248] on div "AVINASH TAURO, TK02, 01:15 PM-01:45 PM, Head Massage 30mins AVINASH TAURO, TK02…" at bounding box center [375, 363] width 84 height 679
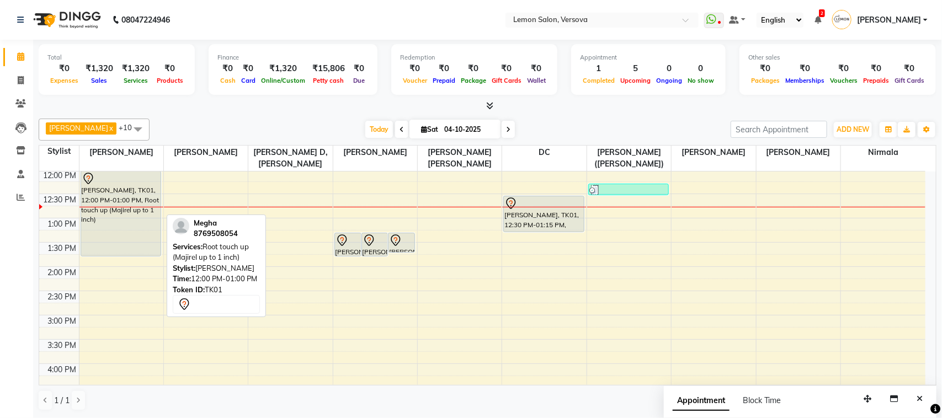
drag, startPoint x: 119, startPoint y: 218, endPoint x: 116, endPoint y: 247, distance: 28.8
click at [116, 247] on div "Megha, TK01, 12:00 PM-01:00 PM, Root touch up (Majirel up to 1 inch) Megha, TK0…" at bounding box center [121, 363] width 84 height 679
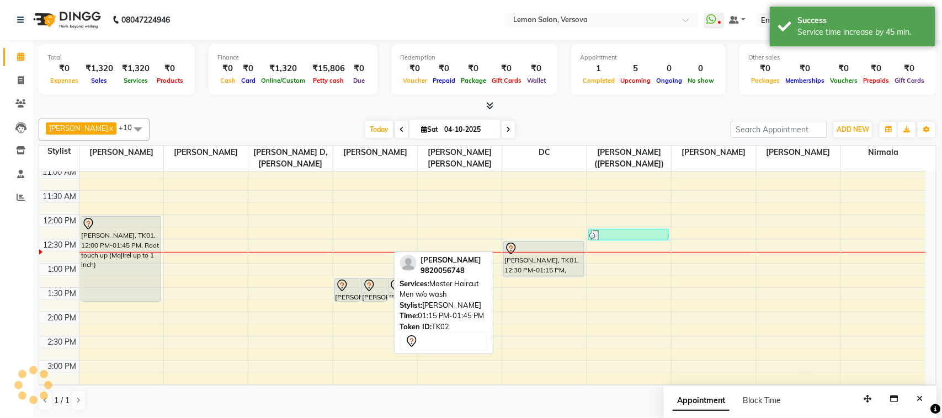
scroll to position [78, 0]
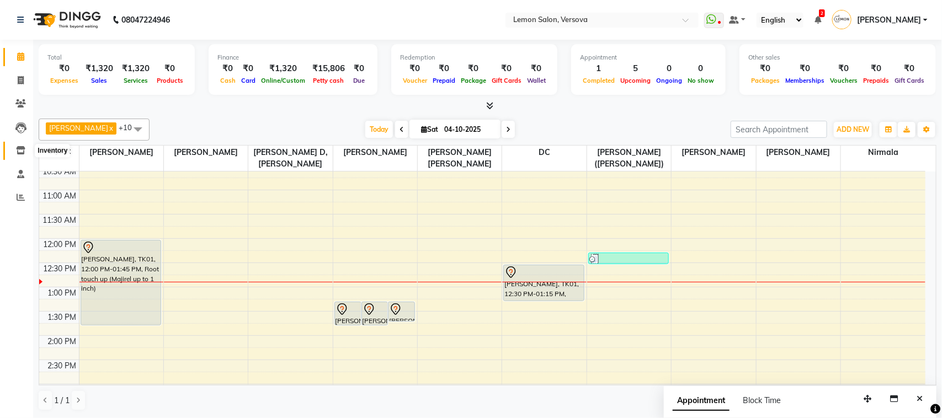
click at [23, 154] on icon at bounding box center [20, 150] width 9 height 8
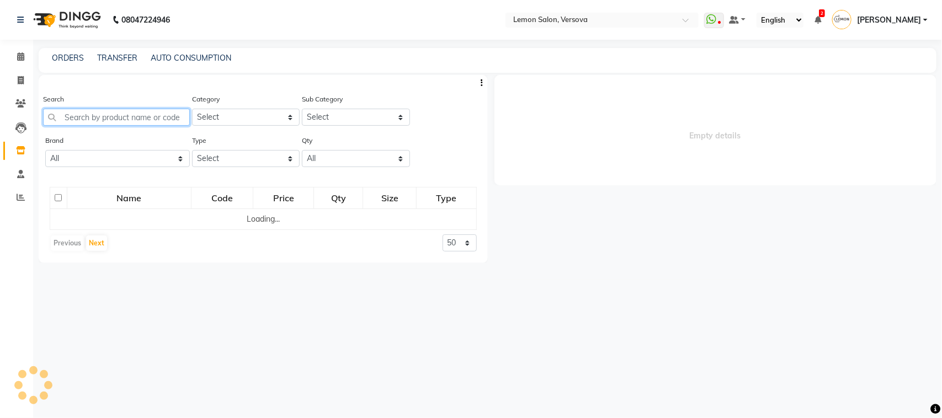
click at [110, 109] on input "text" at bounding box center [116, 117] width 147 height 17
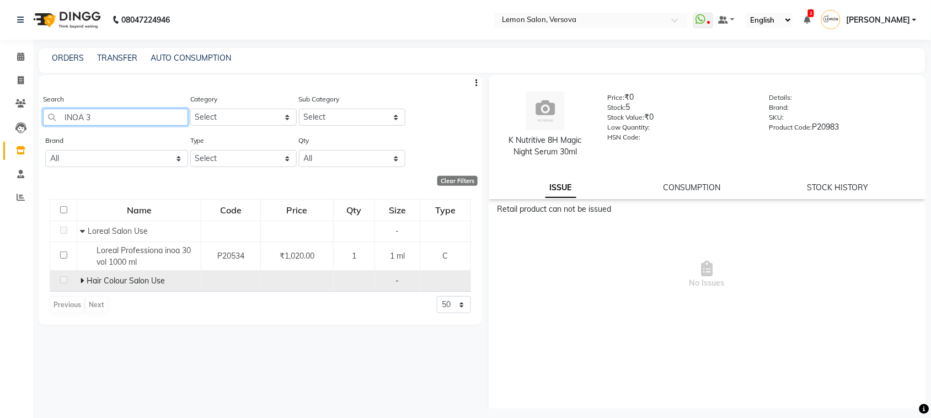
type input "INOA 3"
click at [83, 281] on icon at bounding box center [82, 281] width 4 height 8
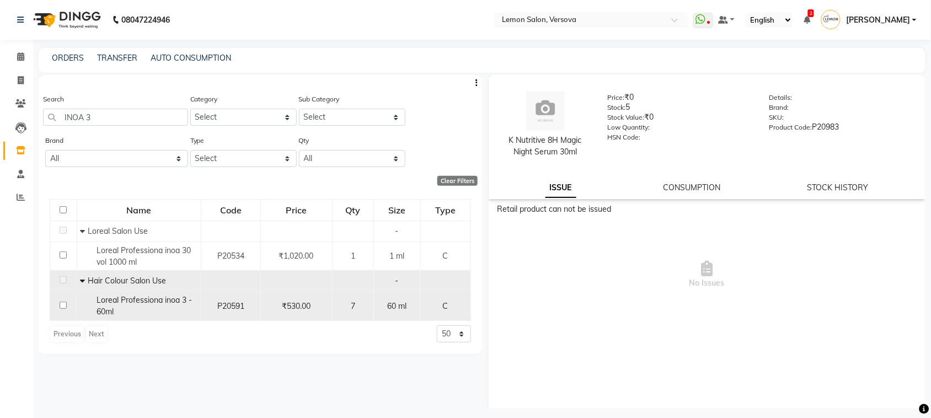
click at [163, 302] on span "Loreal Professiona inoa 3 - 60ml" at bounding box center [144, 306] width 95 height 22
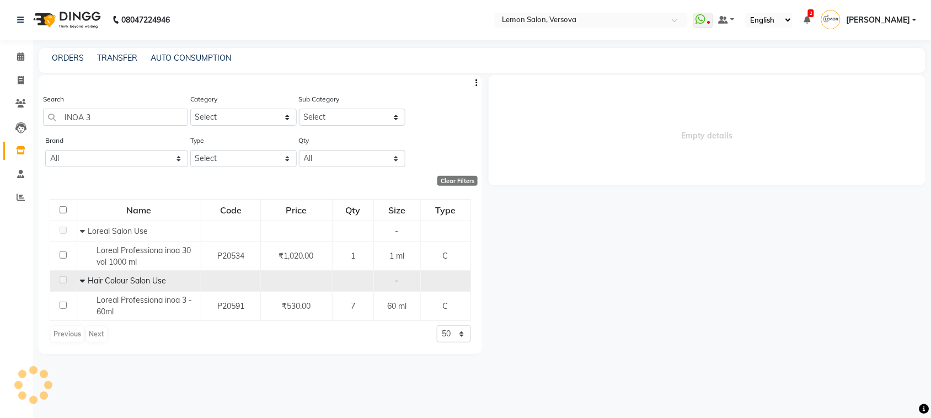
select select
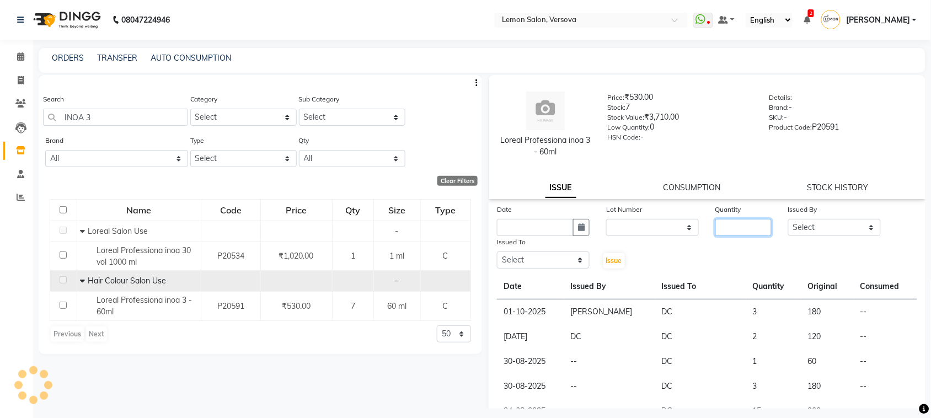
click at [744, 224] on input "number" at bounding box center [744, 227] width 56 height 17
type input "3"
click at [833, 221] on select "Select Alim Shah Asif Salmani DC Kassar Sahil Lucy Sarate Margaret Marshak D,so…" at bounding box center [834, 227] width 93 height 17
select select "27665"
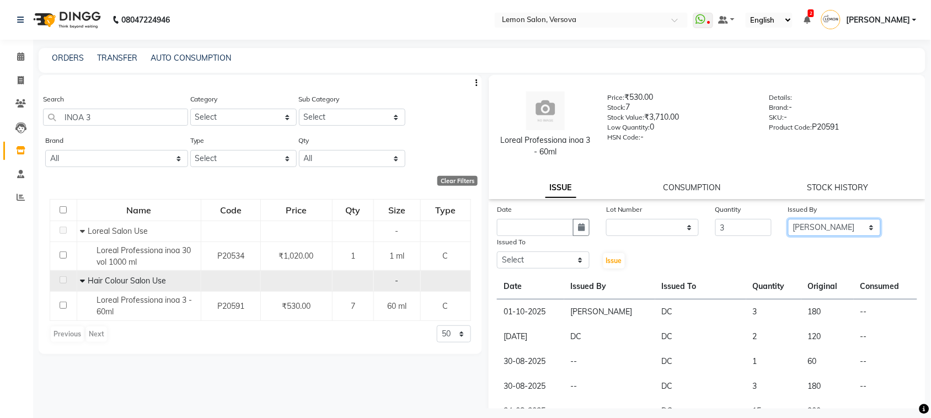
click at [788, 219] on select "Select Alim Shah Asif Salmani DC Kassar Sahil Lucy Sarate Margaret Marshak D,so…" at bounding box center [834, 227] width 93 height 17
click at [580, 226] on icon "button" at bounding box center [581, 227] width 7 height 8
select select "10"
select select "2025"
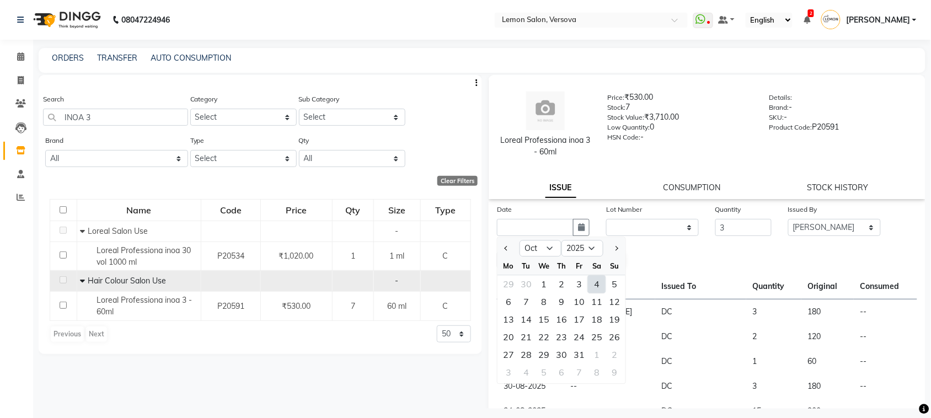
click at [595, 290] on div "4" at bounding box center [597, 285] width 18 height 18
type input "04-10-2025"
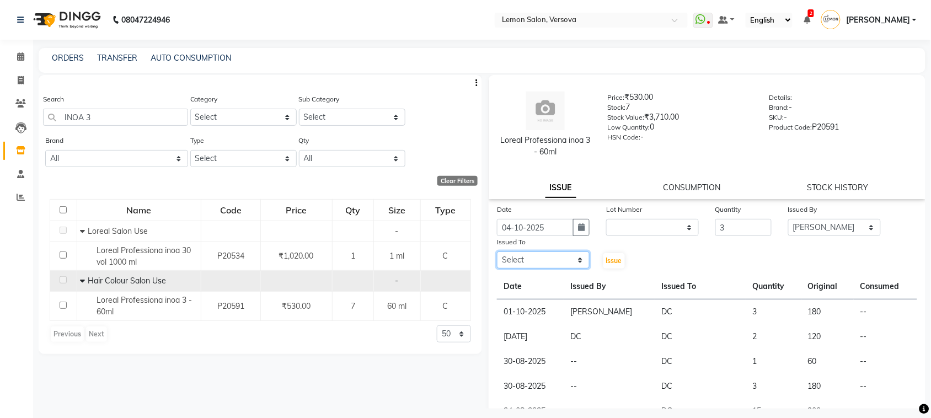
drag, startPoint x: 554, startPoint y: 262, endPoint x: 553, endPoint y: 254, distance: 7.8
click at [553, 260] on select "Select Alim Shah Asif Salmani DC Kassar Sahil Lucy Sarate Margaret Marshak D,so…" at bounding box center [543, 260] width 93 height 17
select select "27665"
click at [497, 252] on select "Select Alim Shah Asif Salmani DC Kassar Sahil Lucy Sarate Margaret Marshak D,so…" at bounding box center [543, 260] width 93 height 17
click at [604, 266] on button "Issue" at bounding box center [615, 260] width 22 height 15
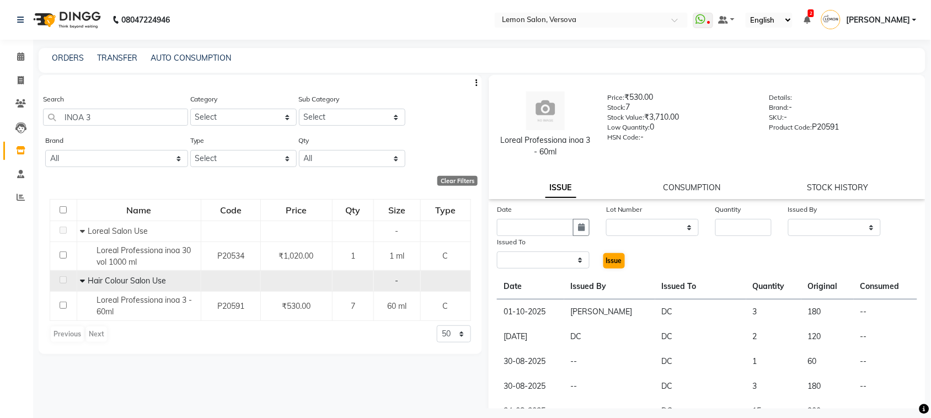
select select
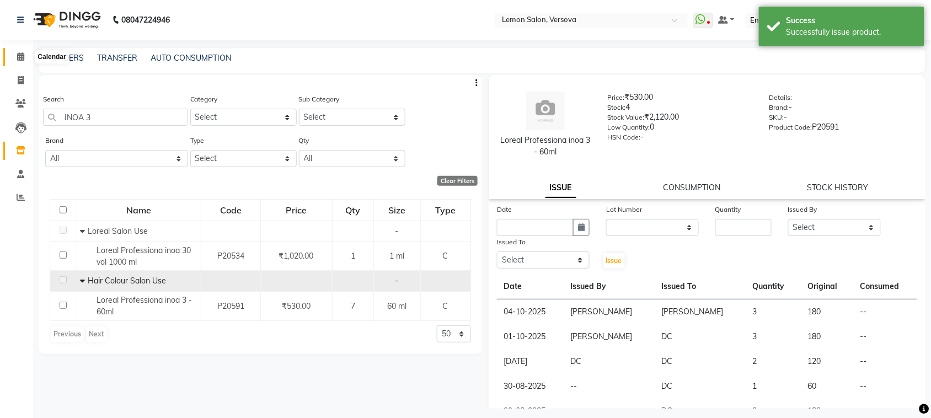
click at [14, 56] on span at bounding box center [20, 57] width 19 height 13
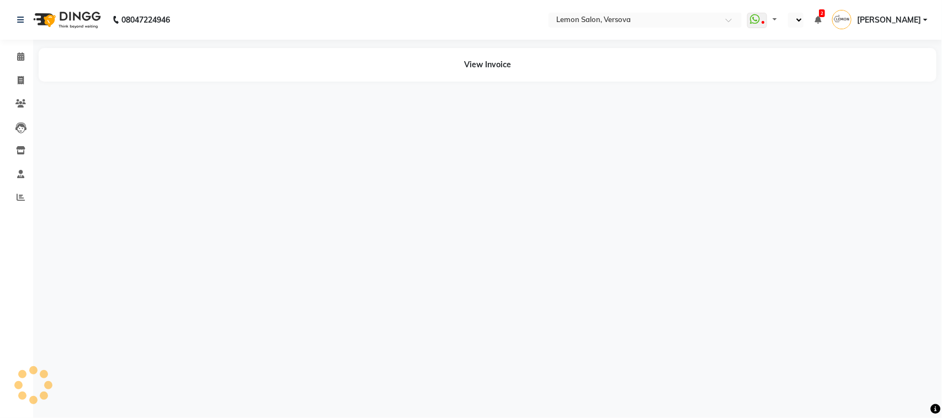
select select "en"
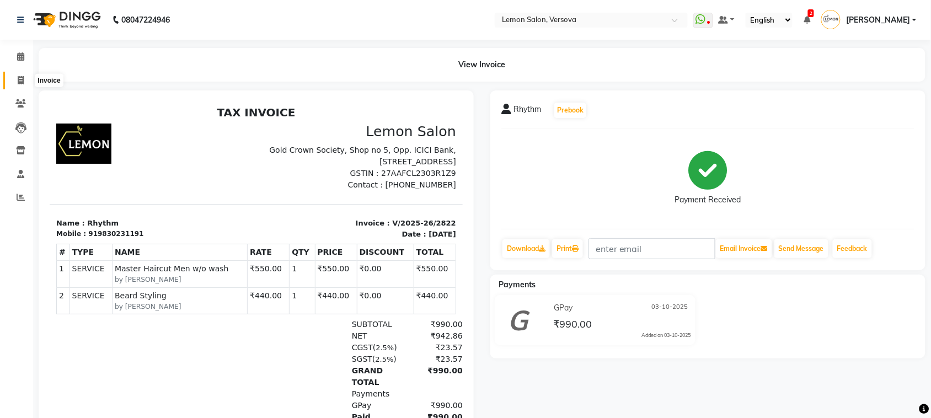
click at [24, 77] on span at bounding box center [20, 80] width 19 height 13
select select "service"
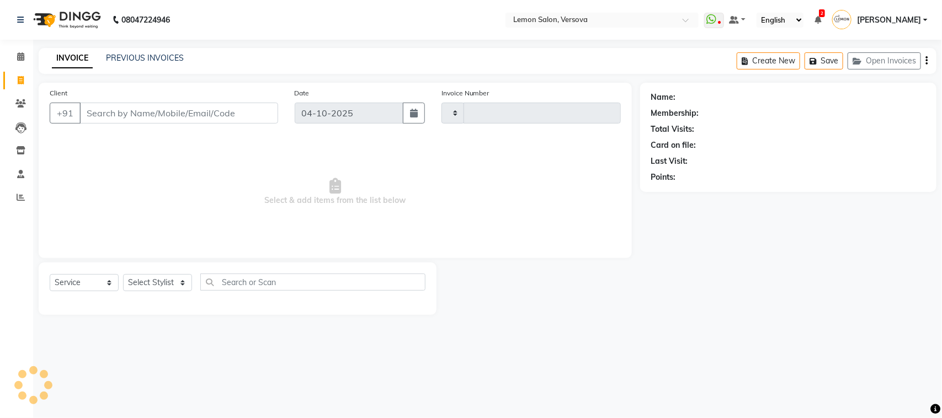
type input "2826"
select select "564"
click at [23, 98] on span at bounding box center [20, 104] width 19 height 13
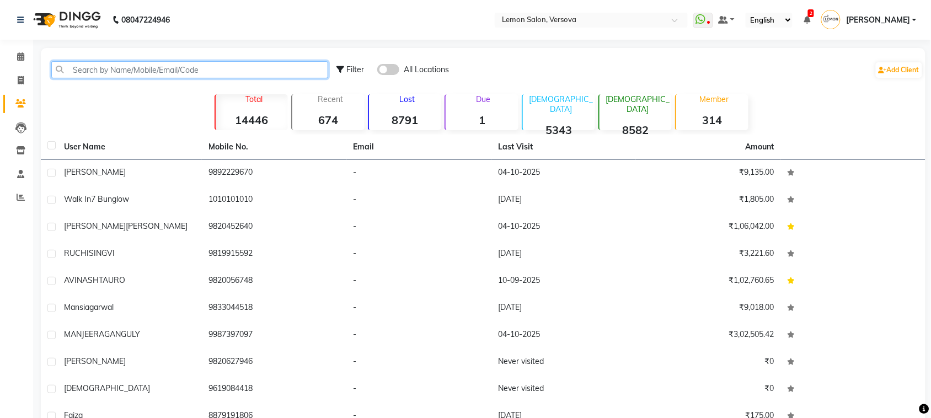
click at [137, 76] on input "text" at bounding box center [189, 69] width 277 height 17
paste input "7038657137"
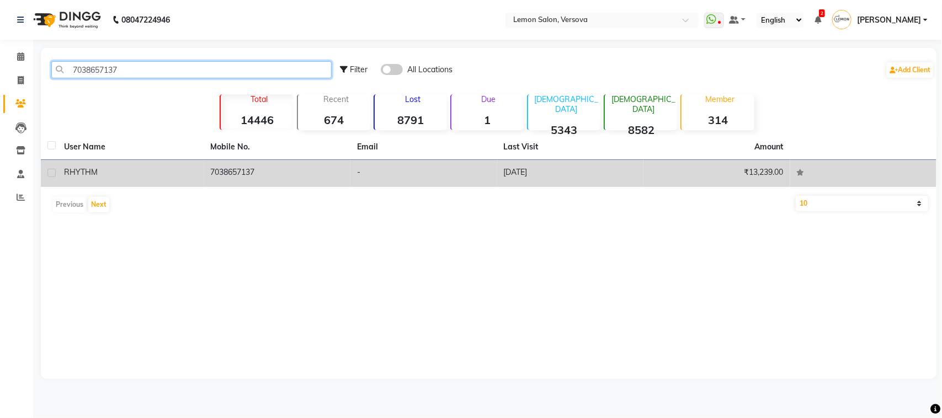
type input "7038657137"
click at [241, 171] on td "7038657137" at bounding box center [277, 173] width 147 height 27
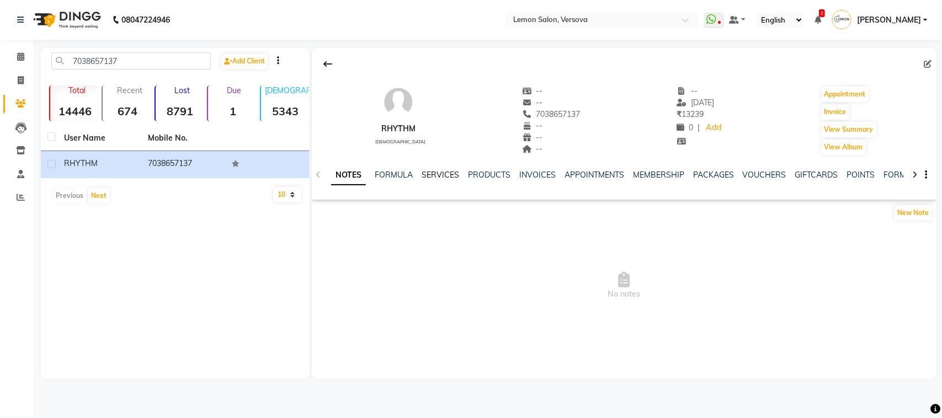
click at [439, 174] on link "SERVICES" at bounding box center [441, 175] width 38 height 10
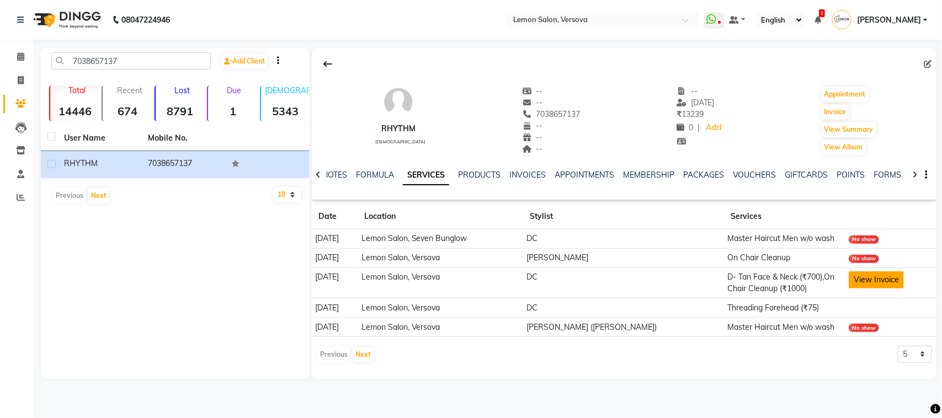
click at [862, 279] on button "View Invoice" at bounding box center [876, 279] width 55 height 17
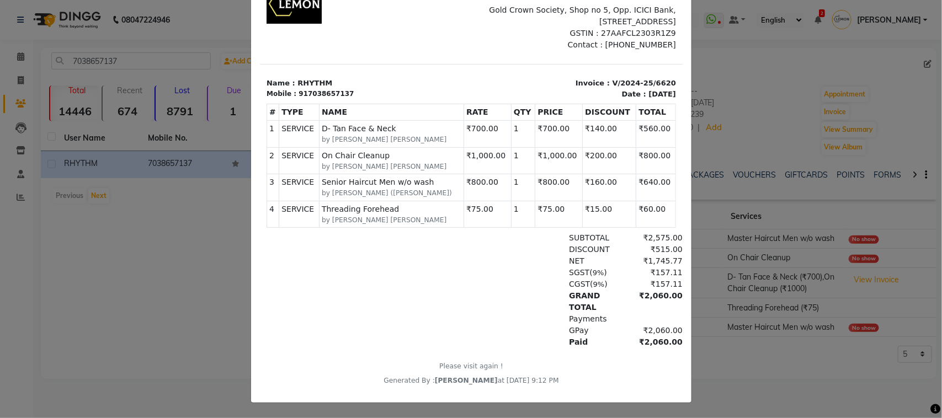
scroll to position [106, 0]
click at [771, 177] on ngb-modal-window "INVOICE View Invoice Close" at bounding box center [471, 209] width 942 height 418
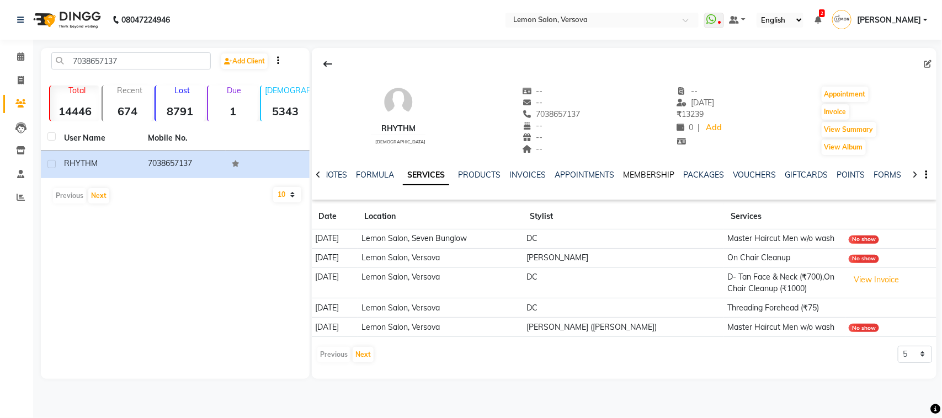
drag, startPoint x: 657, startPoint y: 175, endPoint x: 659, endPoint y: 184, distance: 8.7
click at [655, 175] on link "MEMBERSHIP" at bounding box center [648, 175] width 51 height 10
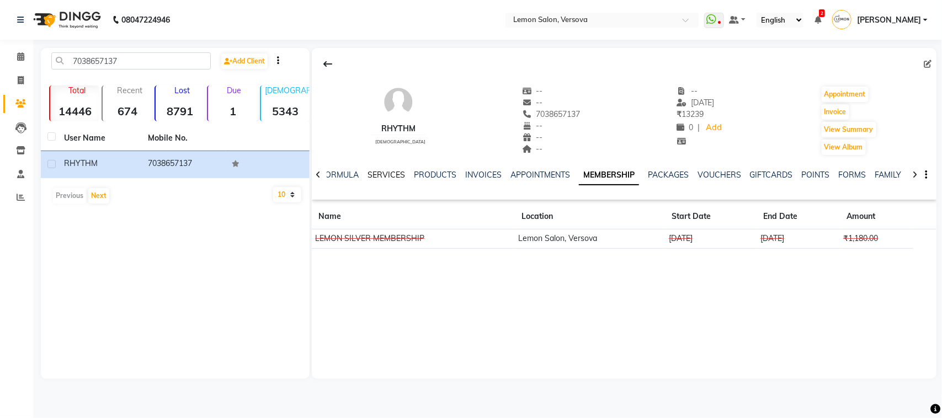
click at [387, 173] on link "SERVICES" at bounding box center [386, 175] width 38 height 10
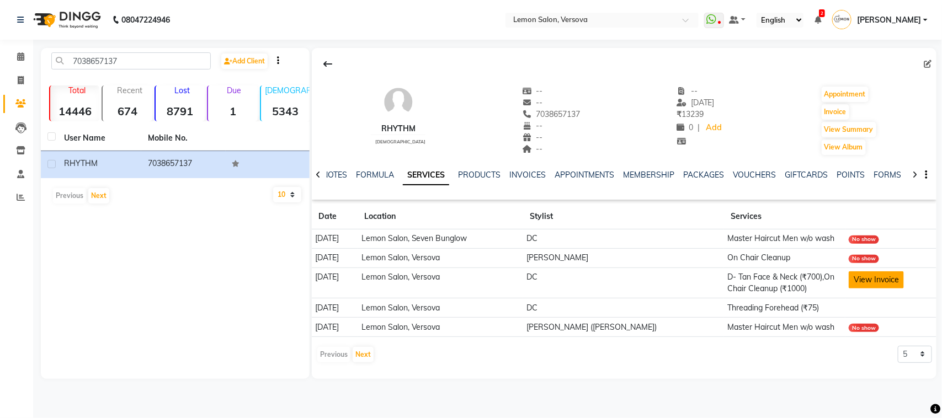
click at [876, 278] on button "View Invoice" at bounding box center [876, 279] width 55 height 17
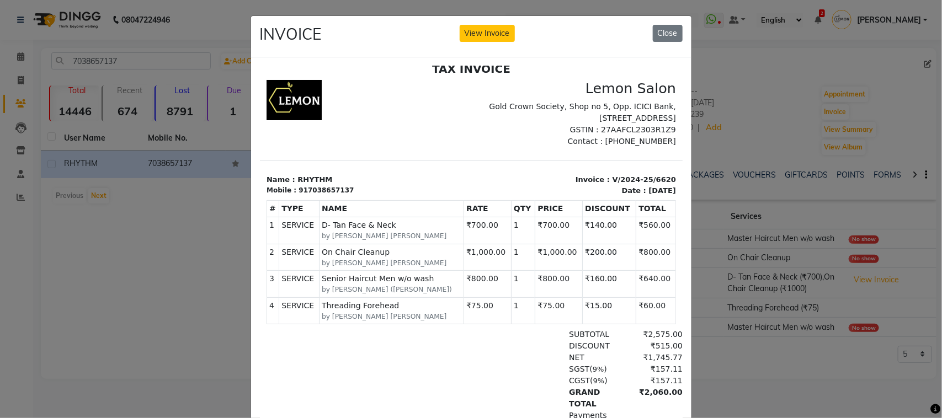
scroll to position [106, 0]
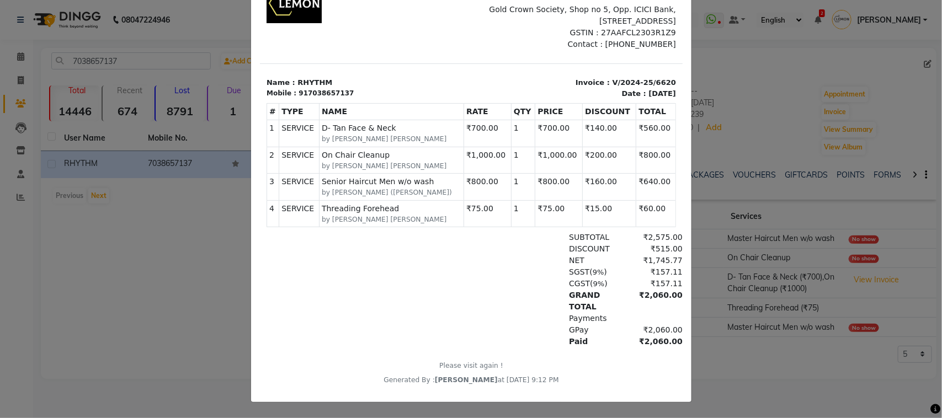
drag, startPoint x: 365, startPoint y: 379, endPoint x: 550, endPoint y: 378, distance: 184.8
click at [550, 378] on div "Generated By : [PERSON_NAME] at [DATE] 9:12 PM" at bounding box center [470, 380] width 409 height 10
drag, startPoint x: 622, startPoint y: 343, endPoint x: 684, endPoint y: 343, distance: 61.8
click at [682, 343] on html "TAX INVOICE Lemon Salon Gold Crown Society, Shop no 5, Opp. ICICI Bank, [STREET…" at bounding box center [470, 175] width 423 height 429
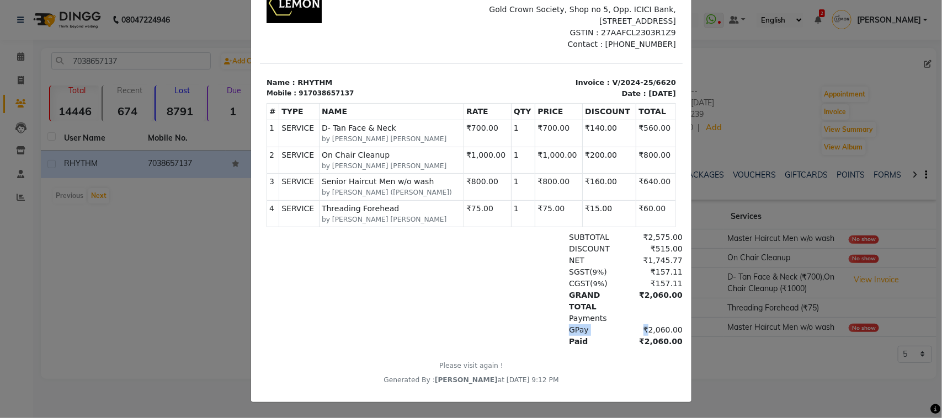
drag, startPoint x: 631, startPoint y: 326, endPoint x: 670, endPoint y: 330, distance: 39.9
click at [670, 330] on html "TAX INVOICE Lemon Salon Gold Crown Society, Shop no 5, Opp. ICICI Bank, 7 Bunga…" at bounding box center [470, 175] width 423 height 429
click at [595, 351] on div "TAX INVOICE Lemon Salon Gold Crown Society, Shop no 5, Opp. ICICI Bank, 7 Bunga…" at bounding box center [470, 175] width 423 height 420
drag, startPoint x: 622, startPoint y: 328, endPoint x: 662, endPoint y: 327, distance: 40.3
click at [662, 327] on html "TAX INVOICE Lemon Salon Gold Crown Society, Shop no 5, Opp. ICICI Bank, 7 Bunga…" at bounding box center [470, 175] width 423 height 429
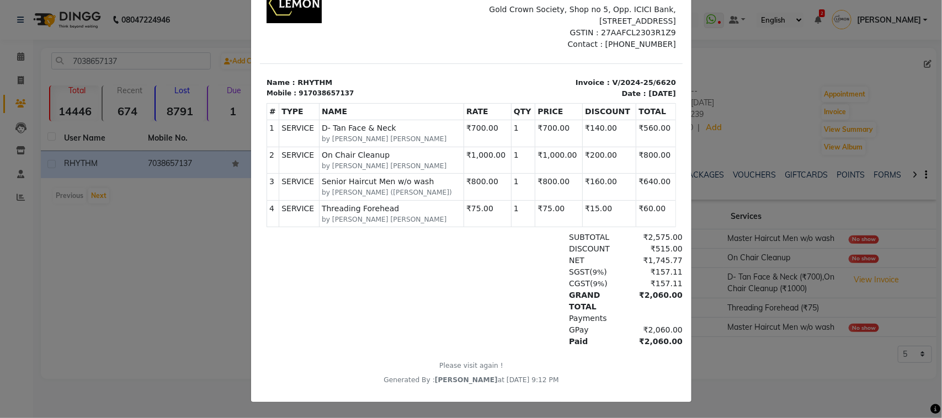
click at [446, 315] on div "Payments" at bounding box center [539, 319] width 286 height 12
click at [150, 88] on ngb-modal-window "INVOICE View Invoice Close" at bounding box center [471, 209] width 942 height 418
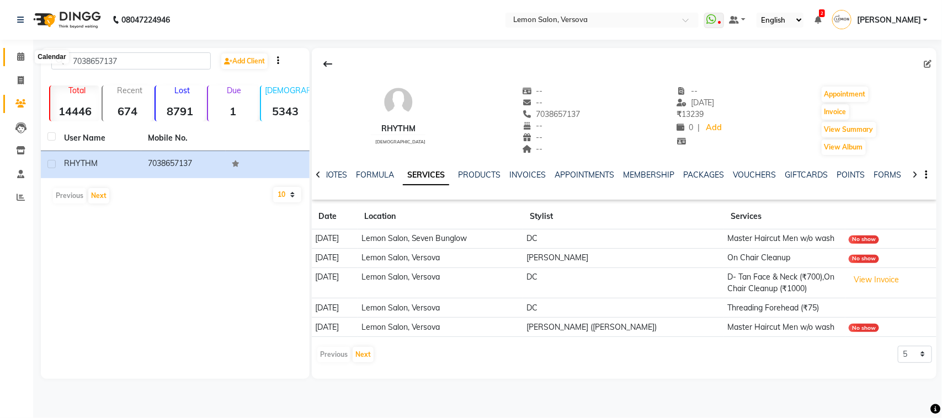
click at [18, 59] on icon at bounding box center [20, 56] width 7 height 8
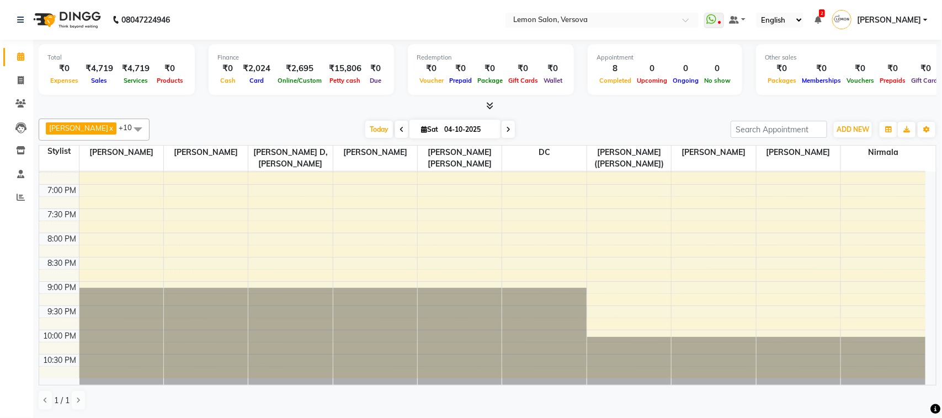
scroll to position [473, 0]
click at [22, 83] on icon at bounding box center [21, 80] width 6 height 8
select select "564"
select select "service"
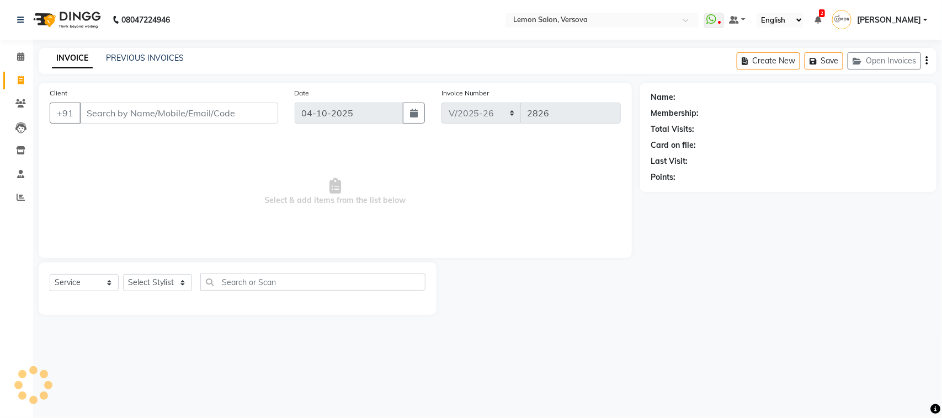
click at [163, 114] on input "Client" at bounding box center [178, 113] width 199 height 21
type input "9"
type input "9082629396"
click at [269, 112] on span "Add Client" at bounding box center [250, 113] width 44 height 11
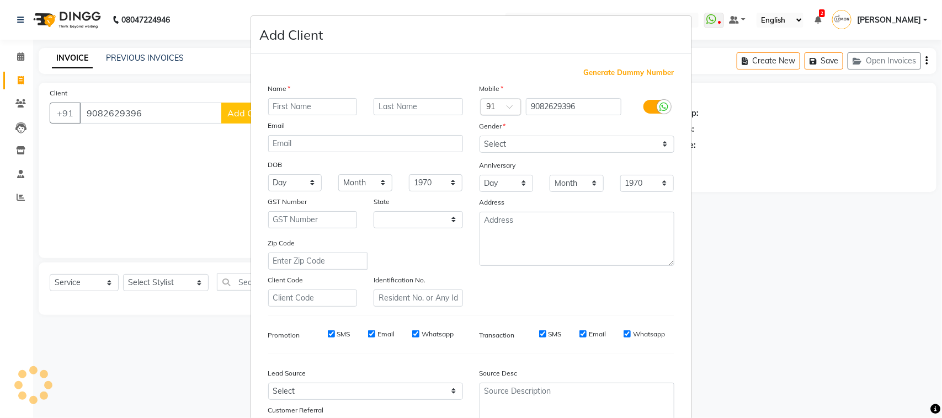
select select "22"
type input "......"
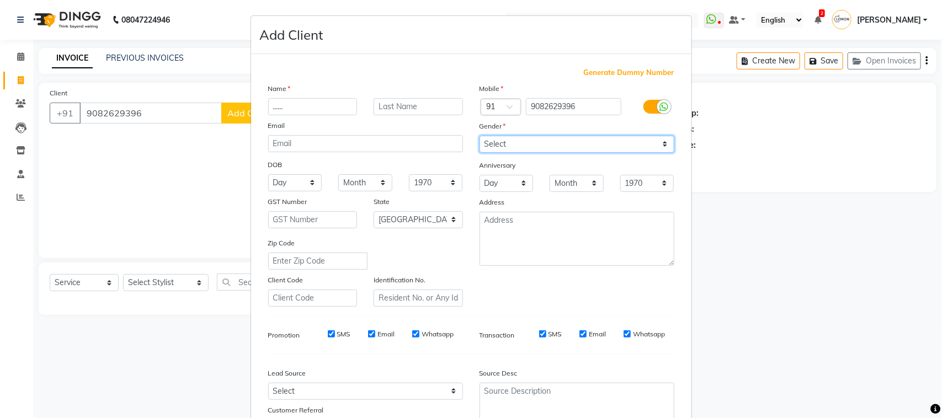
click at [519, 145] on select "Select Male Female Other Prefer Not To Say" at bounding box center [576, 144] width 195 height 17
select select "female"
click at [479, 136] on select "Select Male Female Other Prefer Not To Say" at bounding box center [576, 144] width 195 height 17
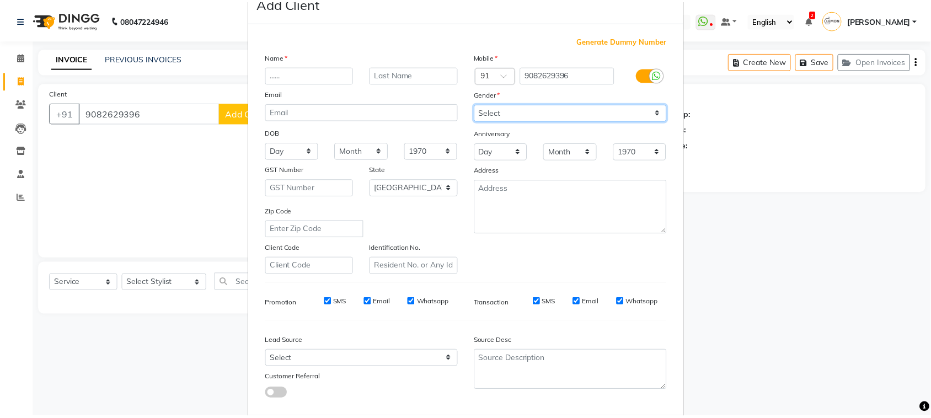
scroll to position [87, 0]
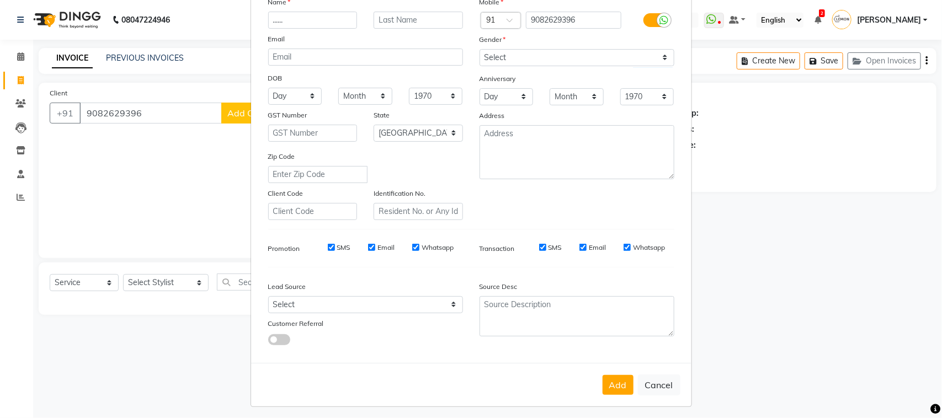
drag, startPoint x: 611, startPoint y: 376, endPoint x: 588, endPoint y: 370, distance: 24.0
click at [611, 376] on button "Add" at bounding box center [617, 385] width 31 height 20
select select
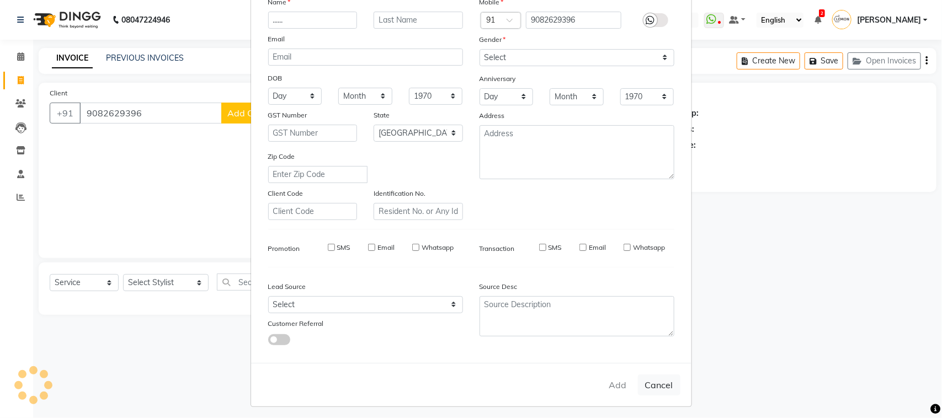
select select "null"
select select
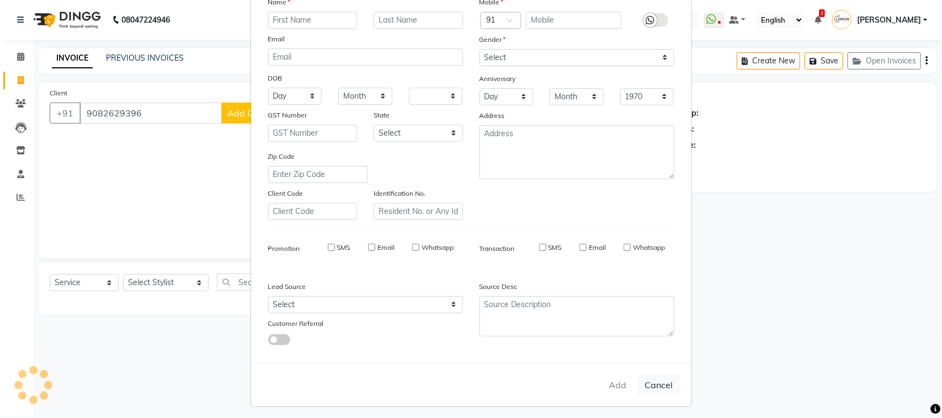
checkbox input "false"
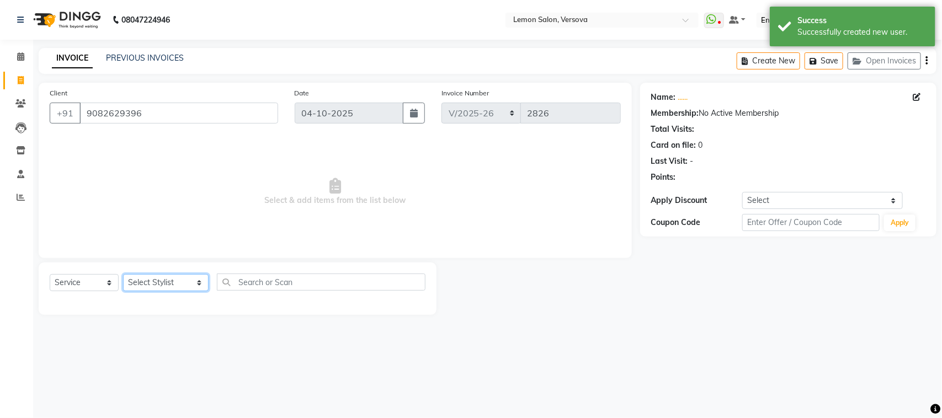
click at [161, 288] on select "Select Stylist [PERSON_NAME] [PERSON_NAME] DC [PERSON_NAME] [PERSON_NAME] [PERS…" at bounding box center [166, 282] width 86 height 17
select select "20640"
click at [123, 274] on select "Select Stylist [PERSON_NAME] [PERSON_NAME] DC [PERSON_NAME] [PERSON_NAME] [PERS…" at bounding box center [166, 282] width 86 height 17
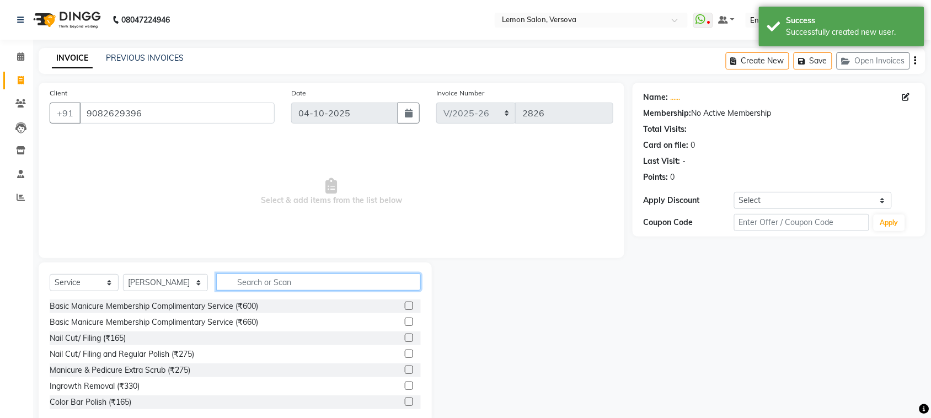
drag, startPoint x: 252, startPoint y: 284, endPoint x: 241, endPoint y: 272, distance: 16.4
click at [248, 276] on input "text" at bounding box center [318, 282] width 205 height 17
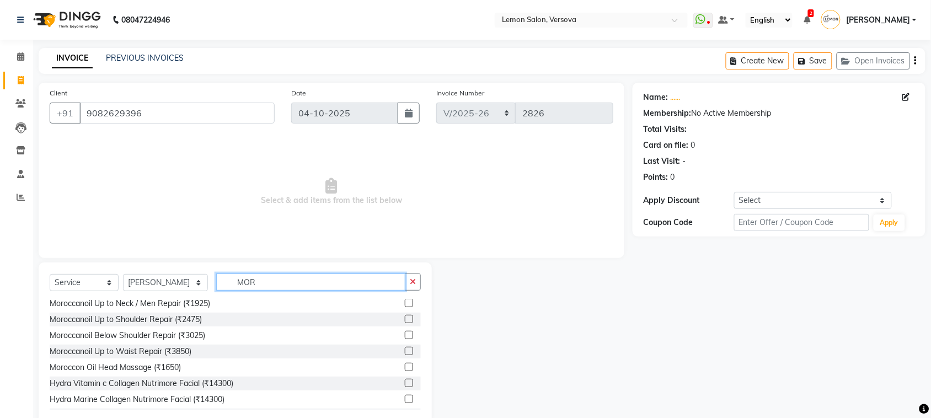
scroll to position [177, 0]
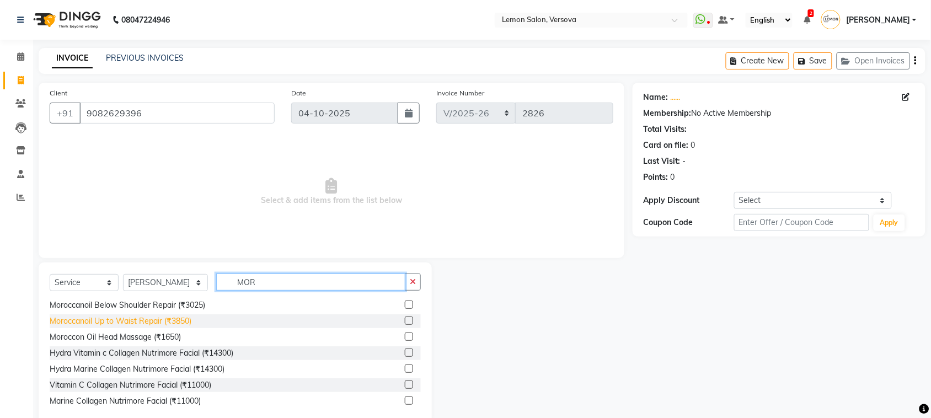
type input "MOR"
click at [178, 321] on div "Moroccanoil Up to Waist Repair (₹3850)" at bounding box center [121, 322] width 142 height 12
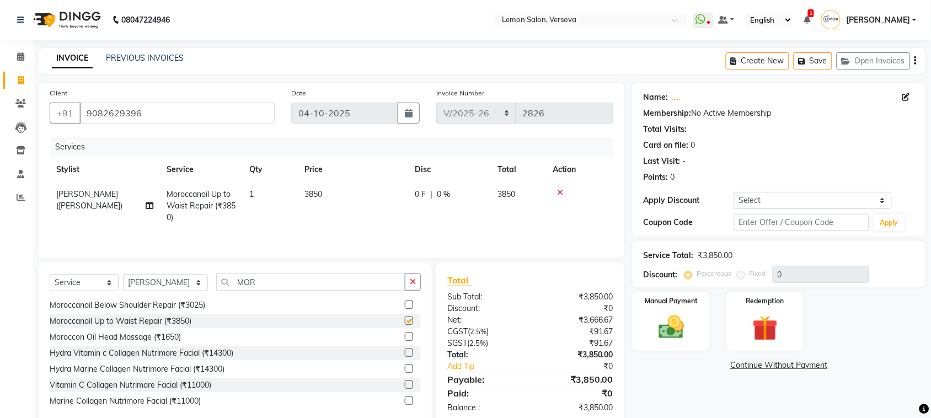
checkbox input "false"
click at [767, 200] on select "Select Coupon → Abc" at bounding box center [813, 200] width 158 height 17
select select "1: Object"
click at [734, 192] on select "Select Coupon → Abc" at bounding box center [813, 200] width 158 height 17
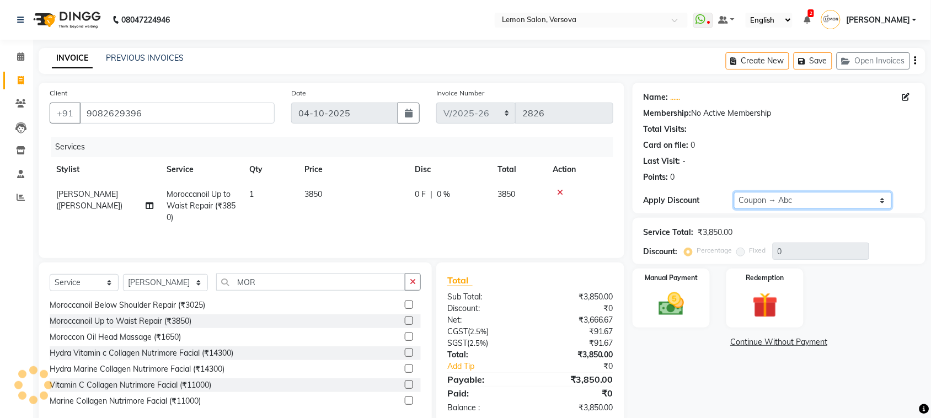
type input "20"
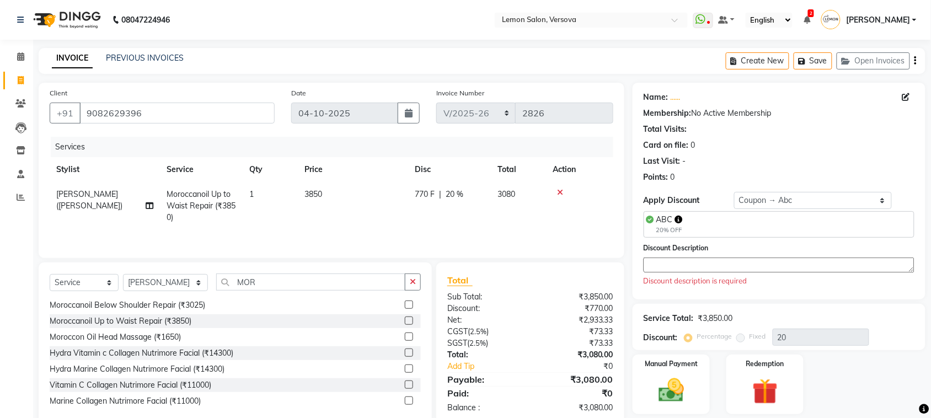
drag, startPoint x: 752, startPoint y: 264, endPoint x: 722, endPoint y: 242, distance: 37.5
click at [752, 261] on textarea at bounding box center [779, 265] width 271 height 15
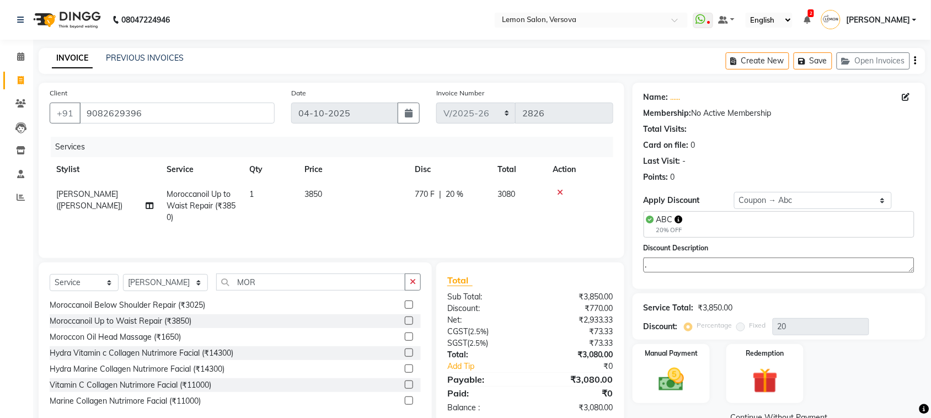
type textarea "."
click at [841, 128] on div "Total Visits:" at bounding box center [779, 130] width 271 height 12
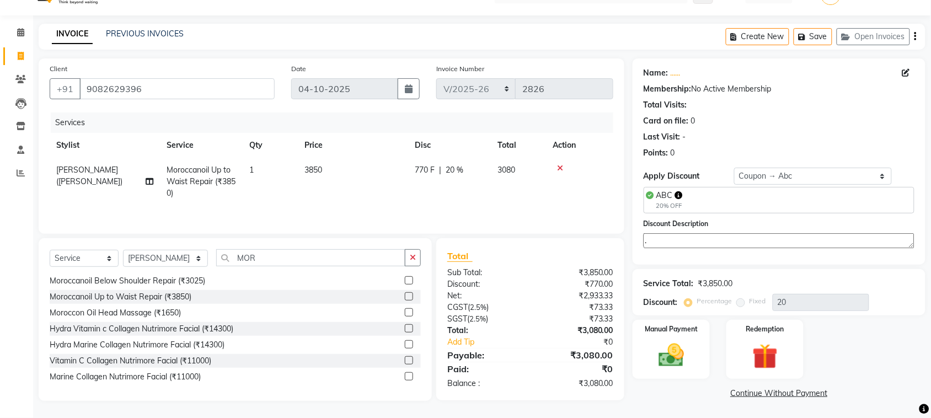
click at [859, 100] on div "Total Visits:" at bounding box center [779, 105] width 271 height 12
click at [797, 115] on div "Card on file: 0" at bounding box center [779, 121] width 271 height 12
click at [829, 120] on div "Card on file: 0" at bounding box center [779, 121] width 271 height 12
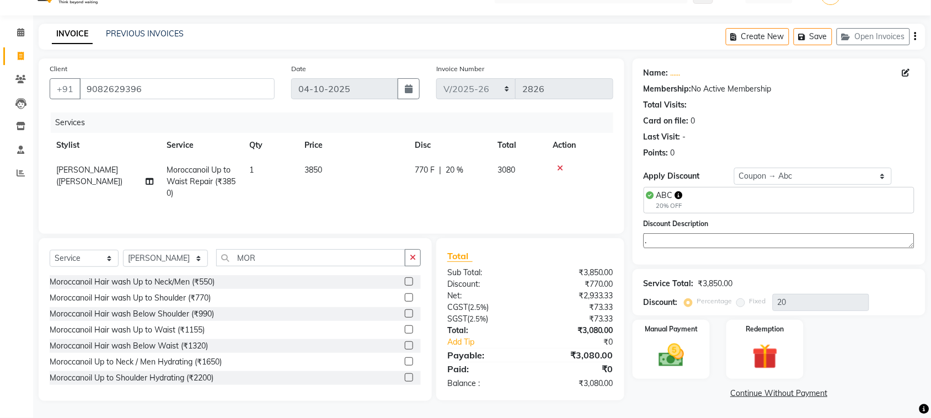
click at [879, 137] on div "Last Visit: -" at bounding box center [779, 137] width 271 height 12
click at [665, 338] on div "Manual Payment" at bounding box center [671, 350] width 81 height 62
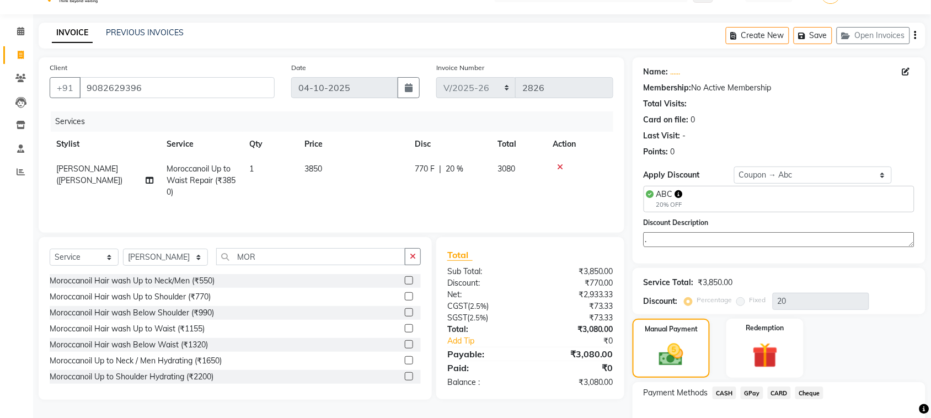
click at [750, 394] on span "GPay" at bounding box center [752, 393] width 23 height 13
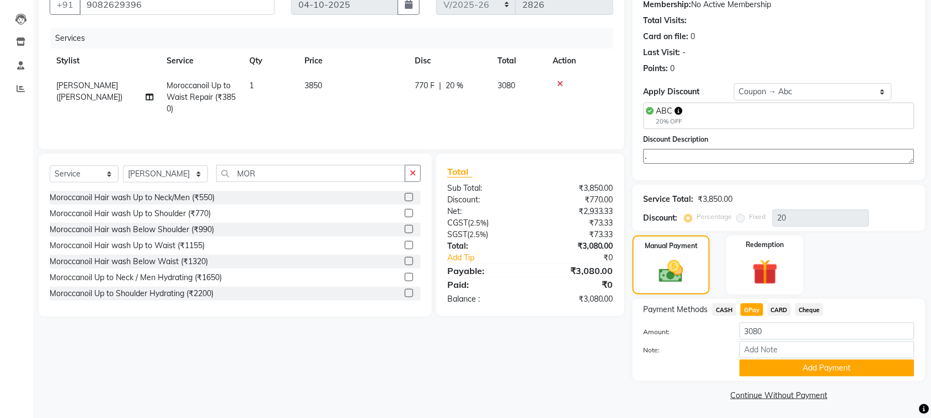
scroll to position [110, 0]
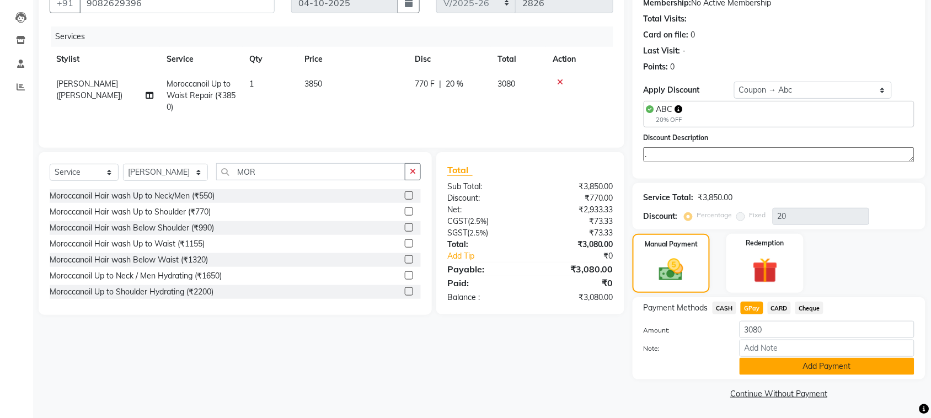
click at [836, 366] on button "Add Payment" at bounding box center [827, 366] width 175 height 17
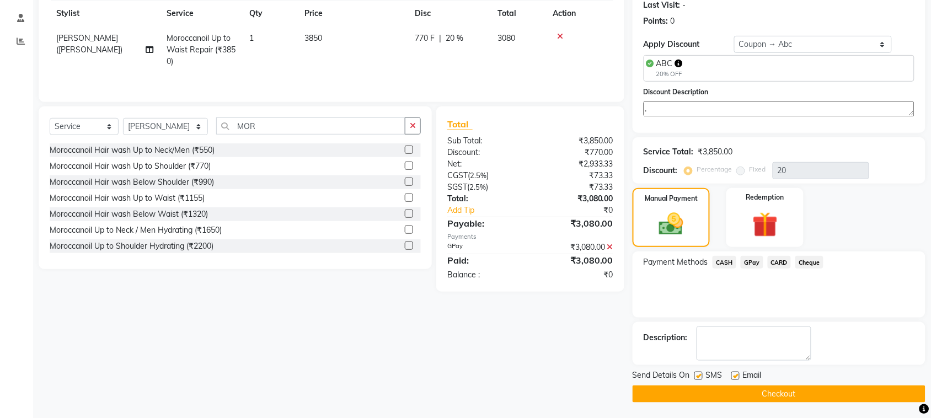
scroll to position [157, 0]
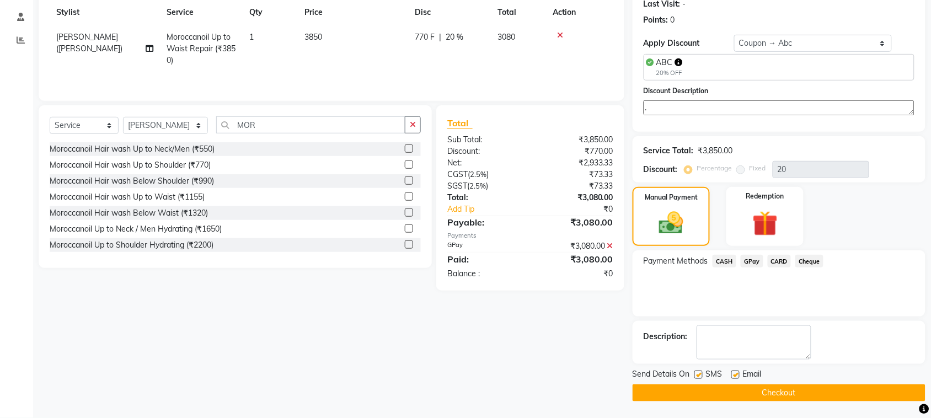
click at [801, 397] on button "Checkout" at bounding box center [779, 393] width 293 height 17
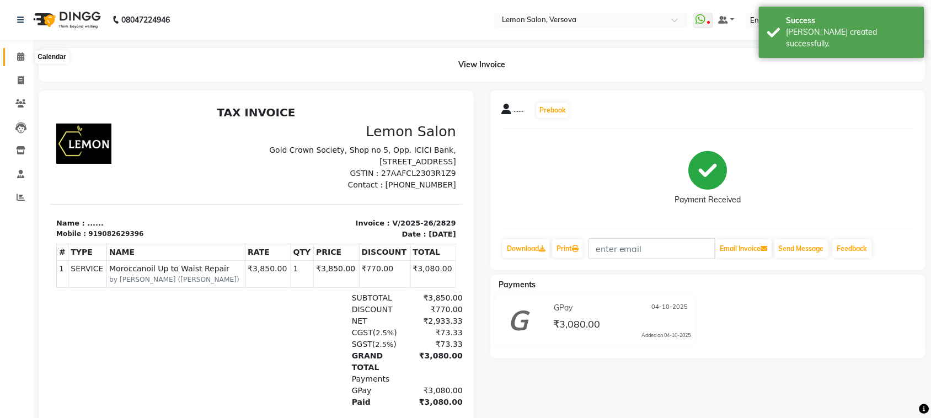
click at [20, 51] on span at bounding box center [20, 57] width 19 height 13
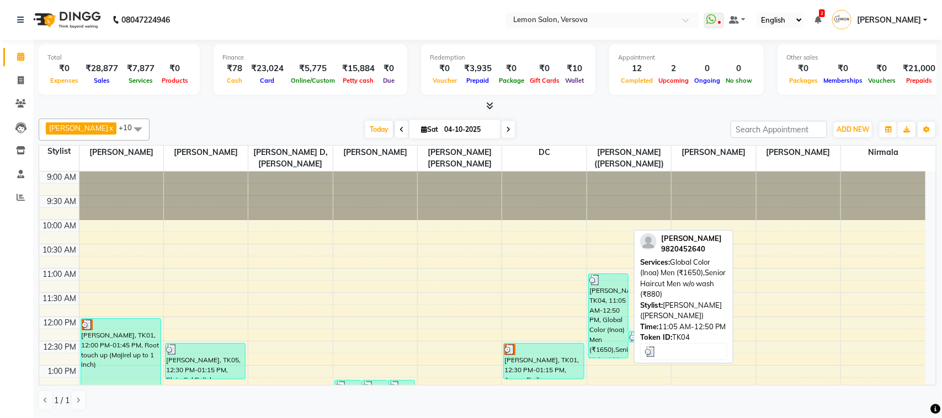
click at [609, 305] on div "[PERSON_NAME], TK04, 11:05 AM-12:50 PM, Global Color (Inoa) Men (₹1650),Senior …" at bounding box center [608, 316] width 39 height 84
select select "3"
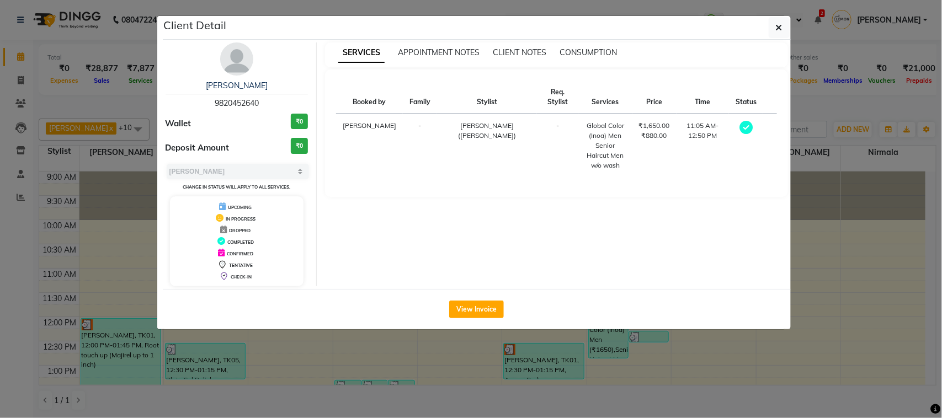
click at [839, 141] on ngb-modal-window "Client Detail BHAGYESH KAGALKAR 9820452640 Wallet ₹0 Deposit Amount ₹0 Select M…" at bounding box center [471, 209] width 942 height 418
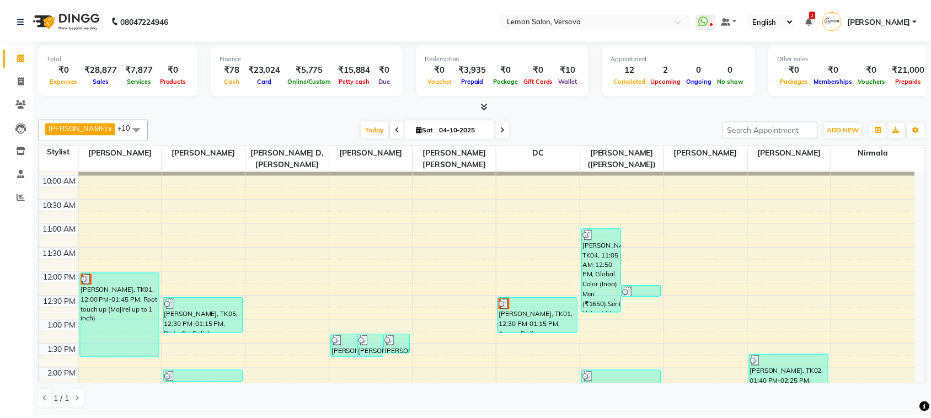
scroll to position [69, 0]
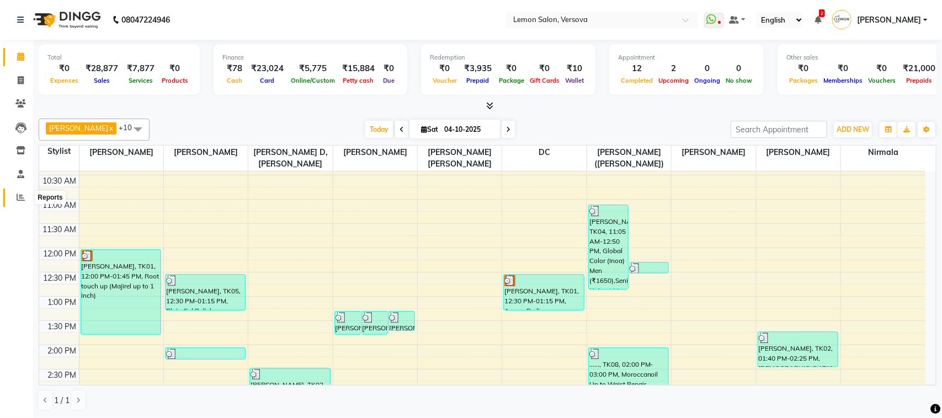
click at [13, 197] on span at bounding box center [20, 197] width 19 height 13
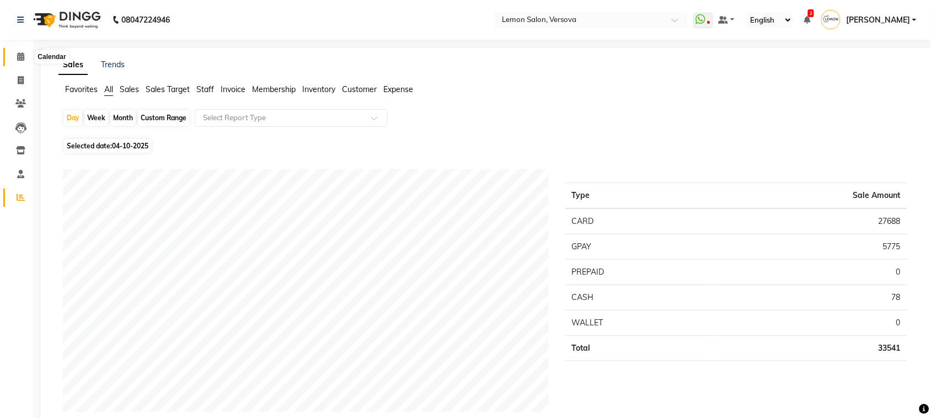
click at [24, 58] on span at bounding box center [20, 57] width 19 height 13
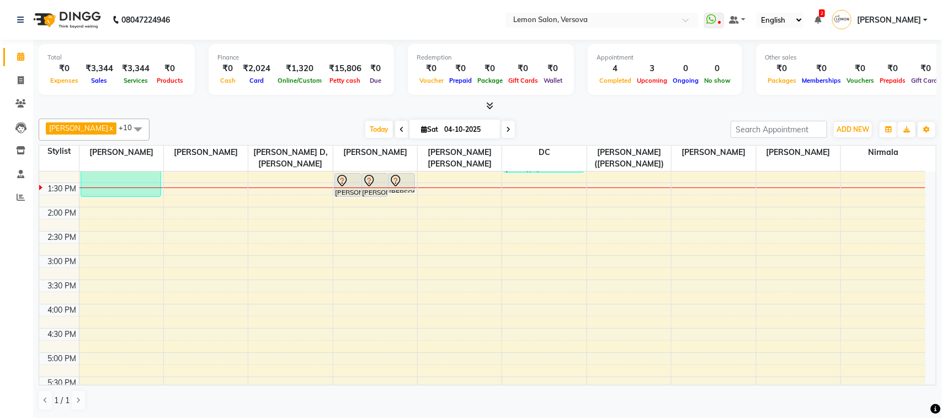
scroll to position [276, 0]
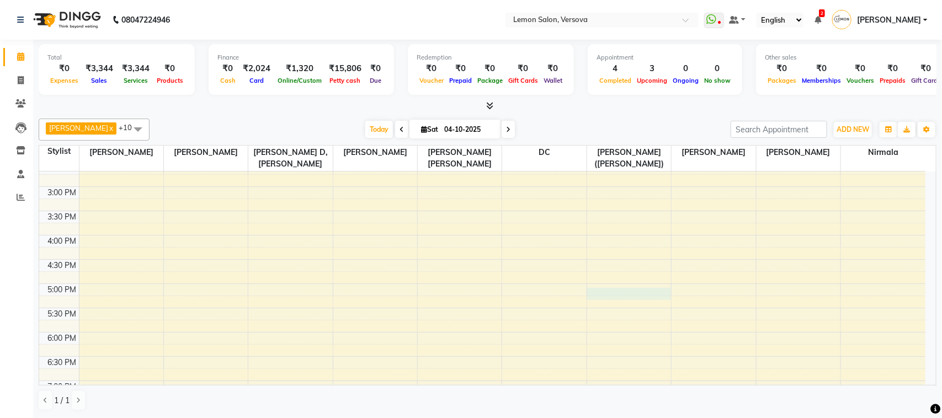
click at [627, 295] on div "9:00 AM 9:30 AM 10:00 AM 10:30 AM 11:00 AM 11:30 AM 12:00 PM 12:30 PM 1:00 PM 1…" at bounding box center [482, 235] width 886 height 679
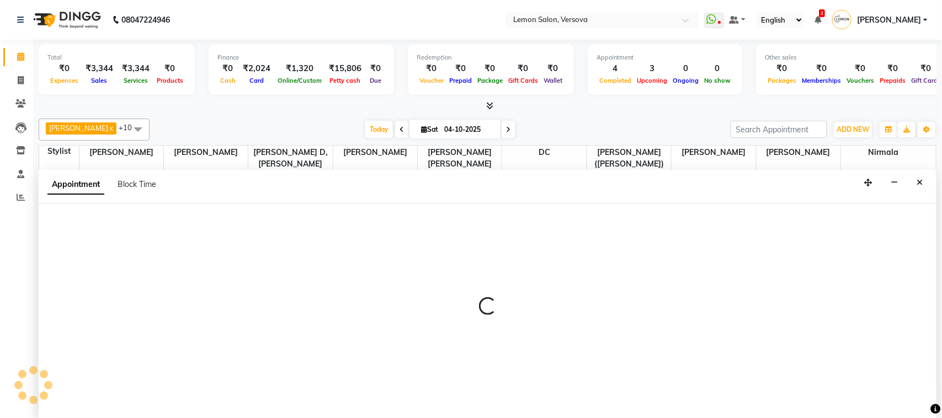
select select "20640"
select select "1020"
select select "tentative"
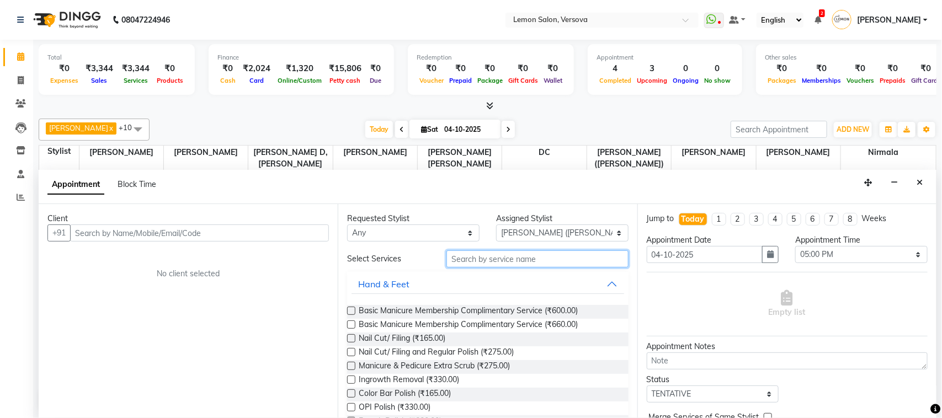
click at [569, 266] on input "text" at bounding box center [537, 258] width 182 height 17
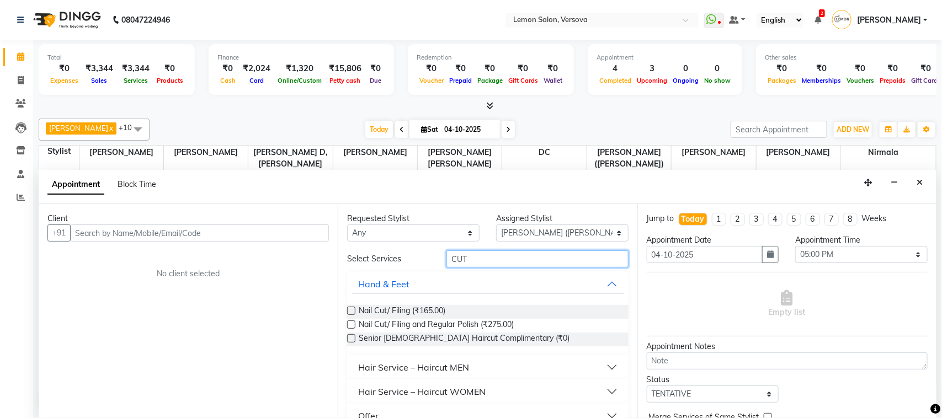
type input "CUT"
click at [484, 371] on button "Hair Service – Haircut MEN" at bounding box center [487, 368] width 272 height 20
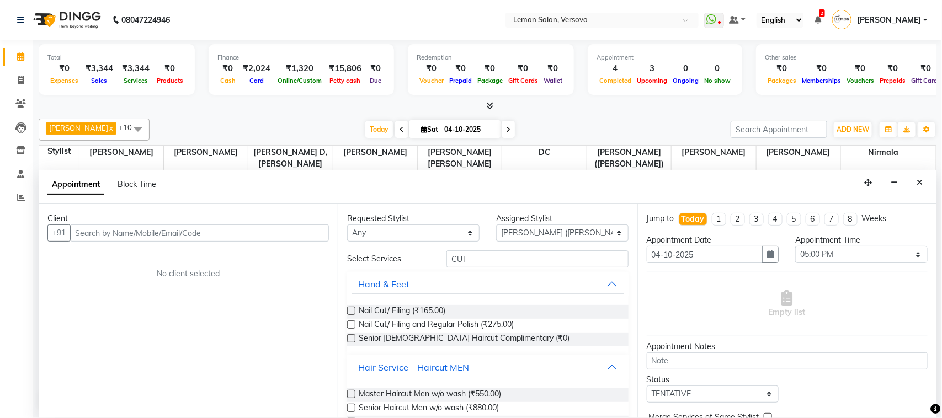
scroll to position [69, 0]
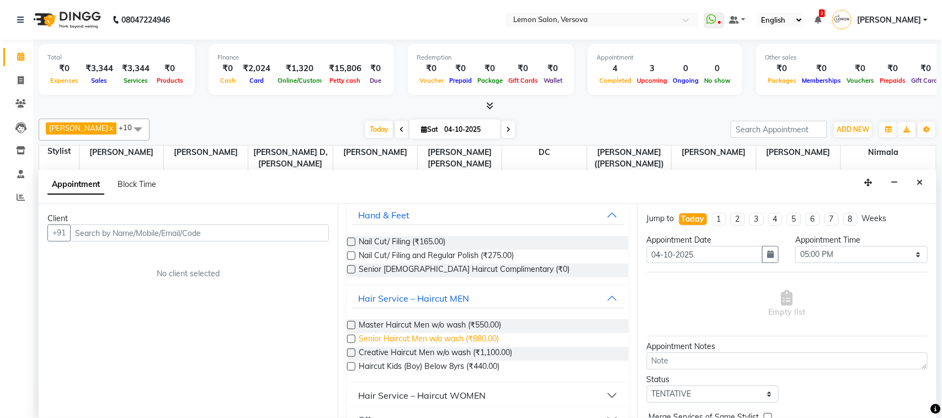
click at [476, 337] on span "Senior Haircut Men w/o wash (₹880.00)" at bounding box center [429, 340] width 140 height 14
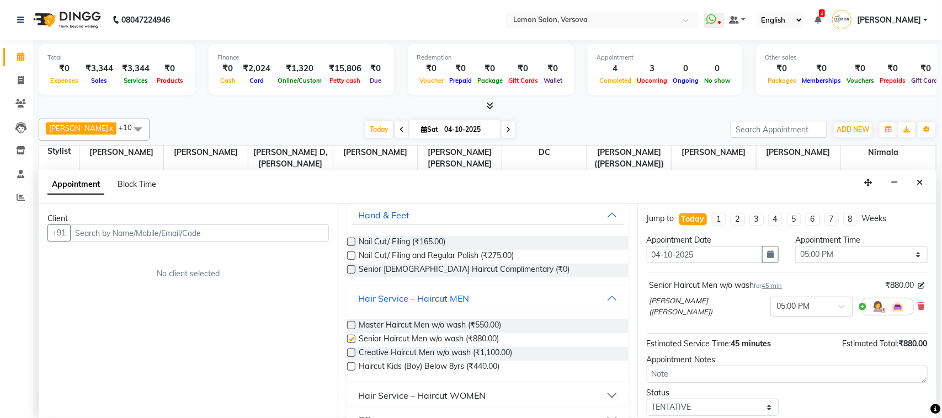
checkbox input "false"
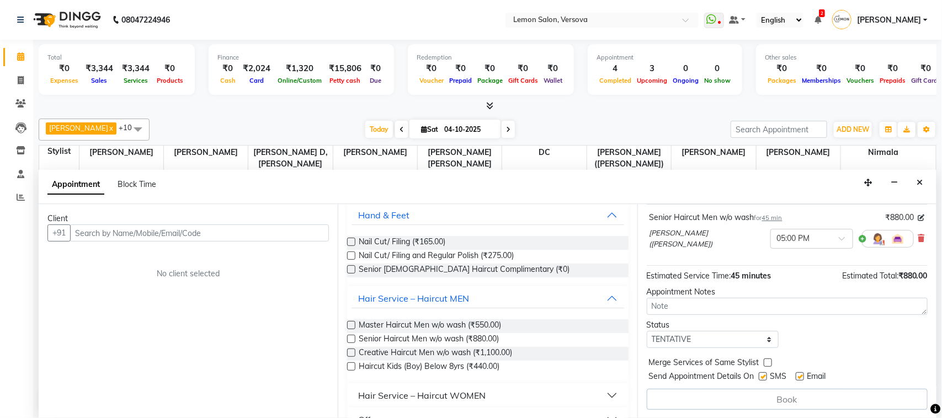
scroll to position [0, 0]
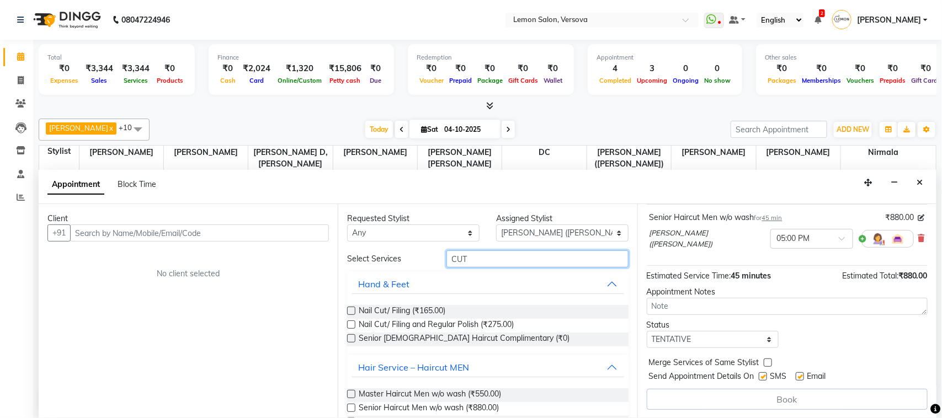
click at [464, 258] on input "CUT" at bounding box center [537, 258] width 182 height 17
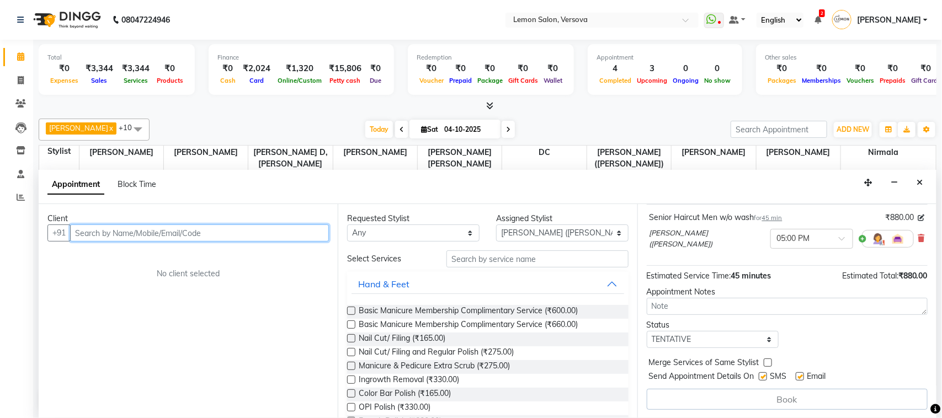
click at [229, 236] on input "text" at bounding box center [199, 233] width 259 height 17
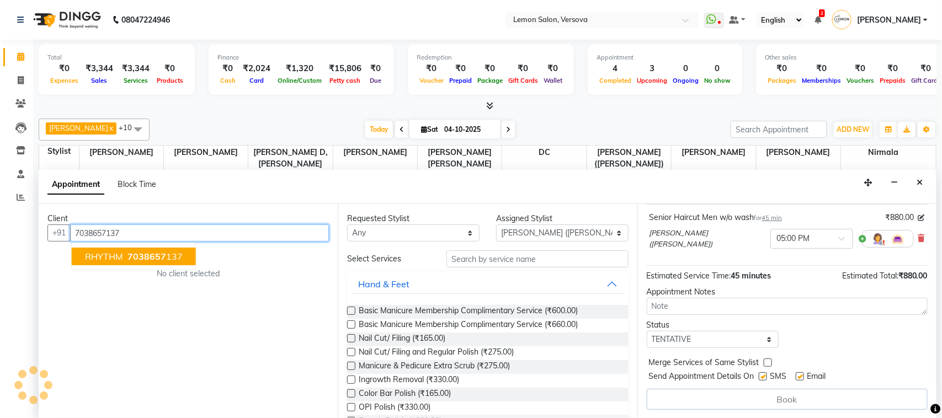
scroll to position [67, 0]
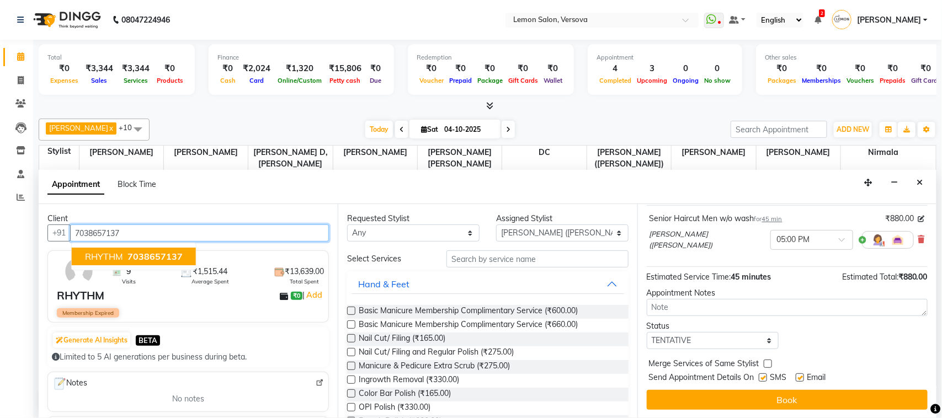
drag, startPoint x: 156, startPoint y: 255, endPoint x: 318, endPoint y: 25, distance: 281.5
click at [156, 255] on span "7038657137" at bounding box center [154, 256] width 55 height 11
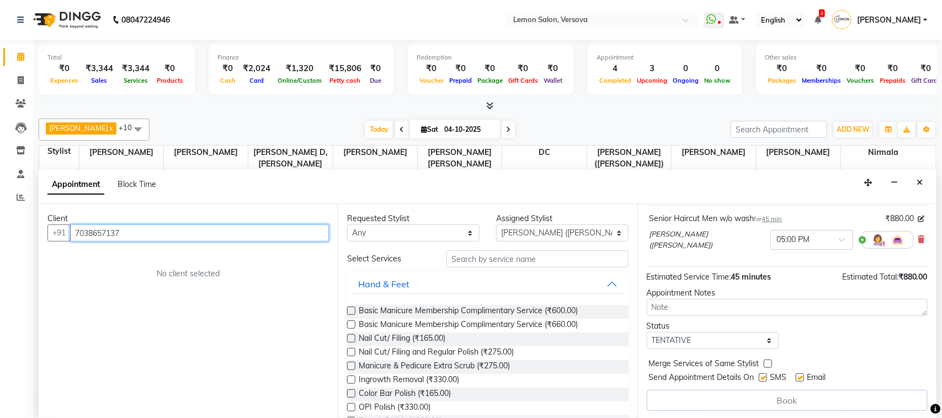
scroll to position [68, 0]
type input "7038657137"
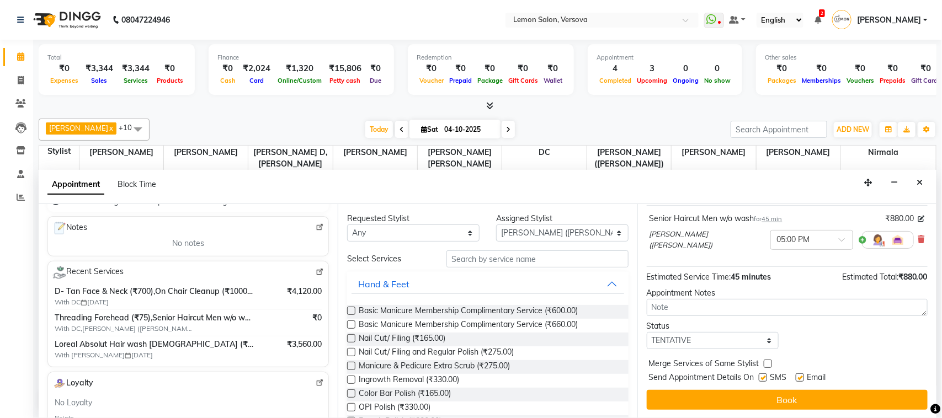
scroll to position [207, 0]
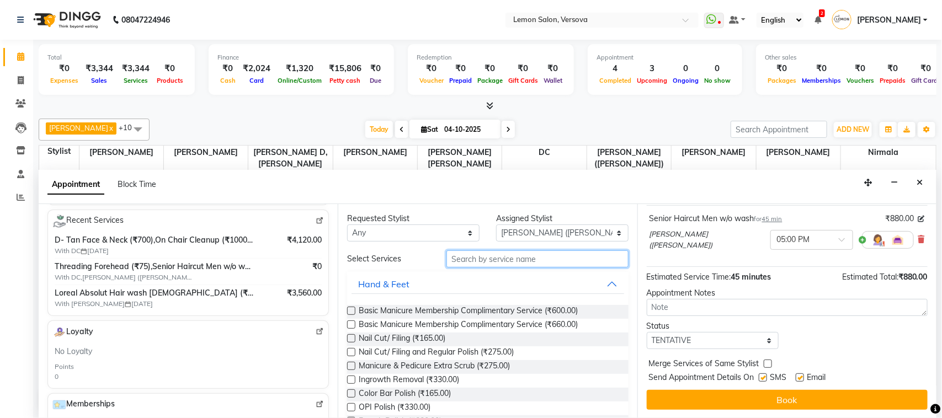
drag, startPoint x: 478, startPoint y: 262, endPoint x: 415, endPoint y: 244, distance: 66.0
click at [458, 257] on input "text" at bounding box center [537, 258] width 182 height 17
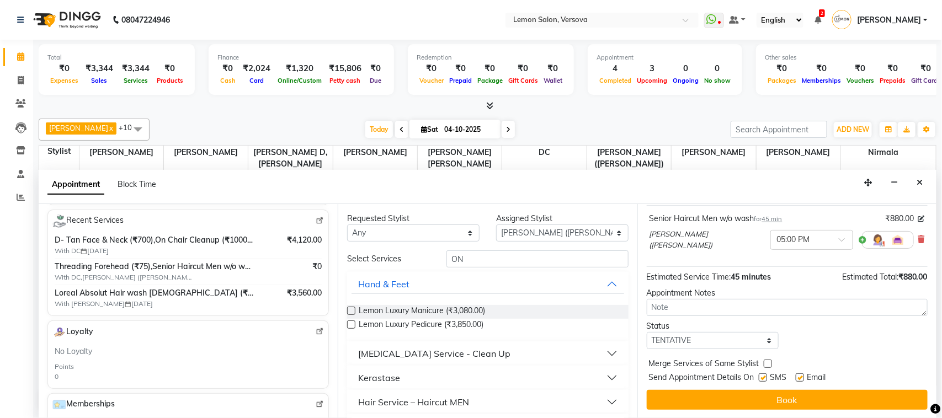
click at [460, 355] on div "[MEDICAL_DATA] Service - Clean Up" at bounding box center [434, 353] width 152 height 13
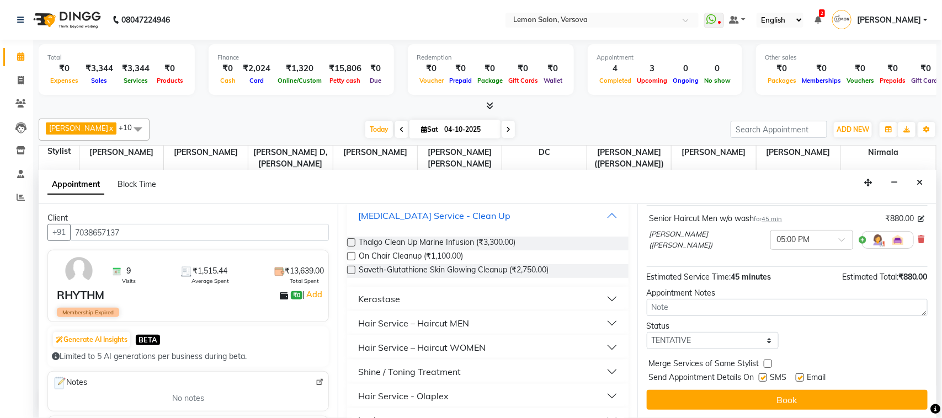
scroll to position [0, 0]
click at [145, 236] on input "7038657137" at bounding box center [199, 233] width 259 height 17
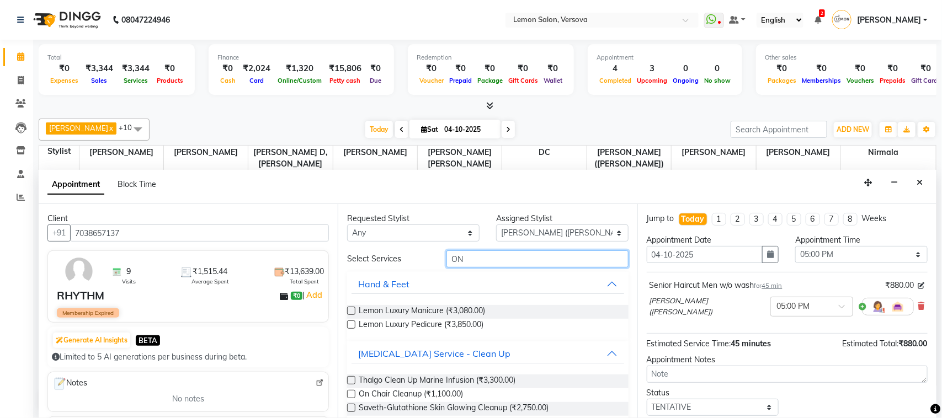
click at [502, 257] on input "ON" at bounding box center [537, 258] width 182 height 17
type input "O"
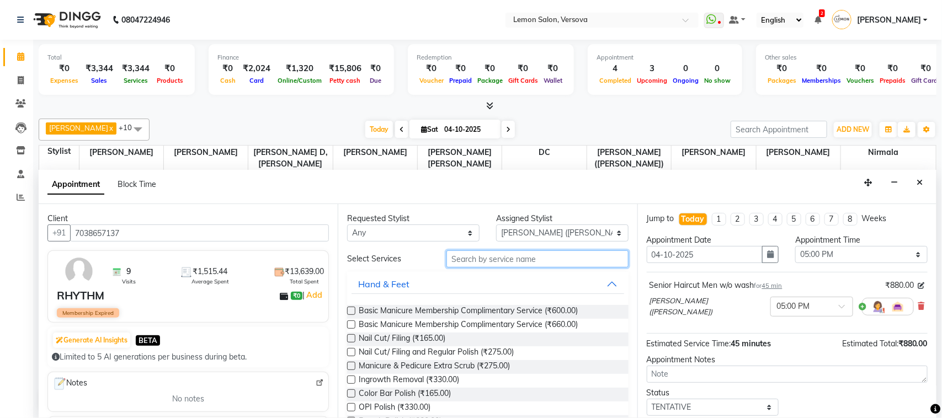
click at [553, 257] on input "text" at bounding box center [537, 258] width 182 height 17
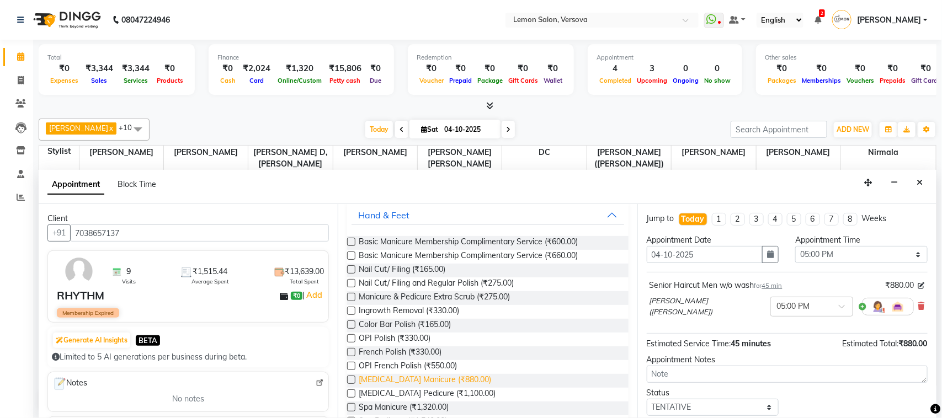
click at [461, 381] on span "[MEDICAL_DATA] Manicure (₹880.00)" at bounding box center [425, 381] width 132 height 14
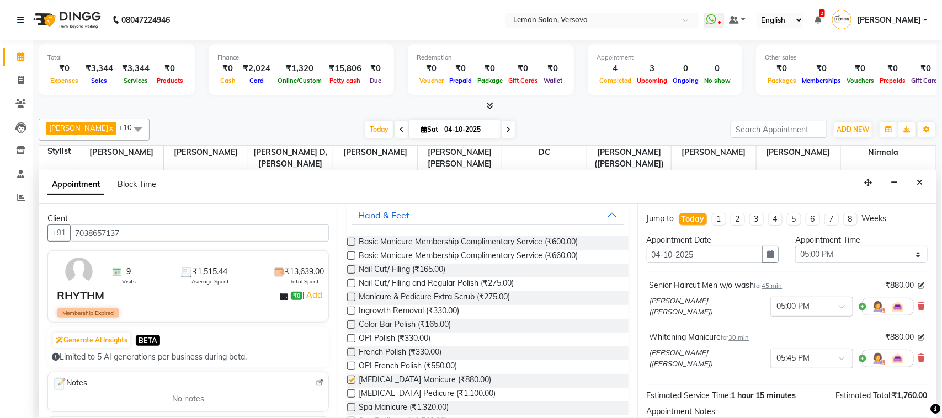
checkbox input "false"
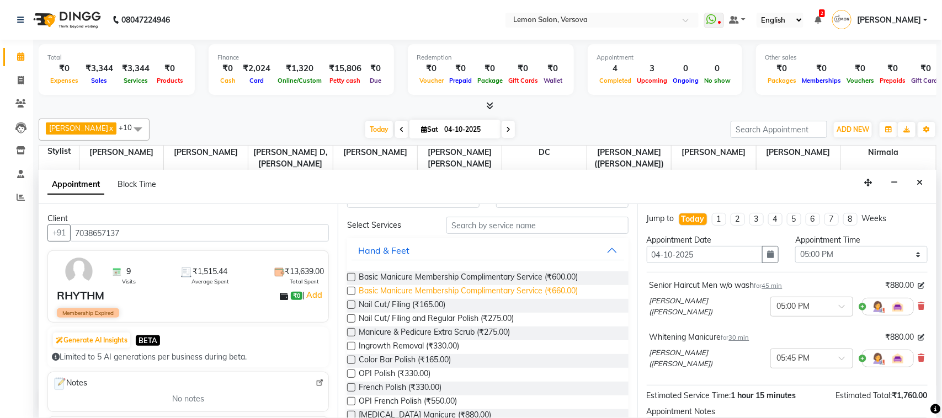
scroll to position [0, 0]
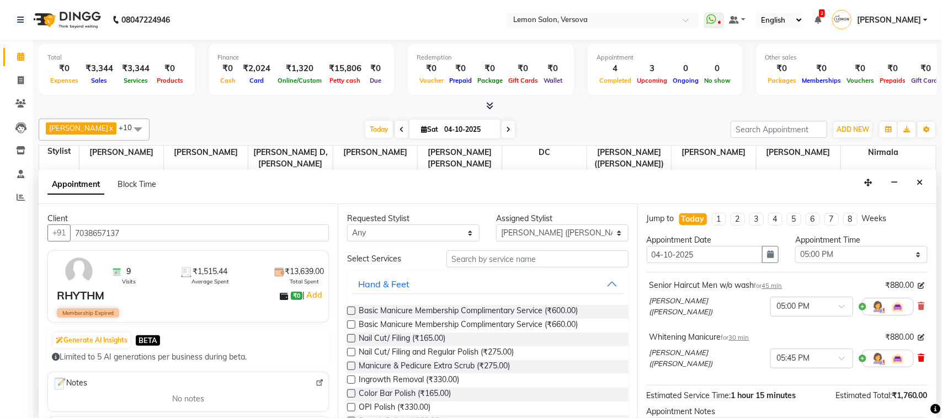
click at [918, 359] on icon at bounding box center [921, 358] width 7 height 8
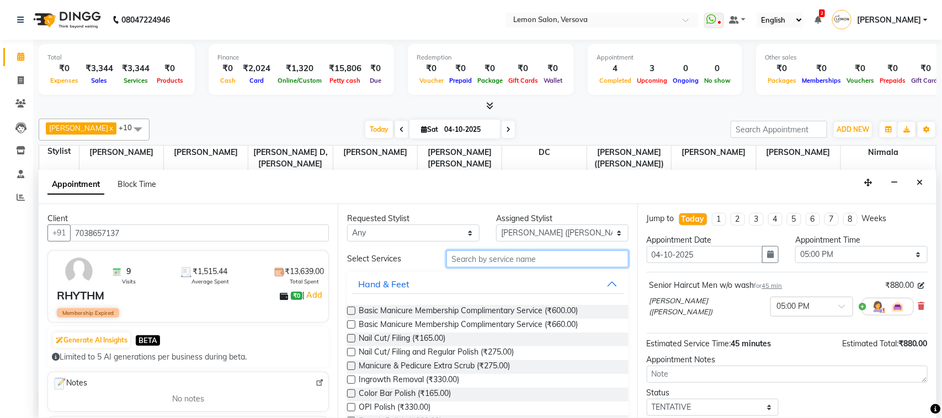
click at [555, 253] on input "text" at bounding box center [537, 258] width 182 height 17
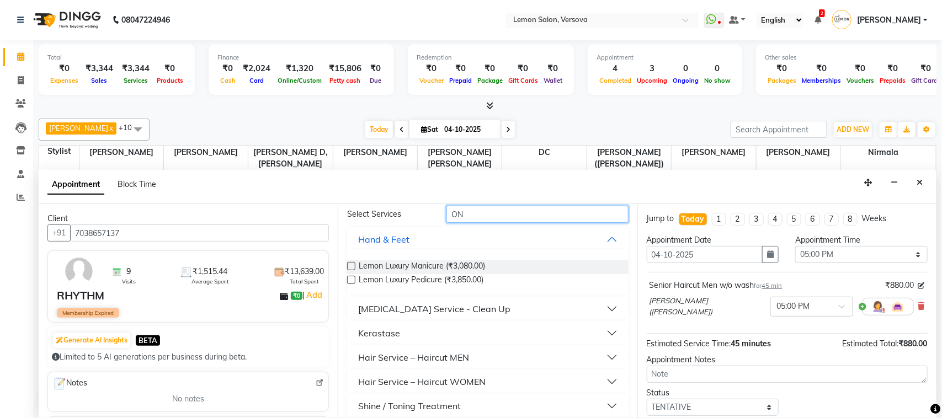
scroll to position [69, 0]
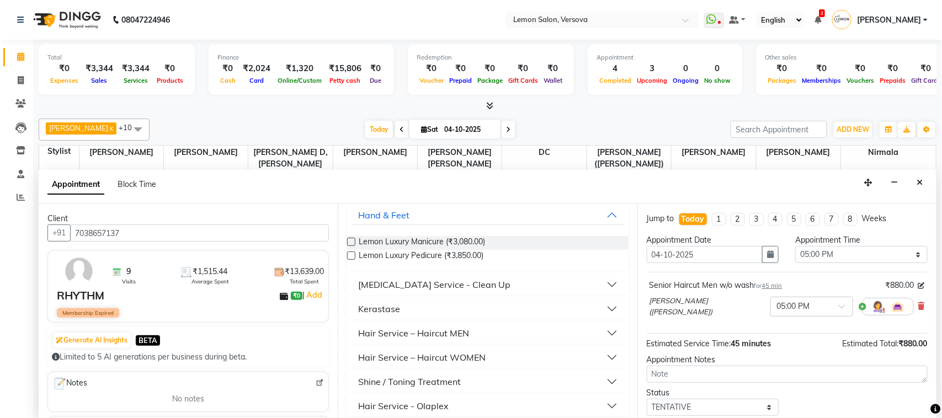
type input "ON"
click at [455, 290] on div "[MEDICAL_DATA] Service - Clean Up" at bounding box center [434, 284] width 152 height 13
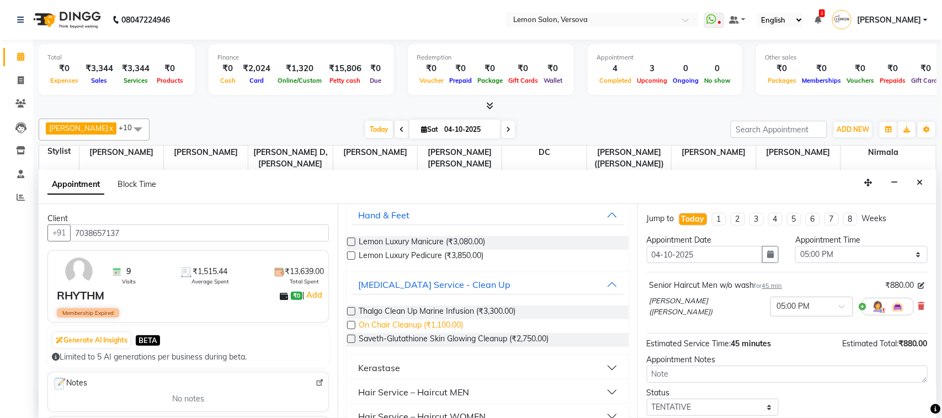
click at [462, 321] on span "On Chair Cleanup (₹1,100.00)" at bounding box center [411, 326] width 104 height 14
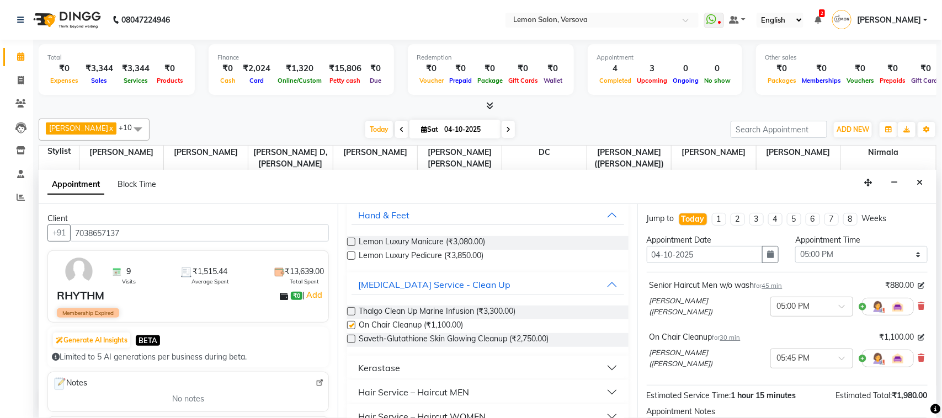
checkbox input "false"
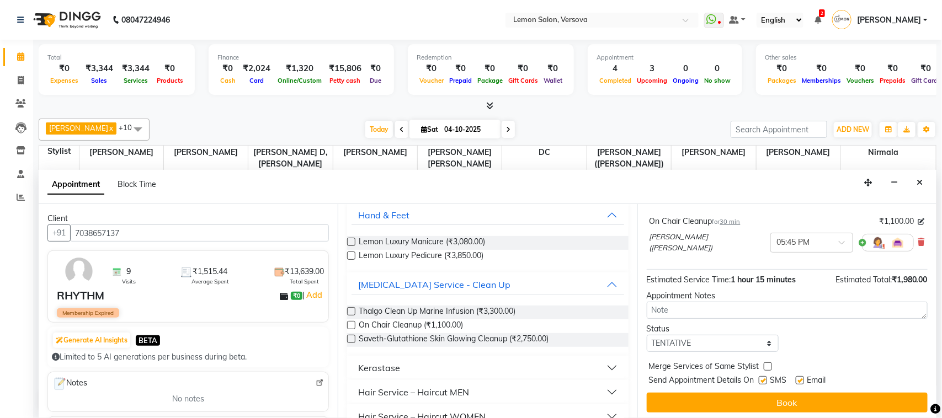
scroll to position [117, 0]
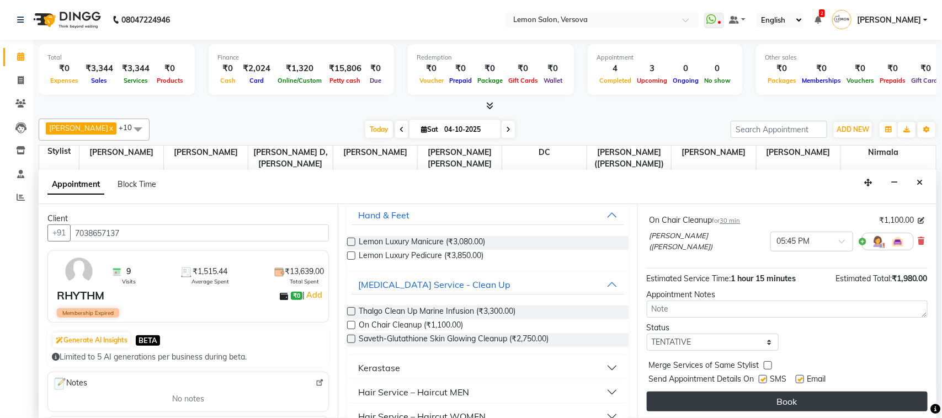
click at [843, 400] on button "Book" at bounding box center [787, 402] width 281 height 20
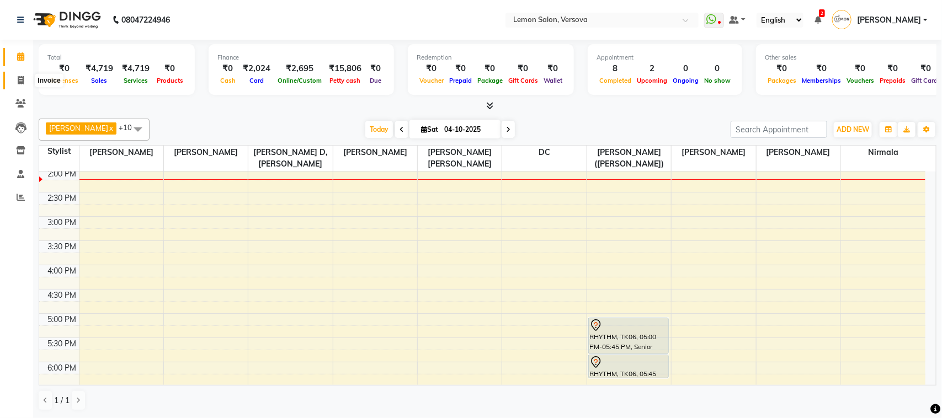
click at [24, 81] on span at bounding box center [20, 80] width 19 height 13
select select "service"
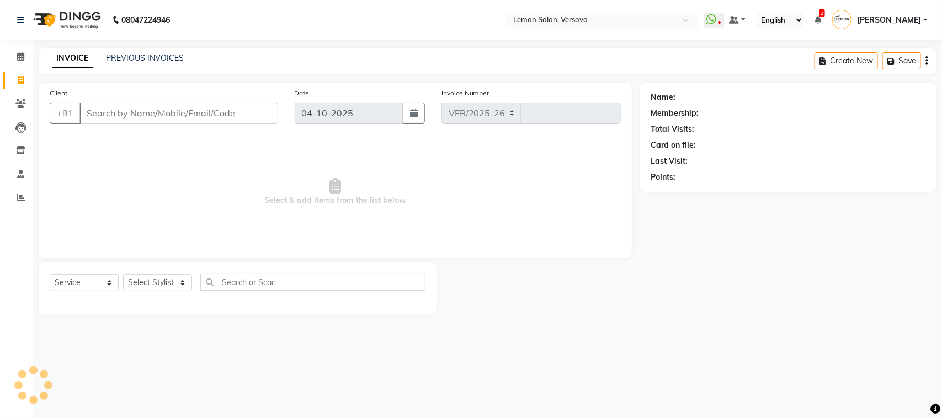
select select "564"
type input "2826"
click at [180, 286] on select "Select Stylist" at bounding box center [157, 282] width 69 height 17
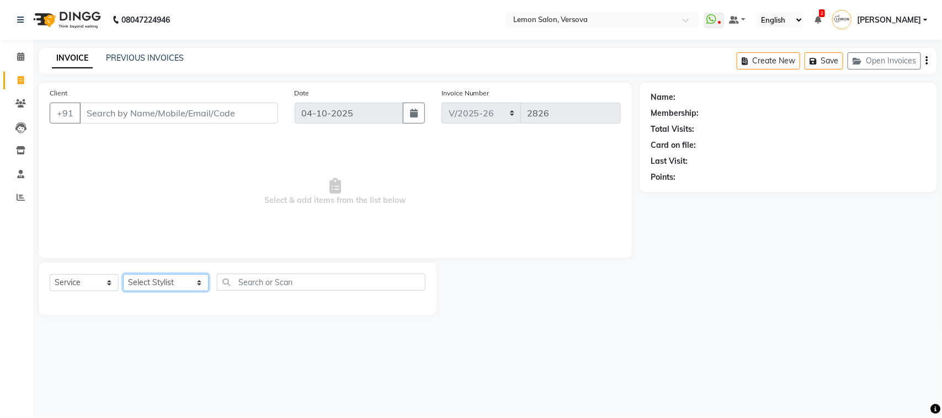
select select "7408"
click at [123, 274] on select "Select Stylist [PERSON_NAME] [PERSON_NAME] DC [PERSON_NAME] [PERSON_NAME] [PERS…" at bounding box center [166, 282] width 86 height 17
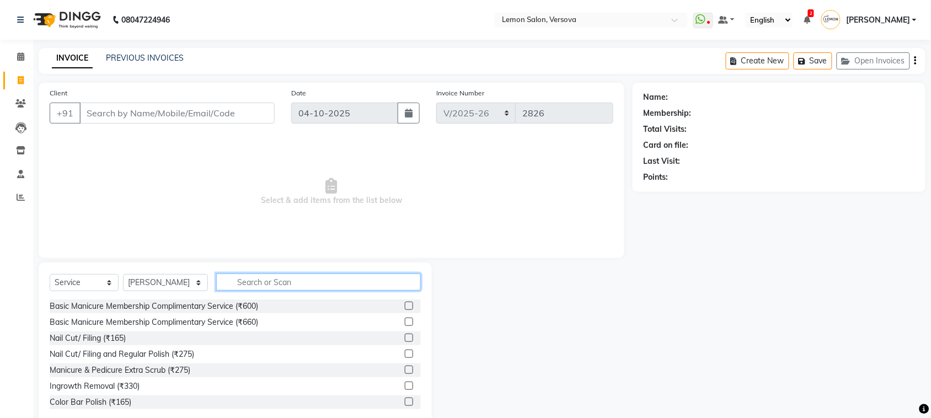
click at [242, 280] on input "text" at bounding box center [318, 282] width 205 height 17
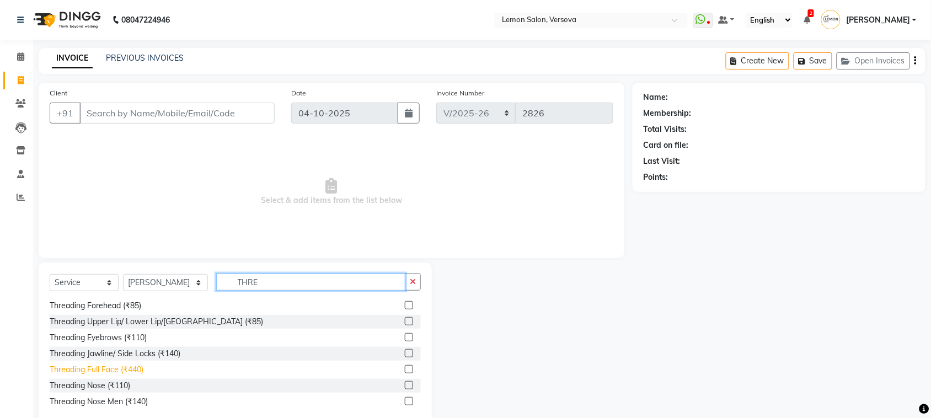
scroll to position [81, 0]
type input "THRE"
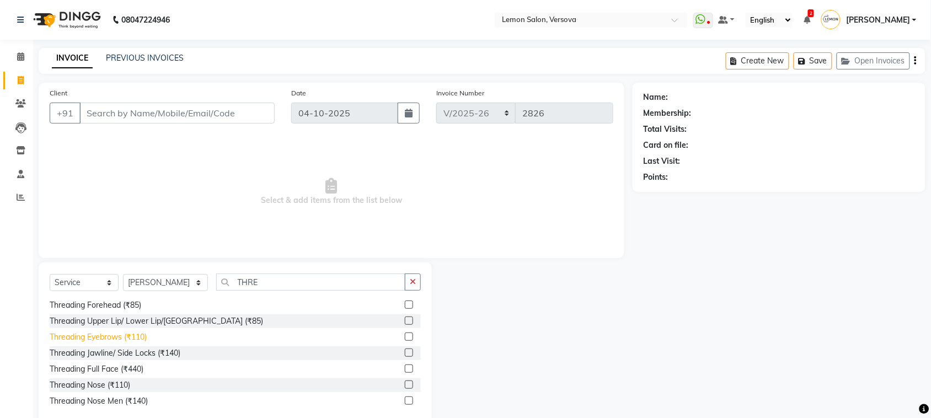
click at [136, 337] on div "Threading Eyebrows (₹110)" at bounding box center [98, 338] width 97 height 12
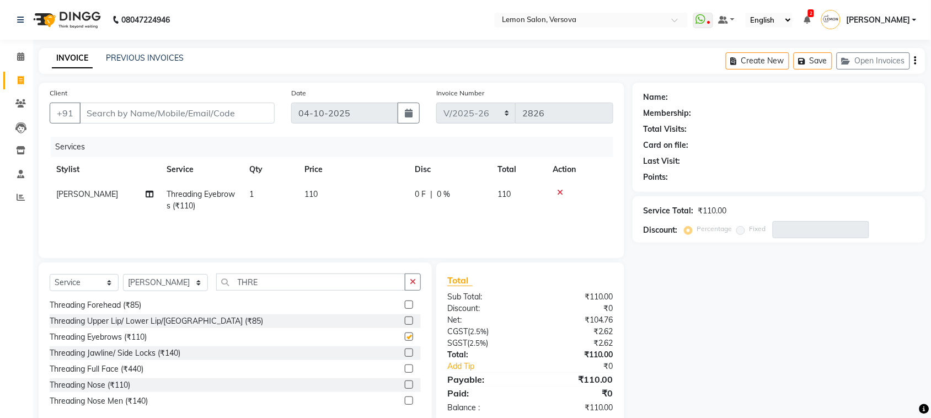
checkbox input "false"
click at [204, 110] on input "Client" at bounding box center [176, 113] width 195 height 21
type input "9"
type input "0"
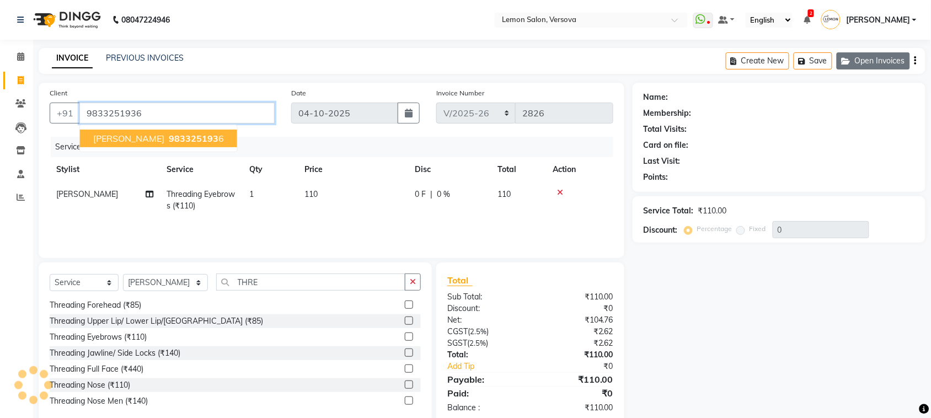
type input "9833251936"
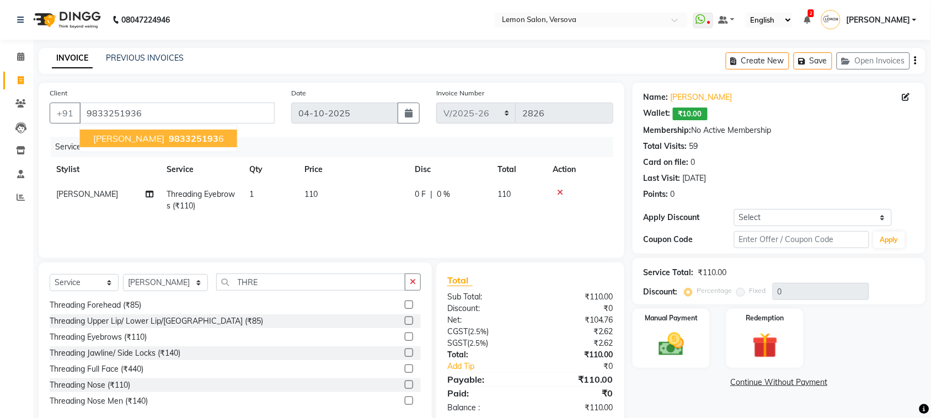
click at [809, 157] on div "Card on file: 0" at bounding box center [779, 163] width 271 height 12
click at [681, 344] on img at bounding box center [671, 344] width 43 height 30
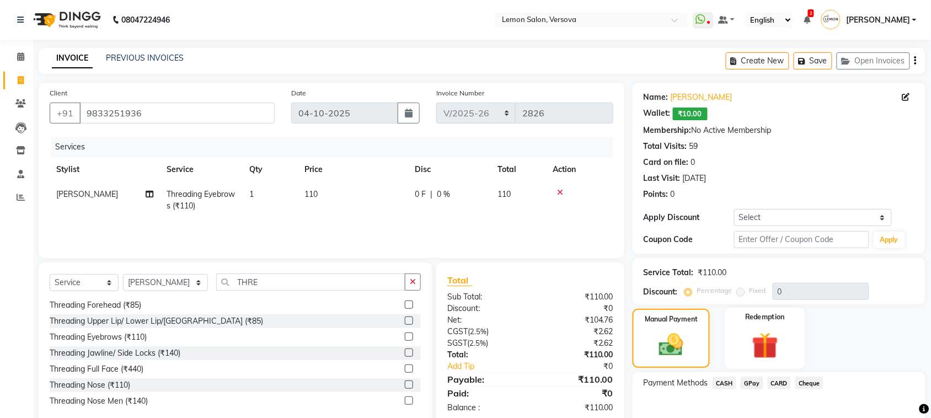
click at [770, 346] on img at bounding box center [765, 345] width 43 height 33
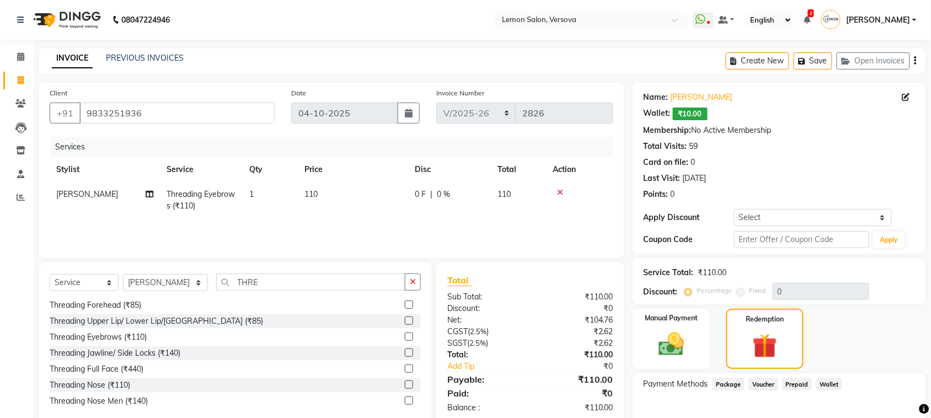
click at [830, 384] on span "Wallet" at bounding box center [830, 384] width 26 height 13
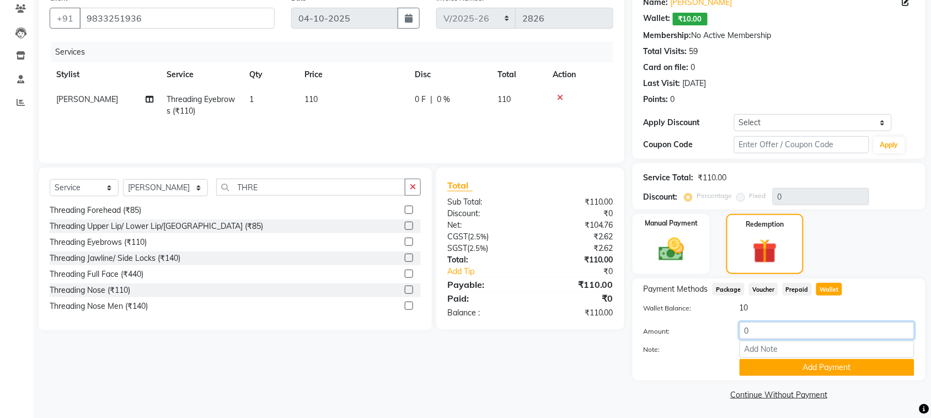
click at [783, 328] on input "0" at bounding box center [827, 330] width 175 height 17
type input "10"
click at [780, 369] on button "Add Payment" at bounding box center [827, 367] width 175 height 17
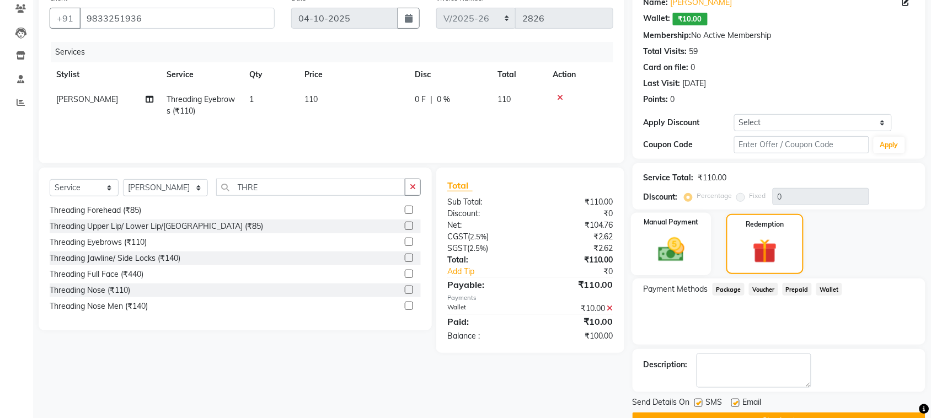
click at [697, 250] on div "Manual Payment" at bounding box center [671, 244] width 81 height 63
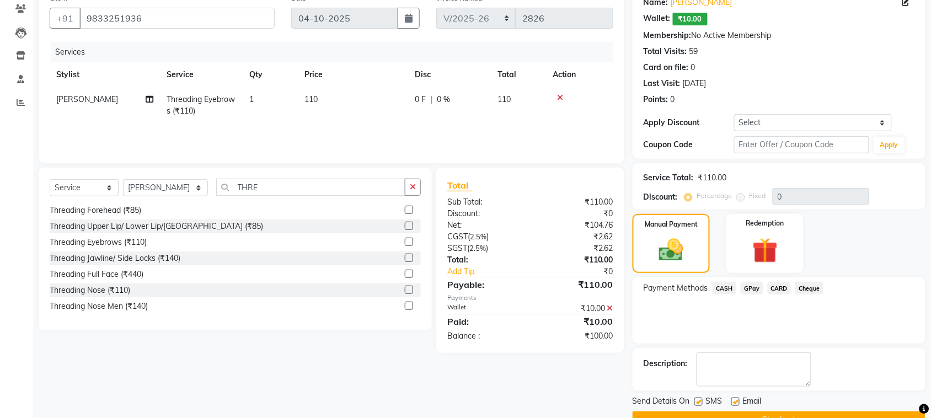
click at [722, 287] on span "CASH" at bounding box center [725, 288] width 24 height 13
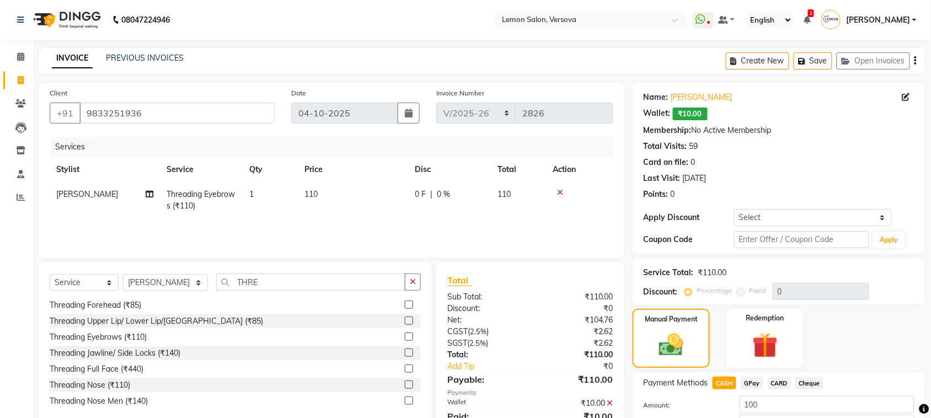
scroll to position [138, 0]
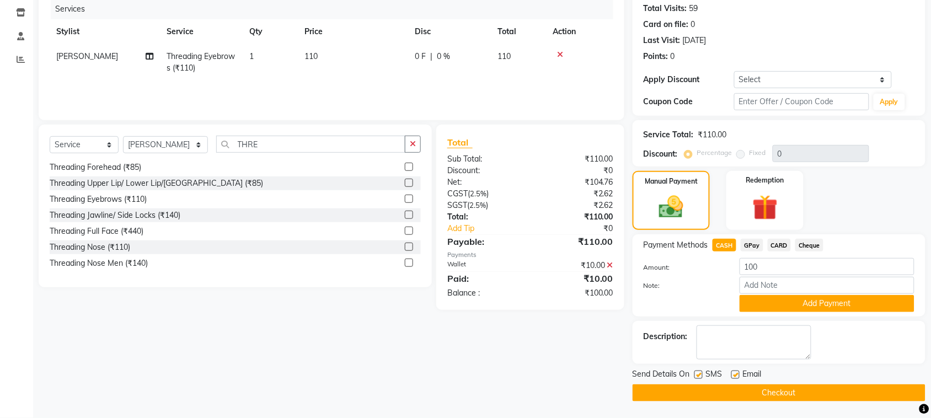
click at [701, 375] on label at bounding box center [699, 375] width 8 height 8
click at [701, 375] on input "checkbox" at bounding box center [698, 375] width 7 height 7
checkbox input "false"
click at [737, 377] on label at bounding box center [736, 375] width 8 height 8
click at [737, 377] on input "checkbox" at bounding box center [735, 375] width 7 height 7
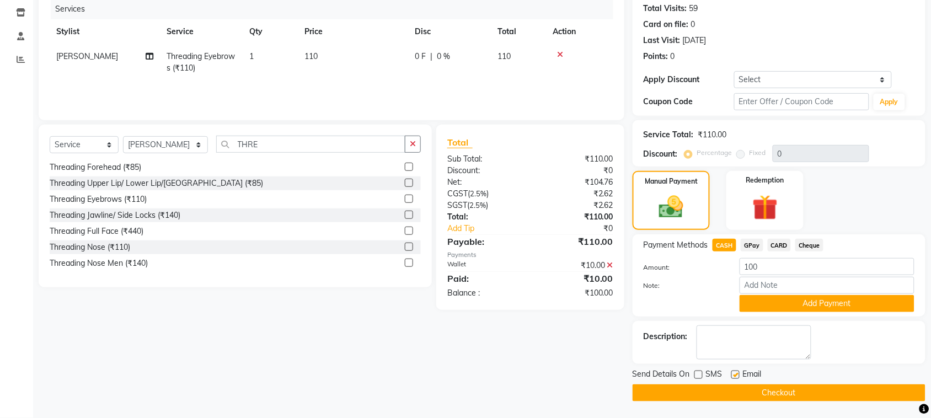
checkbox input "false"
click at [610, 263] on icon at bounding box center [610, 266] width 6 height 8
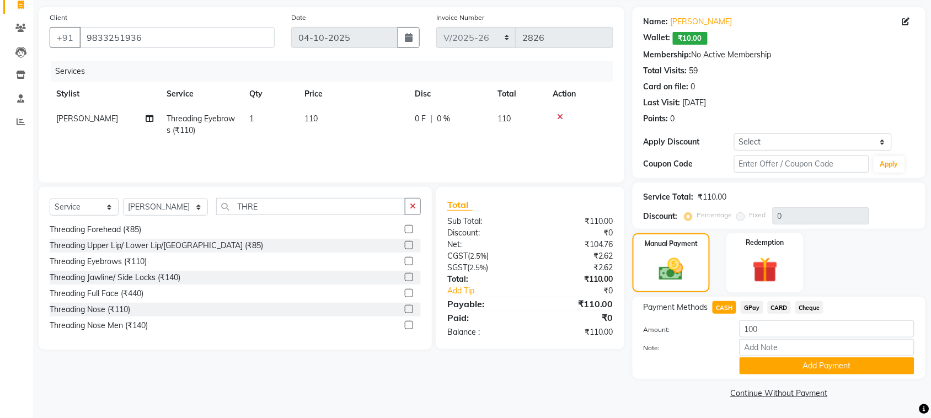
scroll to position [75, 0]
click at [781, 132] on div "Name: [PERSON_NAME] Wallet: ₹10.00 Membership: No Active Membership Total Visit…" at bounding box center [779, 93] width 293 height 171
click at [785, 145] on select "Select Coupon → Abc" at bounding box center [813, 142] width 158 height 17
select select "1: Object"
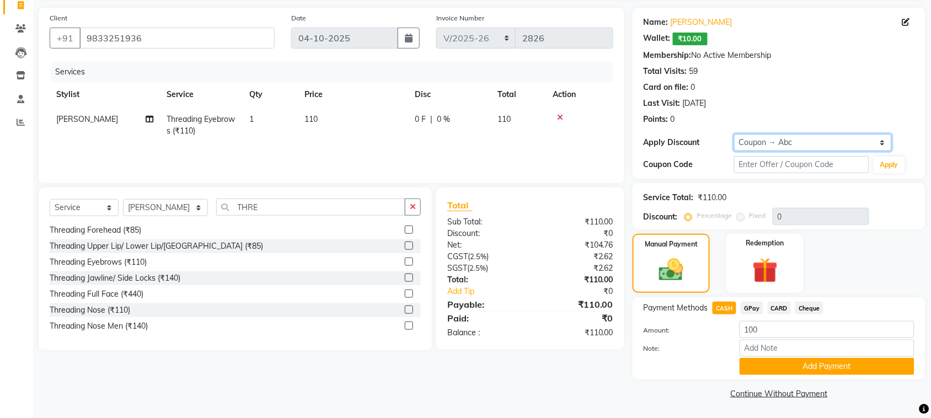
click at [734, 151] on select "Select Coupon → Abc" at bounding box center [813, 142] width 158 height 17
type input "20"
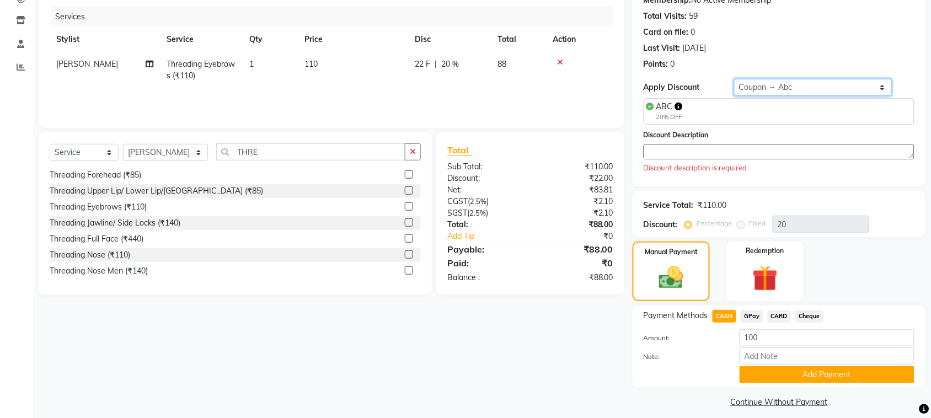
scroll to position [138, 0]
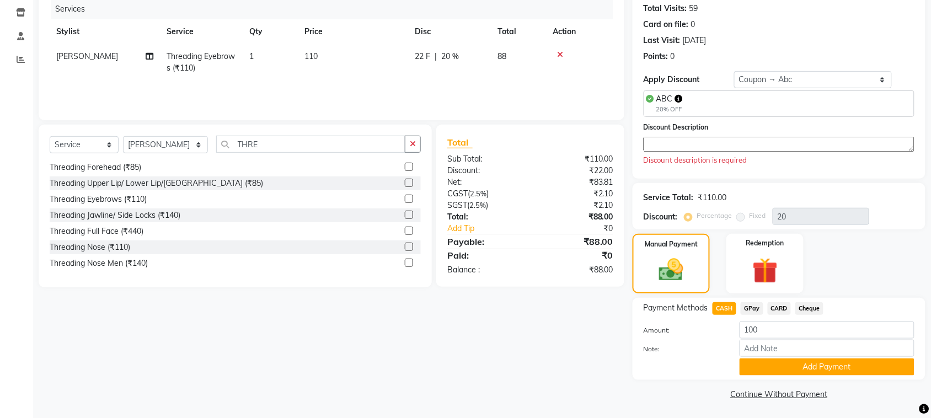
click at [728, 147] on textarea at bounding box center [779, 144] width 271 height 15
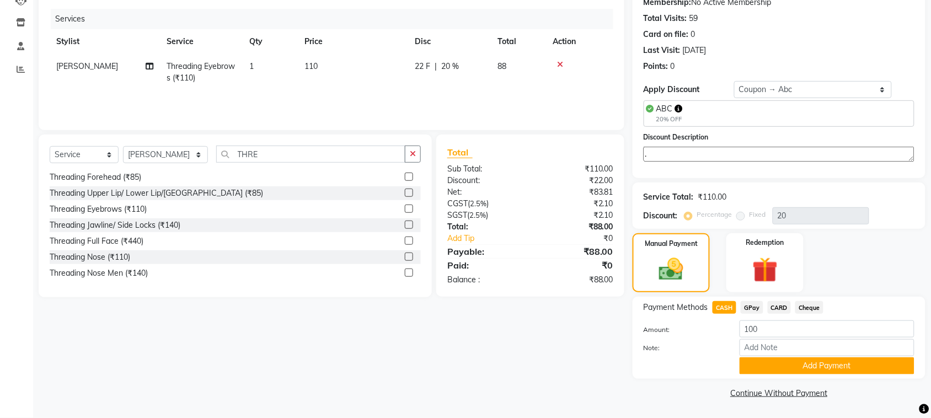
scroll to position [127, 0]
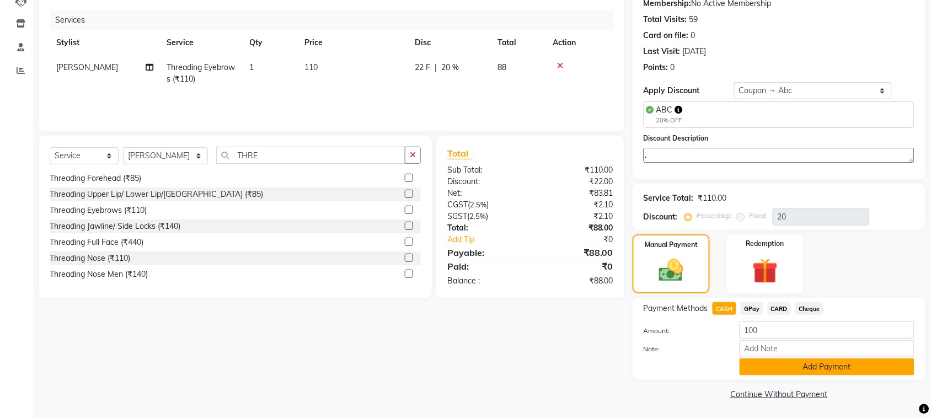
type textarea "."
click at [777, 370] on button "Add Payment" at bounding box center [827, 367] width 175 height 17
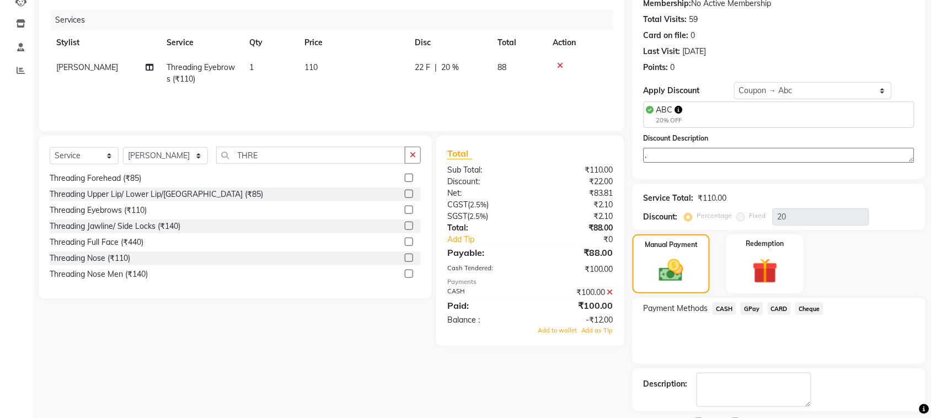
click at [610, 292] on icon at bounding box center [610, 293] width 6 height 8
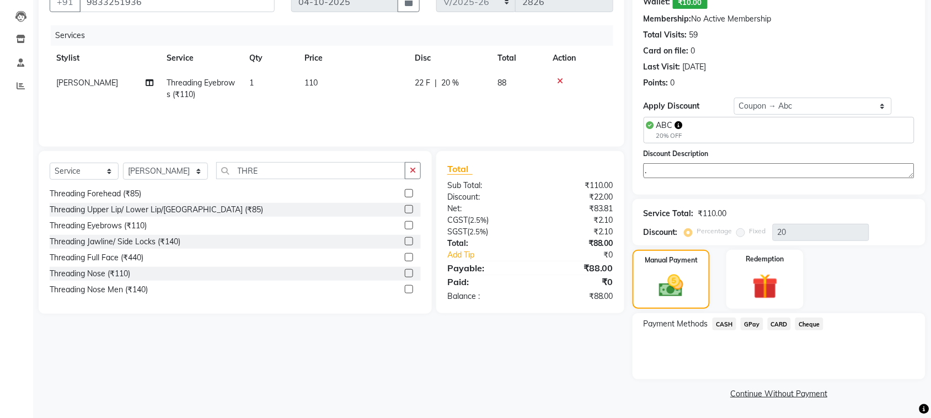
click at [715, 318] on span "CASH" at bounding box center [725, 324] width 24 height 13
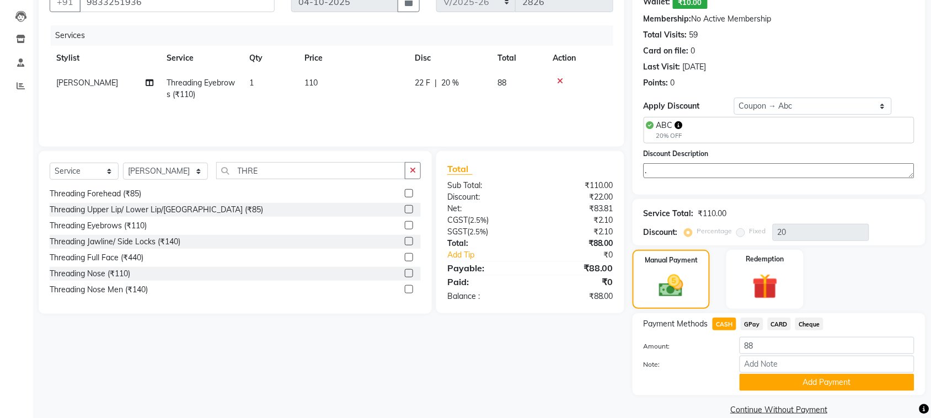
scroll to position [127, 0]
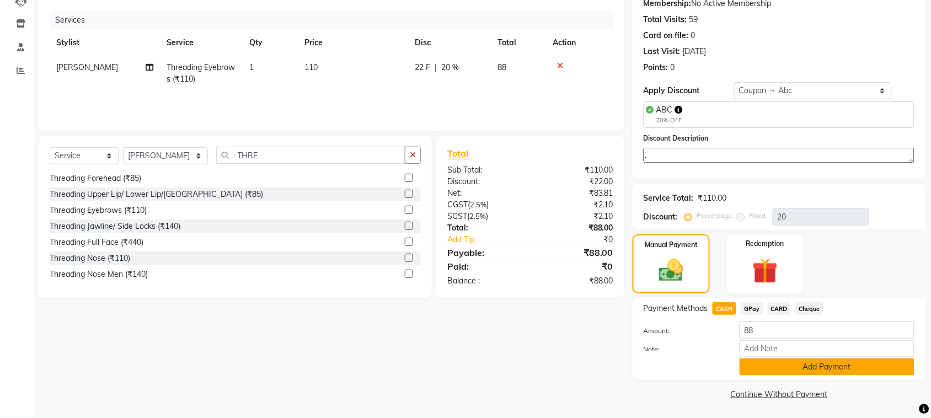
click at [774, 367] on button "Add Payment" at bounding box center [827, 367] width 175 height 17
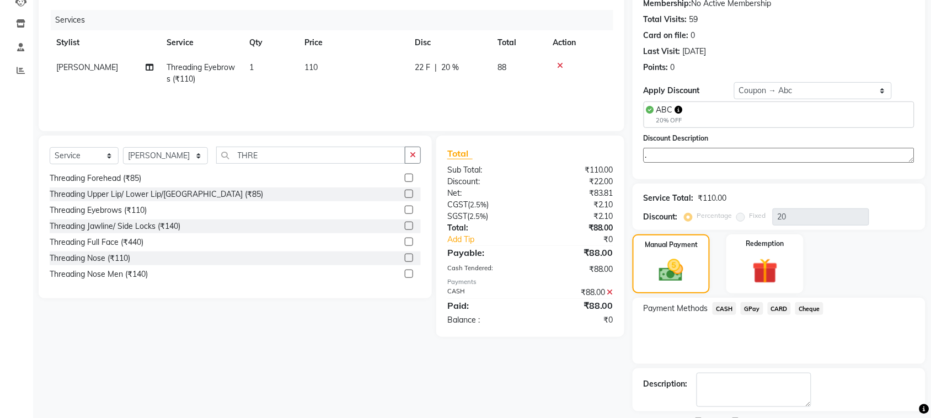
scroll to position [174, 0]
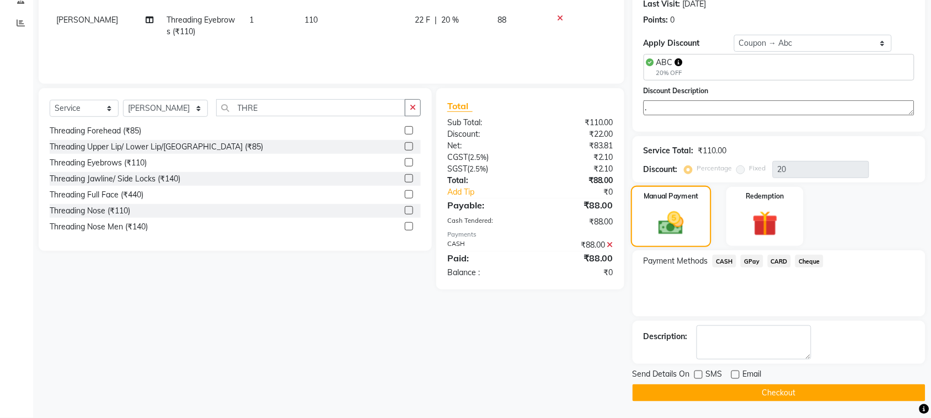
drag, startPoint x: 657, startPoint y: 397, endPoint x: 698, endPoint y: 233, distance: 169.4
click at [697, 236] on div "Name: [PERSON_NAME] Wallet: ₹10.00 Membership: No Active Membership Total Visit…" at bounding box center [783, 154] width 301 height 493
drag, startPoint x: 678, startPoint y: 392, endPoint x: 674, endPoint y: 268, distance: 123.6
click at [674, 271] on div "Name: [PERSON_NAME] Wallet: ₹10.00 Membership: No Active Membership Total Visit…" at bounding box center [783, 154] width 301 height 493
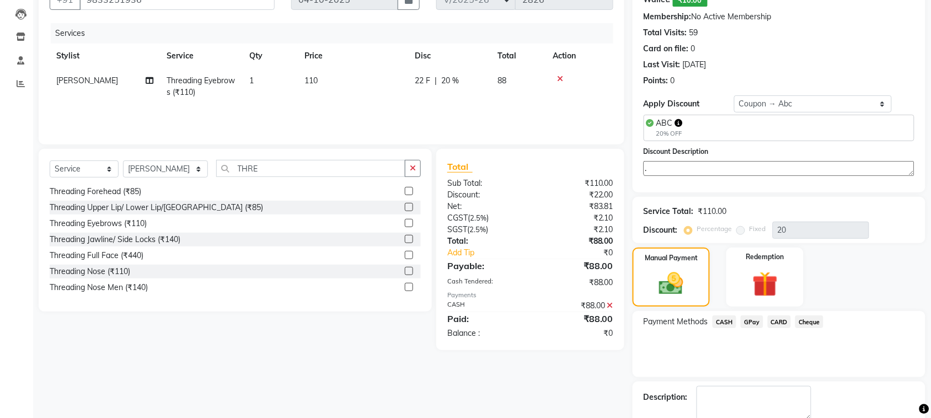
scroll to position [105, 0]
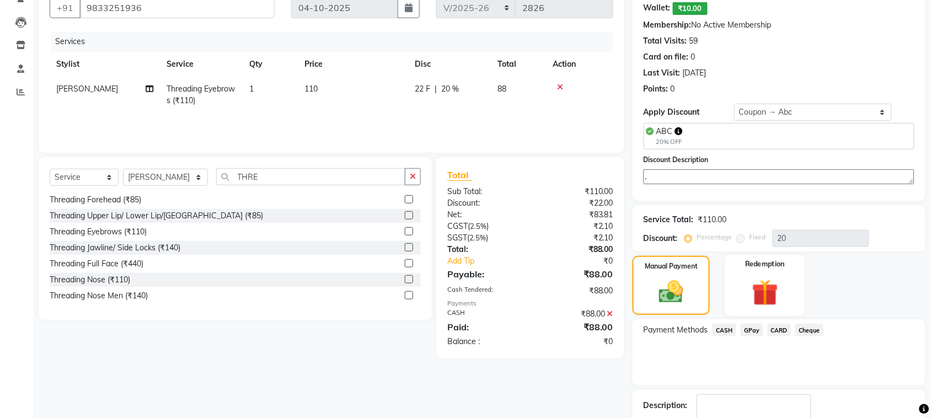
click at [771, 306] on img at bounding box center [765, 292] width 43 height 33
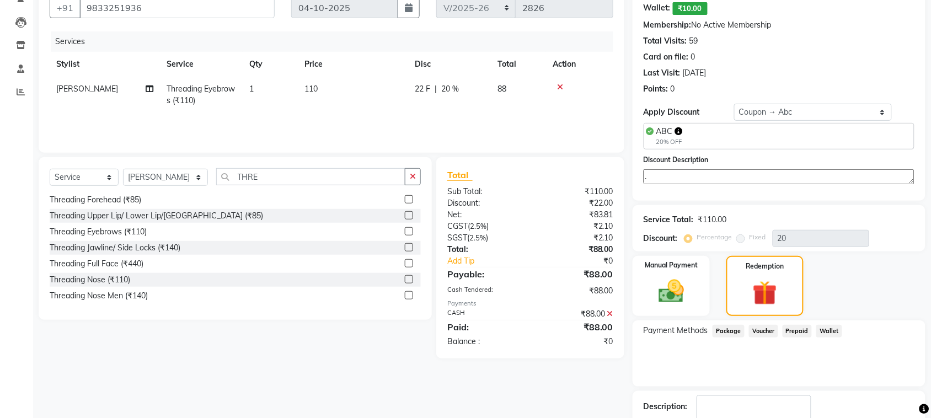
drag, startPoint x: 825, startPoint y: 328, endPoint x: 842, endPoint y: 328, distance: 17.1
click at [826, 328] on span "Wallet" at bounding box center [830, 331] width 26 height 13
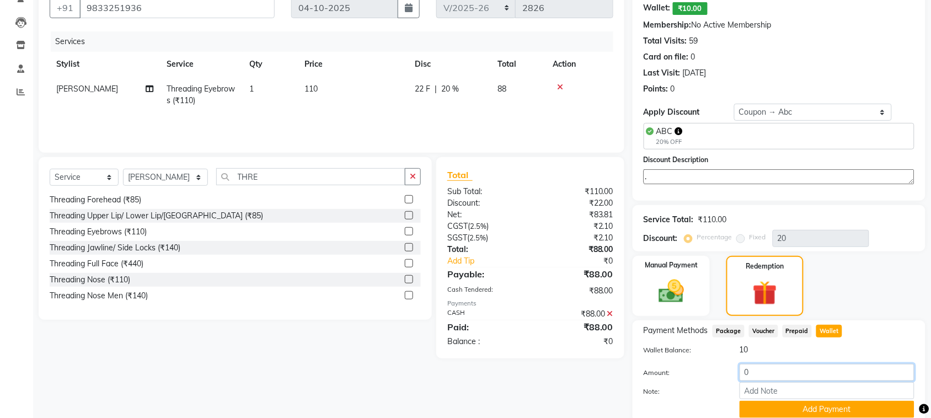
drag, startPoint x: 839, startPoint y: 368, endPoint x: 845, endPoint y: 365, distance: 6.2
click at [842, 364] on input "0" at bounding box center [827, 372] width 175 height 17
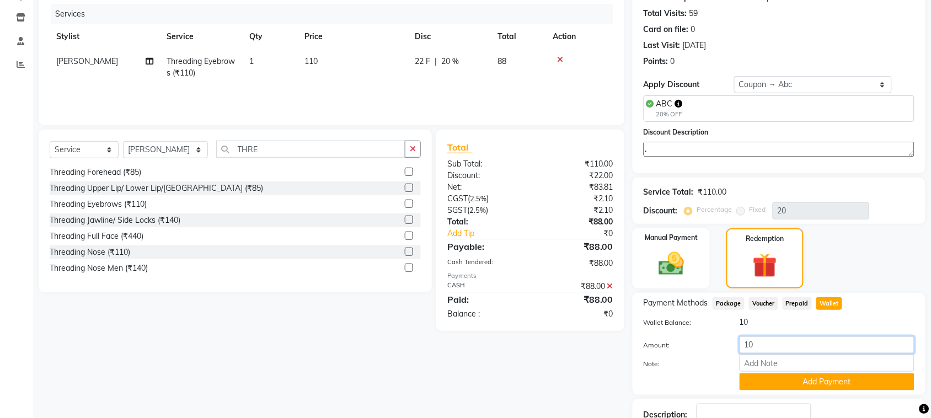
scroll to position [210, 0]
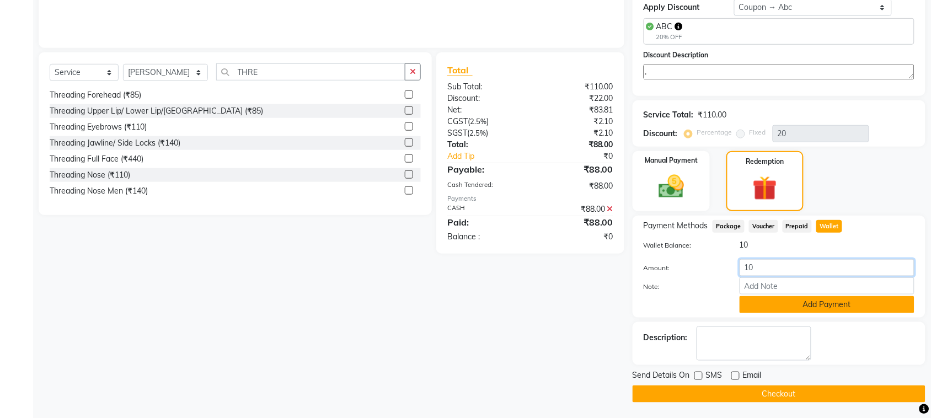
type input "10"
click at [842, 302] on button "Add Payment" at bounding box center [827, 304] width 175 height 17
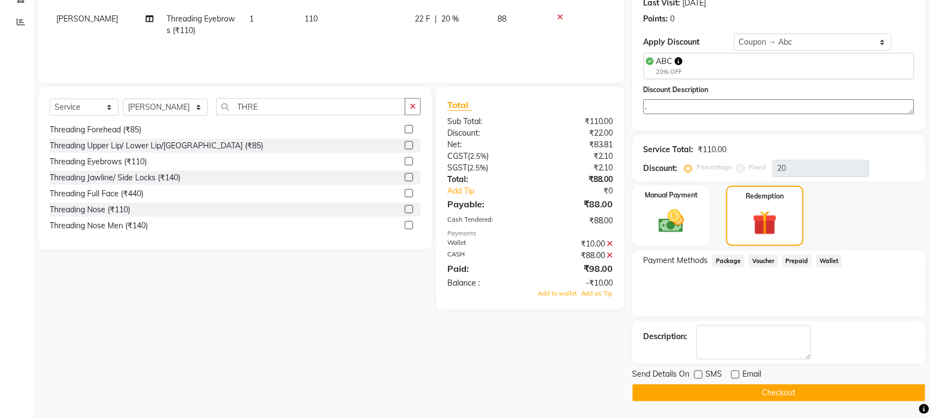
scroll to position [175, 0]
click at [609, 253] on icon at bounding box center [610, 256] width 6 height 8
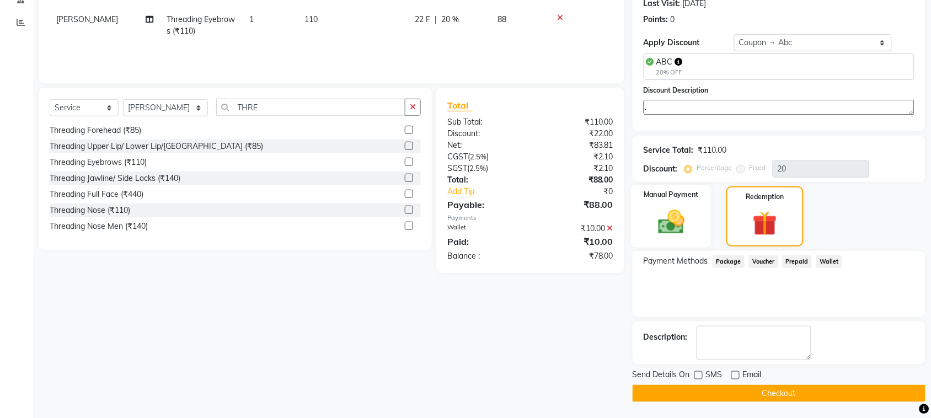
click at [680, 227] on img at bounding box center [671, 222] width 43 height 30
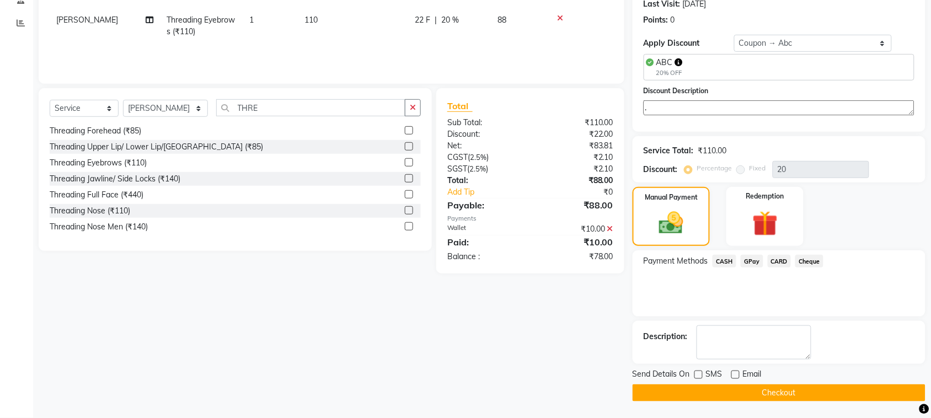
click at [720, 260] on span "CASH" at bounding box center [725, 261] width 24 height 13
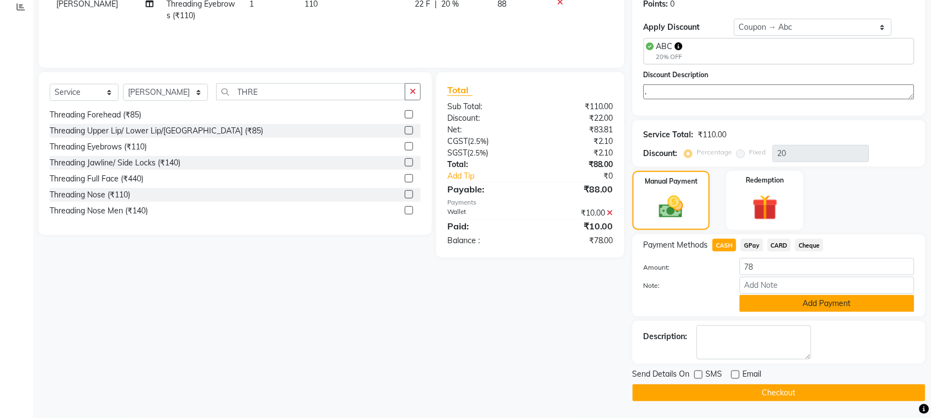
click at [781, 302] on button "Add Payment" at bounding box center [827, 303] width 175 height 17
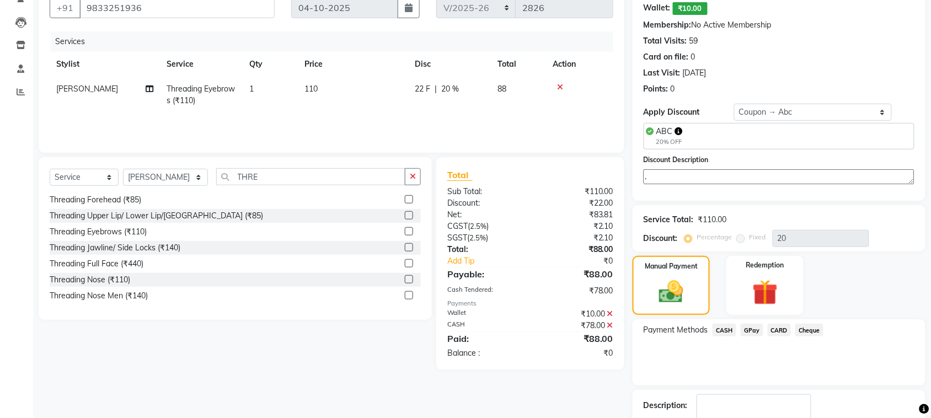
scroll to position [174, 0]
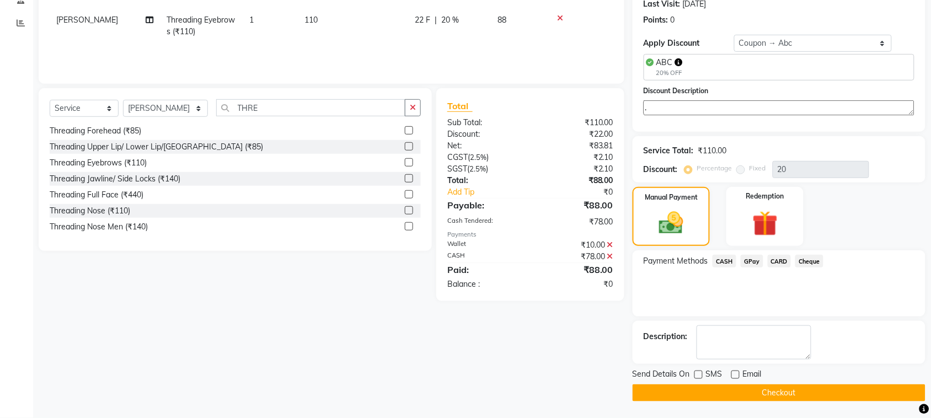
click at [724, 391] on button "Checkout" at bounding box center [779, 393] width 293 height 17
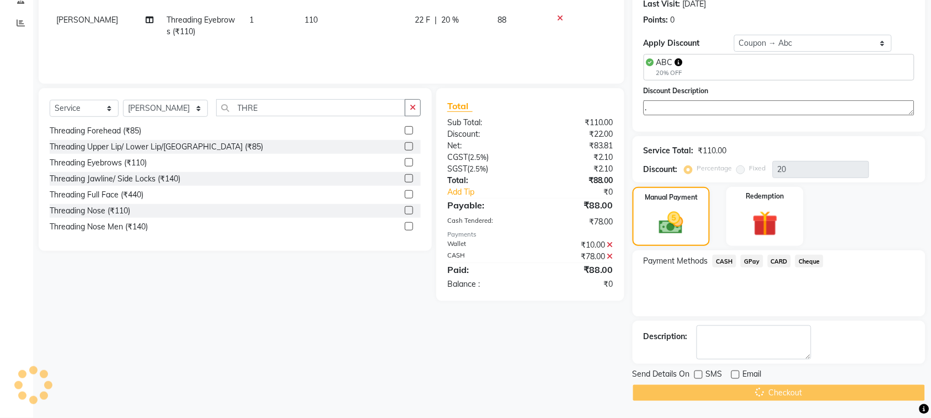
scroll to position [1, 0]
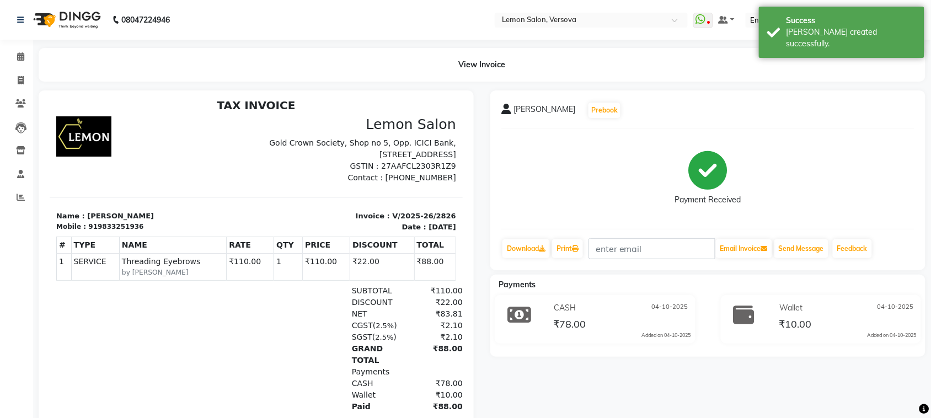
scroll to position [9, 0]
click at [15, 54] on span at bounding box center [20, 57] width 19 height 13
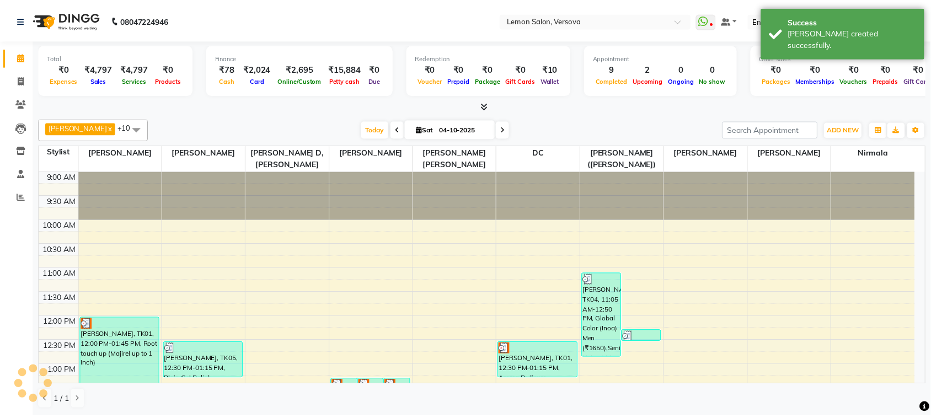
scroll to position [246, 0]
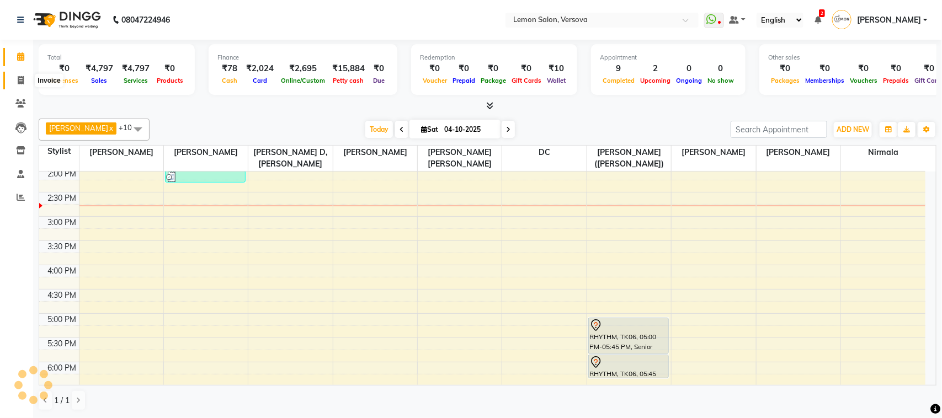
click at [23, 81] on icon at bounding box center [21, 80] width 6 height 8
select select "service"
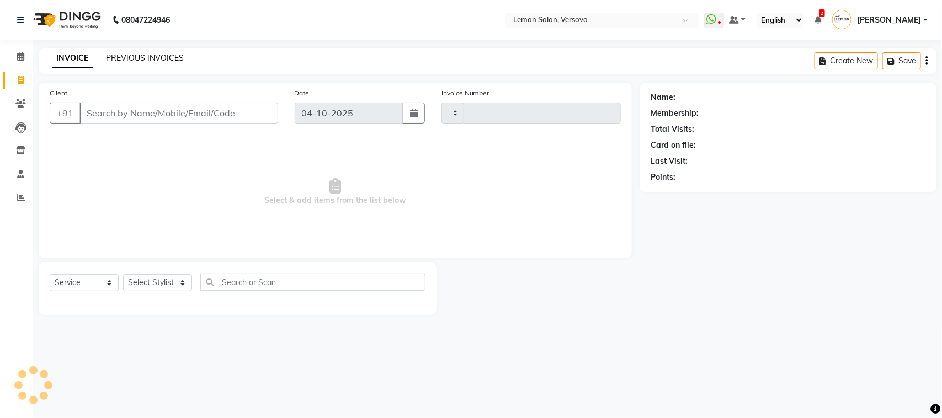
click at [137, 59] on link "PREVIOUS INVOICES" at bounding box center [145, 58] width 78 height 10
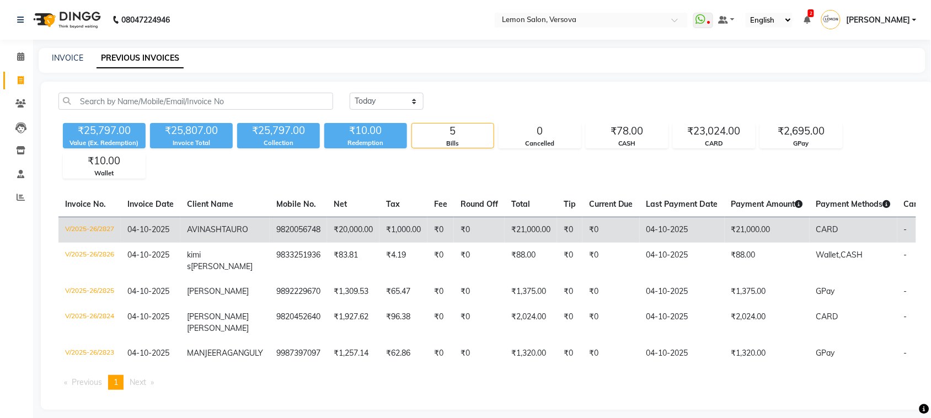
scroll to position [40, 0]
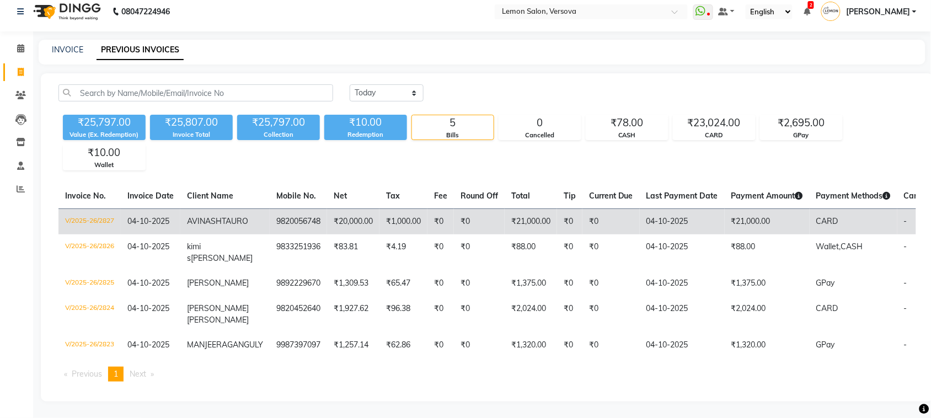
click at [188, 216] on span "AVINASH" at bounding box center [204, 221] width 35 height 10
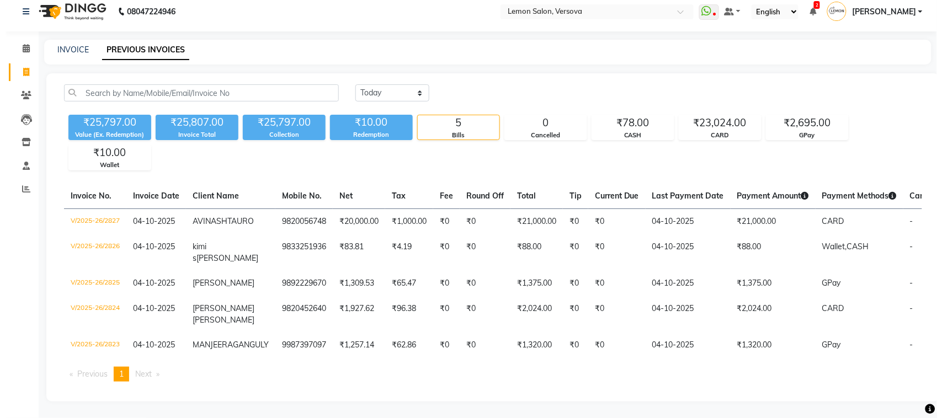
scroll to position [0, 0]
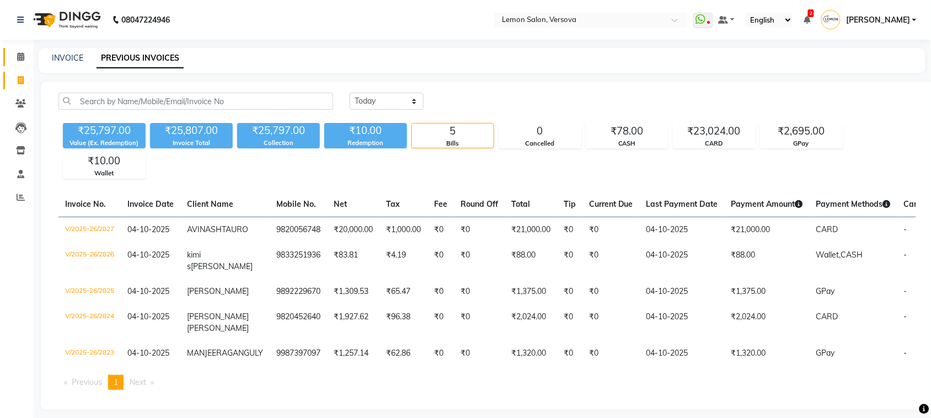
click at [3, 52] on link "Calendar" at bounding box center [16, 57] width 26 height 18
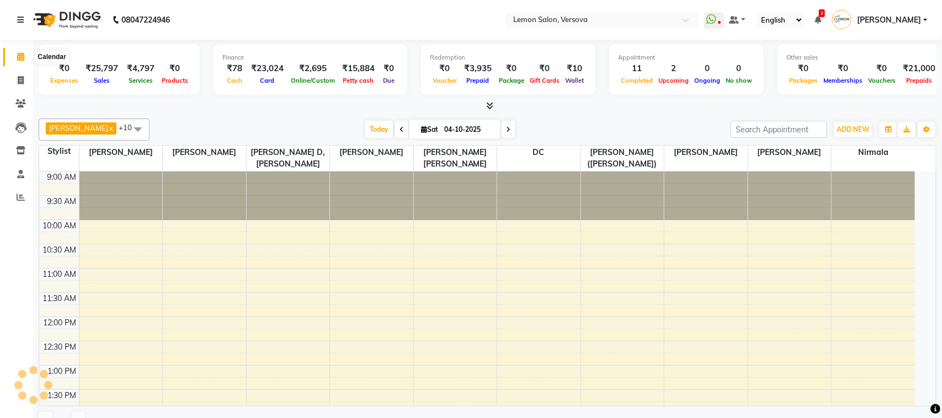
click at [14, 56] on span at bounding box center [20, 57] width 19 height 13
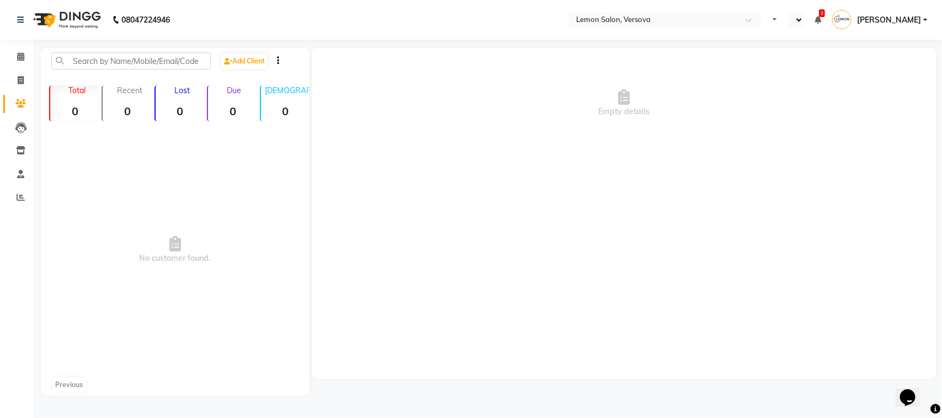
select select "en"
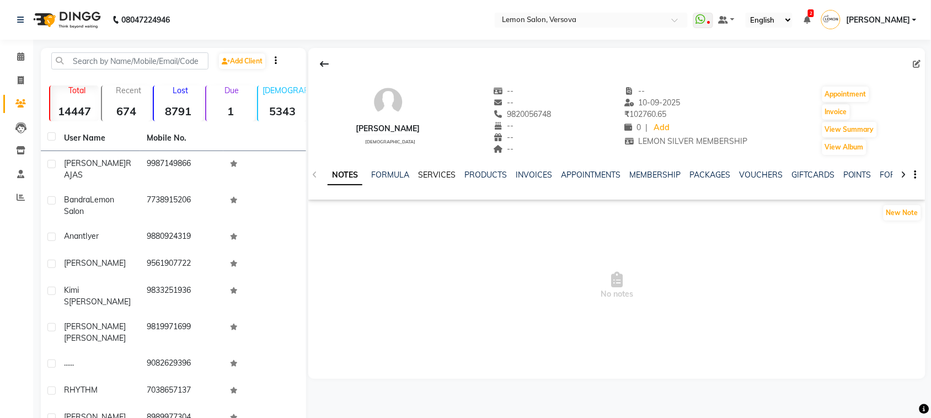
click at [435, 175] on link "SERVICES" at bounding box center [437, 175] width 38 height 10
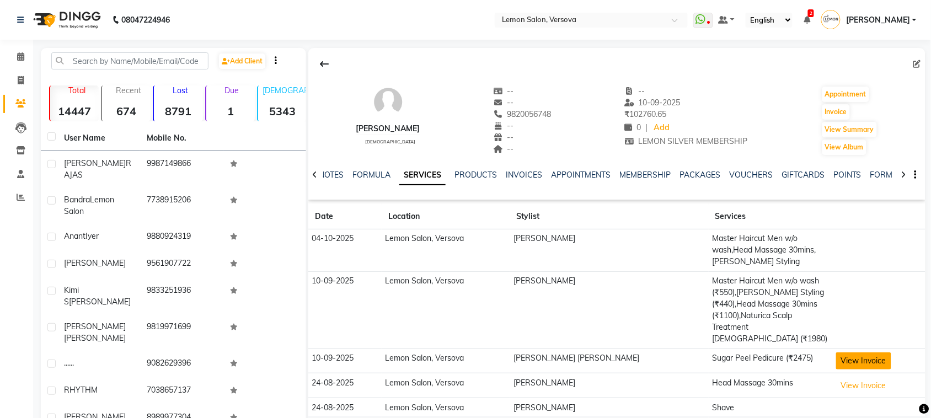
click at [851, 353] on button "View Invoice" at bounding box center [863, 361] width 55 height 17
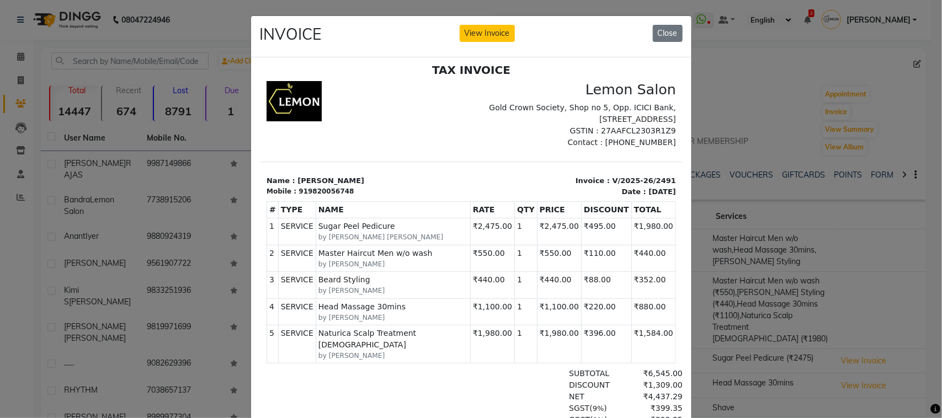
scroll to position [9, 0]
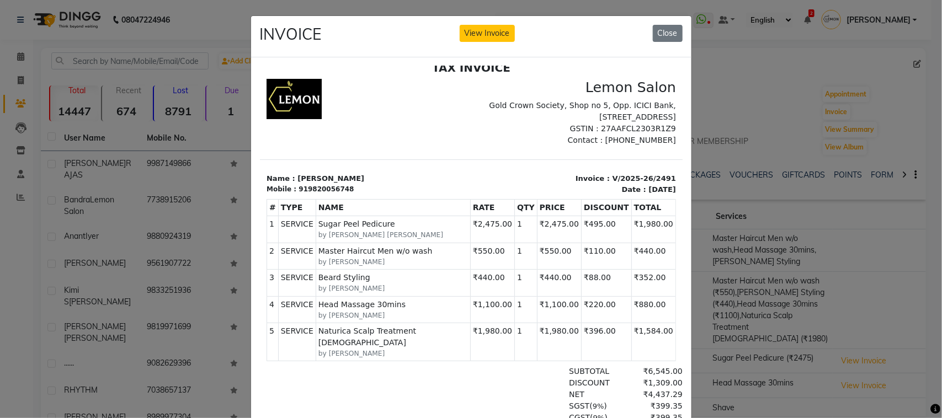
click at [822, 282] on ngb-modal-window "INVOICE View Invoice Close" at bounding box center [471, 209] width 942 height 418
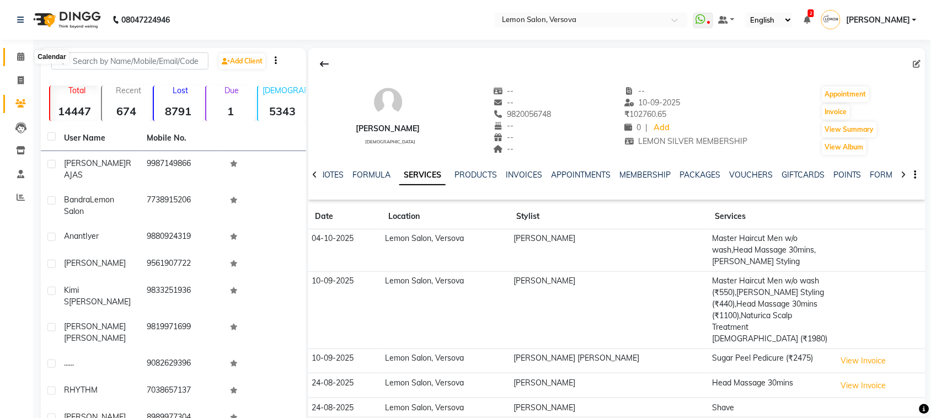
click at [15, 58] on span at bounding box center [20, 57] width 19 height 13
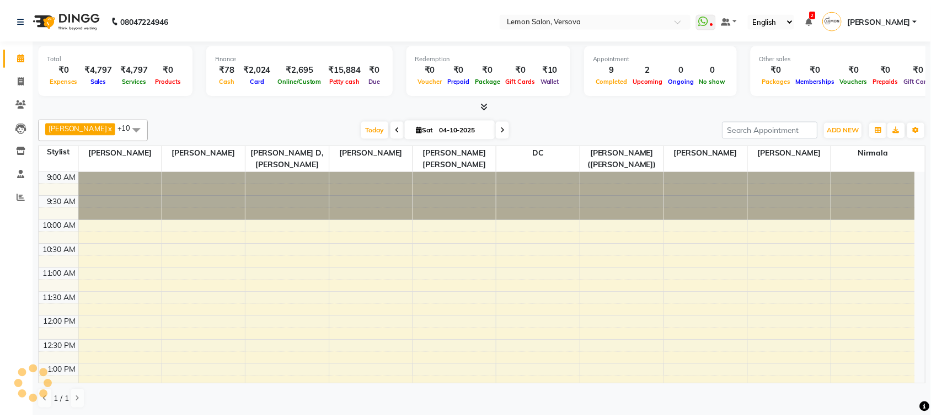
scroll to position [246, 0]
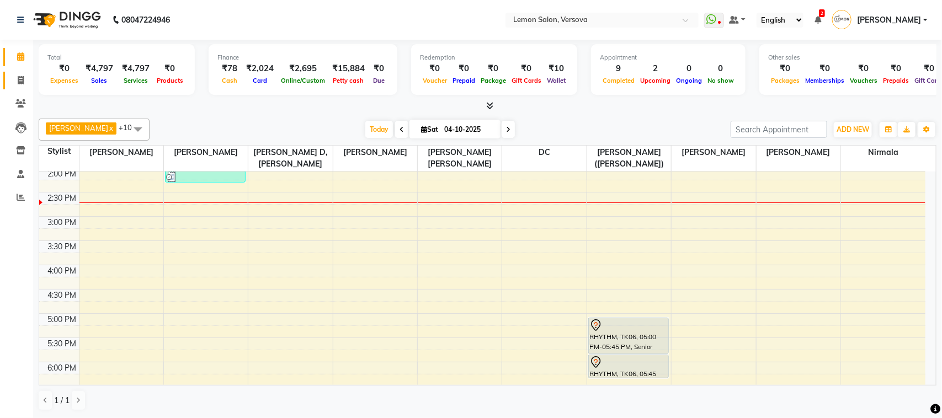
click at [23, 72] on link "Invoice" at bounding box center [16, 81] width 26 height 18
select select "564"
select select "service"
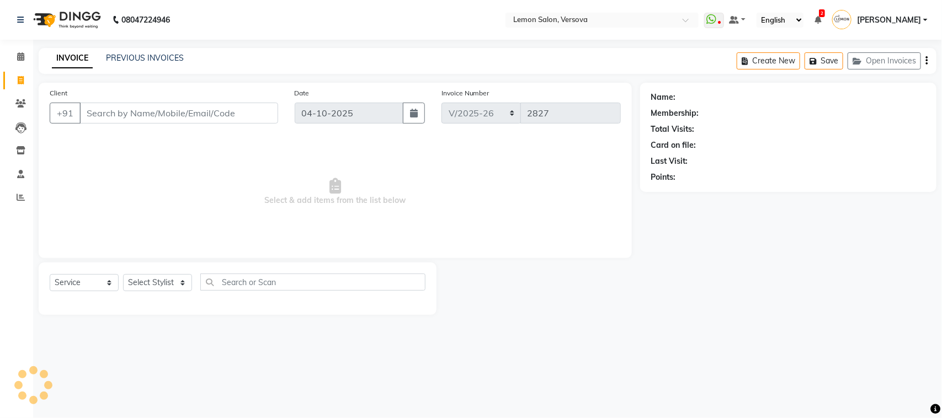
click at [121, 111] on input "Client" at bounding box center [178, 113] width 199 height 21
type input "9820056748"
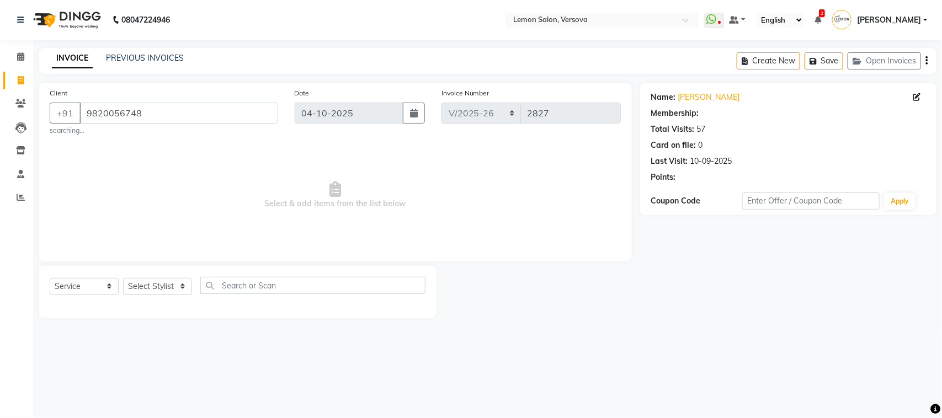
select select "1: Object"
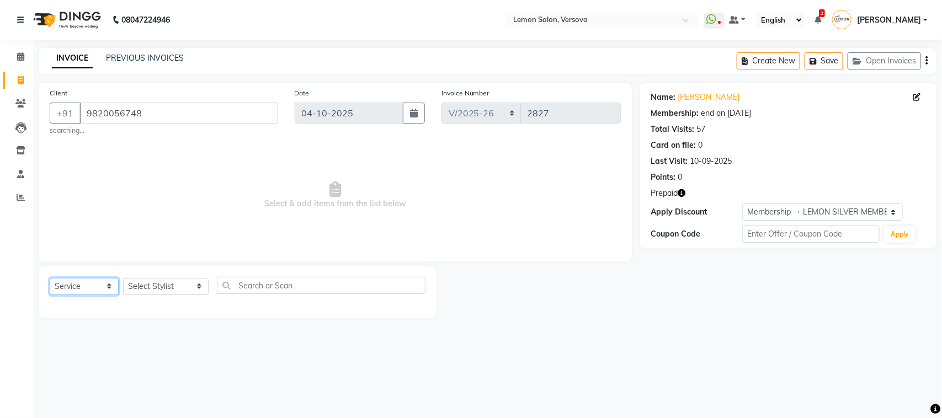
click at [86, 283] on select "Select Service Product Membership Package Voucher Prepaid Gift Card" at bounding box center [84, 286] width 69 height 17
select select "package"
click at [50, 278] on select "Select Service Product Membership Package Voucher Prepaid Gift Card" at bounding box center [84, 286] width 69 height 17
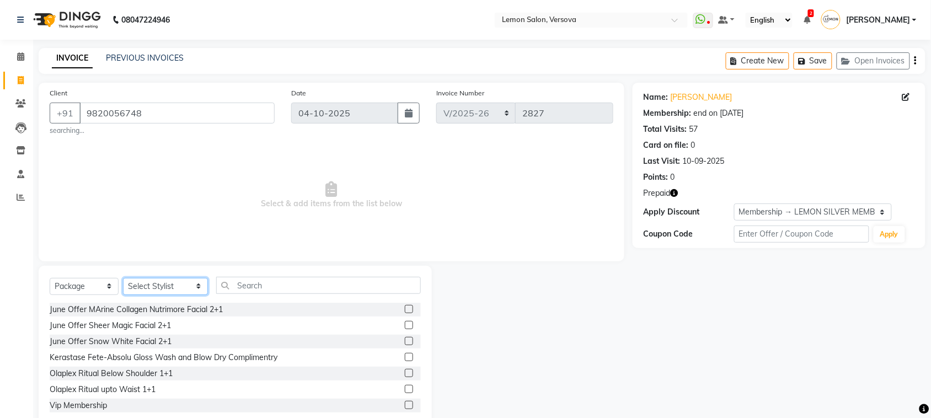
click at [145, 284] on select "Select Stylist [PERSON_NAME] [PERSON_NAME] DC [PERSON_NAME] [PERSON_NAME] [PERS…" at bounding box center [165, 286] width 85 height 17
click at [123, 278] on select "Select Stylist [PERSON_NAME] [PERSON_NAME] DC [PERSON_NAME] [PERSON_NAME] [PERS…" at bounding box center [165, 286] width 85 height 17
click at [161, 279] on select "Select Stylist [PERSON_NAME] [PERSON_NAME] DC [PERSON_NAME] [PERSON_NAME] [PERS…" at bounding box center [165, 286] width 85 height 17
select select "27665"
click at [123, 278] on select "Select Stylist [PERSON_NAME] [PERSON_NAME] DC [PERSON_NAME] [PERSON_NAME] [PERS…" at bounding box center [165, 286] width 85 height 17
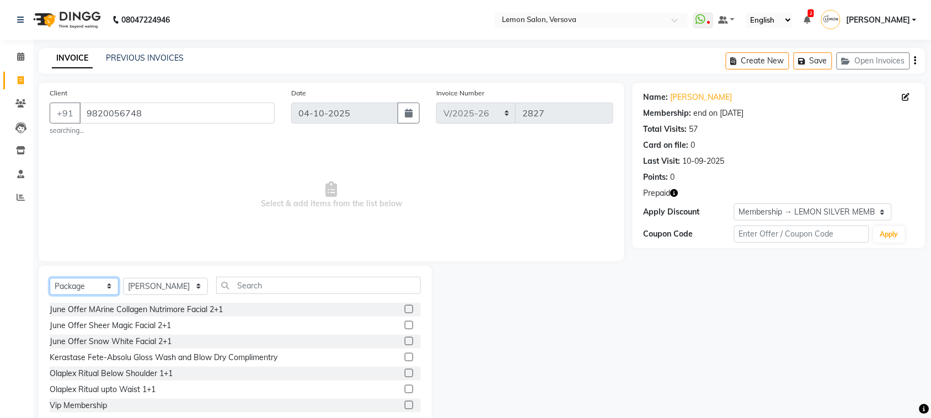
click at [87, 282] on select "Select Service Product Membership Package Voucher Prepaid Gift Card" at bounding box center [84, 286] width 69 height 17
select select "P"
click at [50, 278] on select "Select Service Product Membership Package Voucher Prepaid Gift Card" at bounding box center [84, 286] width 69 height 17
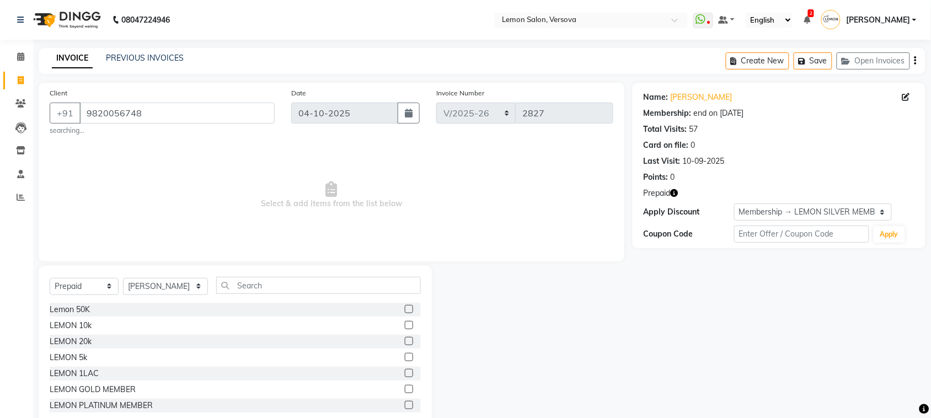
drag, startPoint x: 83, startPoint y: 340, endPoint x: 84, endPoint y: 333, distance: 7.9
click at [83, 340] on div "LEMON 20k" at bounding box center [71, 342] width 42 height 12
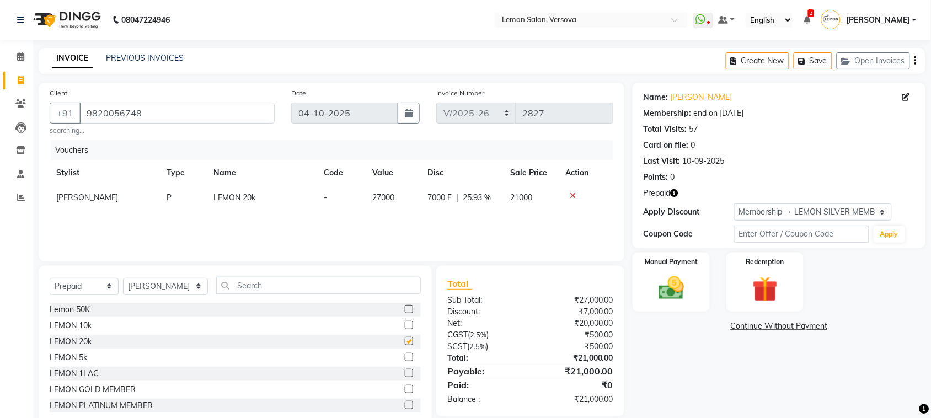
checkbox input "false"
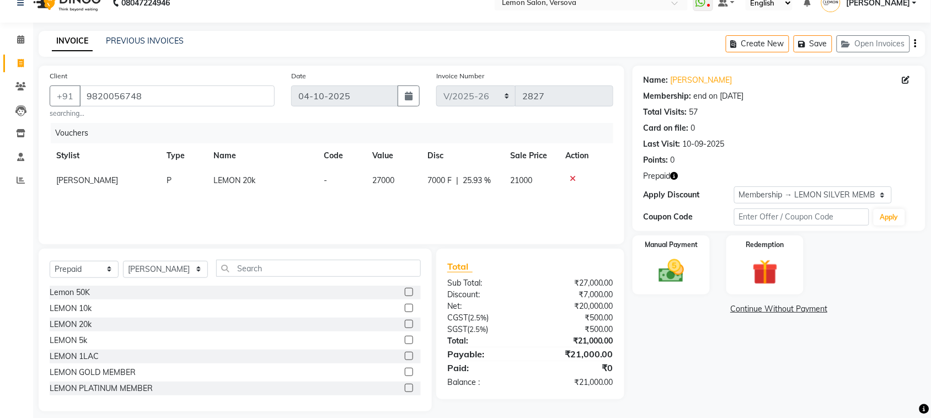
scroll to position [26, 0]
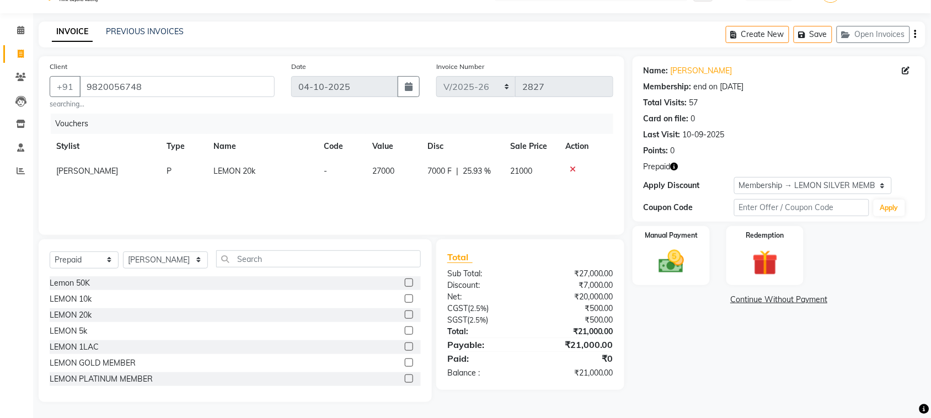
click at [674, 168] on icon "button" at bounding box center [675, 167] width 8 height 8
click at [760, 116] on div "Card on file: 0" at bounding box center [779, 119] width 271 height 12
click at [687, 264] on img at bounding box center [671, 262] width 43 height 30
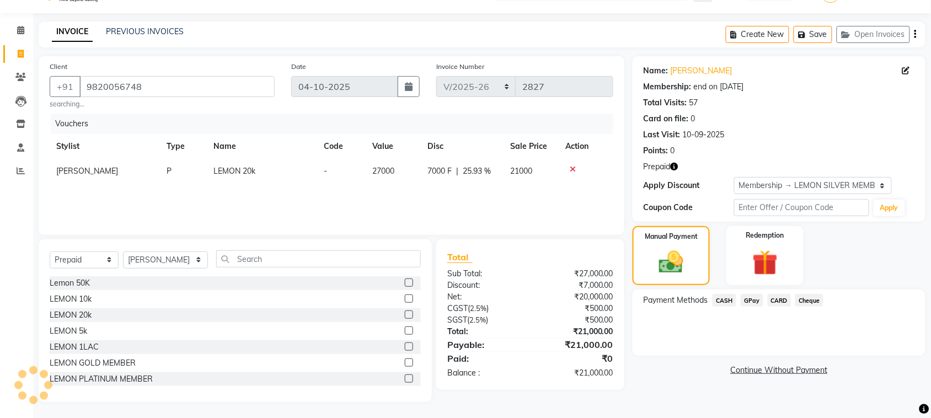
click at [771, 299] on span "CARD" at bounding box center [780, 300] width 24 height 13
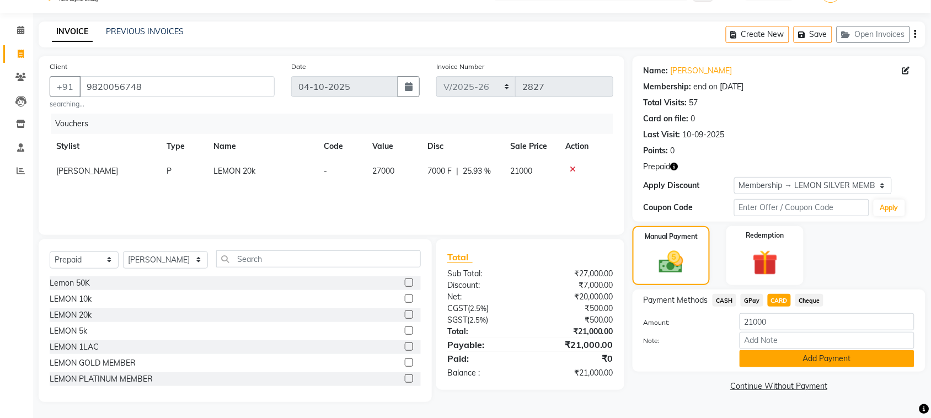
click at [801, 358] on button "Add Payment" at bounding box center [827, 358] width 175 height 17
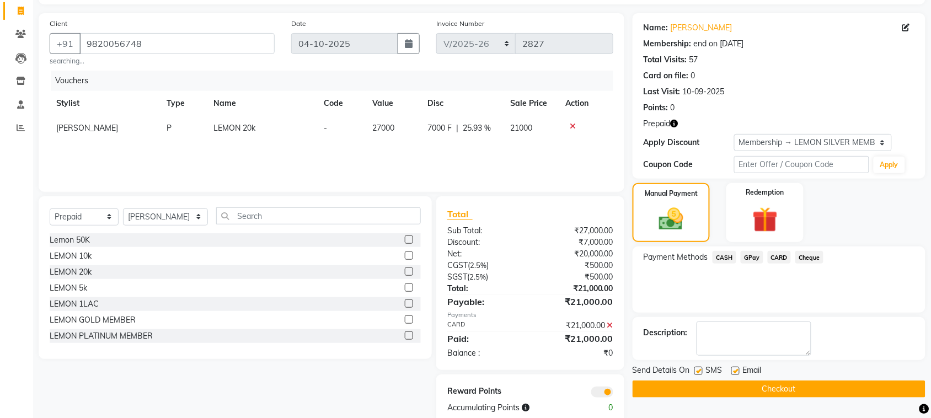
scroll to position [92, 0]
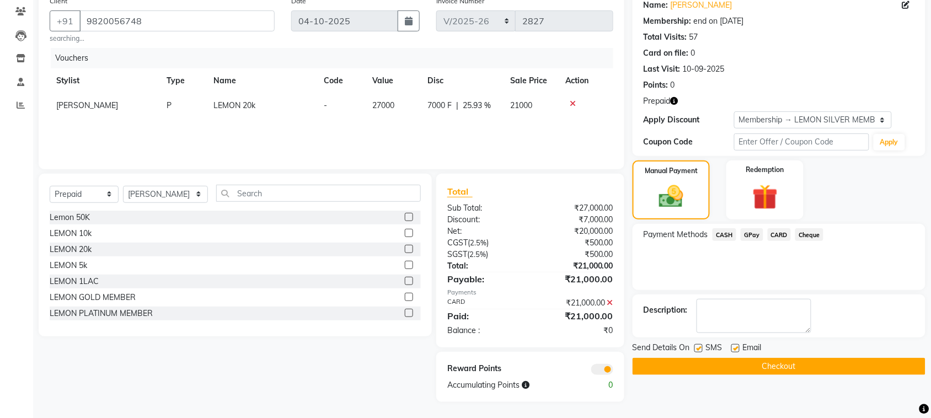
click at [710, 360] on button "Checkout" at bounding box center [779, 366] width 293 height 17
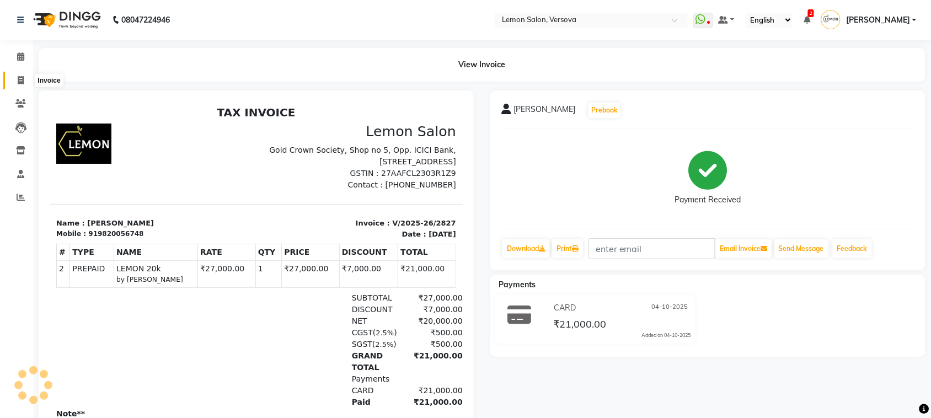
drag, startPoint x: 17, startPoint y: 81, endPoint x: 64, endPoint y: 74, distance: 47.8
click at [15, 81] on span at bounding box center [20, 80] width 19 height 13
select select "service"
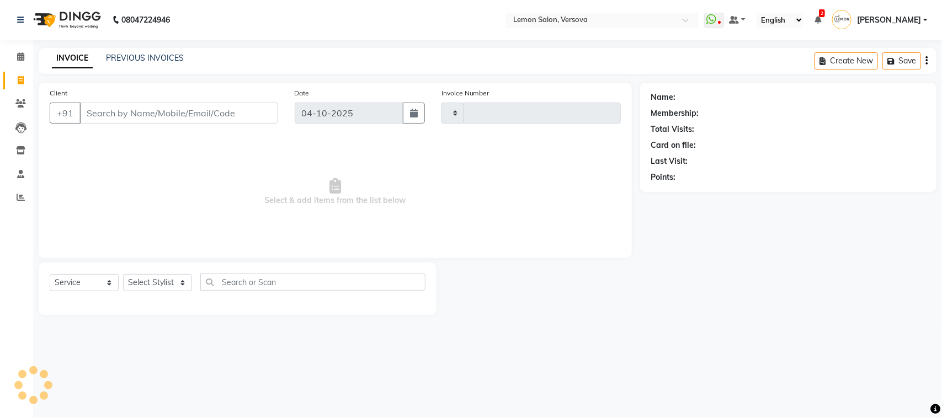
click at [127, 51] on div "INVOICE PREVIOUS INVOICES Create New Save" at bounding box center [488, 61] width 898 height 26
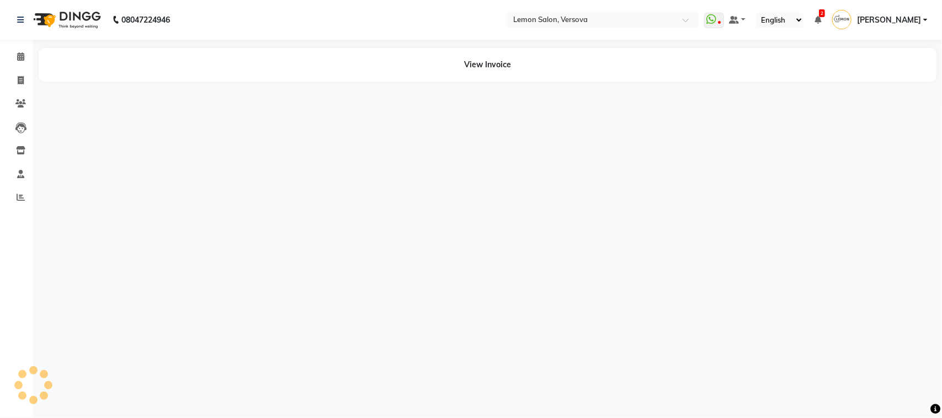
select select "en"
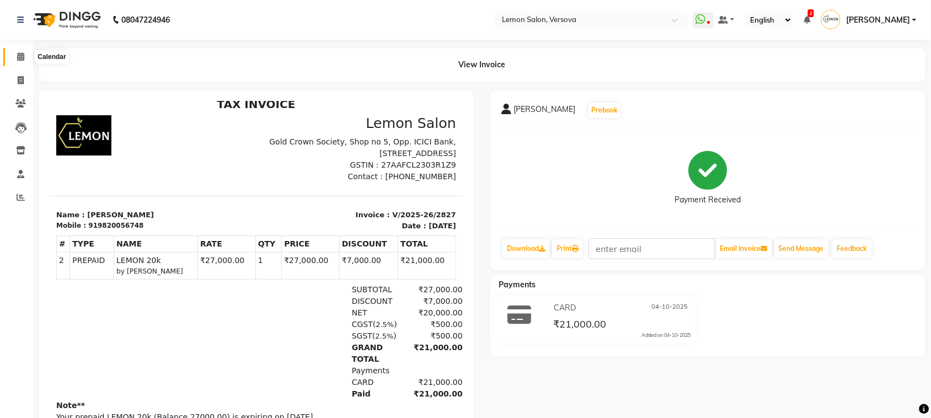
click at [21, 58] on icon at bounding box center [20, 56] width 7 height 8
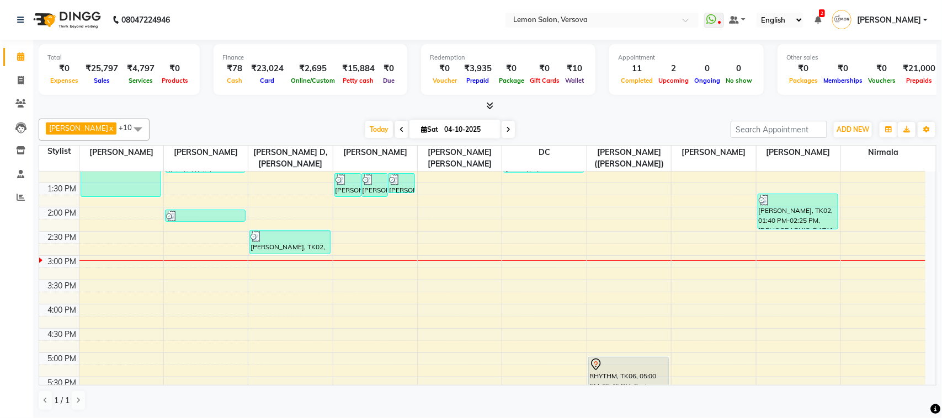
scroll to position [138, 0]
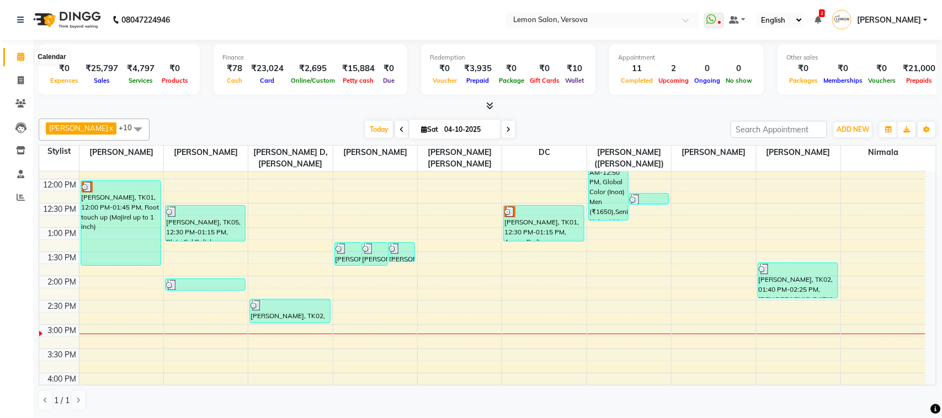
click at [14, 58] on span at bounding box center [20, 57] width 19 height 13
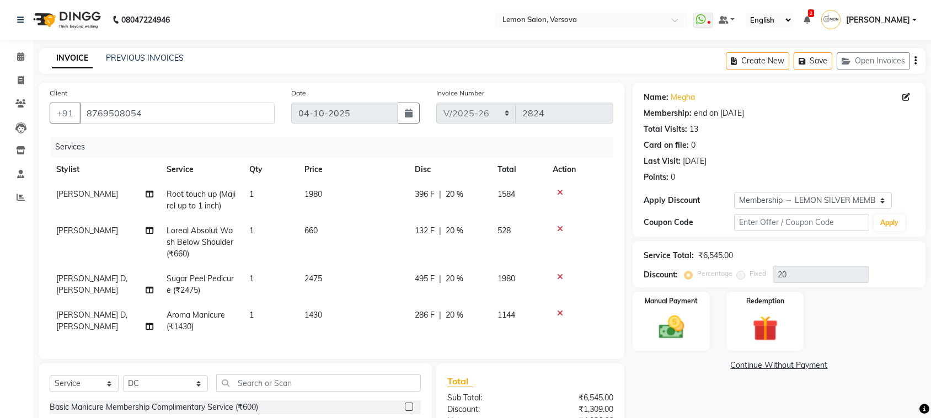
select select "564"
select select "service"
select select "7886"
select select "1: Object"
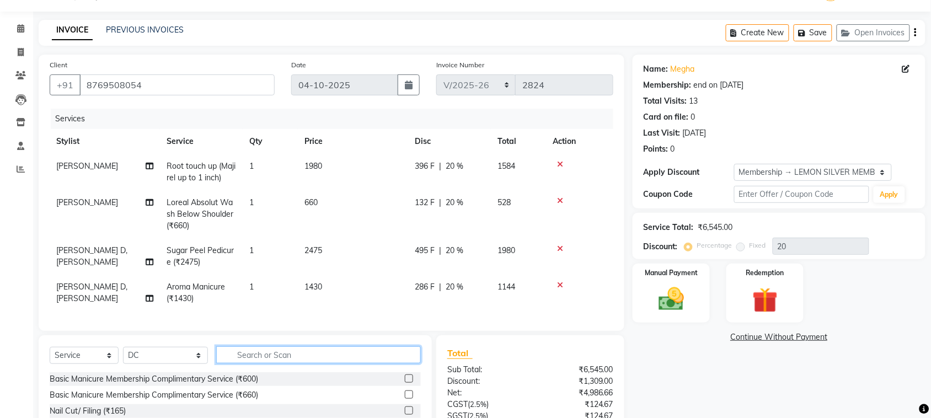
scroll to position [69, 0]
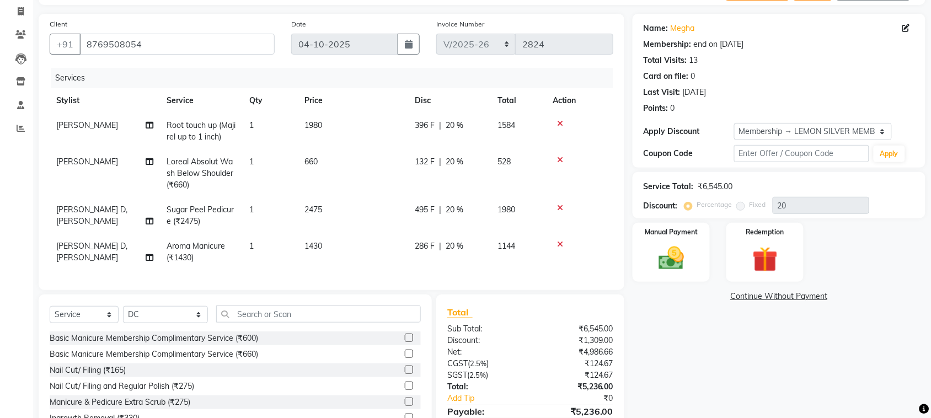
click at [561, 207] on icon at bounding box center [560, 208] width 6 height 8
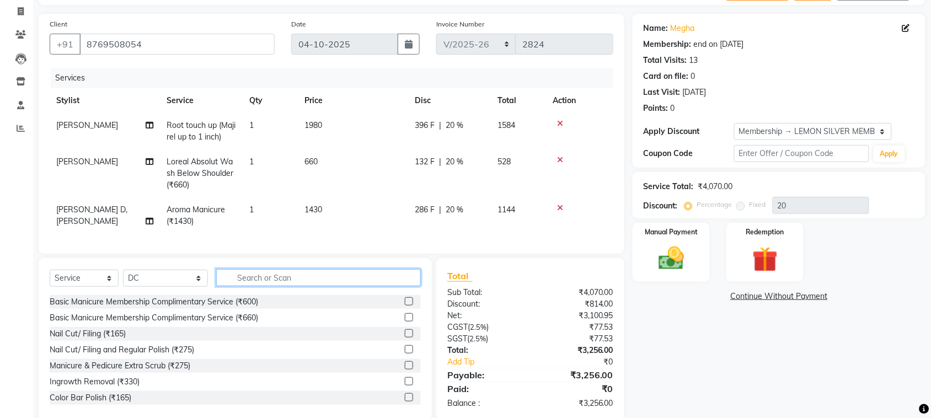
click at [241, 286] on input "text" at bounding box center [318, 277] width 205 height 17
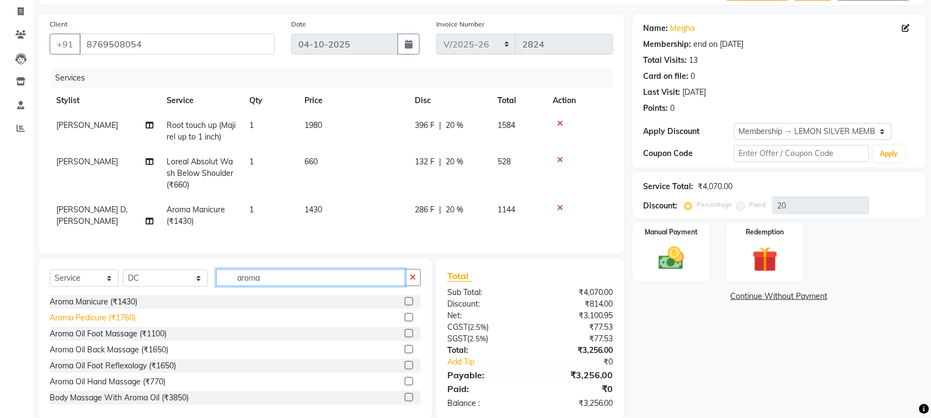
type input "aroma"
click at [114, 324] on div "Aroma Pedicure (₹1760)" at bounding box center [93, 318] width 86 height 12
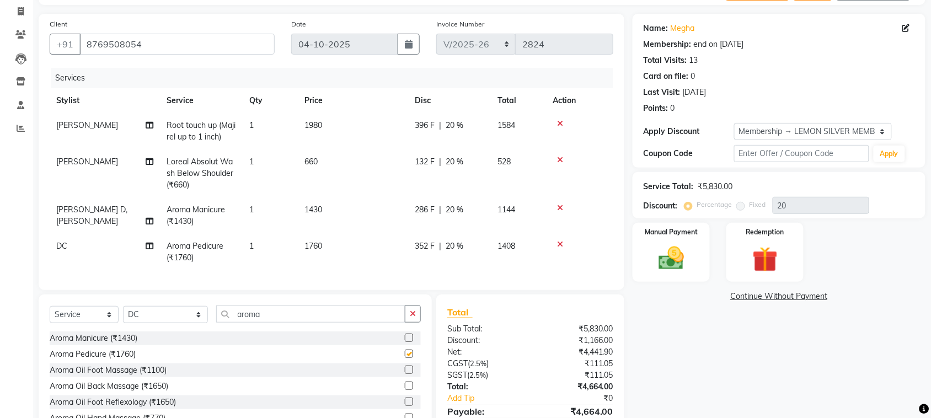
checkbox input "false"
click at [89, 249] on td "DC" at bounding box center [105, 252] width 110 height 36
select select "7886"
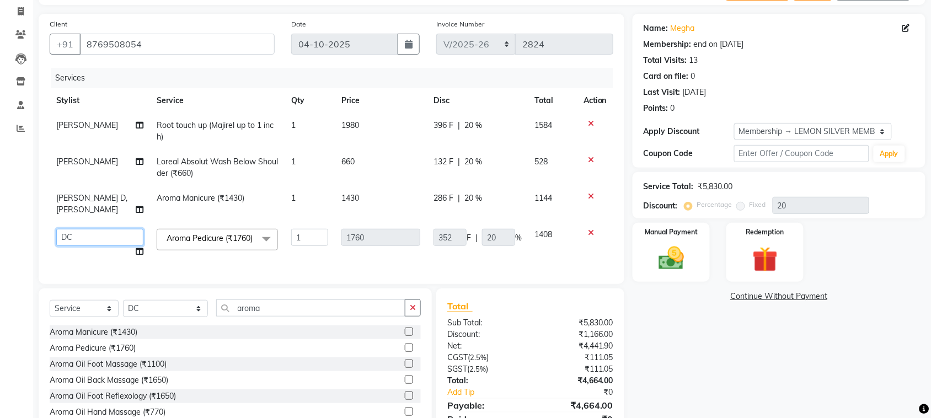
click at [97, 238] on select "Alim Shah Asif Salmani DC Kassar Sahil Lucy Sarate Margaret Marshak D,souza Mil…" at bounding box center [99, 237] width 87 height 17
select select "7410"
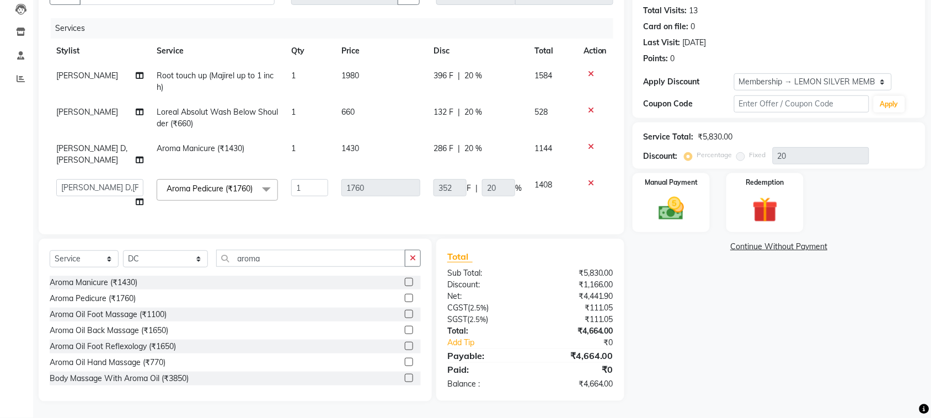
scroll to position [134, 0]
click at [804, 323] on div "Name: Megha Membership: end on 23-03-2026 Total Visits: 13 Card on file: 0 Last…" at bounding box center [783, 183] width 301 height 438
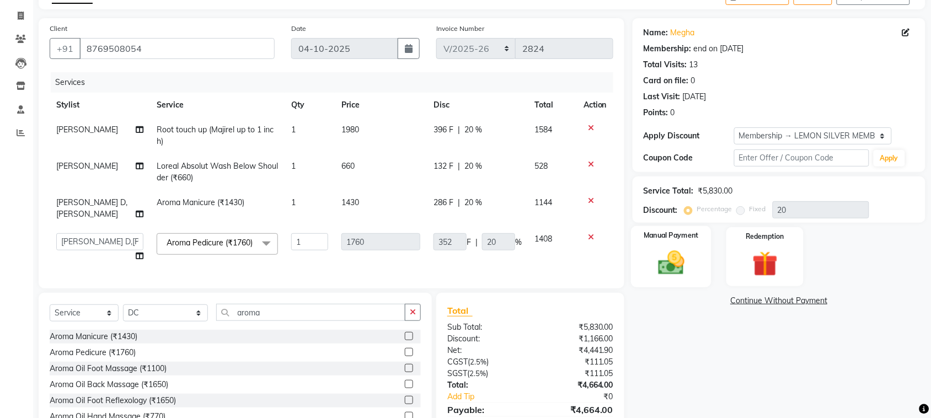
click at [690, 262] on img at bounding box center [671, 263] width 43 height 30
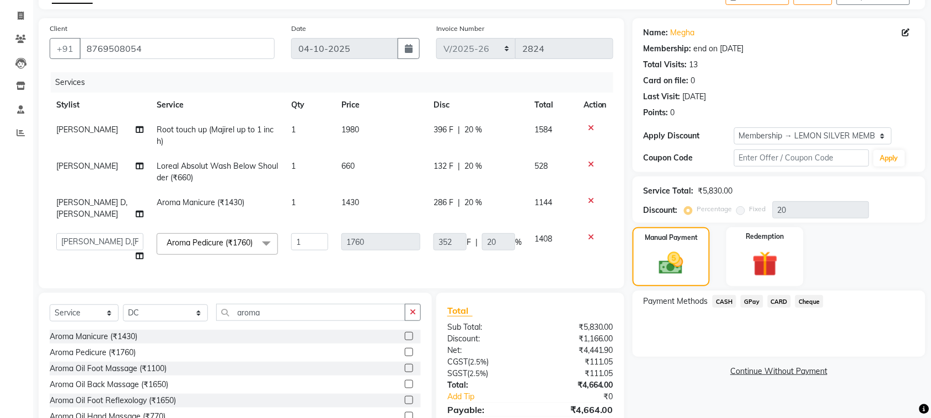
click at [778, 301] on span "CARD" at bounding box center [780, 301] width 24 height 13
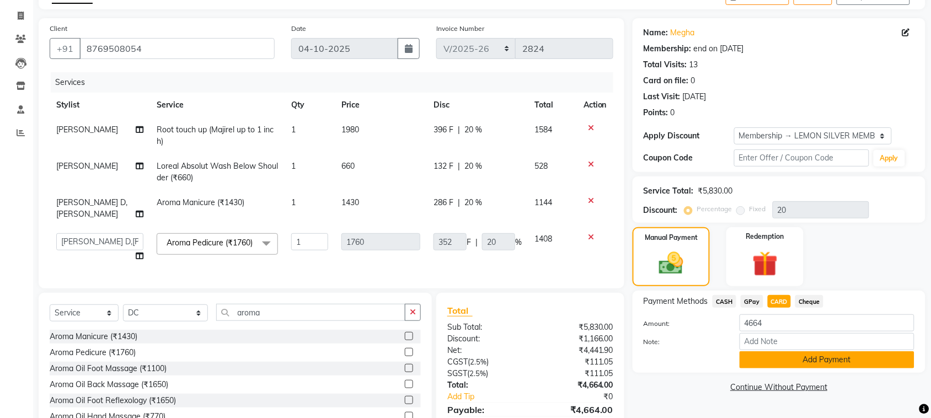
click at [792, 351] on button "Add Payment" at bounding box center [827, 359] width 175 height 17
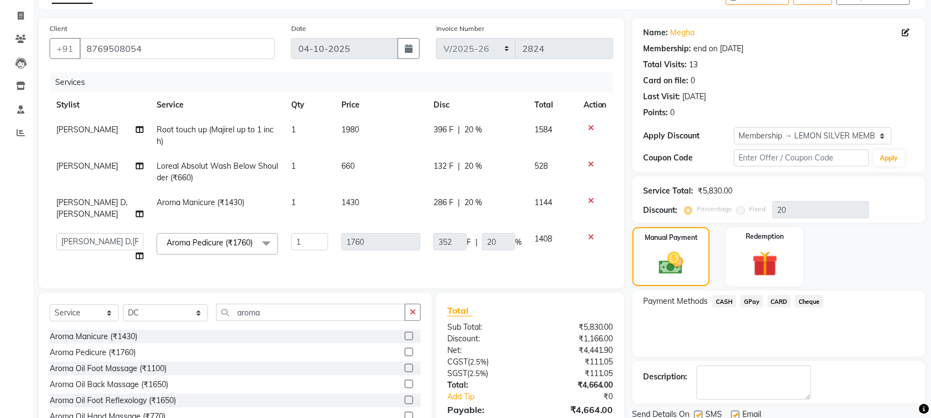
scroll to position [210, 0]
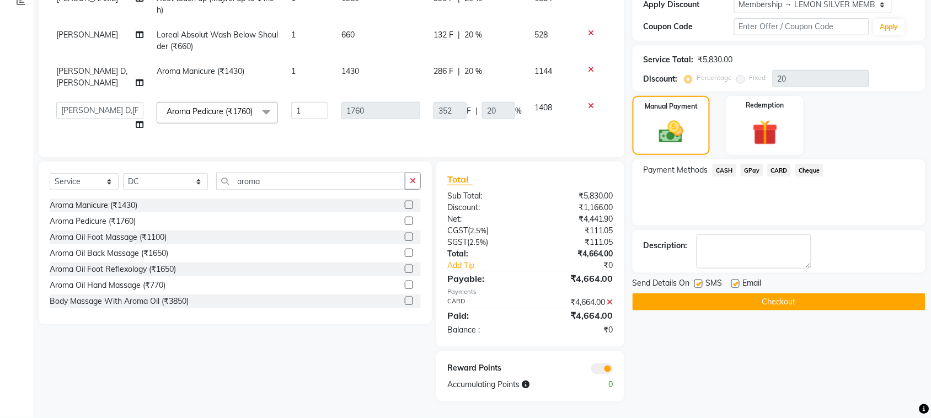
click at [696, 280] on label at bounding box center [699, 284] width 8 height 8
click at [696, 281] on input "checkbox" at bounding box center [698, 284] width 7 height 7
checkbox input "false"
click at [737, 280] on label at bounding box center [736, 284] width 8 height 8
click at [737, 281] on input "checkbox" at bounding box center [735, 284] width 7 height 7
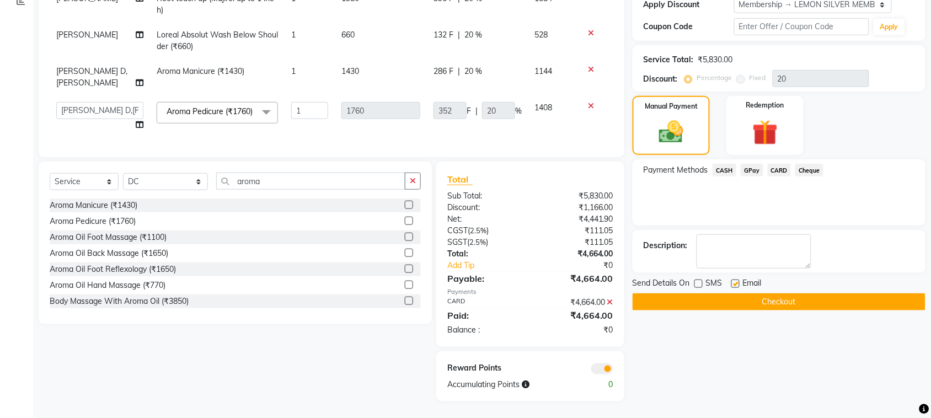
checkbox input "false"
click at [724, 294] on button "Checkout" at bounding box center [779, 302] width 293 height 17
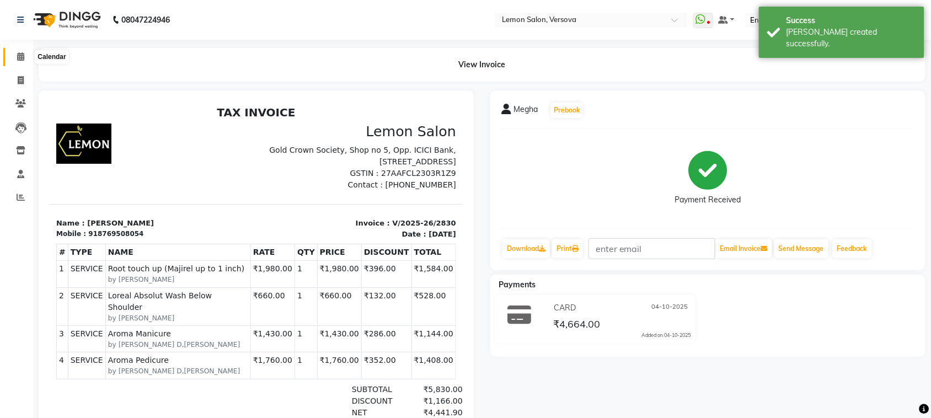
click at [15, 52] on span at bounding box center [20, 57] width 19 height 13
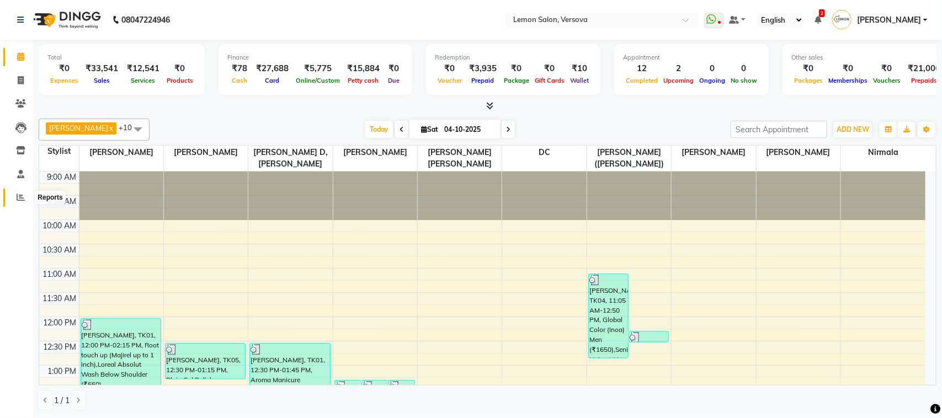
click at [11, 198] on span at bounding box center [20, 197] width 19 height 13
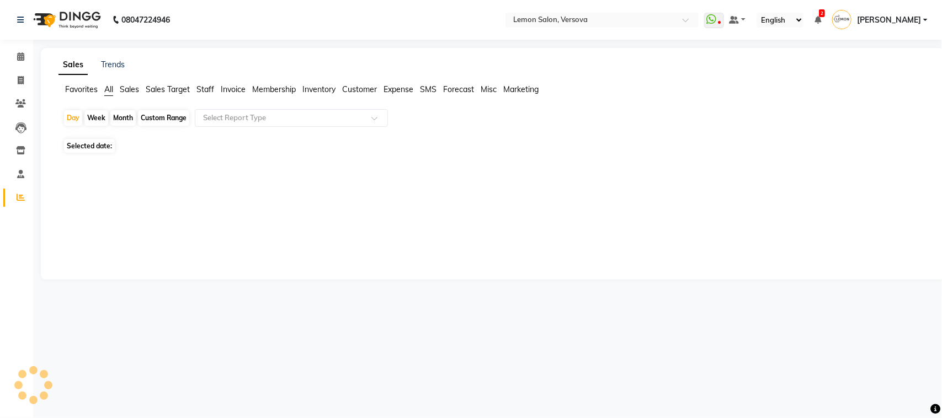
click at [115, 112] on div "Month" at bounding box center [122, 117] width 25 height 15
select select "10"
select select "2025"
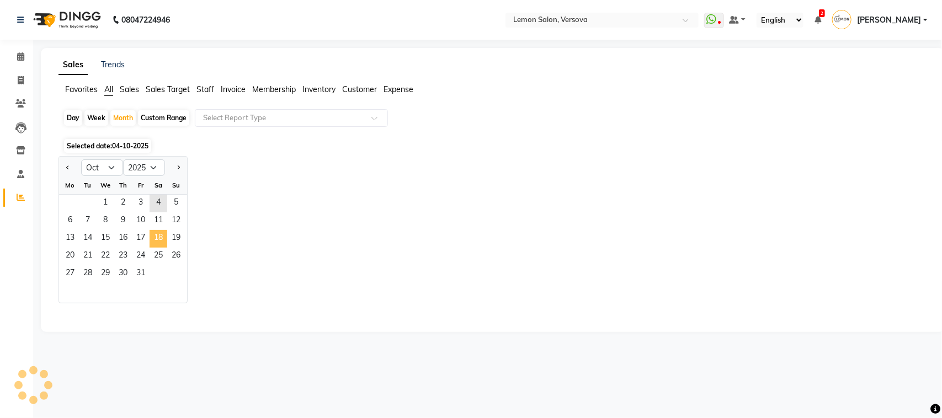
drag, startPoint x: 161, startPoint y: 238, endPoint x: 166, endPoint y: 235, distance: 6.0
click at [166, 235] on span "18" at bounding box center [159, 239] width 18 height 18
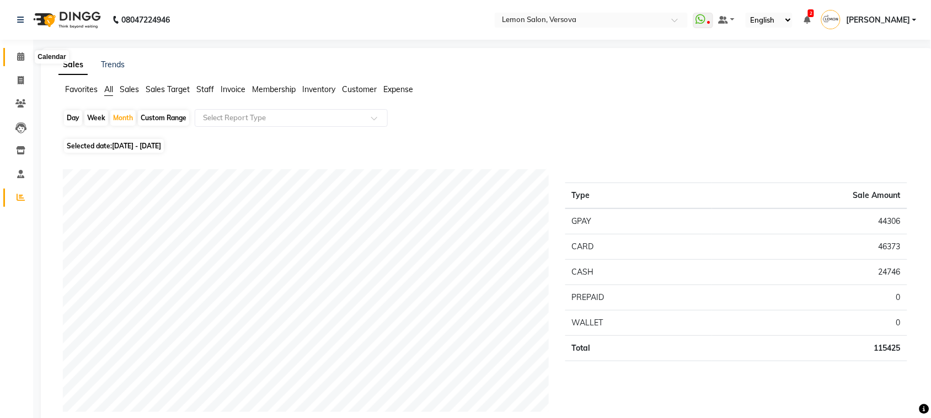
click at [15, 59] on span at bounding box center [20, 57] width 19 height 13
